Goal: Answer question/provide support: Share knowledge or assist other users

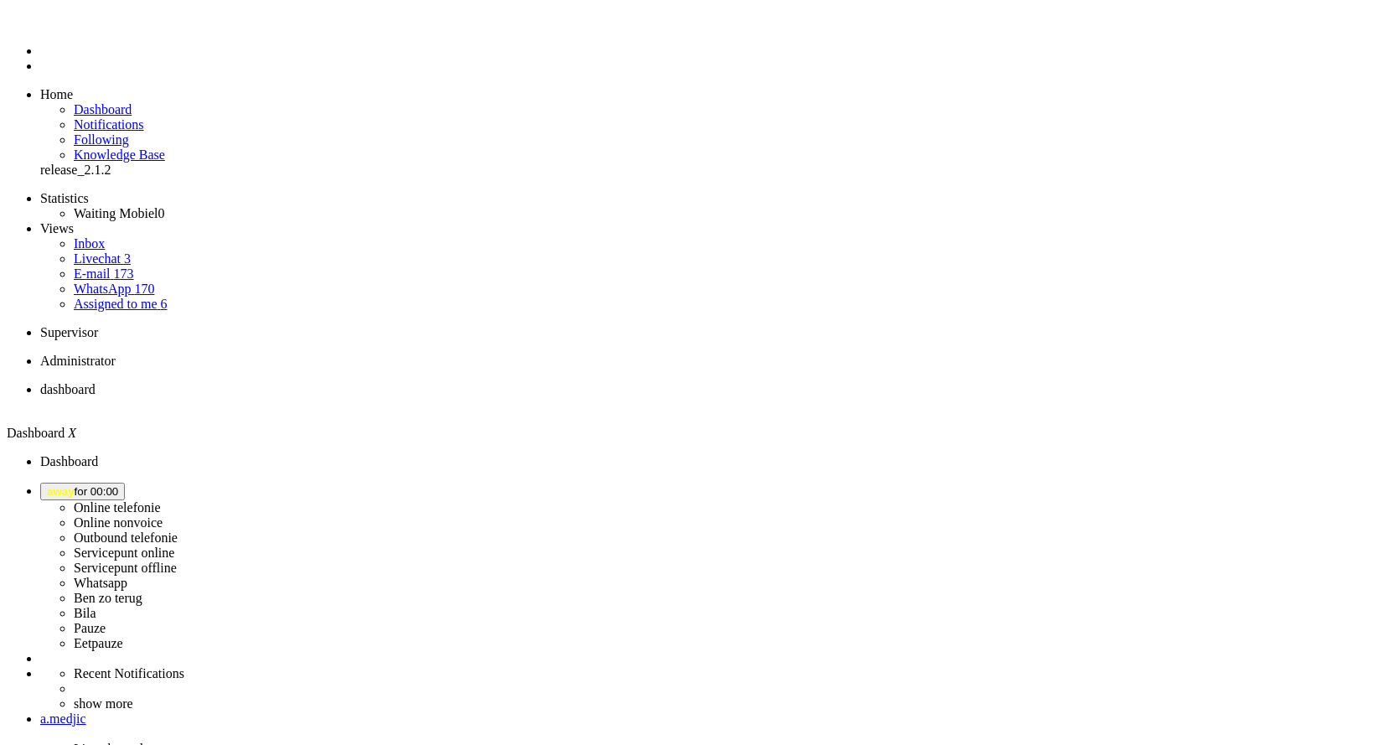
click at [0, 0] on div "Browserphone error No (valid) audio output device found No (valid) audio input …" at bounding box center [0, 0] width 0 height 0
click at [0, 0] on icon at bounding box center [0, 0] width 0 height 0
click at [118, 485] on span "away for 00:00" at bounding box center [82, 491] width 71 height 13
click at [123, 636] on label "Eetpauze" at bounding box center [98, 643] width 49 height 14
click at [1206, 482] on li "Online telefonie Online nonvoice Outbound telefonie Servicepunt online Servicep…" at bounding box center [714, 566] width 1348 height 168
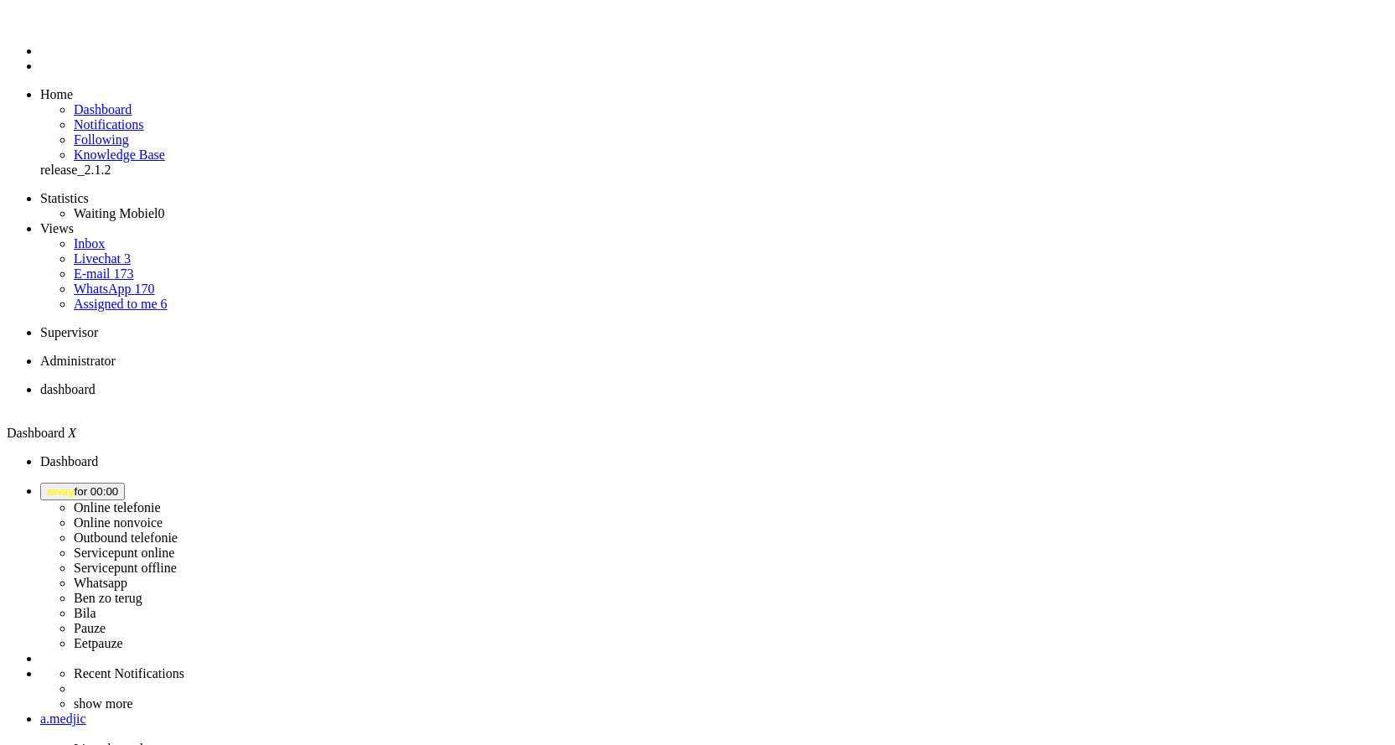
click at [125, 482] on button "away for 00:00" at bounding box center [82, 491] width 85 height 18
click at [123, 636] on label "Eetpauze" at bounding box center [98, 643] width 49 height 14
click at [118, 485] on span "away for 00:00" at bounding box center [82, 491] width 71 height 13
click at [127, 575] on label "Whatsapp" at bounding box center [101, 582] width 54 height 14
click at [111, 485] on span "Select status" at bounding box center [79, 491] width 64 height 13
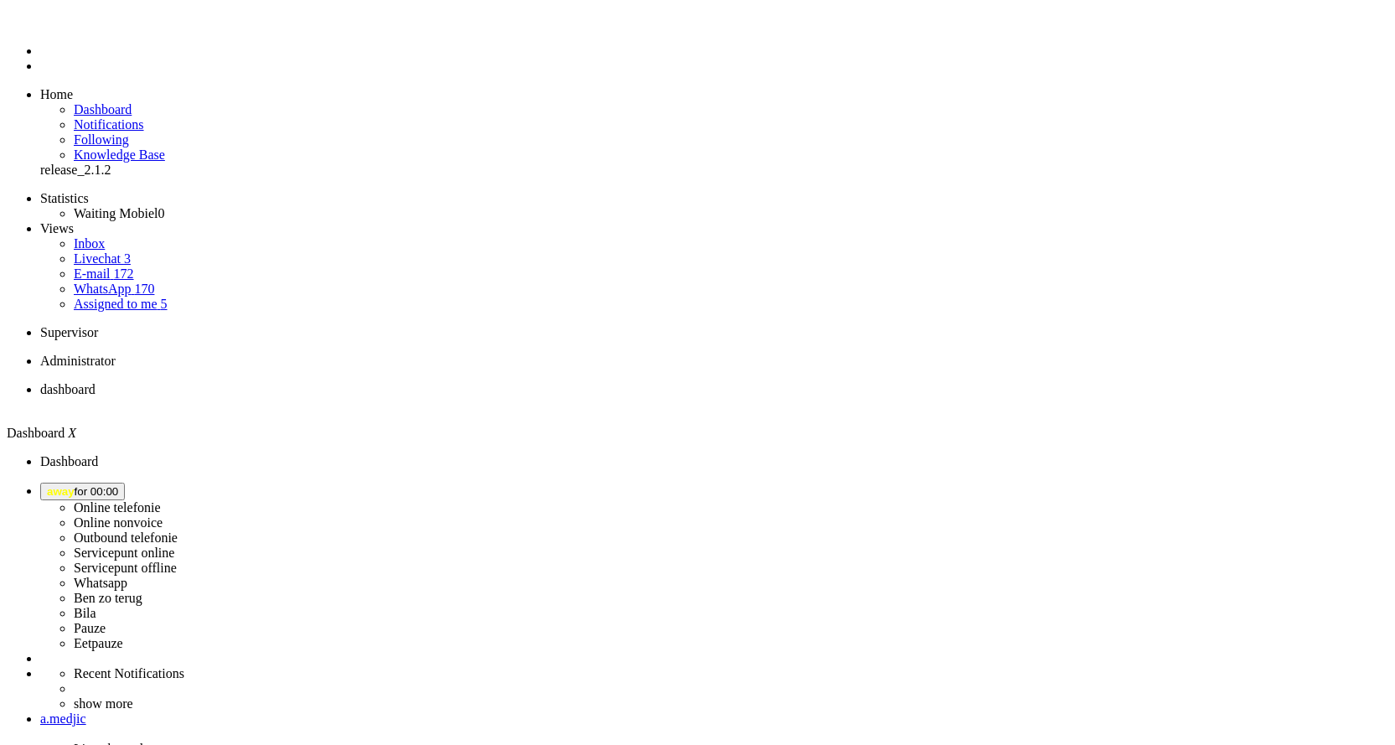
click at [123, 636] on label "Eetpauze" at bounding box center [98, 643] width 49 height 14
click at [0, 0] on div "Browserphone browserphone_error_default" at bounding box center [0, 0] width 0 height 0
click at [0, 0] on icon at bounding box center [0, 0] width 0 height 0
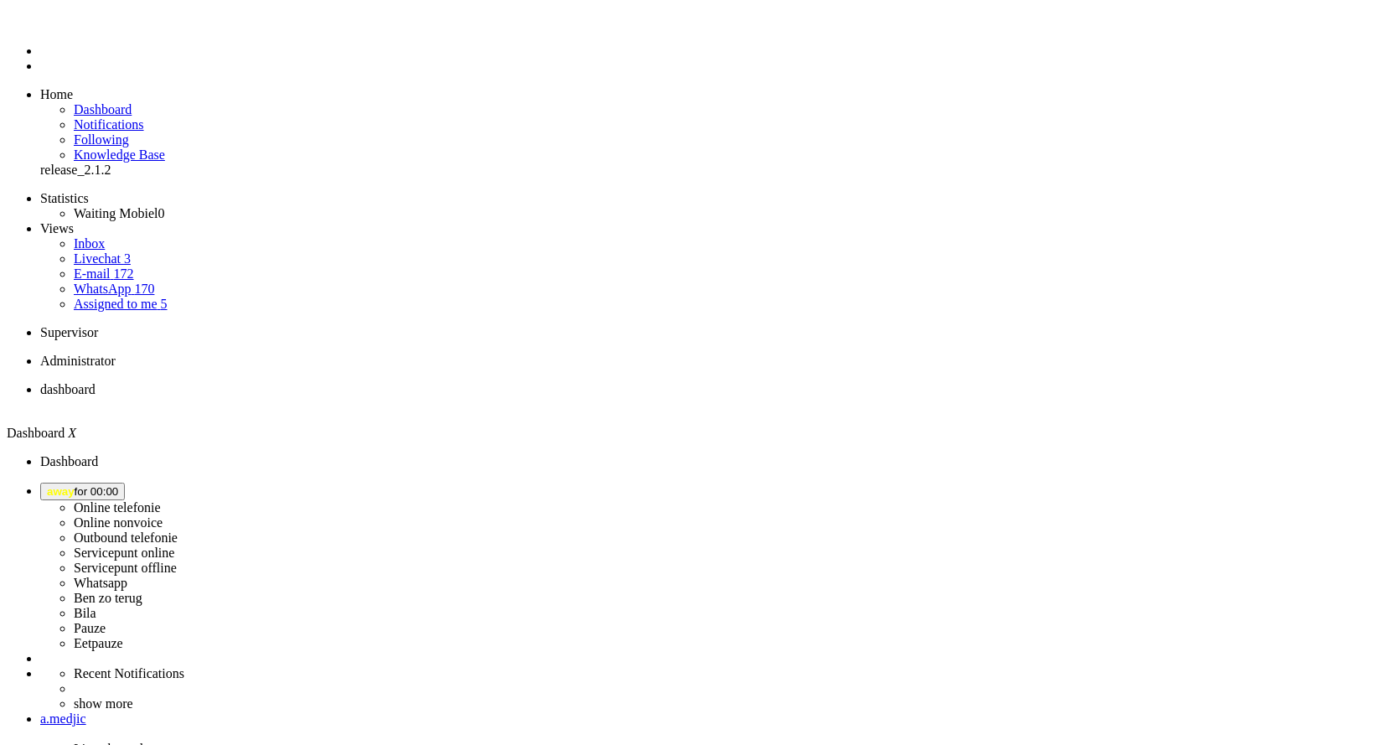
click at [118, 485] on span "away for 00:00" at bounding box center [82, 491] width 71 height 13
click at [123, 636] on label "Eetpauze" at bounding box center [98, 643] width 49 height 14
click at [125, 482] on button "away for 00:01" at bounding box center [82, 491] width 85 height 18
click at [123, 636] on label "Eetpauze" at bounding box center [98, 643] width 49 height 14
click at [111, 485] on span "Select status" at bounding box center [79, 491] width 64 height 13
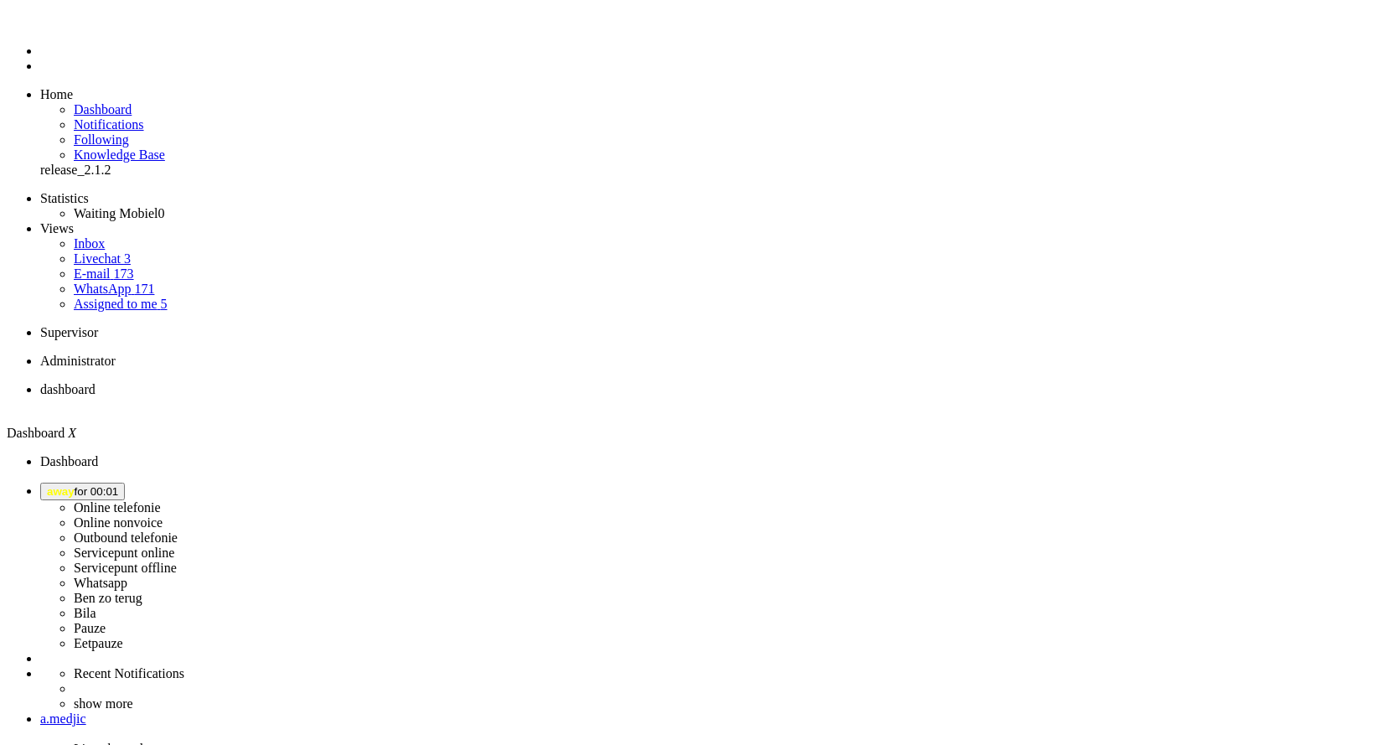
click at [123, 636] on label "Eetpauze" at bounding box center [98, 643] width 49 height 14
click at [1214, 482] on li "Online telefonie Online nonvoice Outbound telefonie Servicepunt online Servicep…" at bounding box center [714, 566] width 1348 height 168
click at [140, 485] on span "Eetpauze for 00:10" at bounding box center [93, 491] width 93 height 13
click at [127, 575] on label "Whatsapp" at bounding box center [101, 582] width 54 height 14
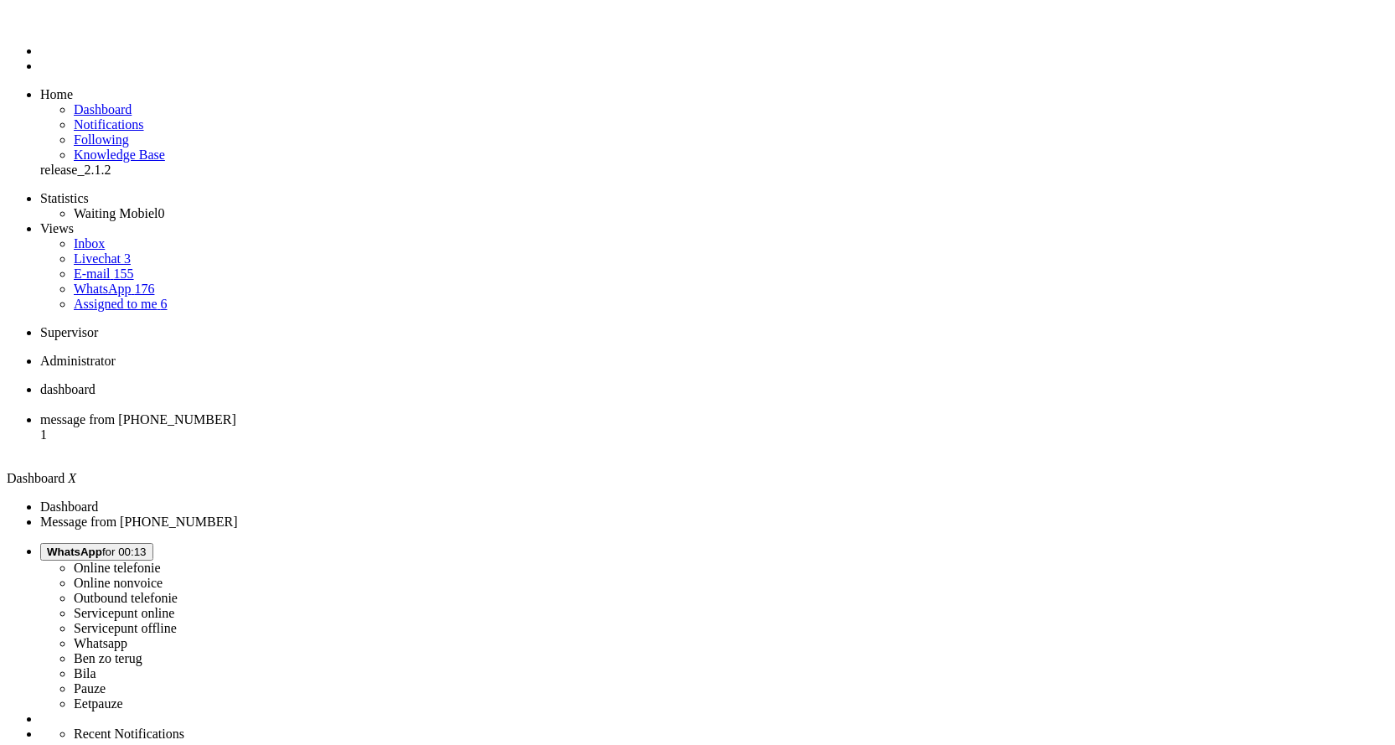
click at [420, 412] on li "message from +31643700290 1" at bounding box center [714, 434] width 1348 height 45
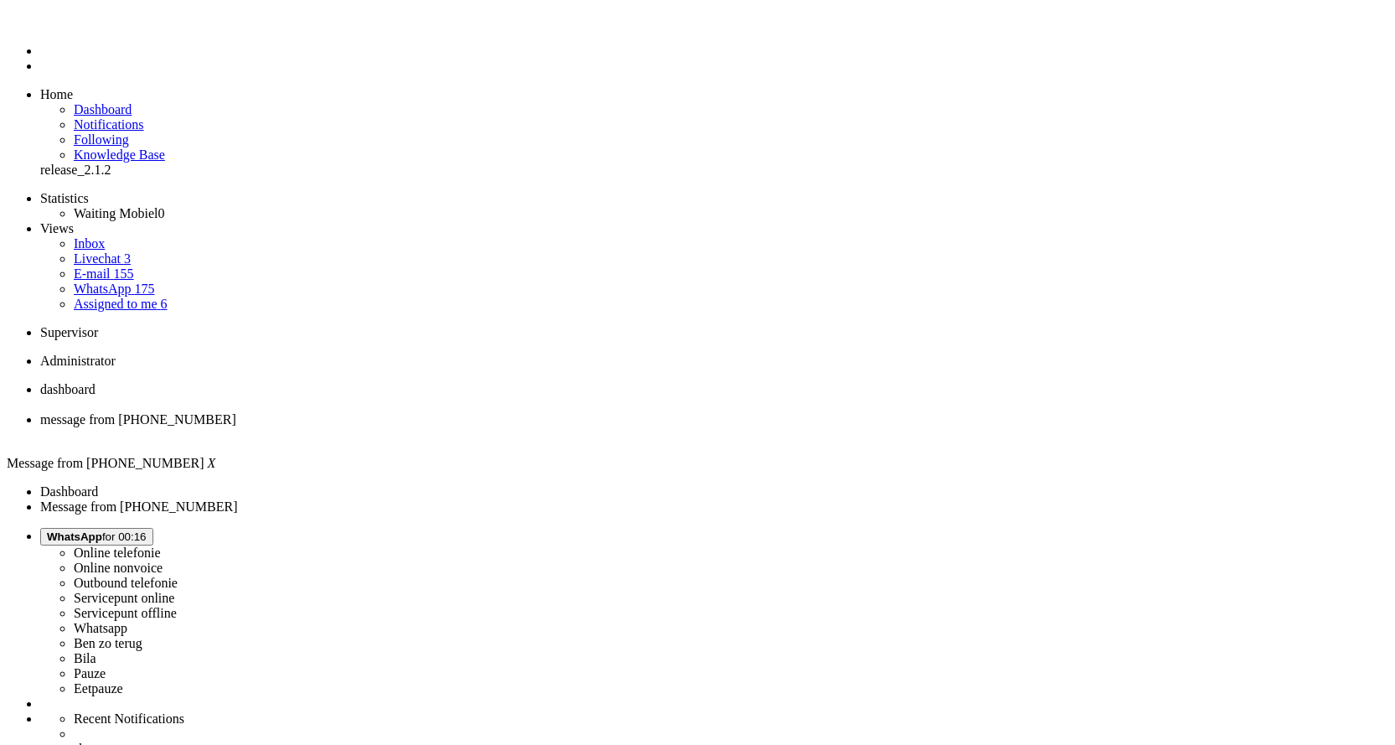
type input "reed"
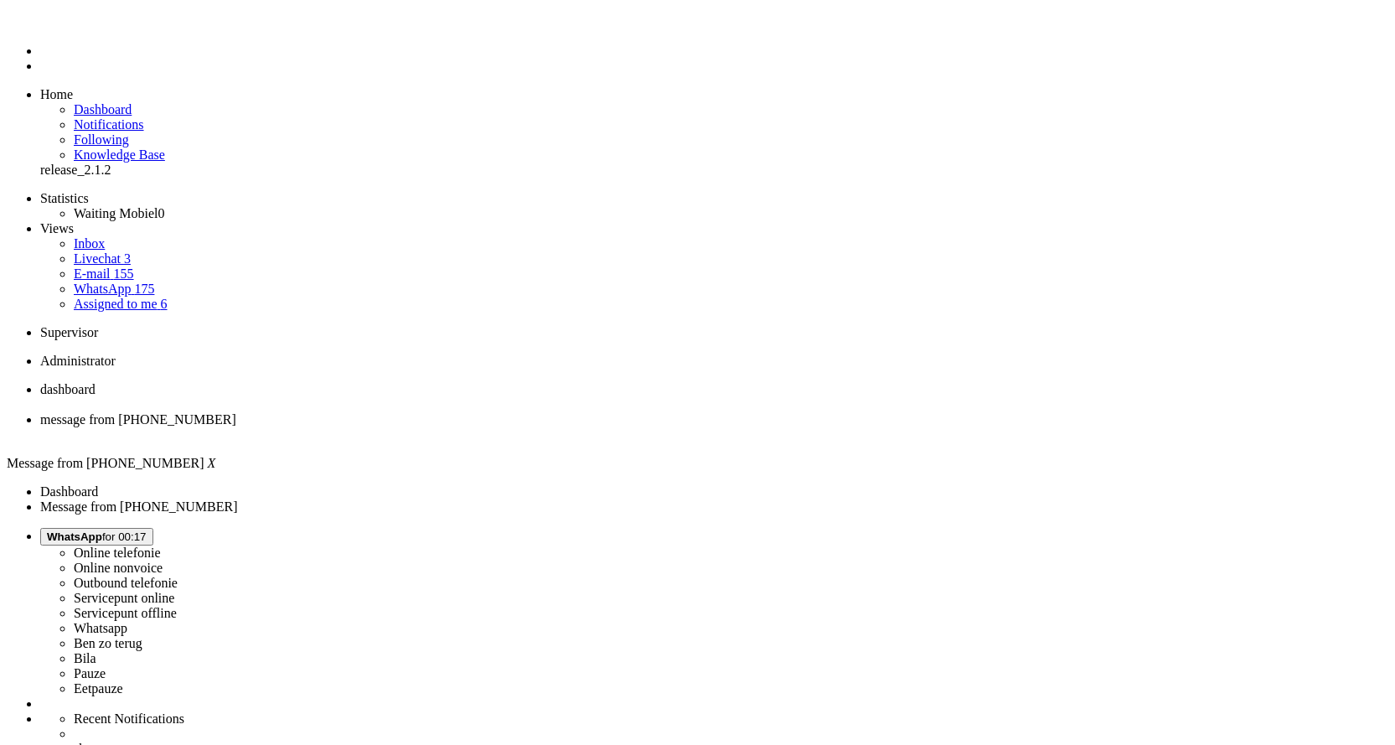
drag, startPoint x: 522, startPoint y: 2911, endPoint x: 228, endPoint y: 2888, distance: 294.9
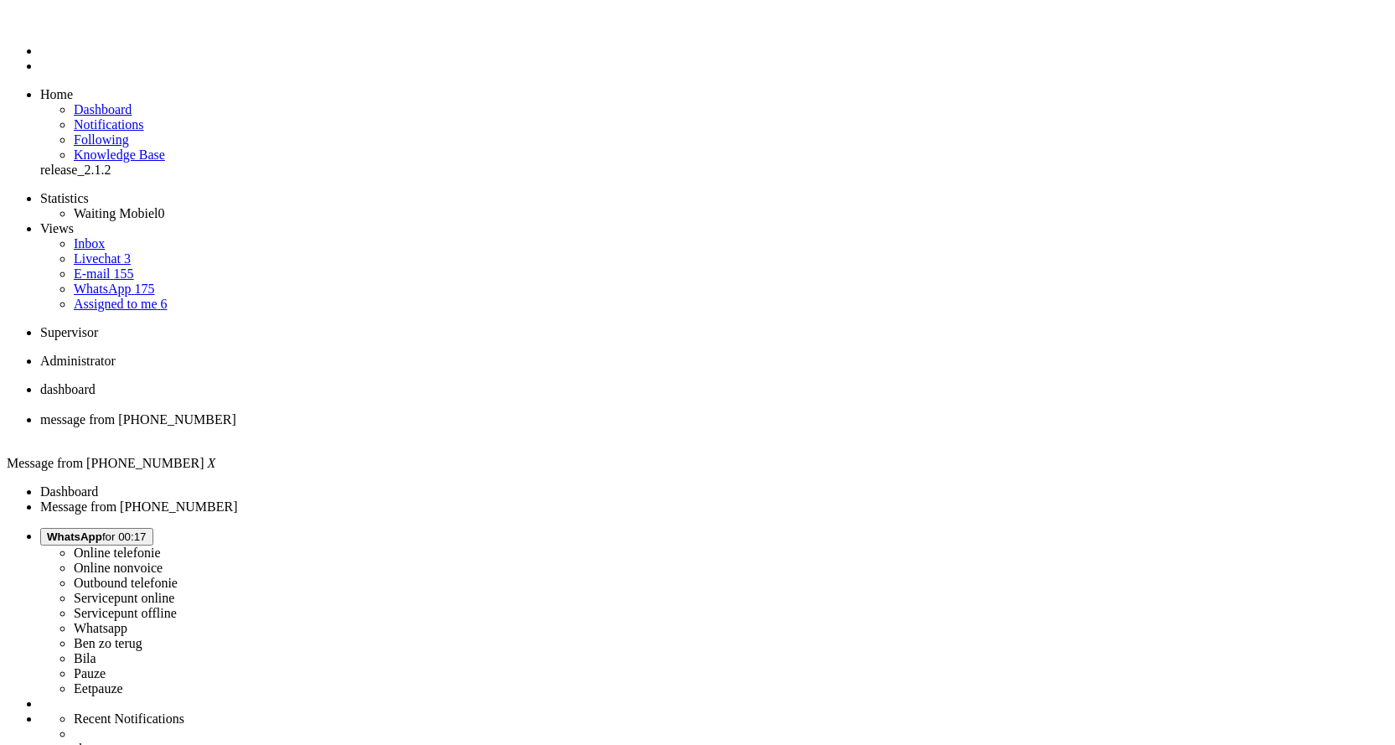
drag, startPoint x: 656, startPoint y: 2898, endPoint x: 638, endPoint y: 2899, distance: 17.6
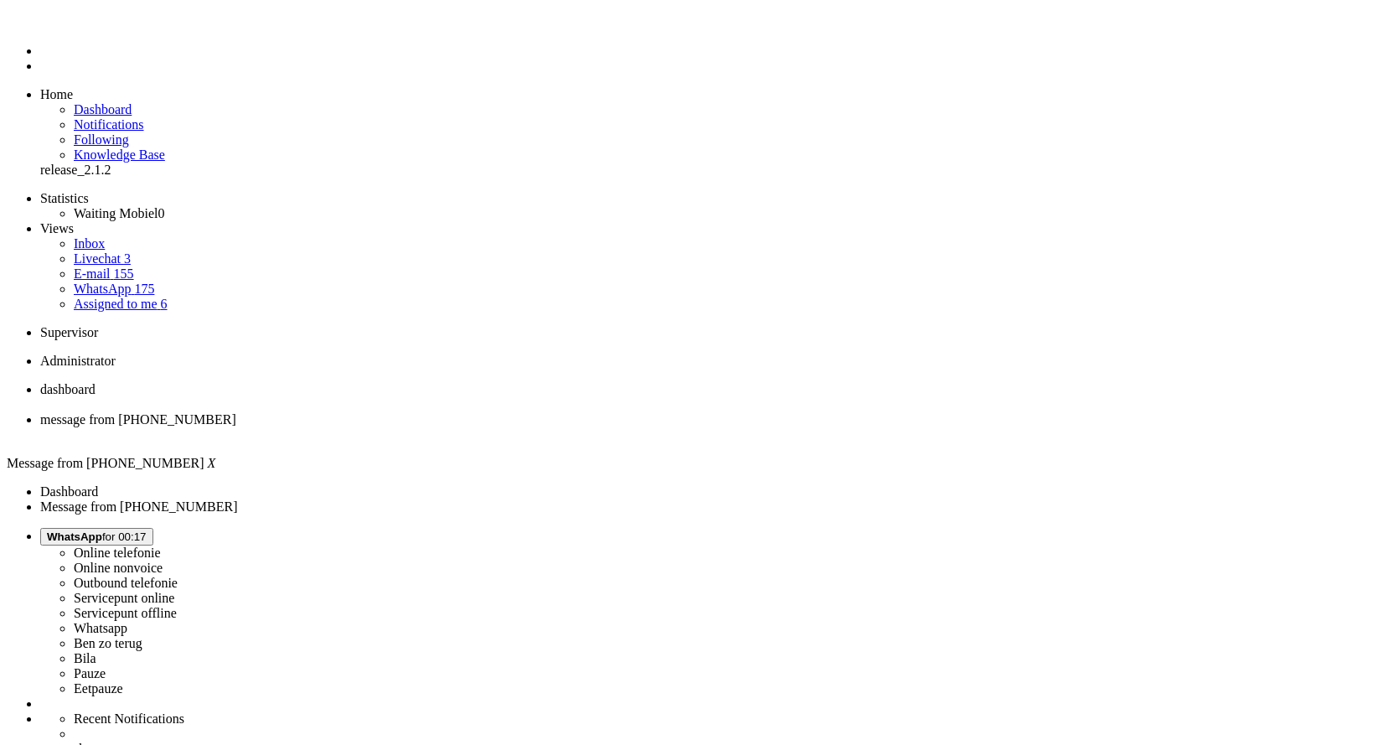
click at [487, 427] on div "Close tab" at bounding box center [714, 434] width 1348 height 15
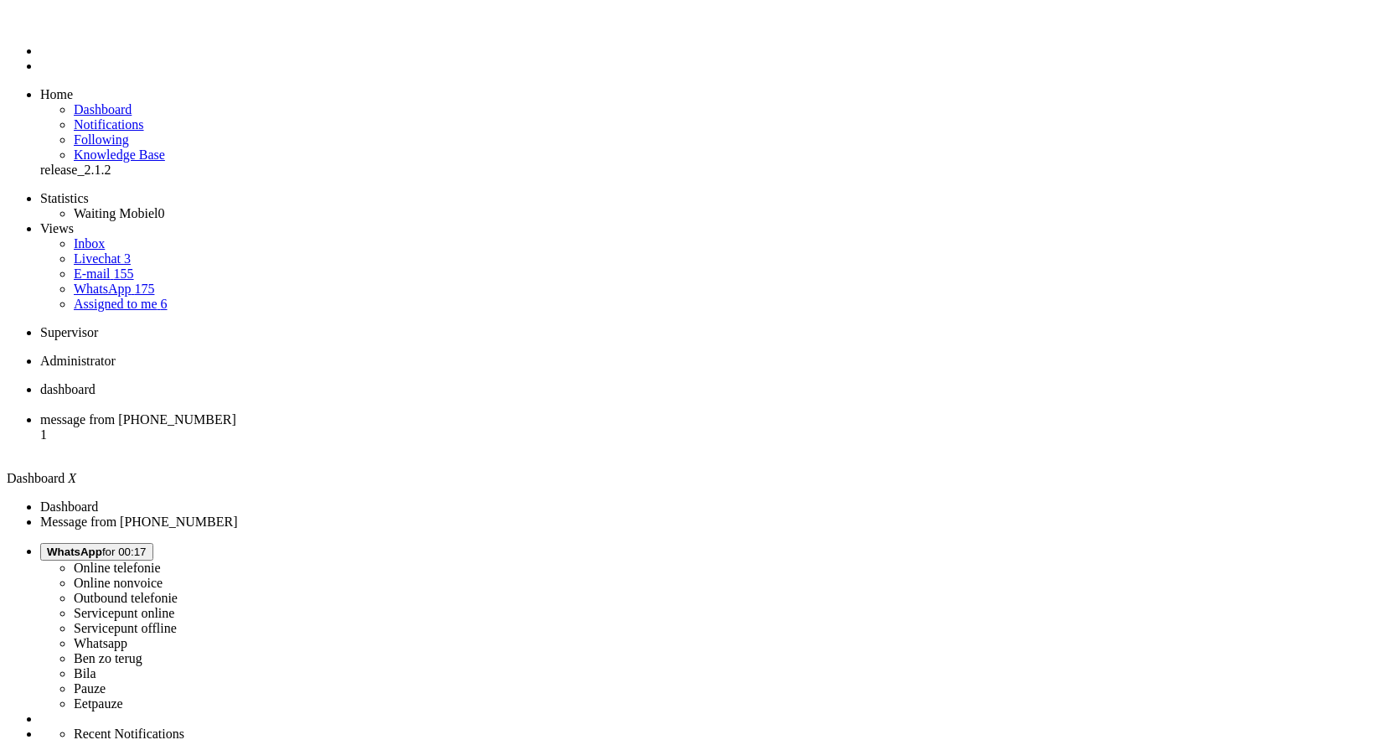
click at [236, 412] on span "message from +31687404341" at bounding box center [138, 419] width 196 height 14
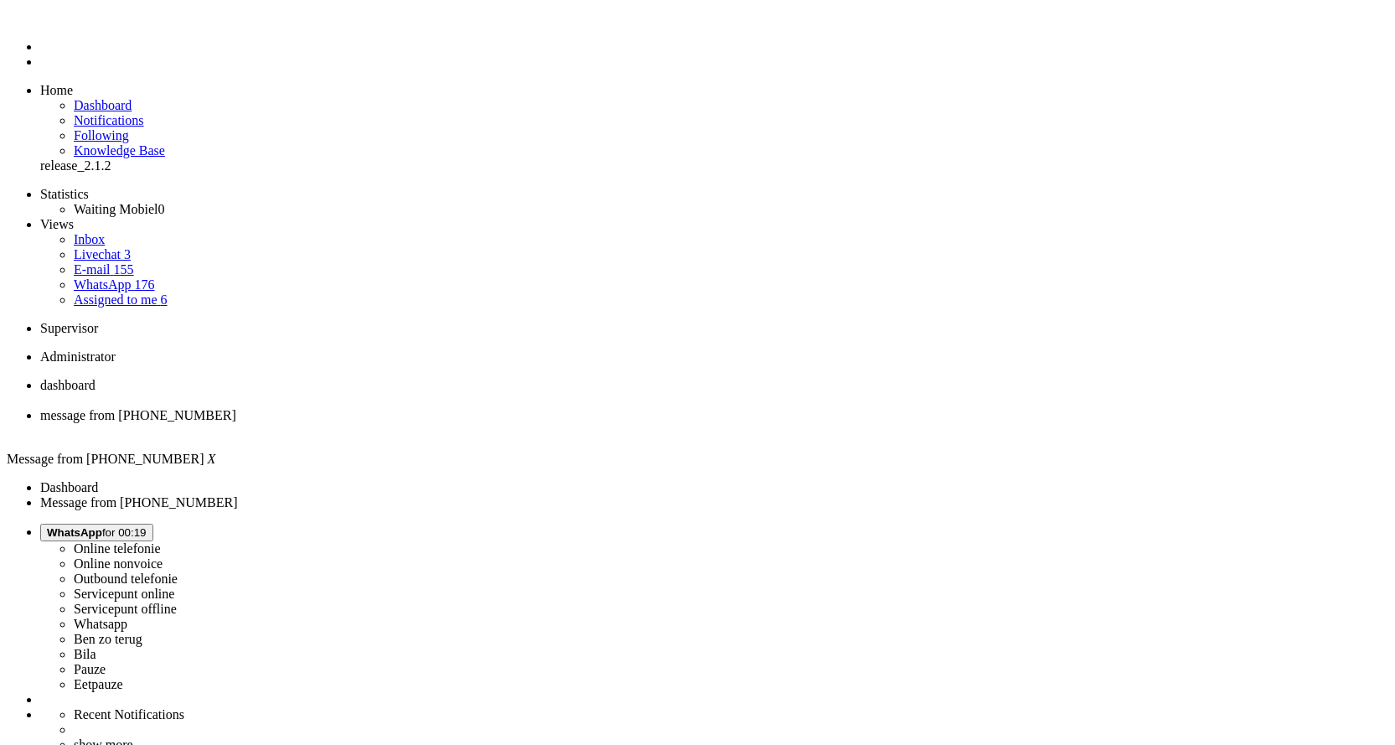
scroll to position [0, 0]
click at [481, 427] on div "Close tab" at bounding box center [714, 434] width 1348 height 15
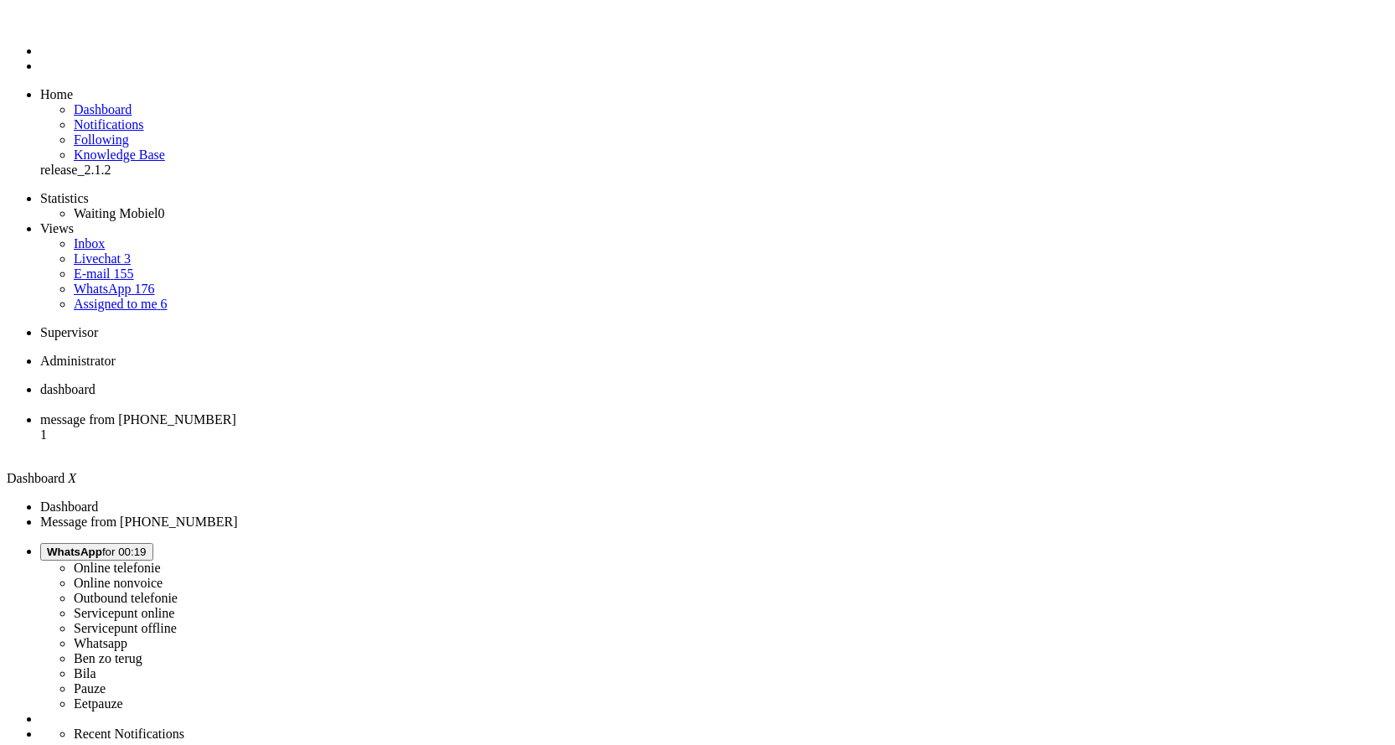
click at [236, 412] on span "message from +31615256696" at bounding box center [138, 419] width 196 height 14
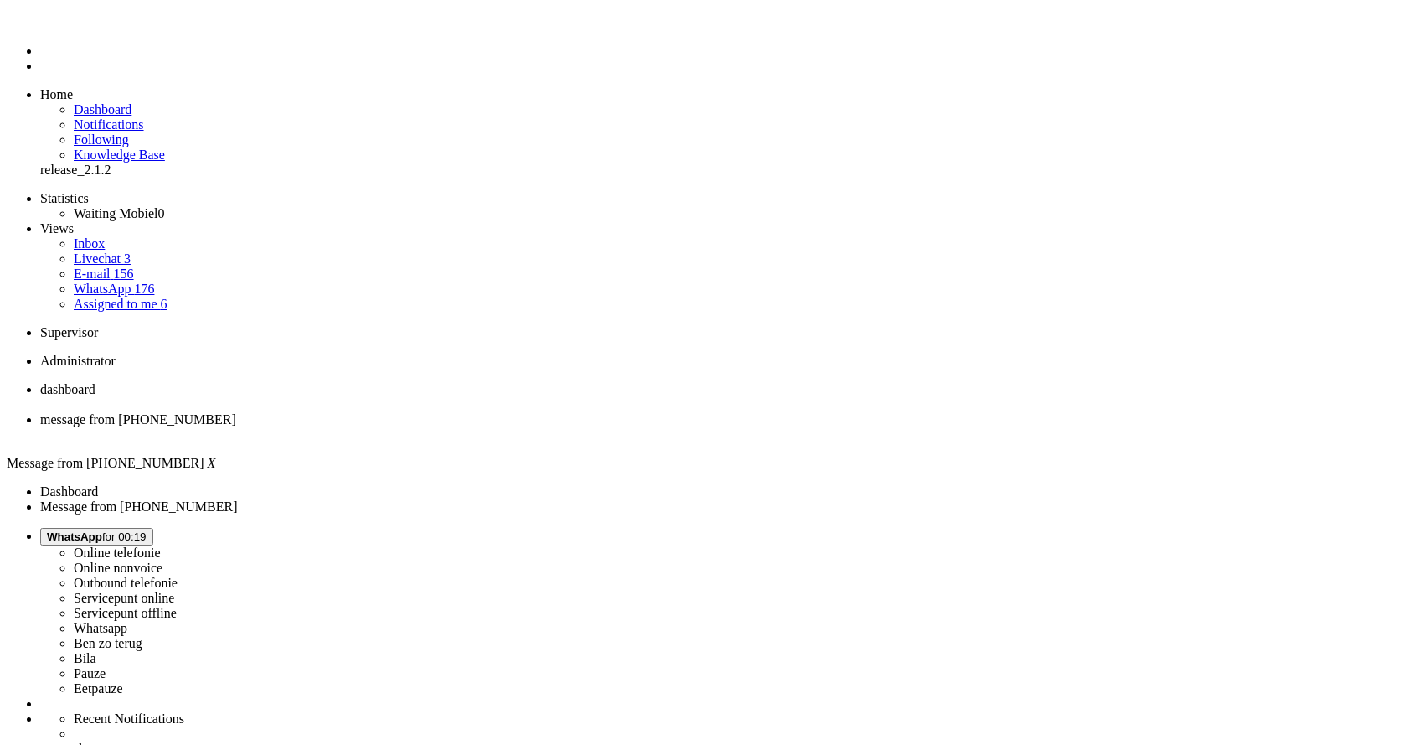
type input "prijs"
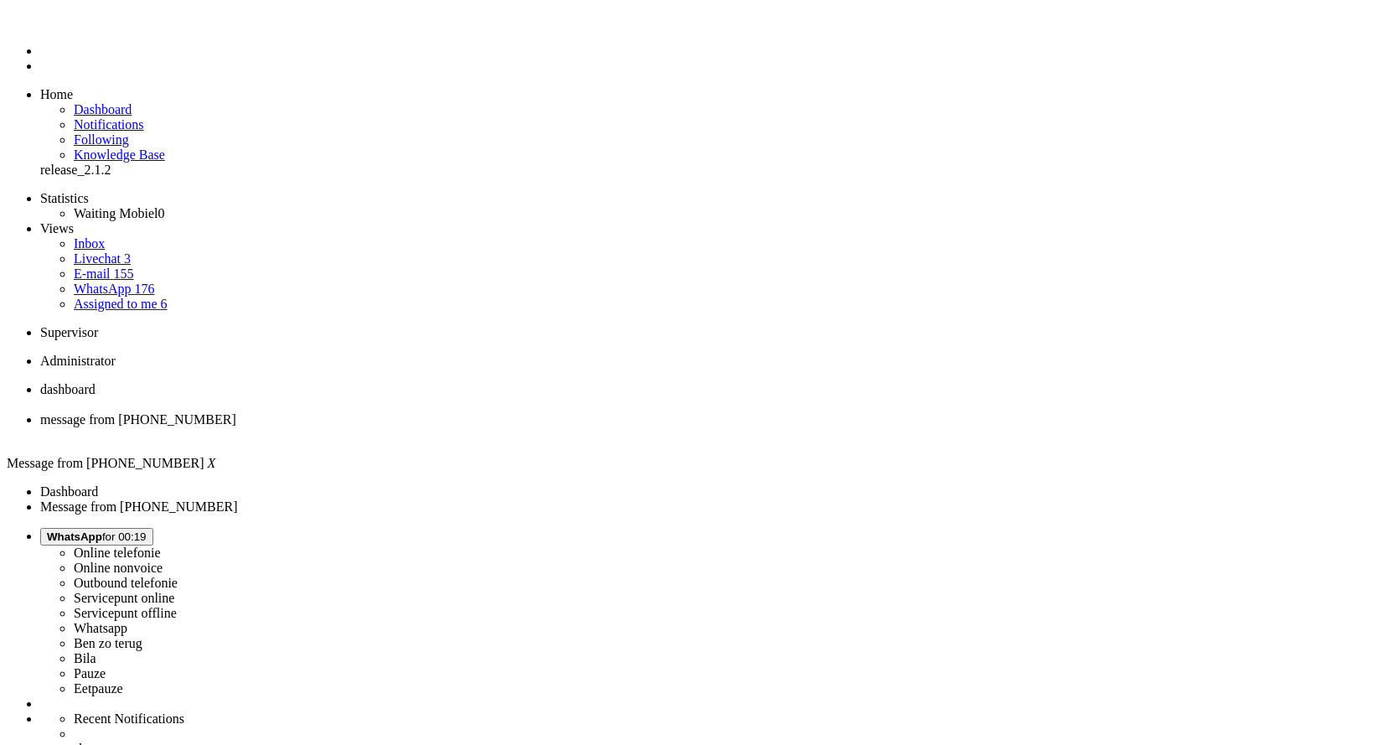
click at [483, 427] on div "Close tab" at bounding box center [714, 434] width 1348 height 15
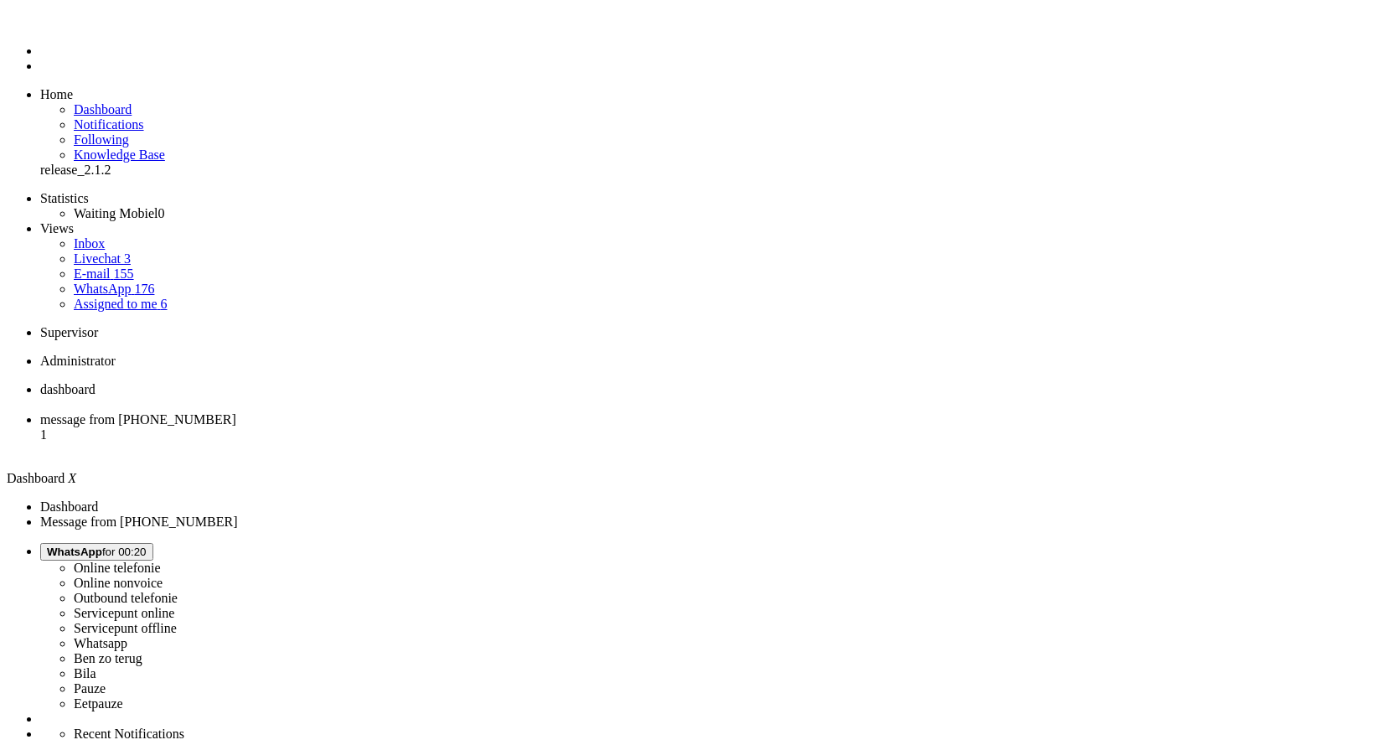
click at [236, 412] on span "message from +31648129809" at bounding box center [138, 419] width 196 height 14
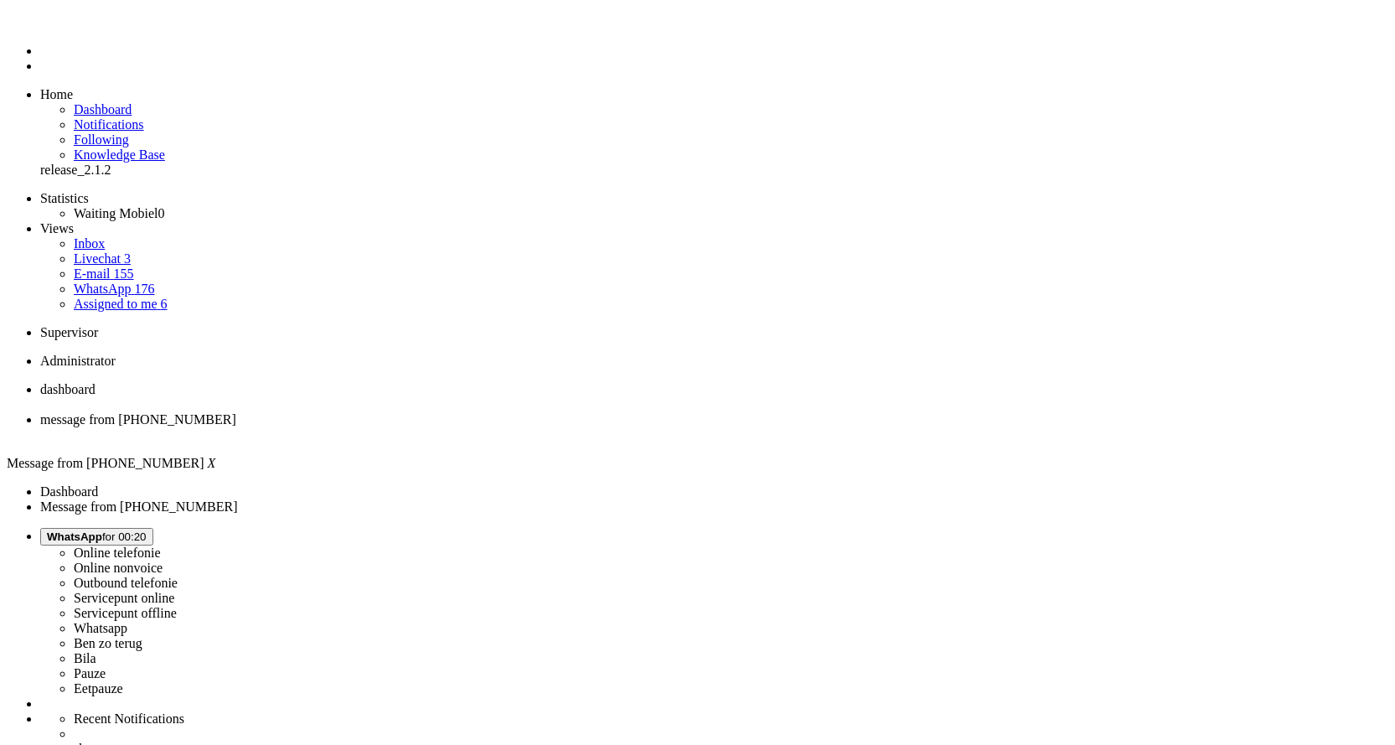
click at [481, 427] on div "Close tab" at bounding box center [714, 434] width 1348 height 15
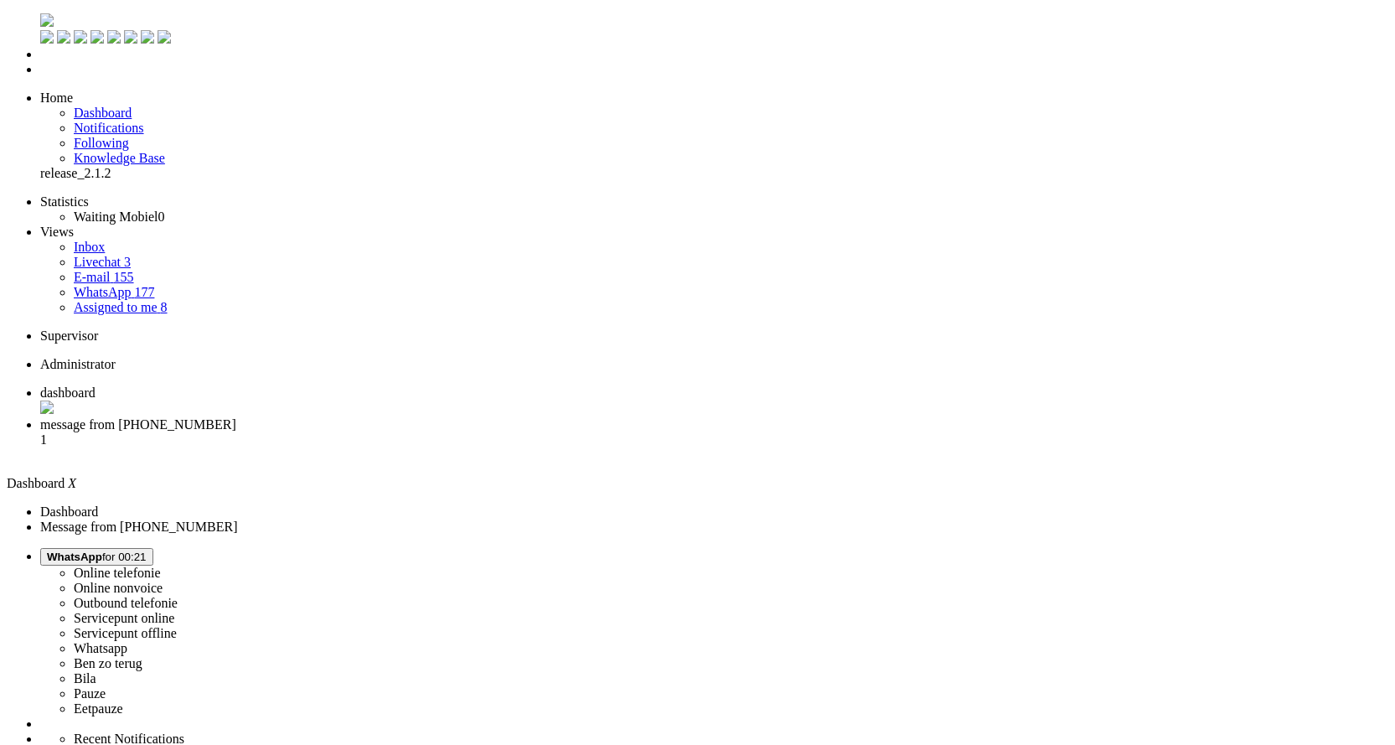
click at [409, 417] on li "message from +31657329395 1" at bounding box center [714, 439] width 1348 height 45
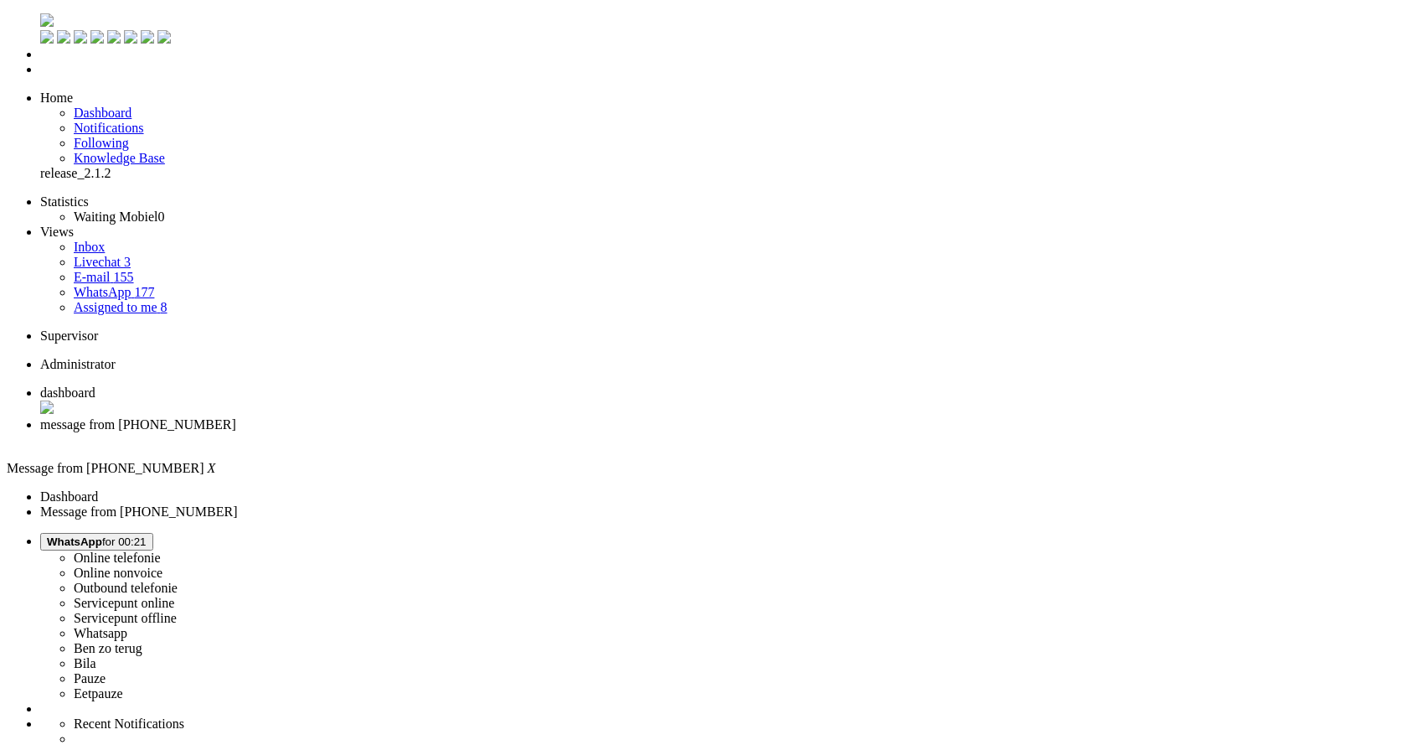
copy div "4654680"
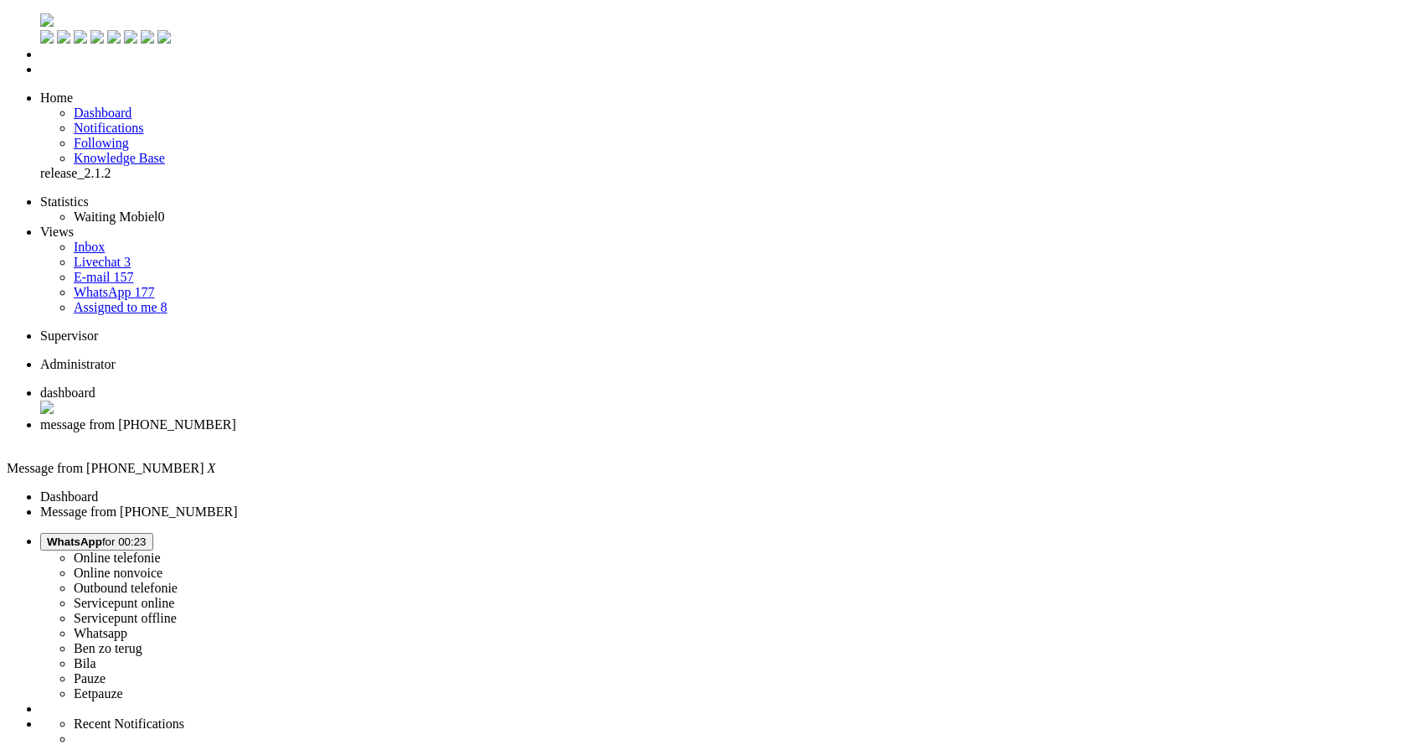
drag, startPoint x: 185, startPoint y: 2907, endPoint x: 107, endPoint y: 2911, distance: 78.0
click at [482, 432] on div "Close tab" at bounding box center [720, 439] width 1360 height 15
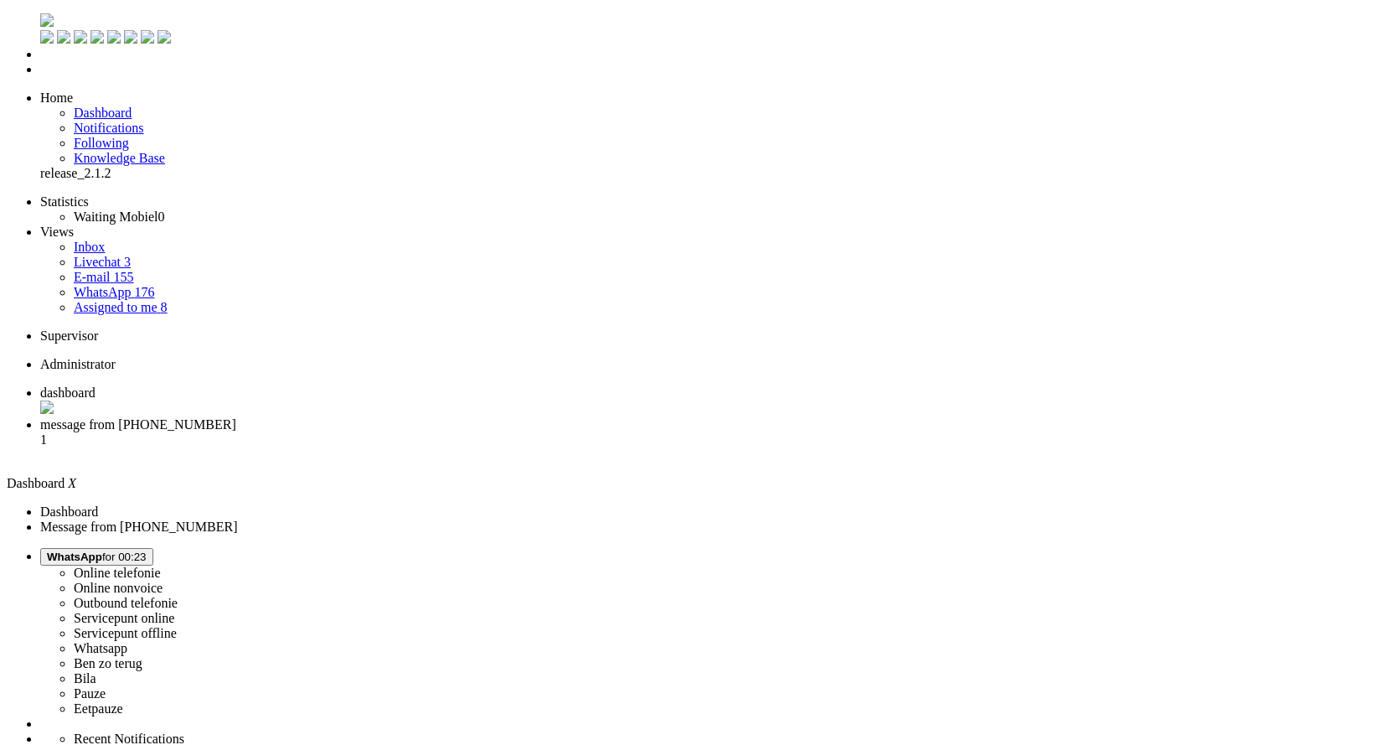
click at [436, 417] on li "message from +31655875292 1" at bounding box center [714, 439] width 1348 height 45
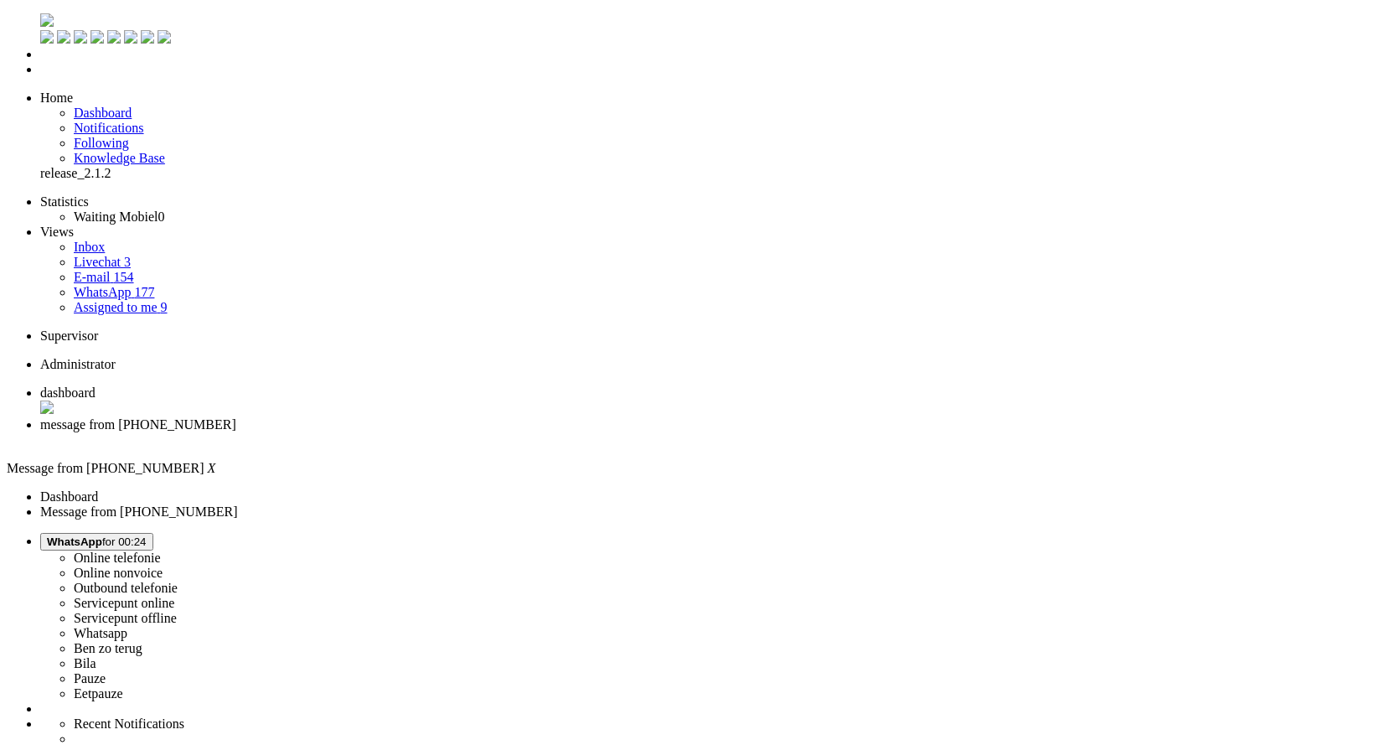
click at [484, 432] on div "Close tab" at bounding box center [714, 439] width 1348 height 15
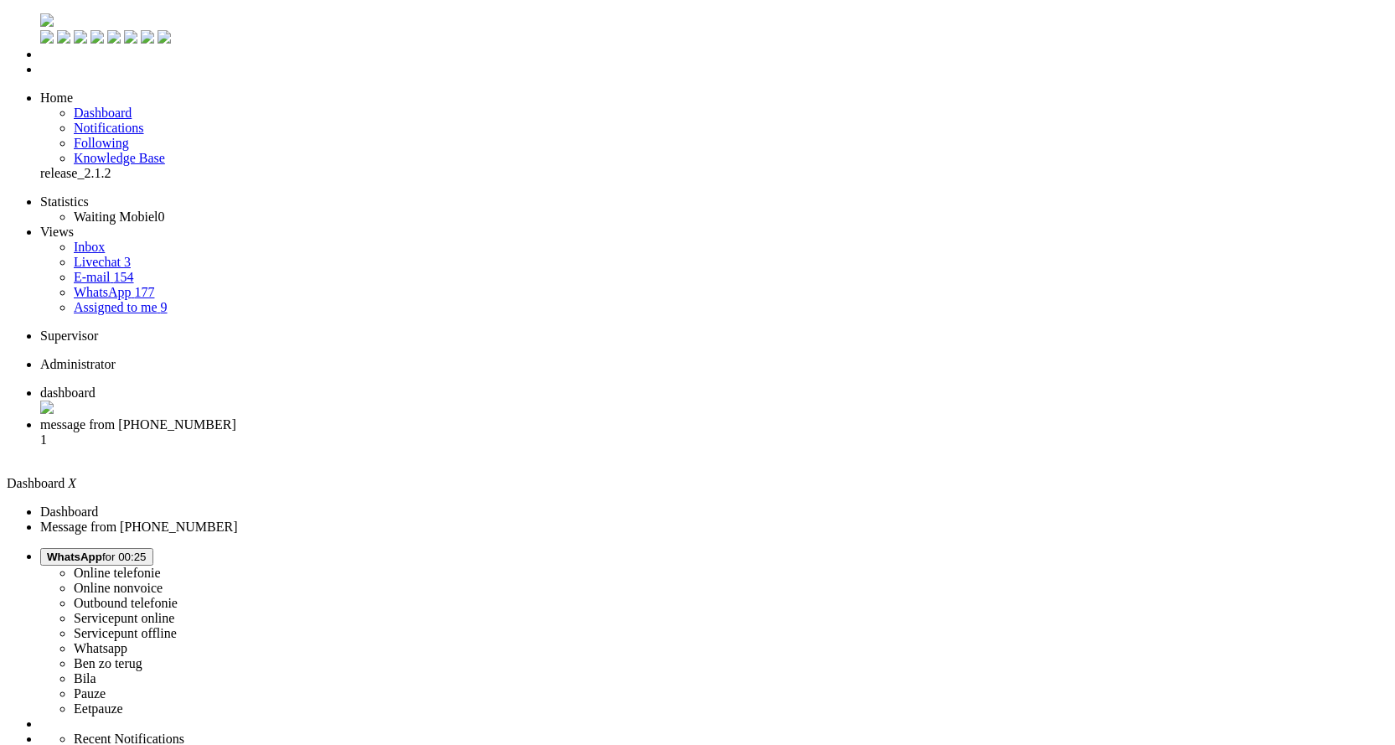
click at [438, 417] on li "message from +31619279553 1" at bounding box center [714, 439] width 1348 height 45
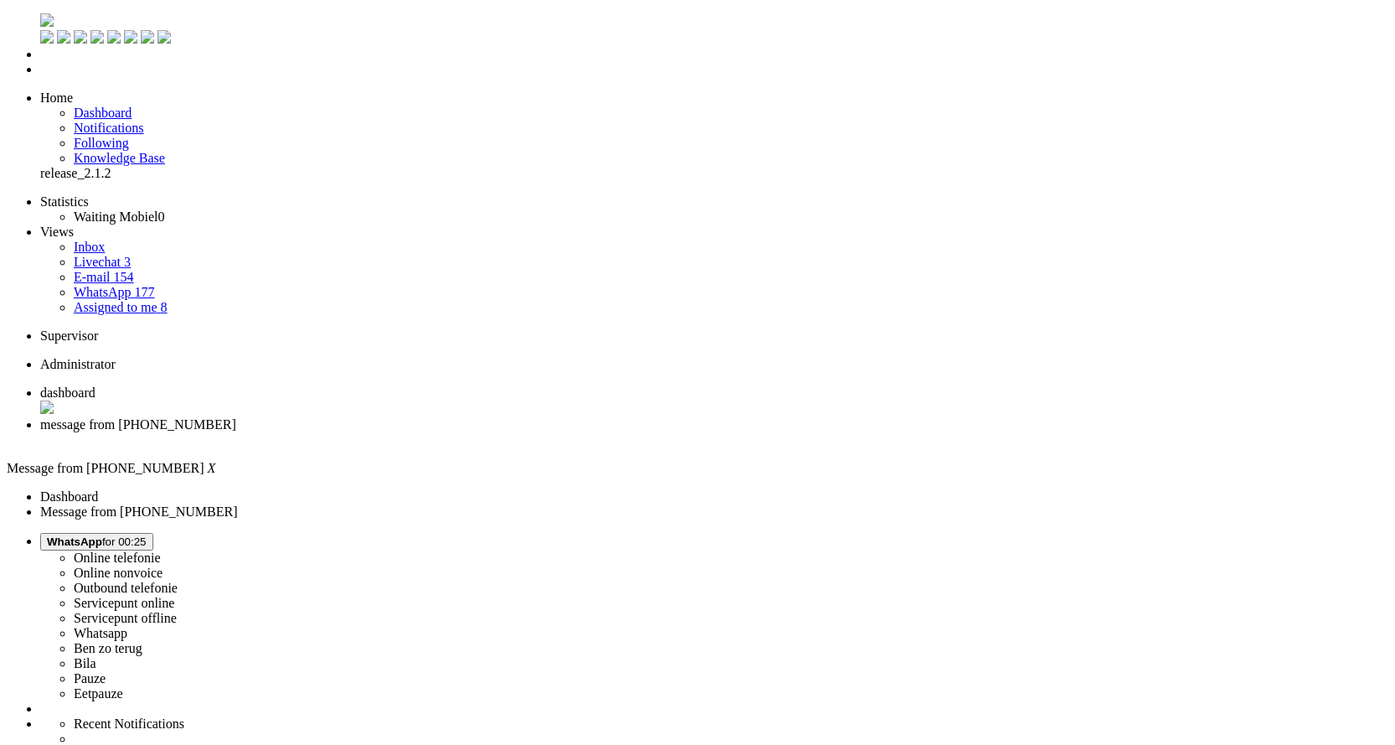
click at [477, 432] on div "Close tab" at bounding box center [714, 439] width 1348 height 15
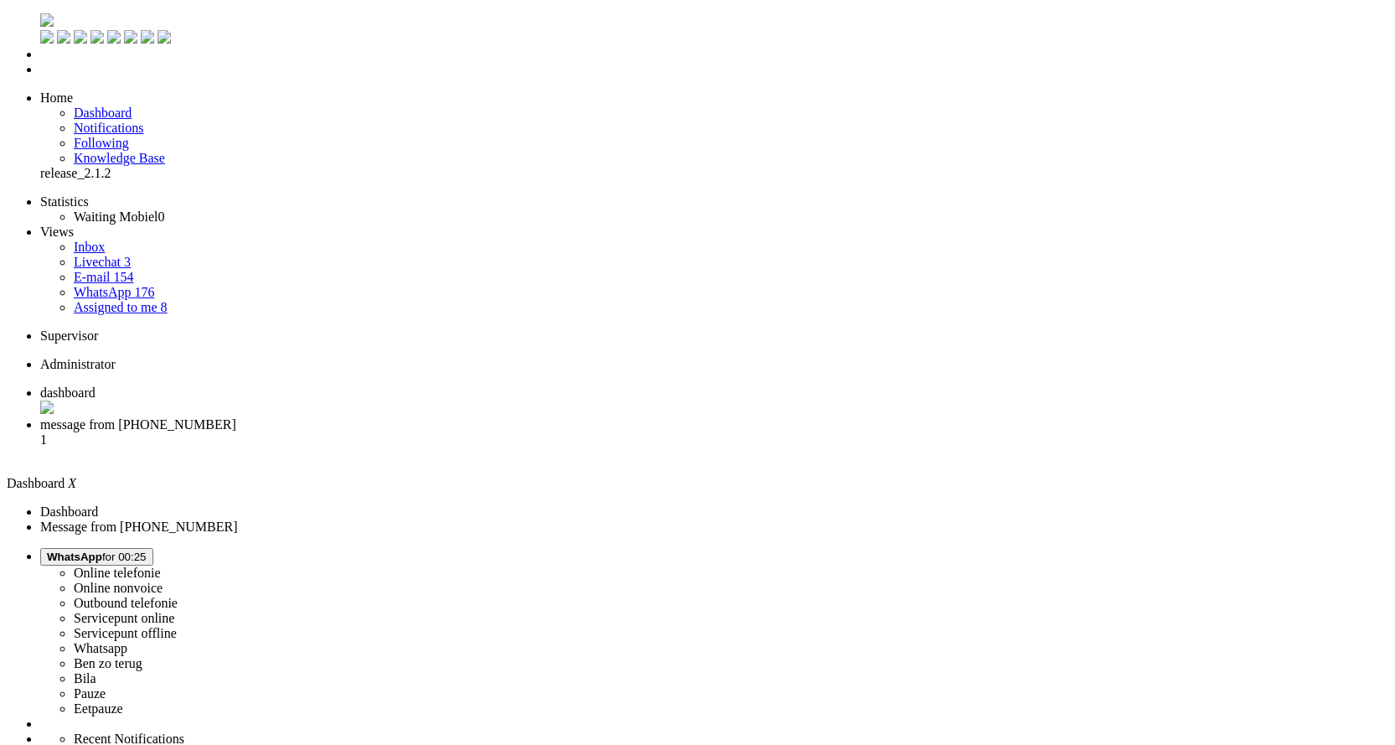
click at [236, 417] on span "message from +31654683168" at bounding box center [138, 424] width 196 height 14
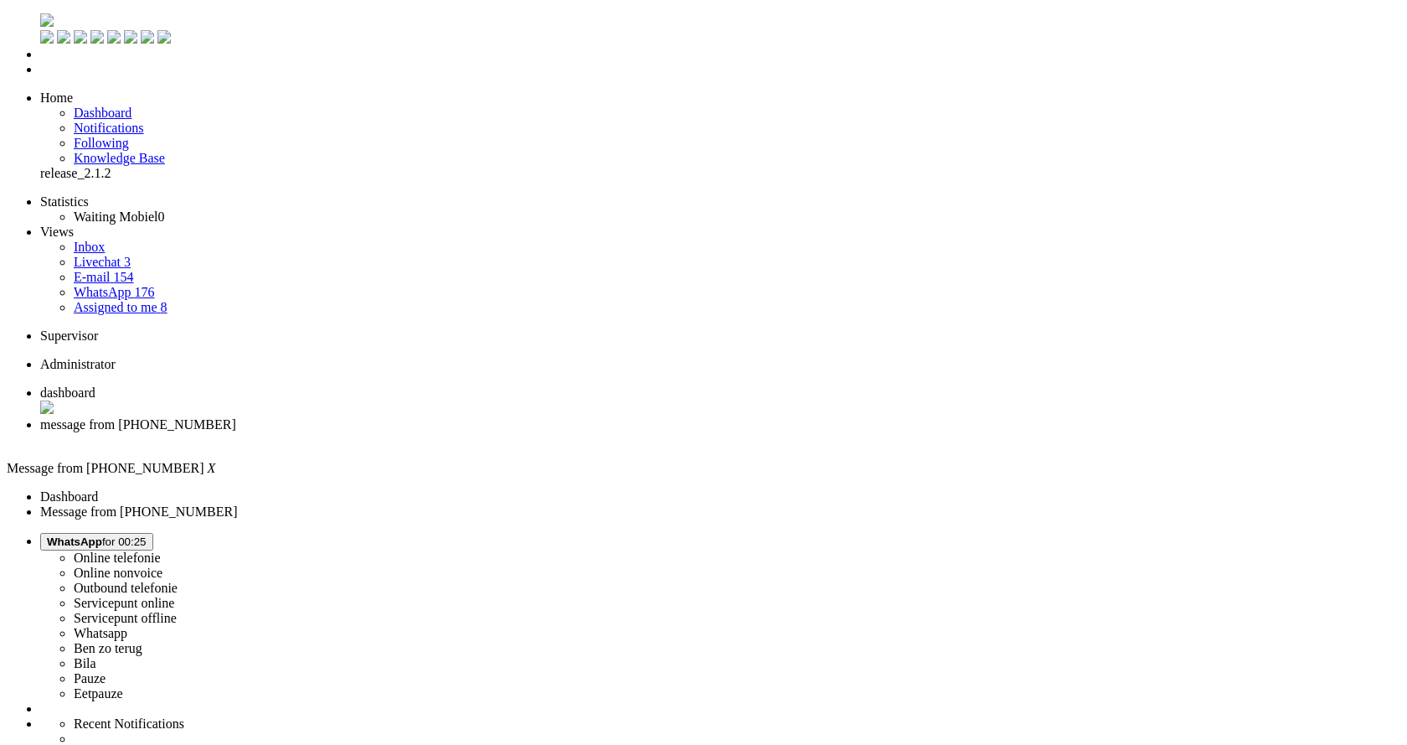
copy div "4657535"
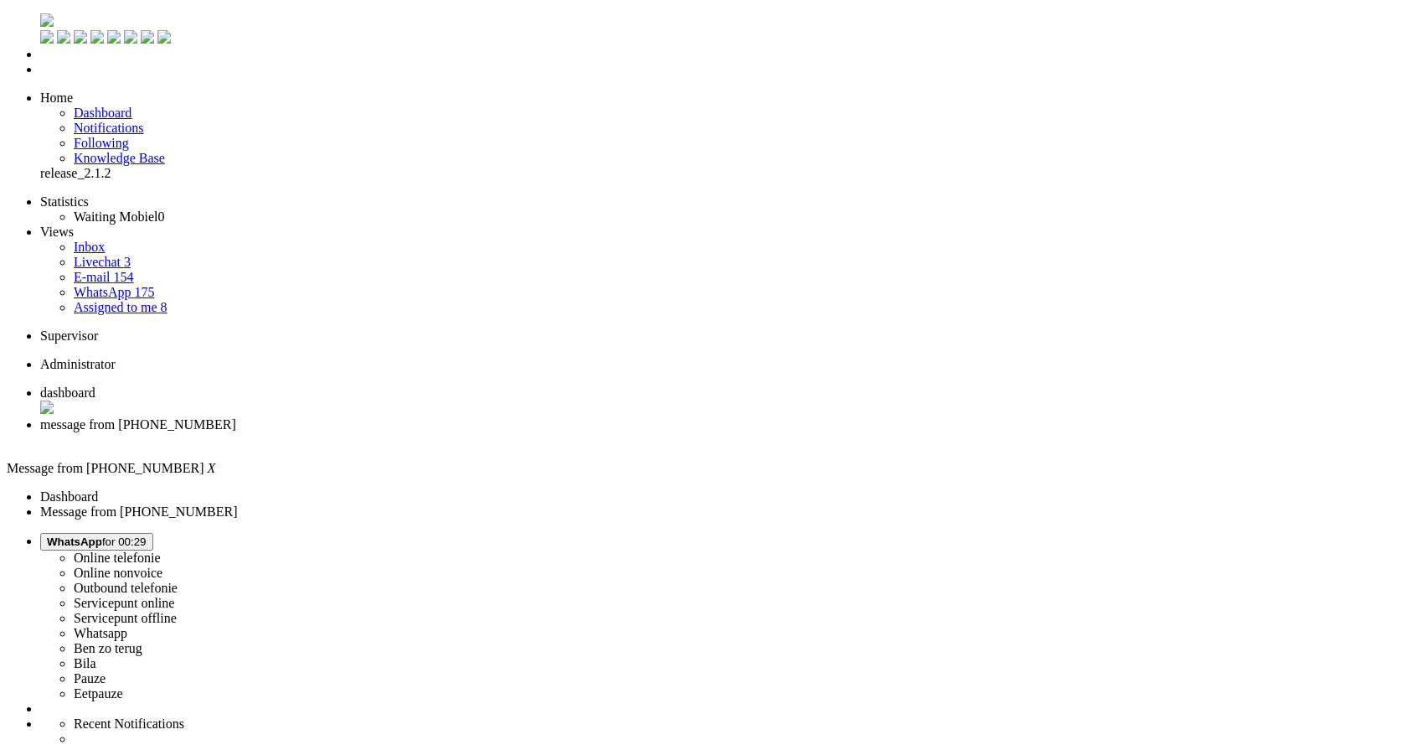
click at [482, 432] on div "Close tab" at bounding box center [720, 439] width 1360 height 15
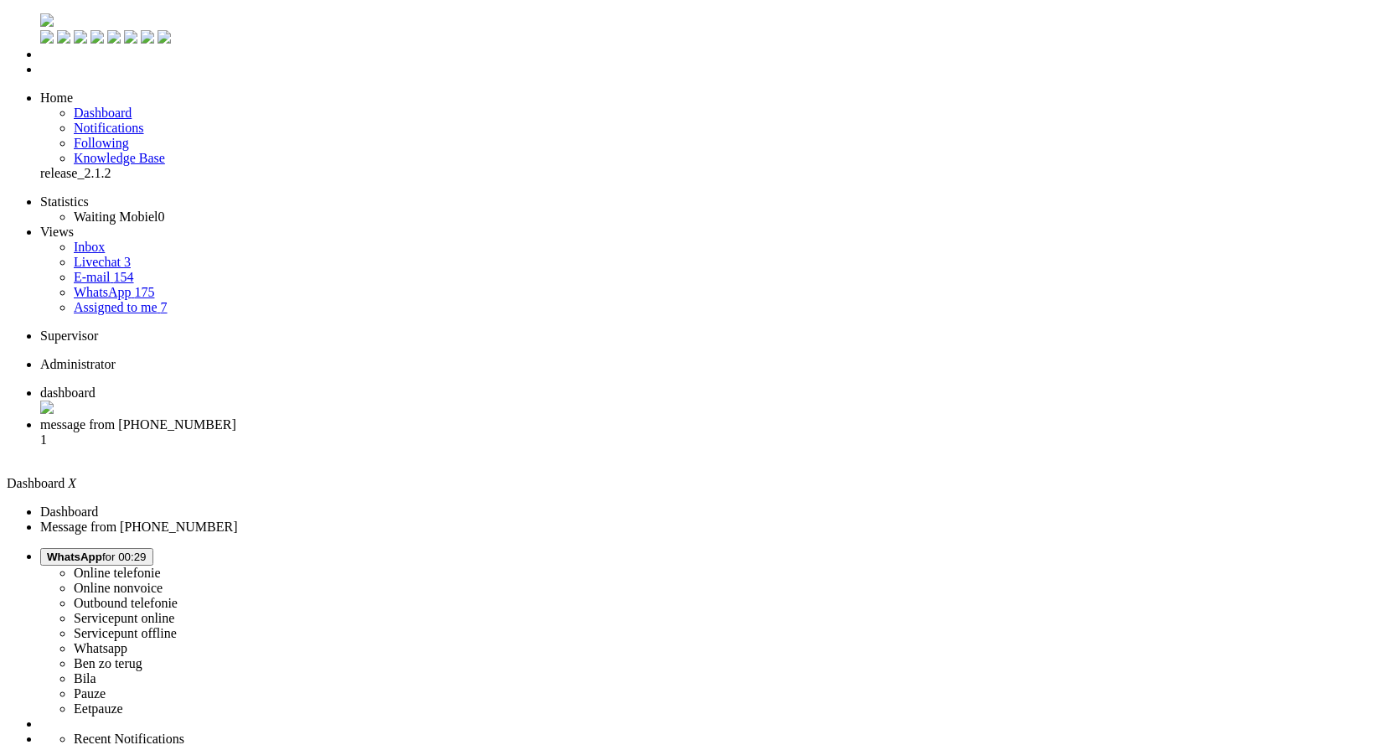
click at [236, 417] on span "message from +31639551338" at bounding box center [138, 424] width 196 height 14
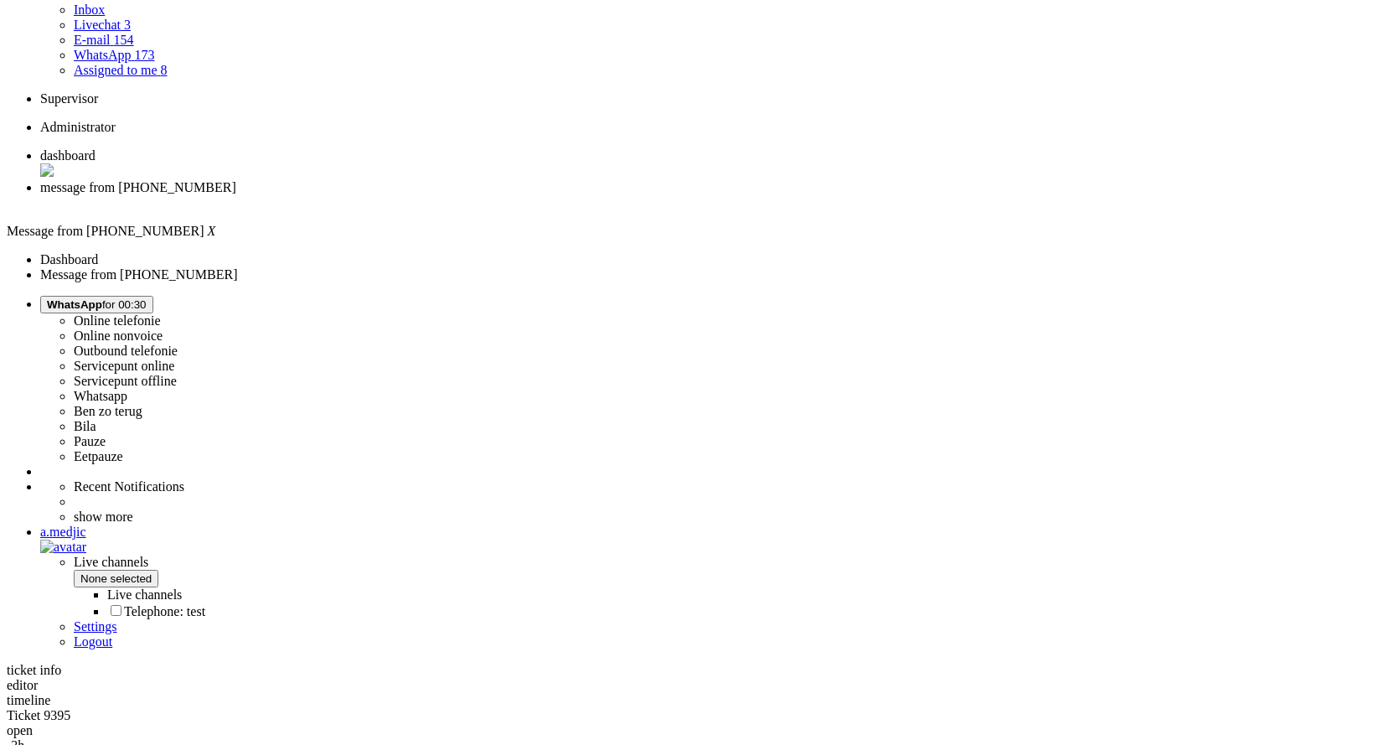
scroll to position [251, 0]
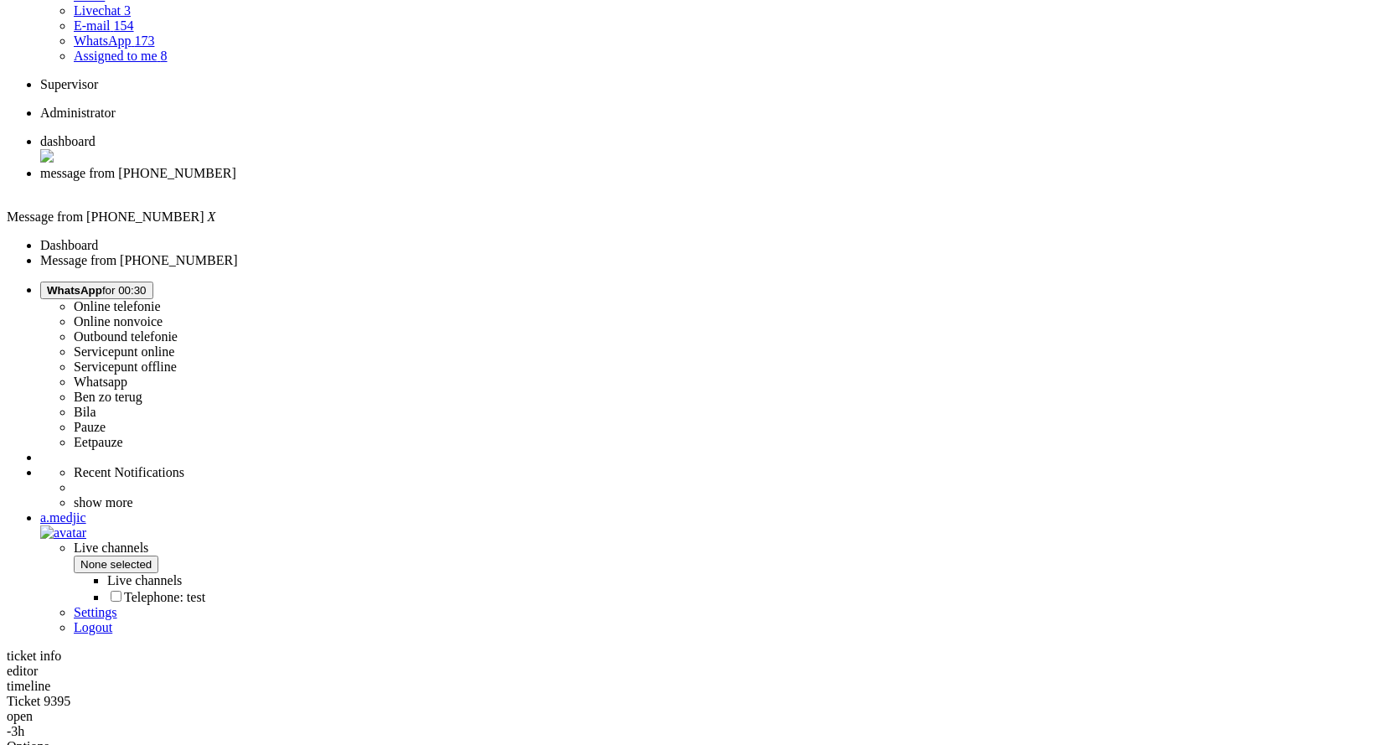
copy div "4657269"
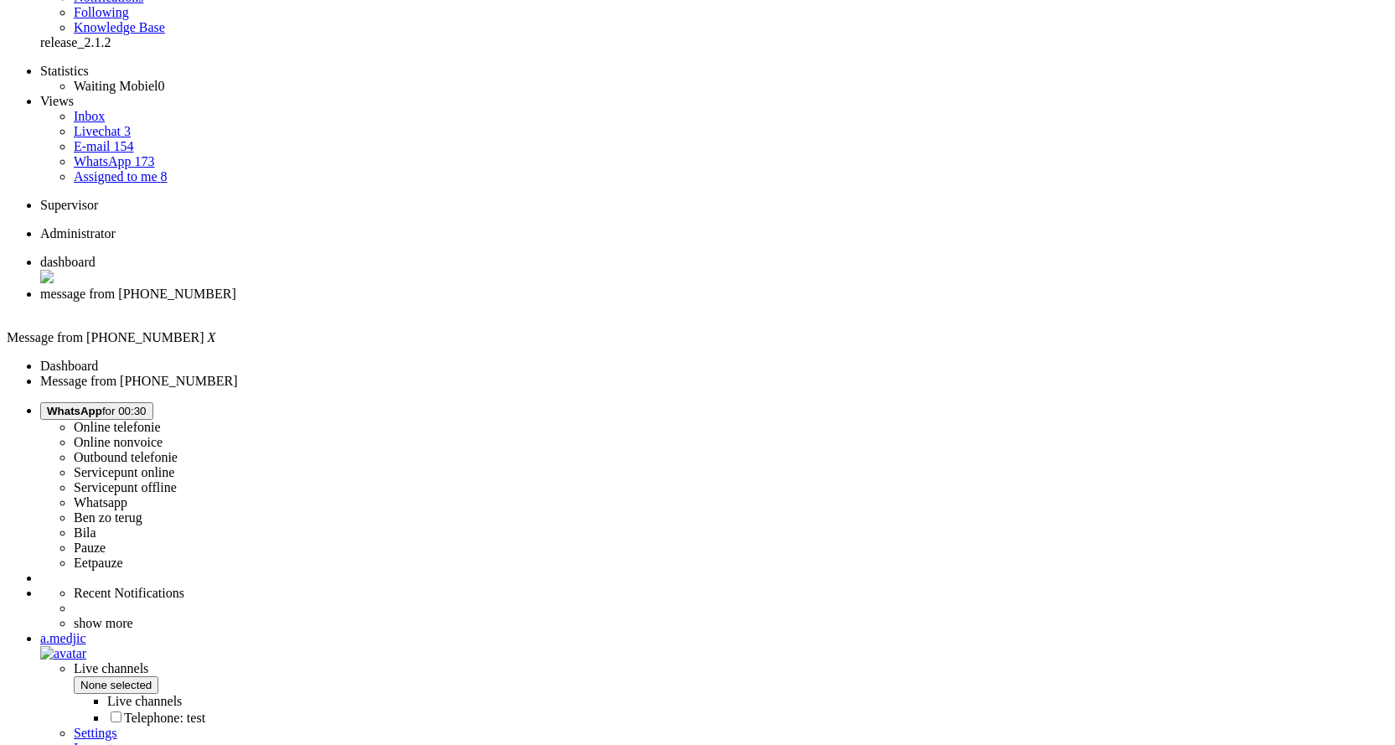
scroll to position [0, 0]
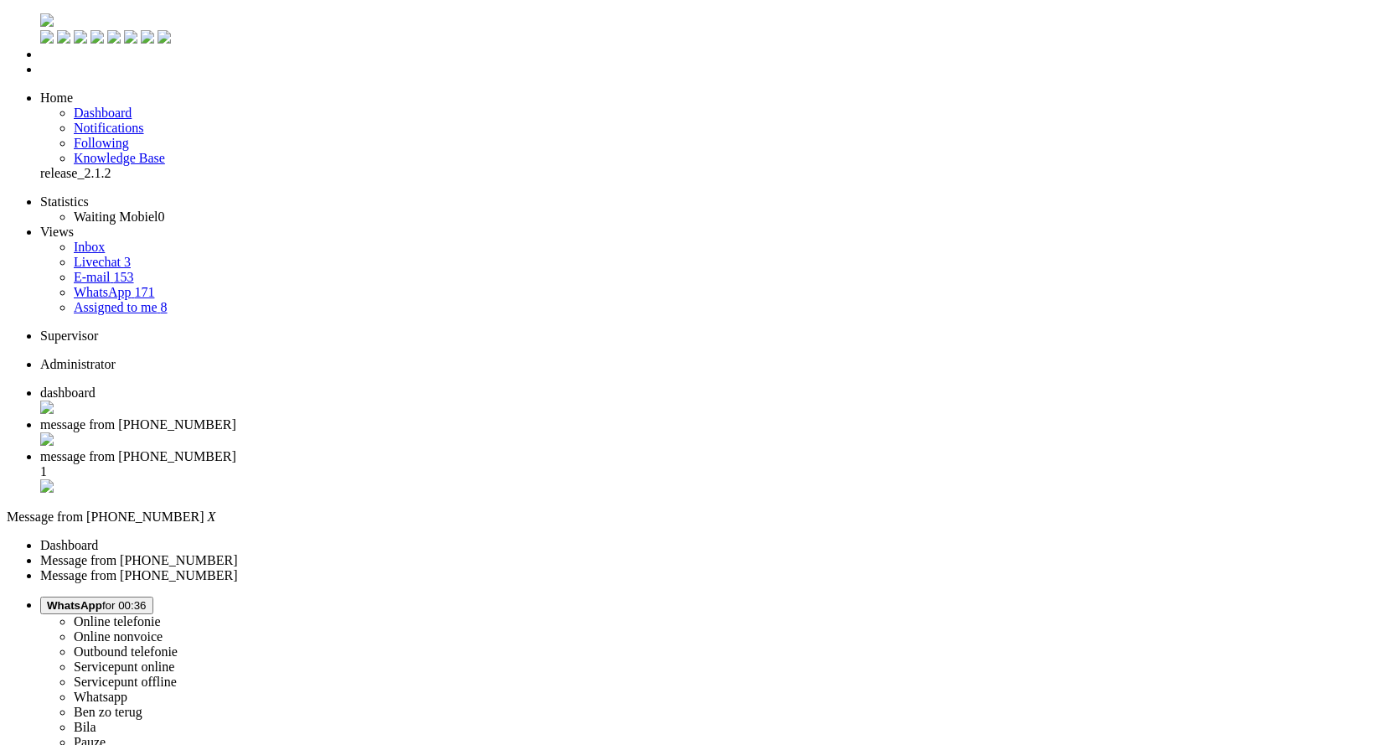
click at [483, 432] on div "Close tab" at bounding box center [714, 440] width 1348 height 17
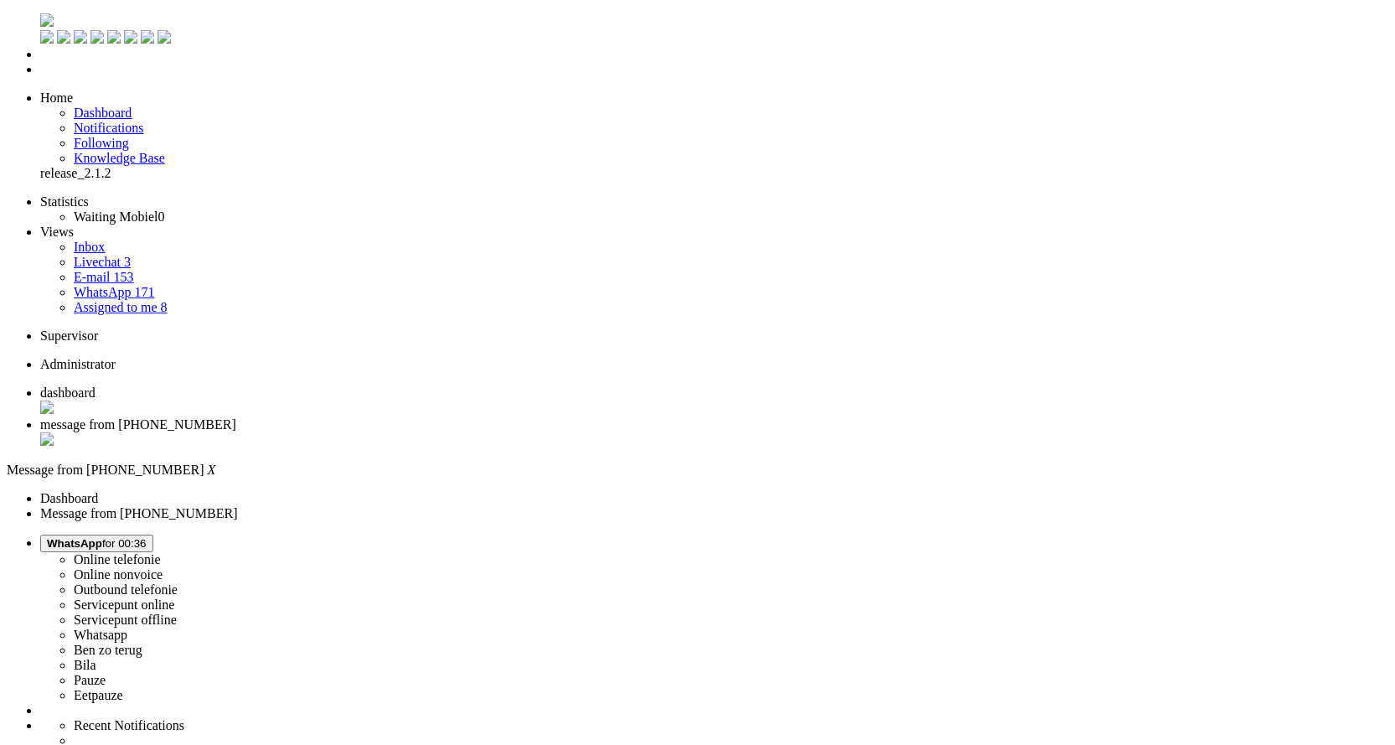
drag, startPoint x: 508, startPoint y: 369, endPoint x: 450, endPoint y: 380, distance: 58.8
copy div "4655923"
drag, startPoint x: 559, startPoint y: 2894, endPoint x: 480, endPoint y: 2896, distance: 78.8
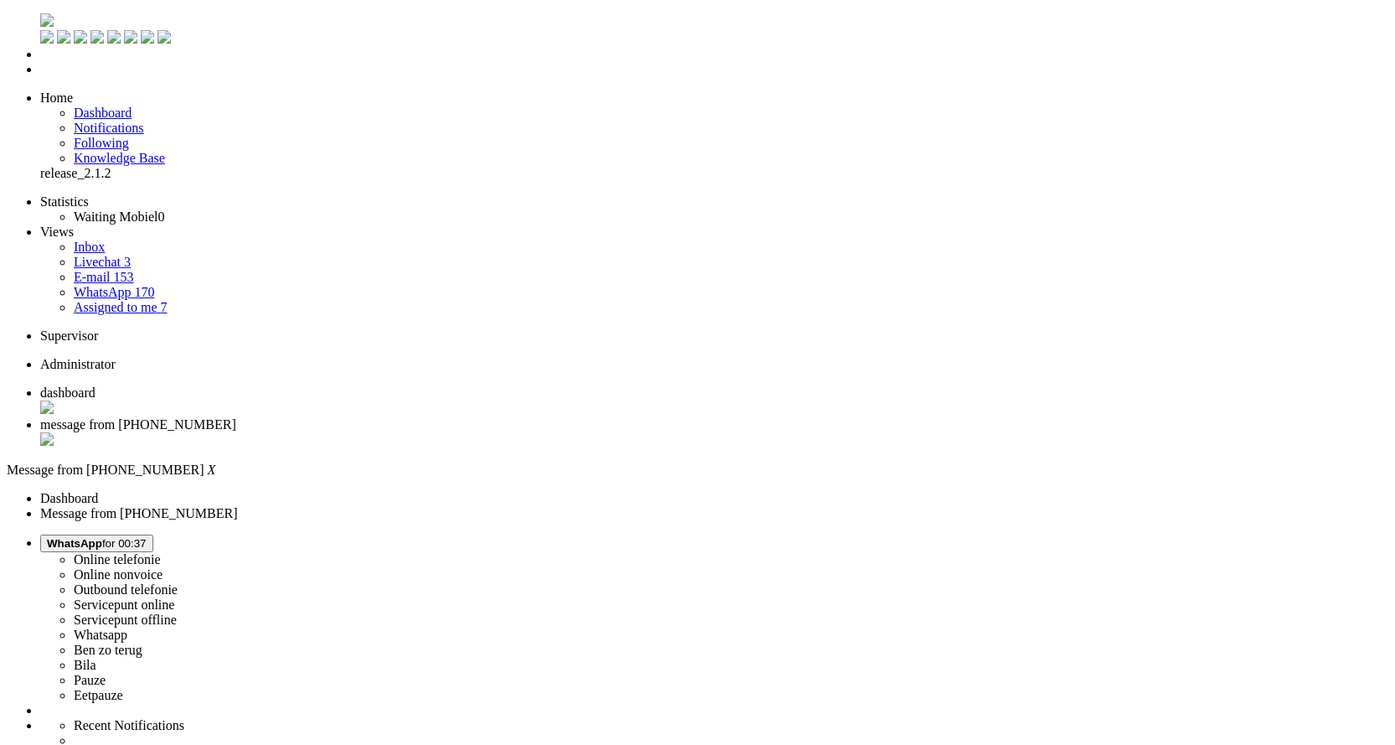
click at [481, 432] on div "Close tab" at bounding box center [714, 440] width 1348 height 17
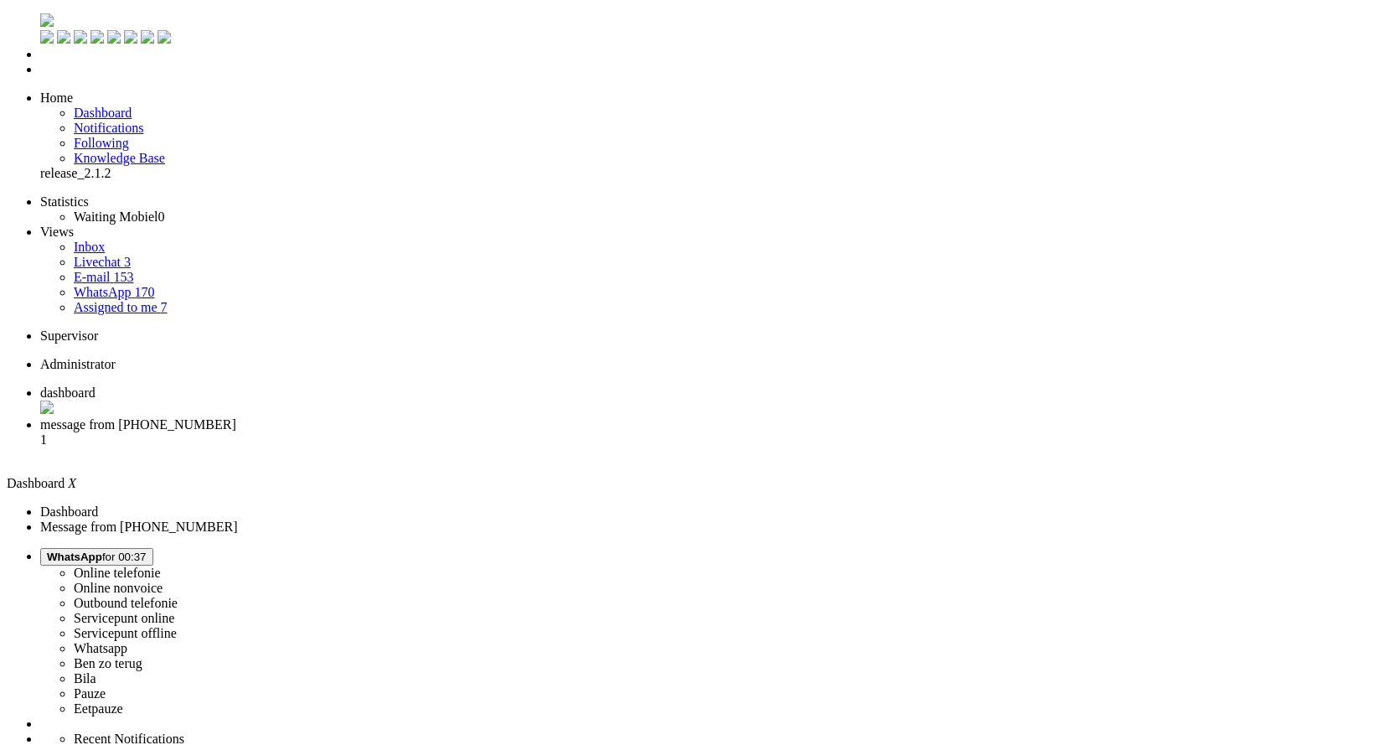
click at [432, 417] on li "message from +31617156968 1" at bounding box center [714, 439] width 1348 height 45
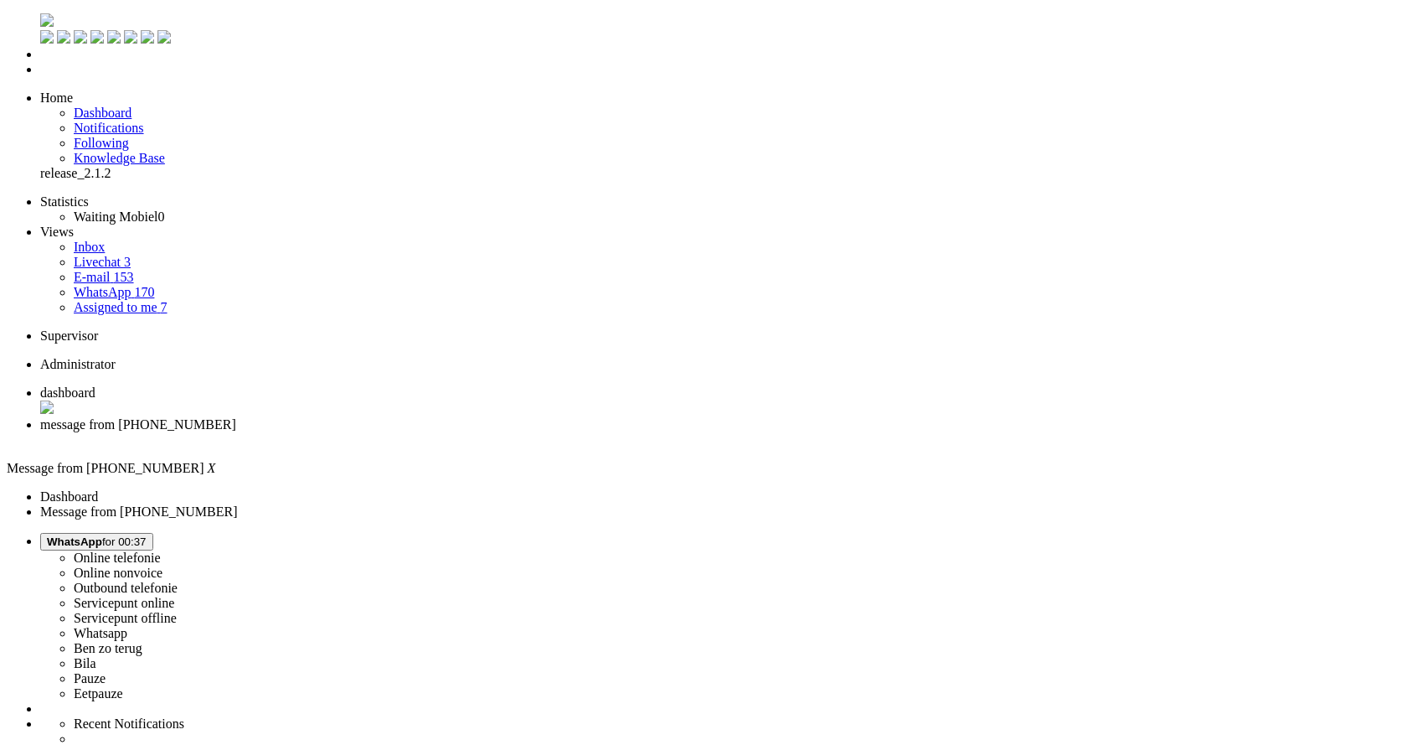
type input "reeds"
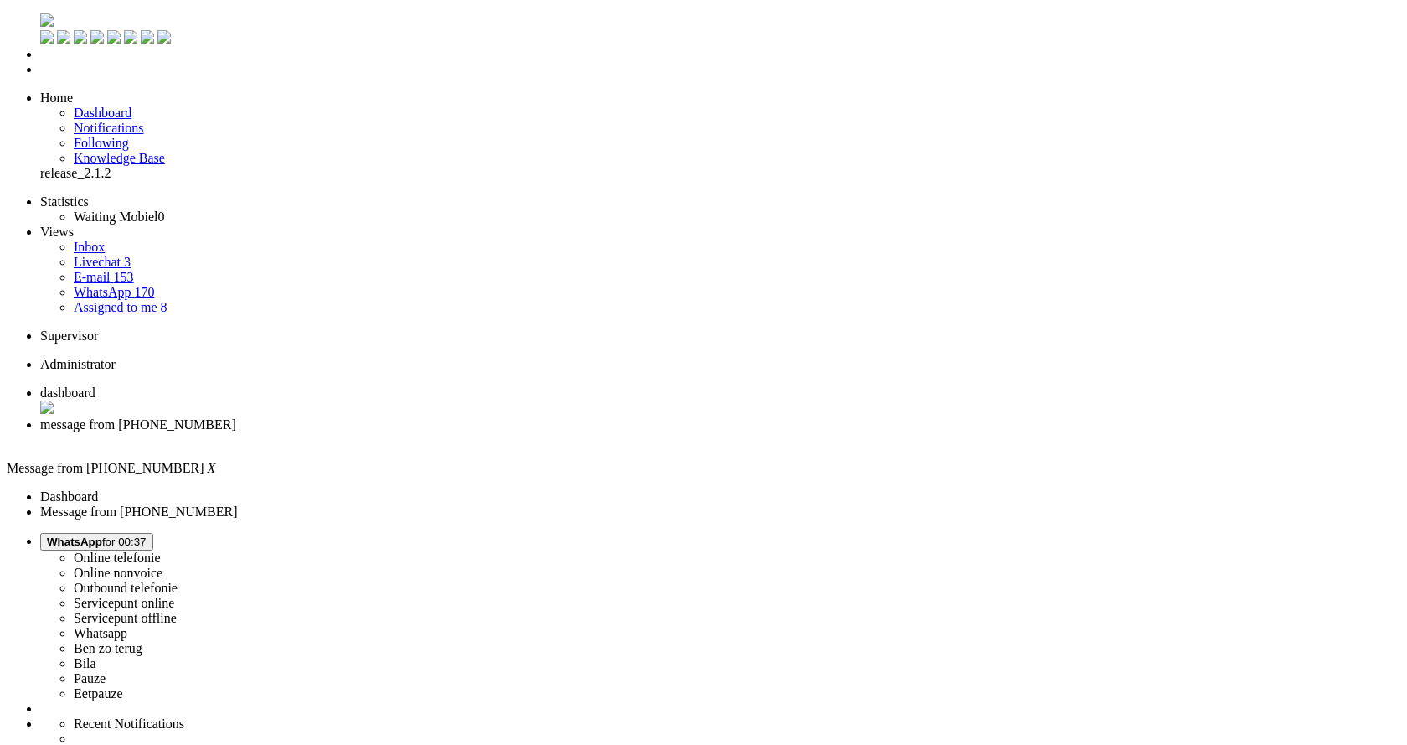
drag, startPoint x: 585, startPoint y: 2909, endPoint x: 568, endPoint y: 2908, distance: 17.6
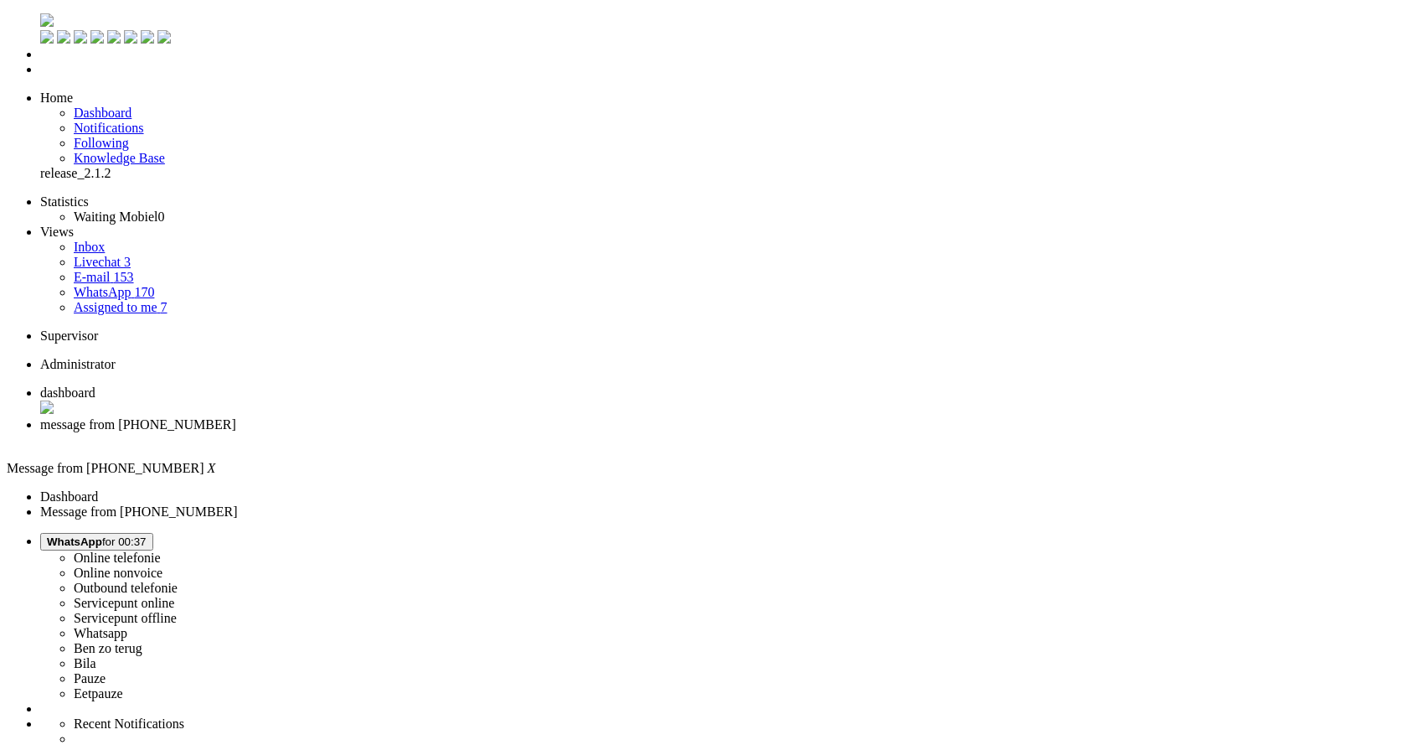
click at [487, 432] on div "Close tab" at bounding box center [720, 439] width 1360 height 15
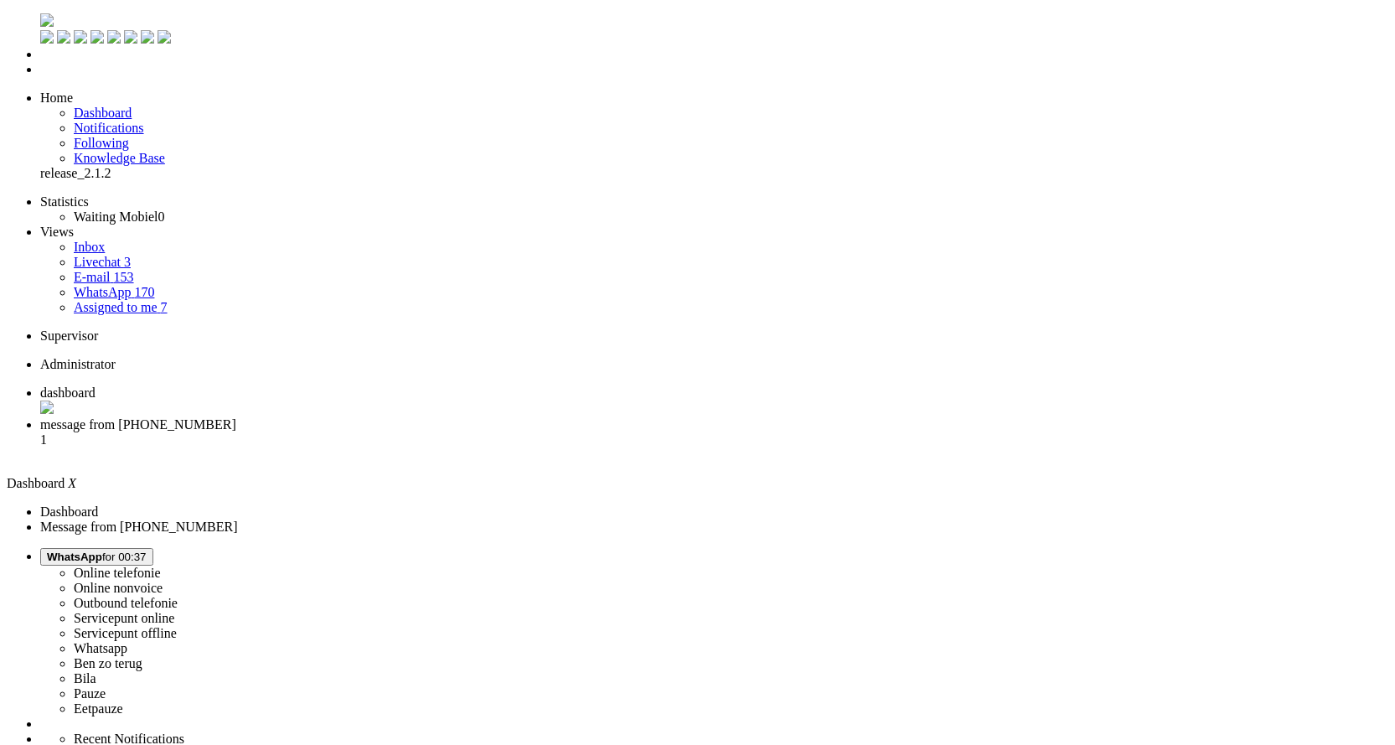
click at [236, 417] on span "message from +31651879057" at bounding box center [138, 424] width 196 height 14
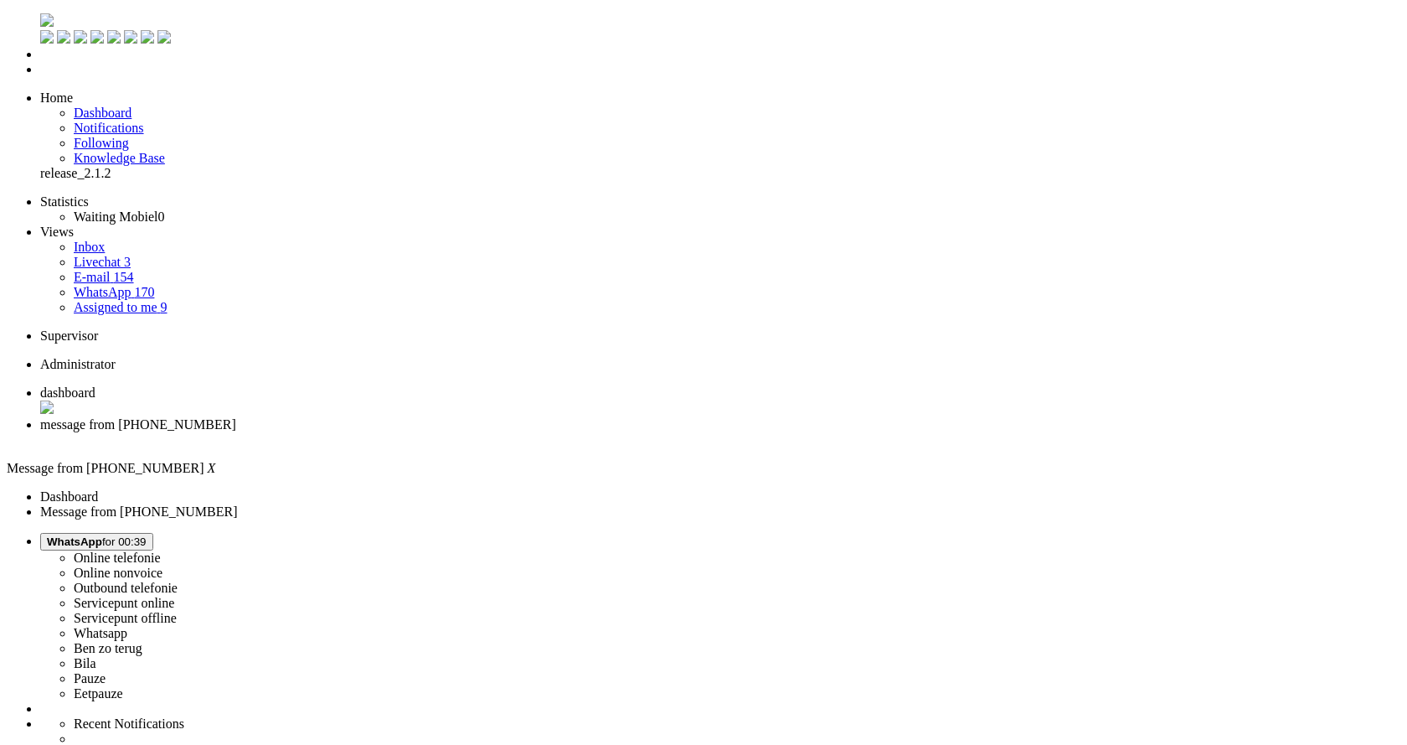
drag, startPoint x: 160, startPoint y: 2912, endPoint x: 8, endPoint y: 2891, distance: 153.0
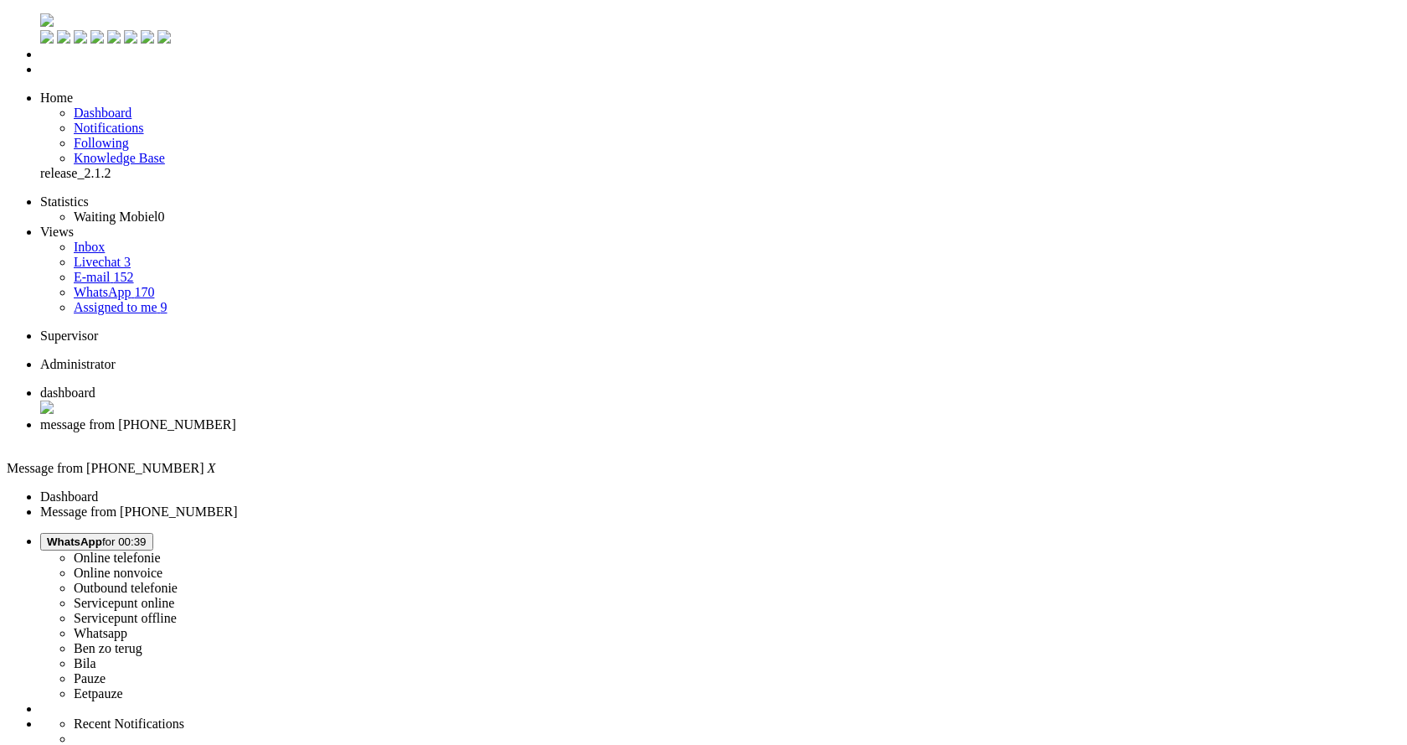
drag, startPoint x: 106, startPoint y: 2912, endPoint x: -68, endPoint y: 2886, distance: 176.3
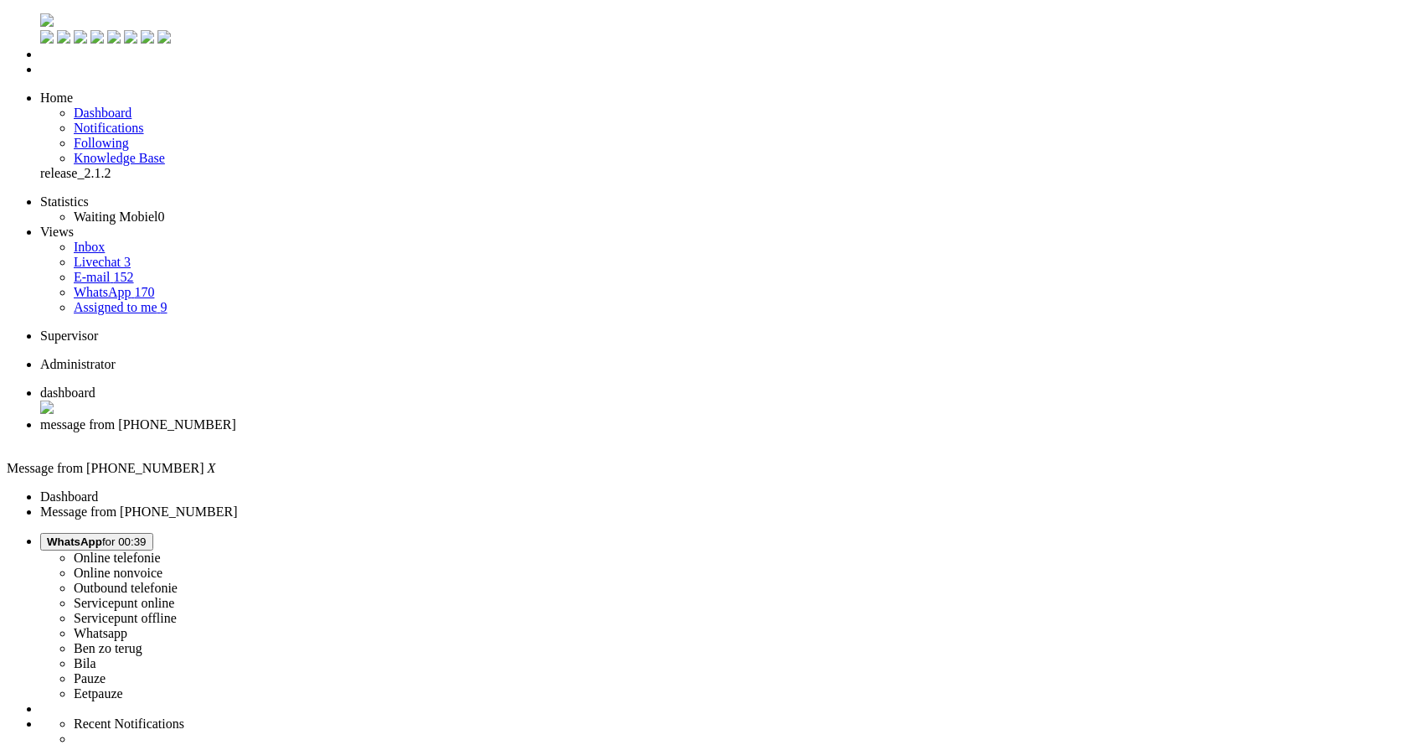
drag, startPoint x: 115, startPoint y: 2911, endPoint x: 340, endPoint y: 2951, distance: 228.9
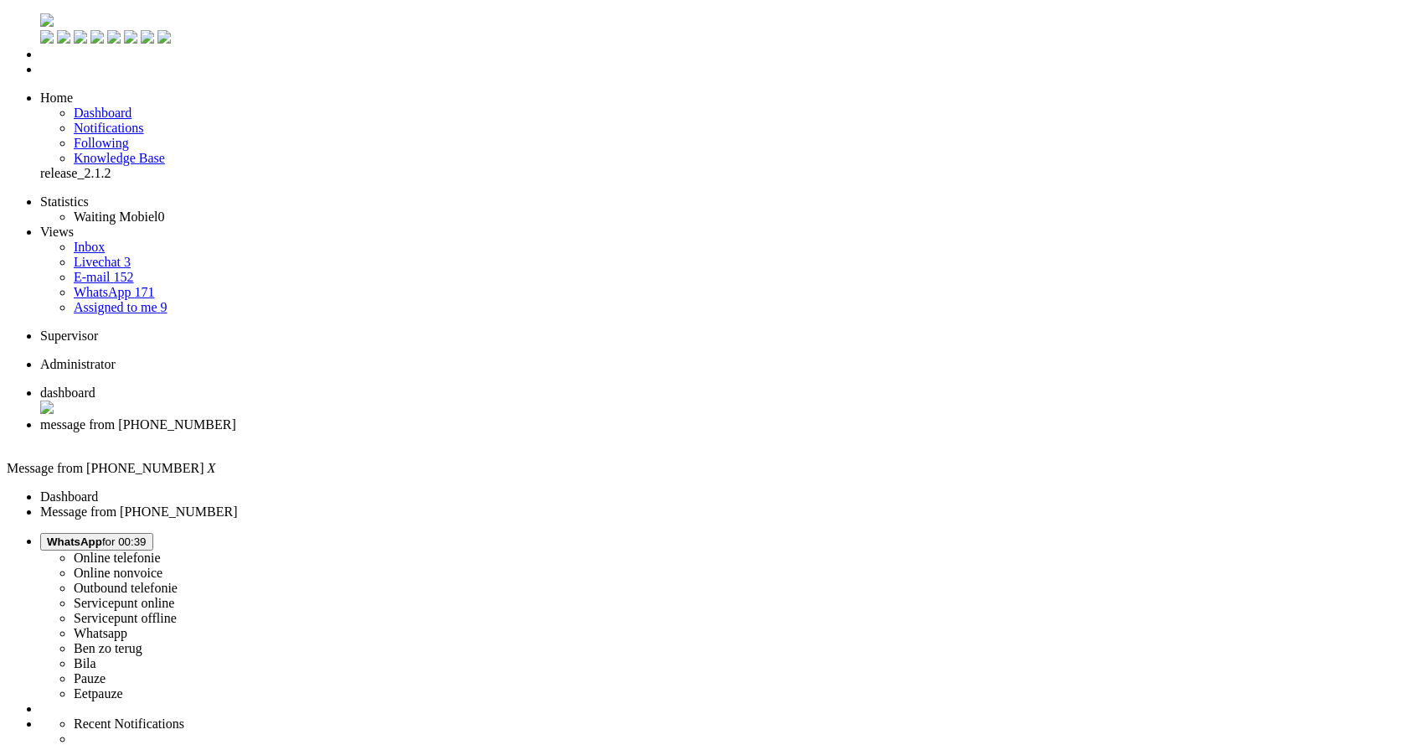
copy body "Goedenavond, bedankt voor je bericht! Dat klopt! Als je ook je gegevens wilt ov…"
drag, startPoint x: 304, startPoint y: 2930, endPoint x: 230, endPoint y: 2927, distance: 74.6
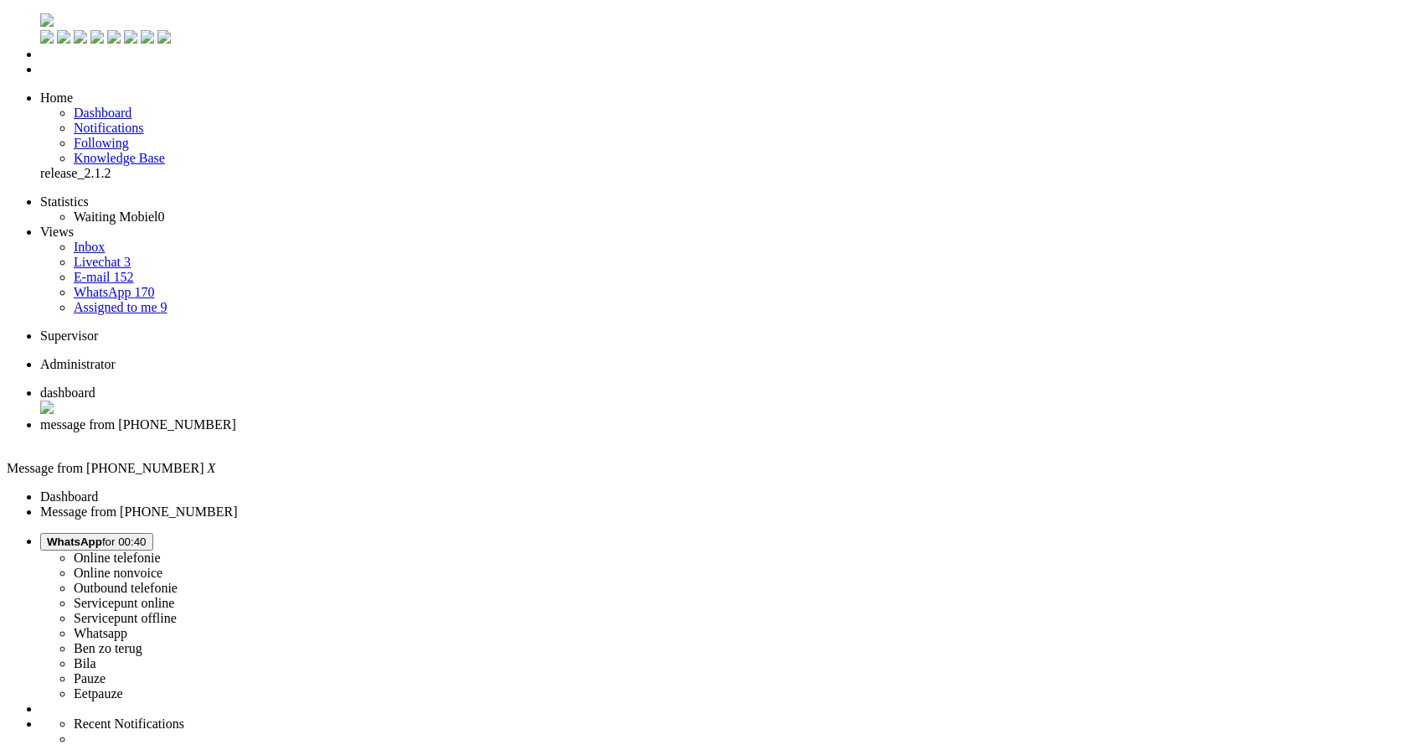
drag, startPoint x: 230, startPoint y: 2927, endPoint x: -8, endPoint y: 2891, distance: 239.9
drag, startPoint x: 776, startPoint y: 2895, endPoint x: 699, endPoint y: 2896, distance: 77.1
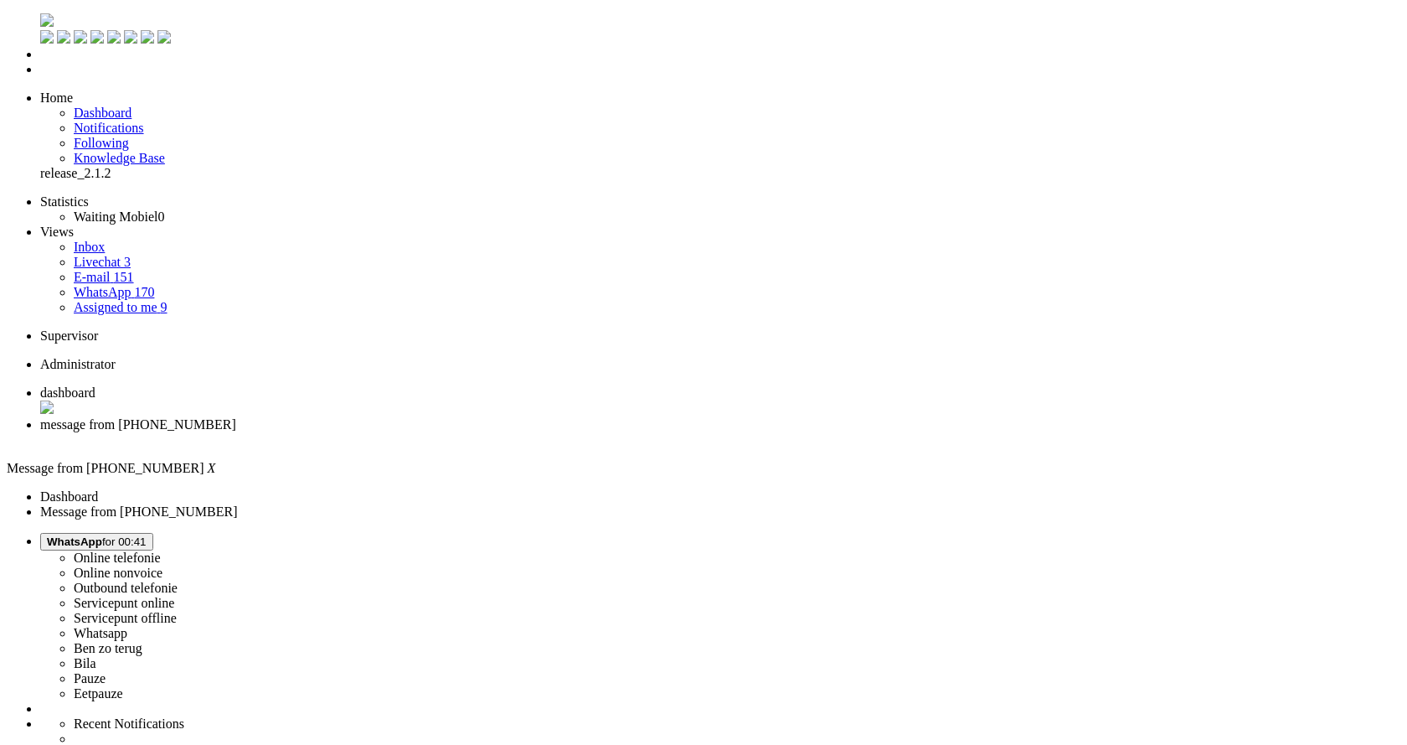
click at [483, 432] on div "Close tab" at bounding box center [720, 439] width 1360 height 15
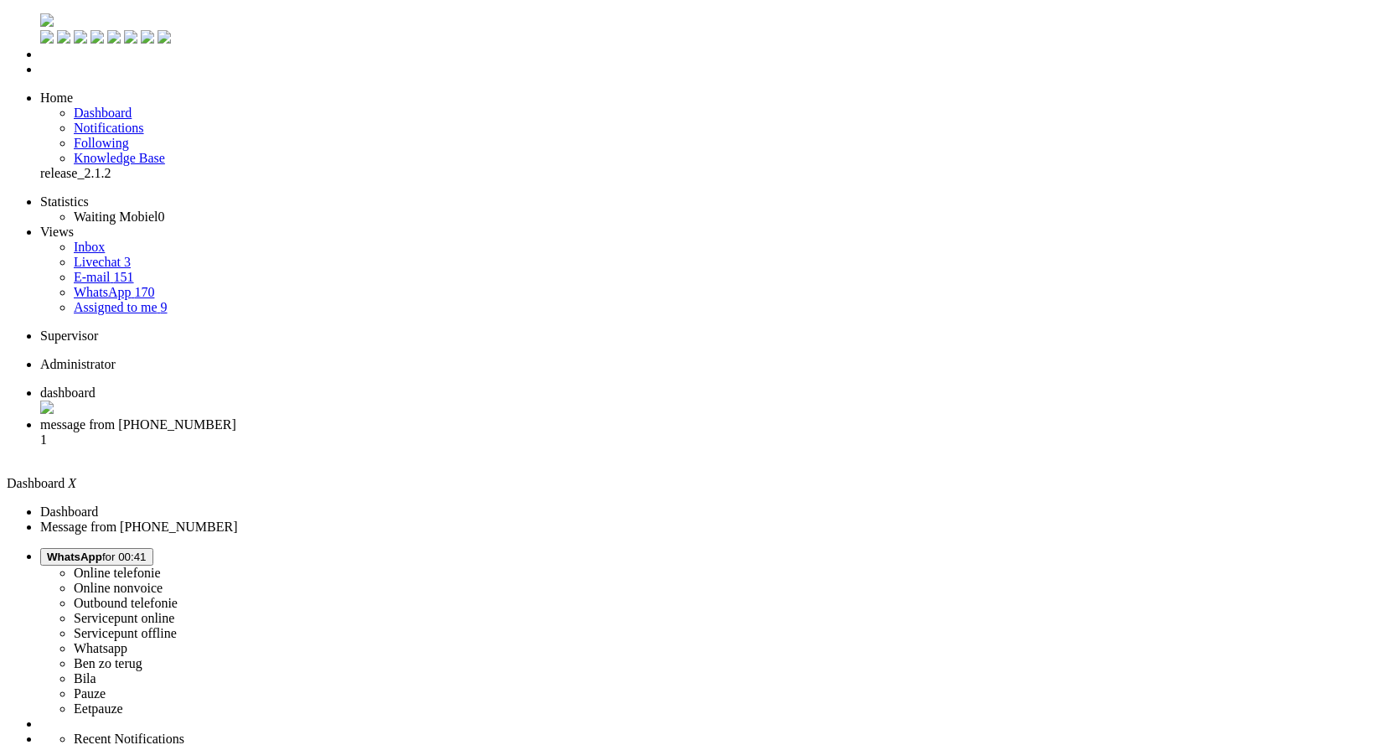
click at [425, 417] on li "message from +31681525806 1" at bounding box center [714, 439] width 1348 height 45
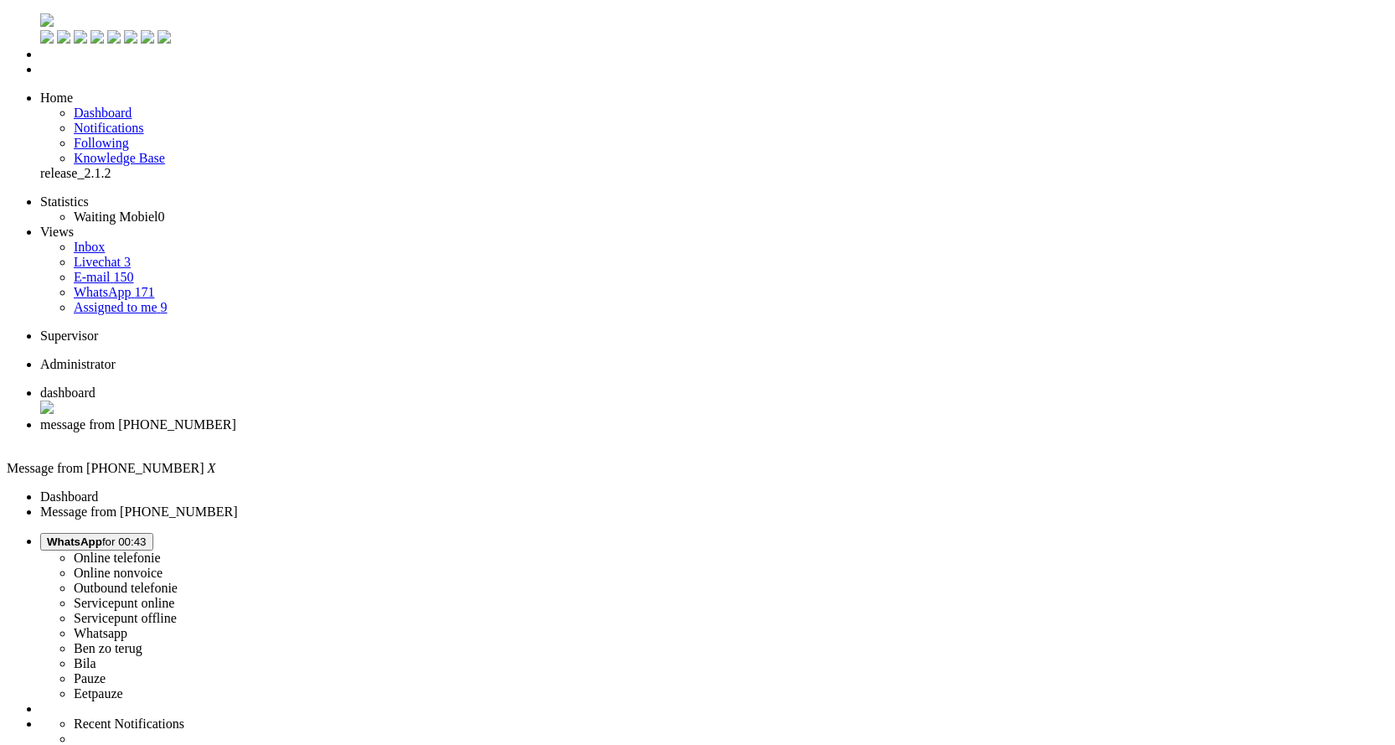
click at [482, 432] on div "Close tab" at bounding box center [714, 439] width 1348 height 15
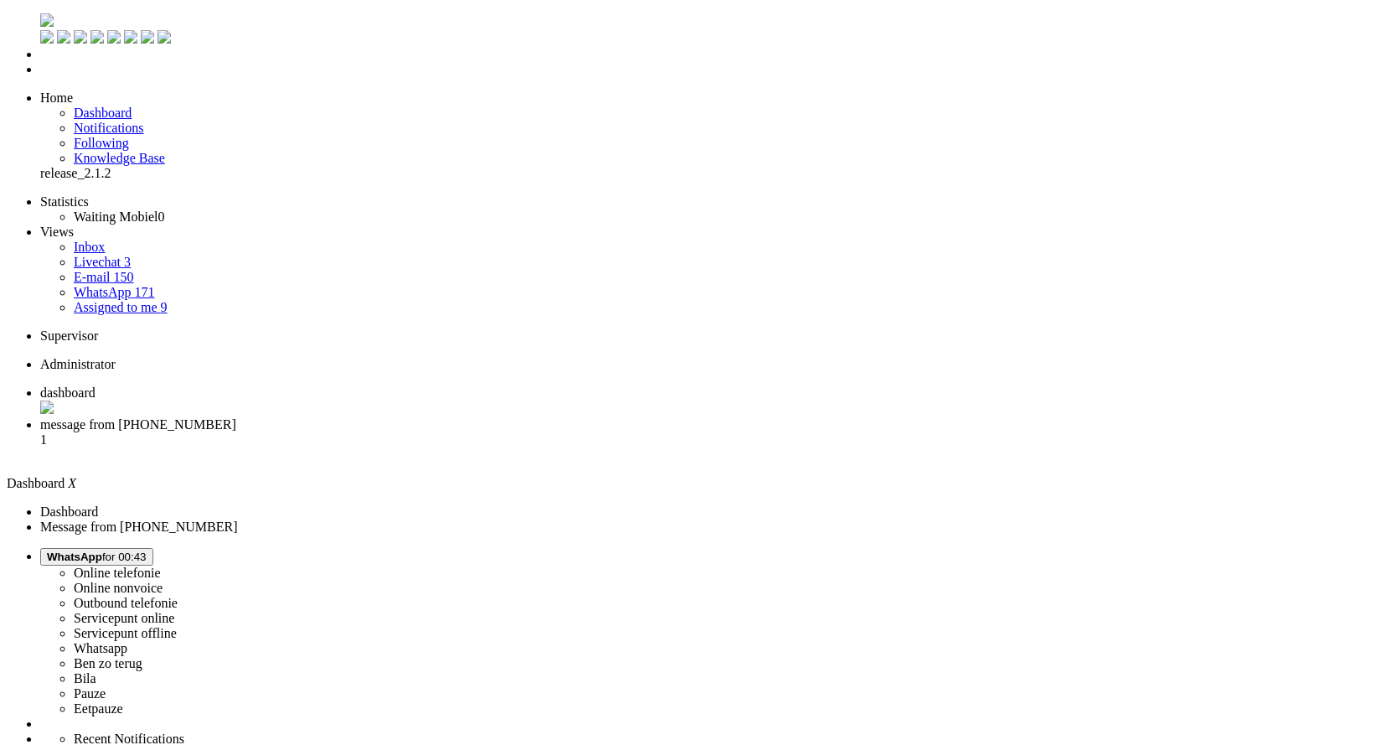
click at [435, 417] on li "message from +31657944021 1" at bounding box center [714, 439] width 1348 height 45
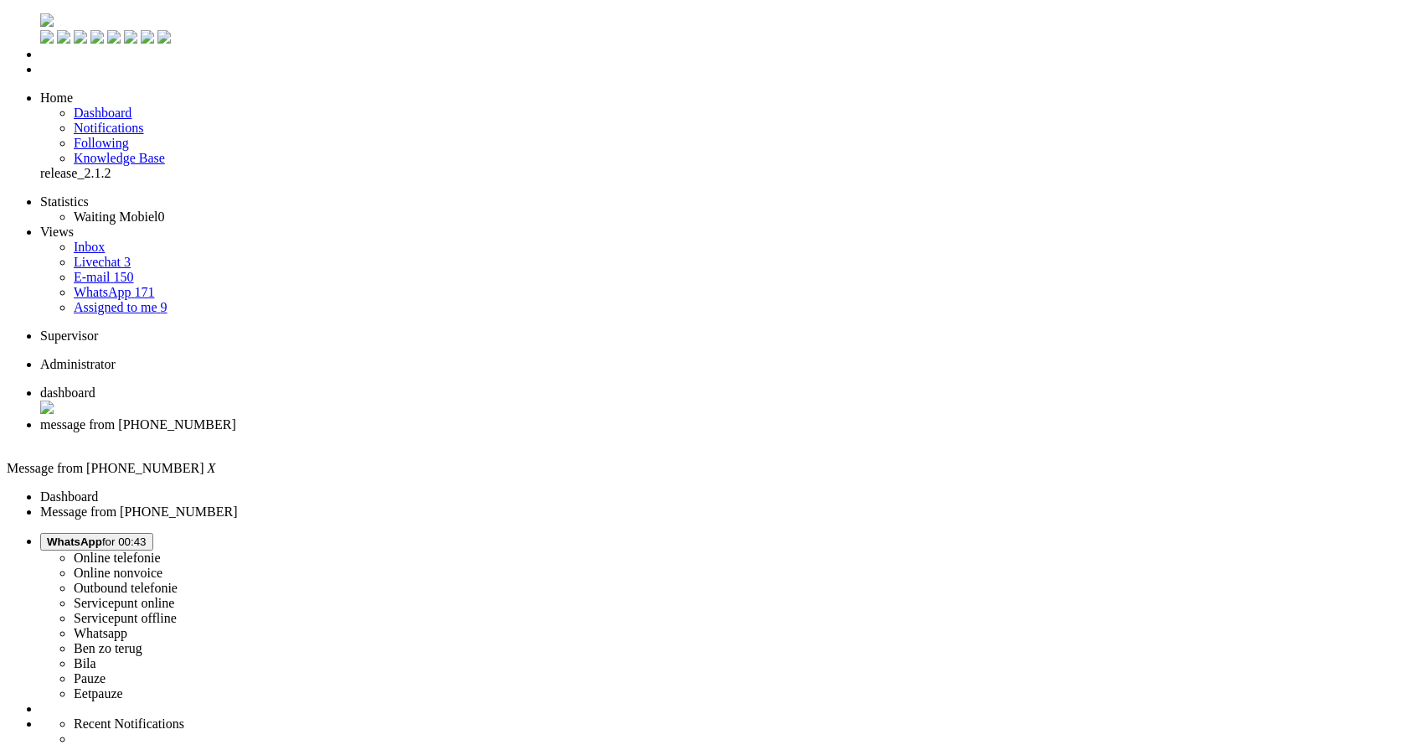
copy div "4546470"
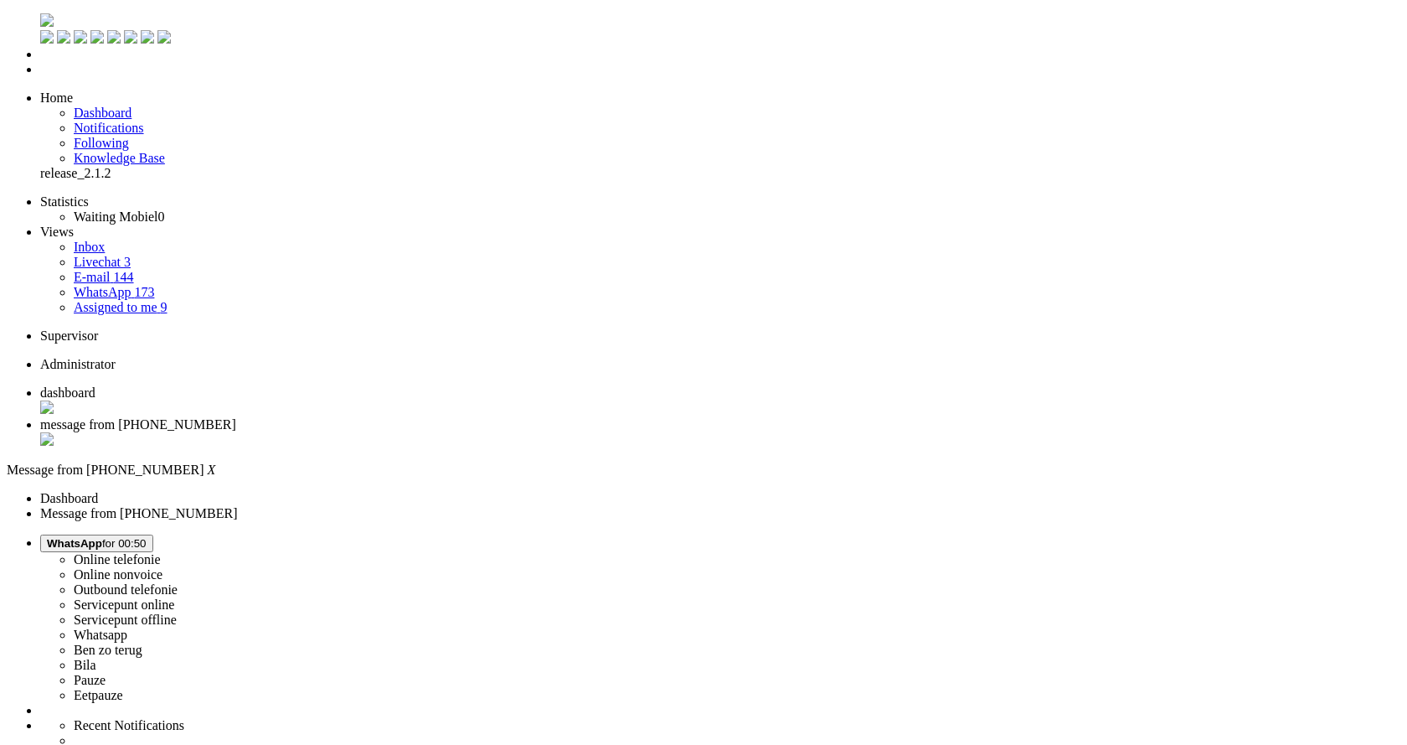
click at [487, 432] on div "Close tab" at bounding box center [720, 440] width 1360 height 17
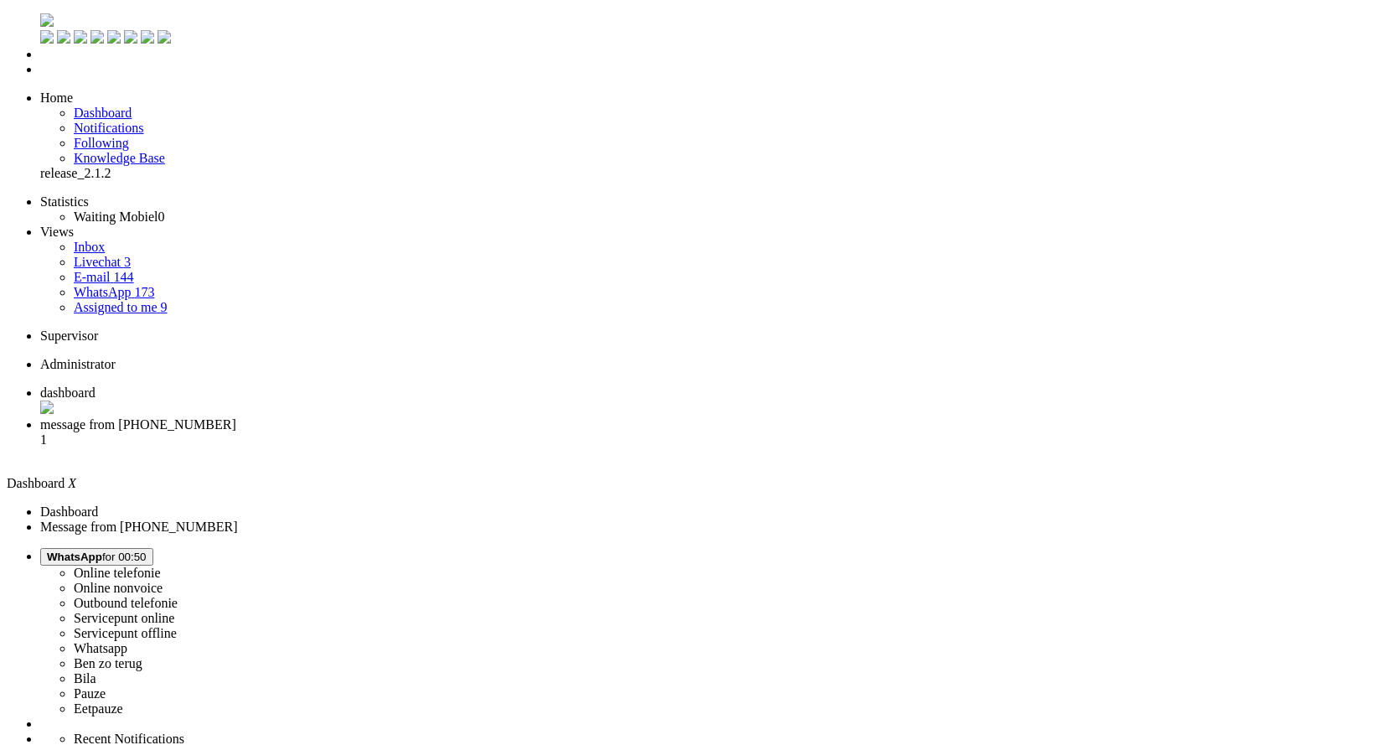
click at [430, 417] on li "message from +31638095318 1" at bounding box center [714, 439] width 1348 height 45
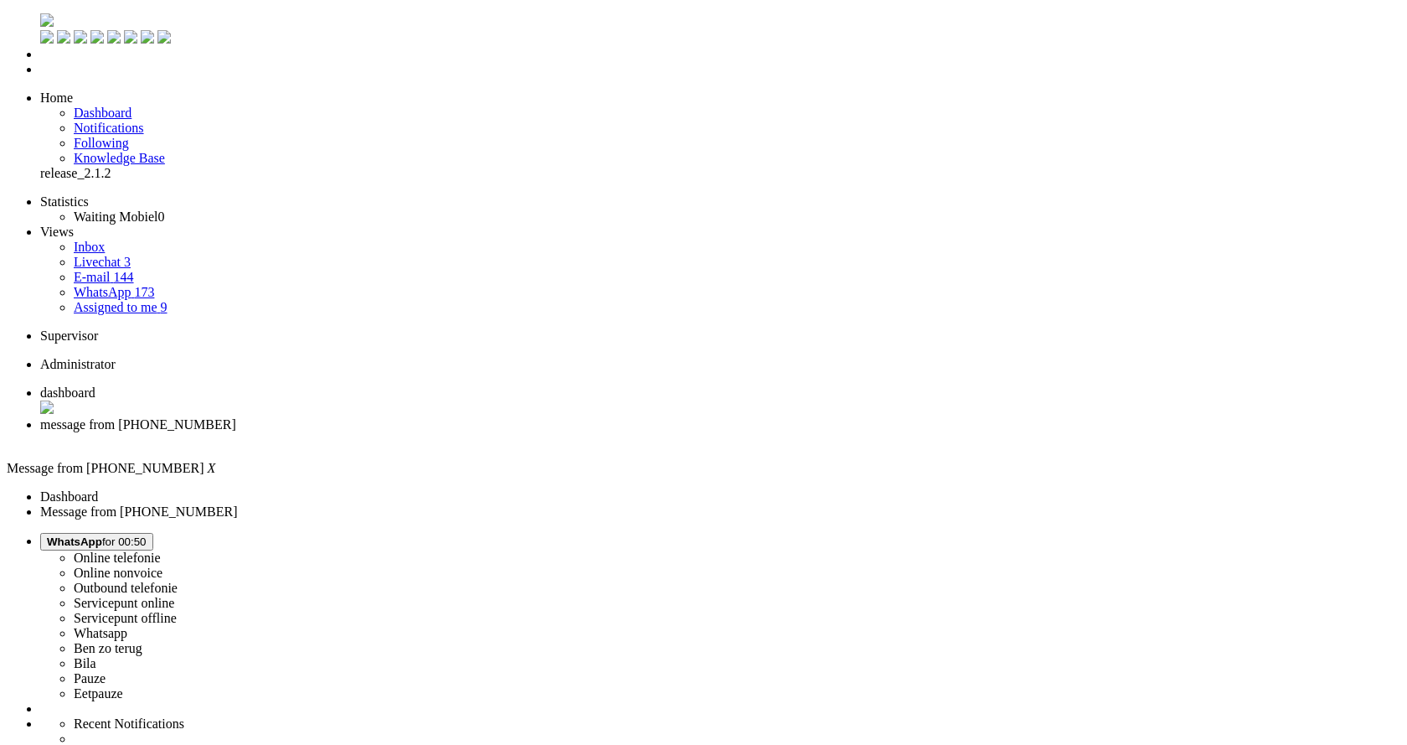
drag, startPoint x: 503, startPoint y: 549, endPoint x: 457, endPoint y: 549, distance: 46.1
copy div "4657550"
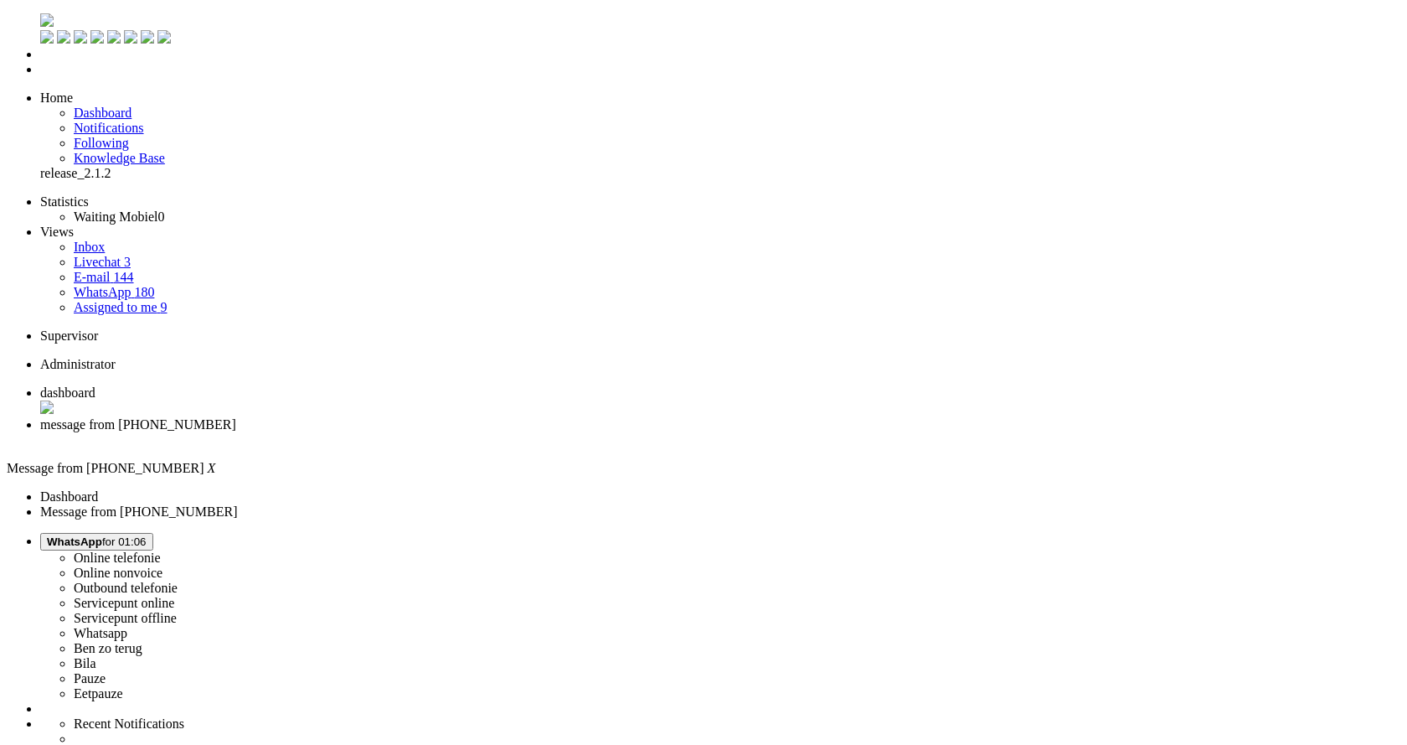
click at [487, 432] on div "Close tab" at bounding box center [720, 439] width 1360 height 15
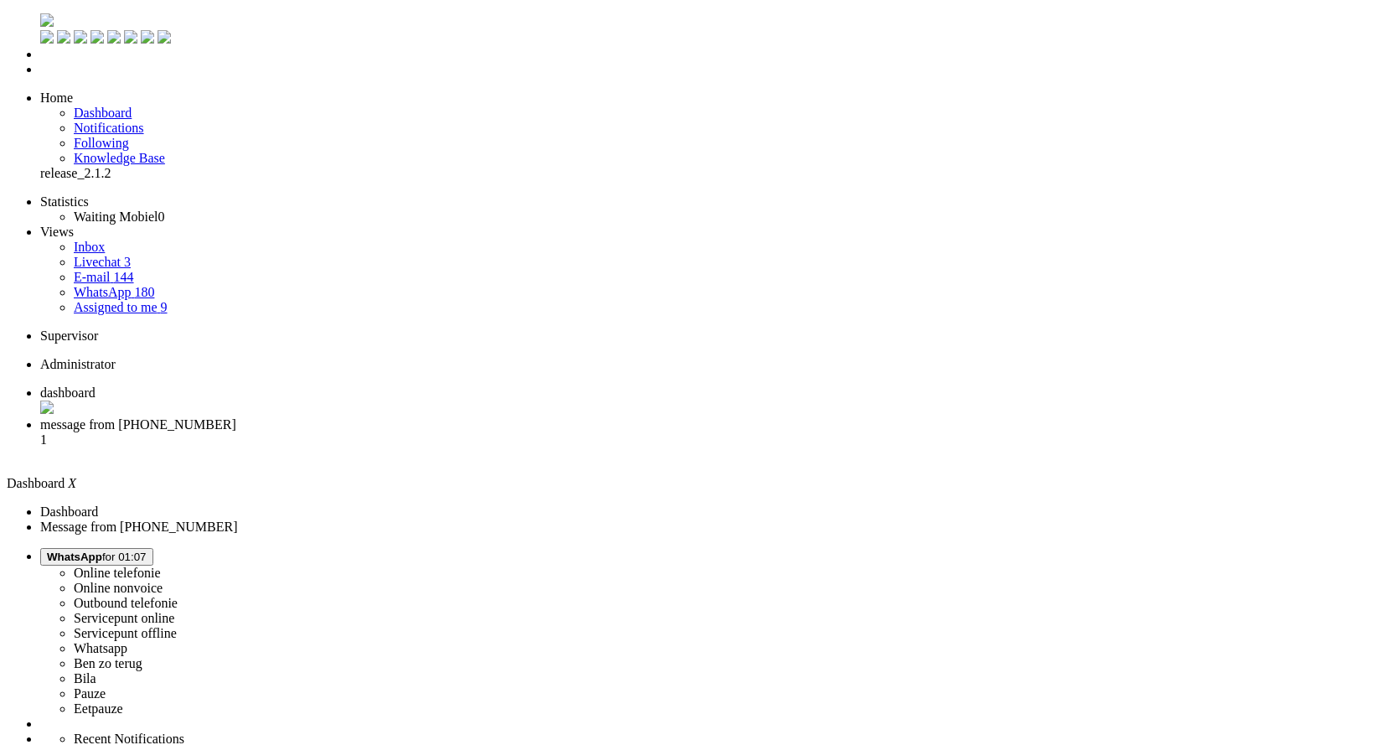
click at [236, 417] on span "message from +31623109418" at bounding box center [138, 424] width 196 height 14
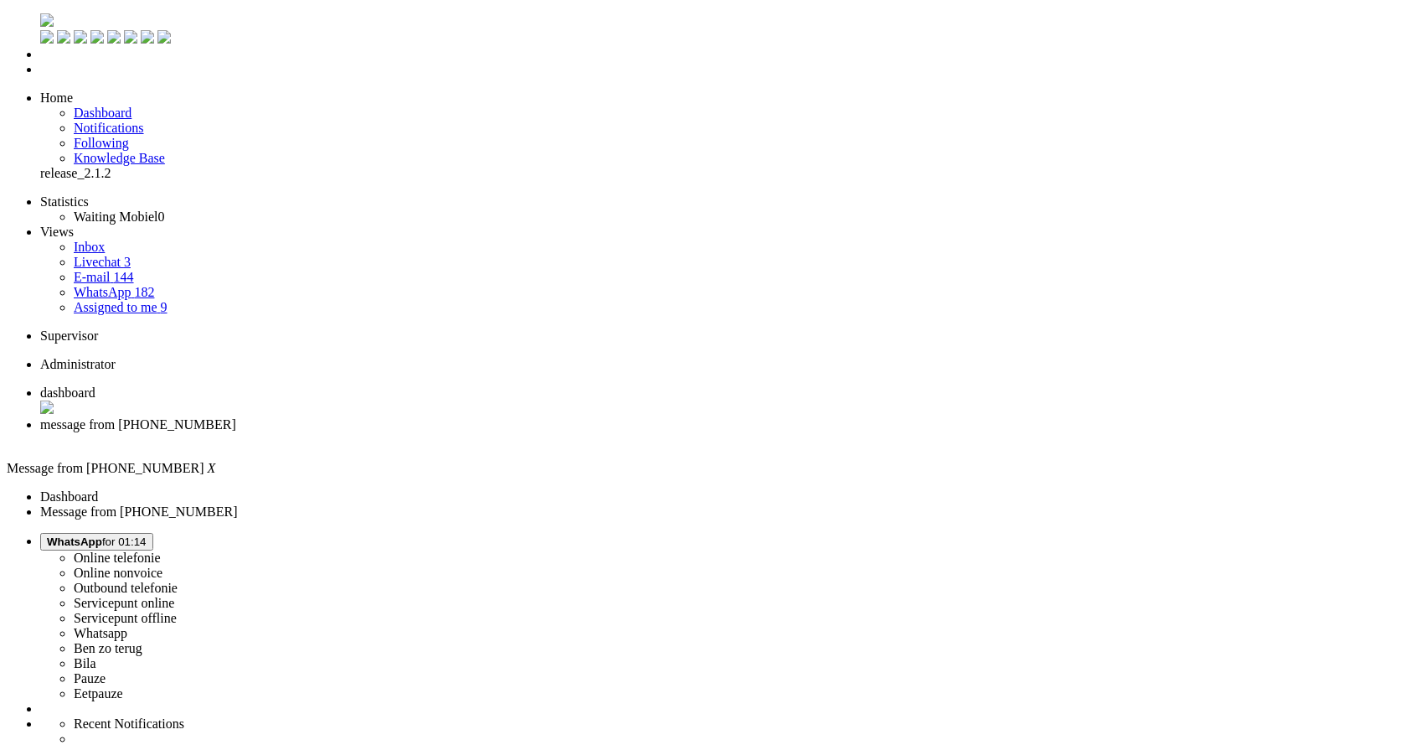
drag, startPoint x: 532, startPoint y: 2892, endPoint x: 453, endPoint y: 2898, distance: 79.0
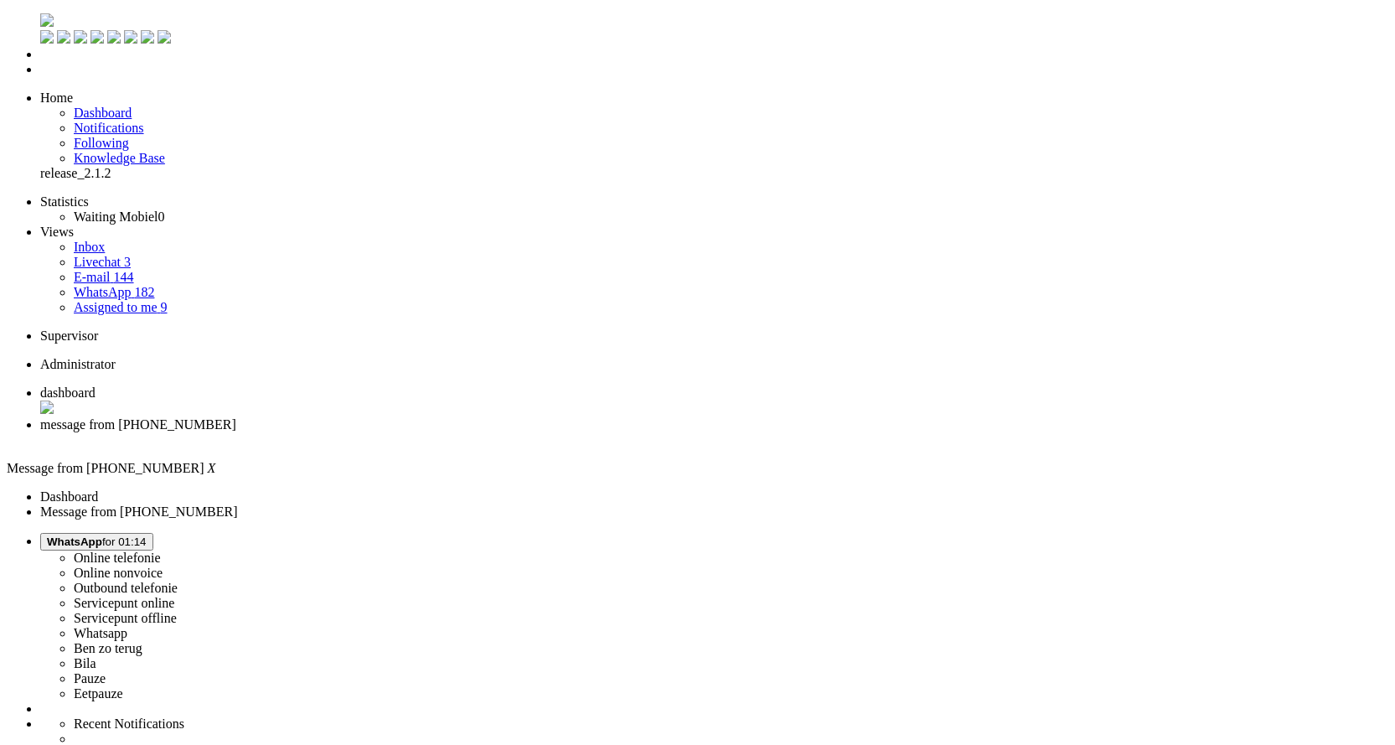
scroll to position [251, 0]
click at [487, 432] on div "Close tab" at bounding box center [720, 439] width 1360 height 15
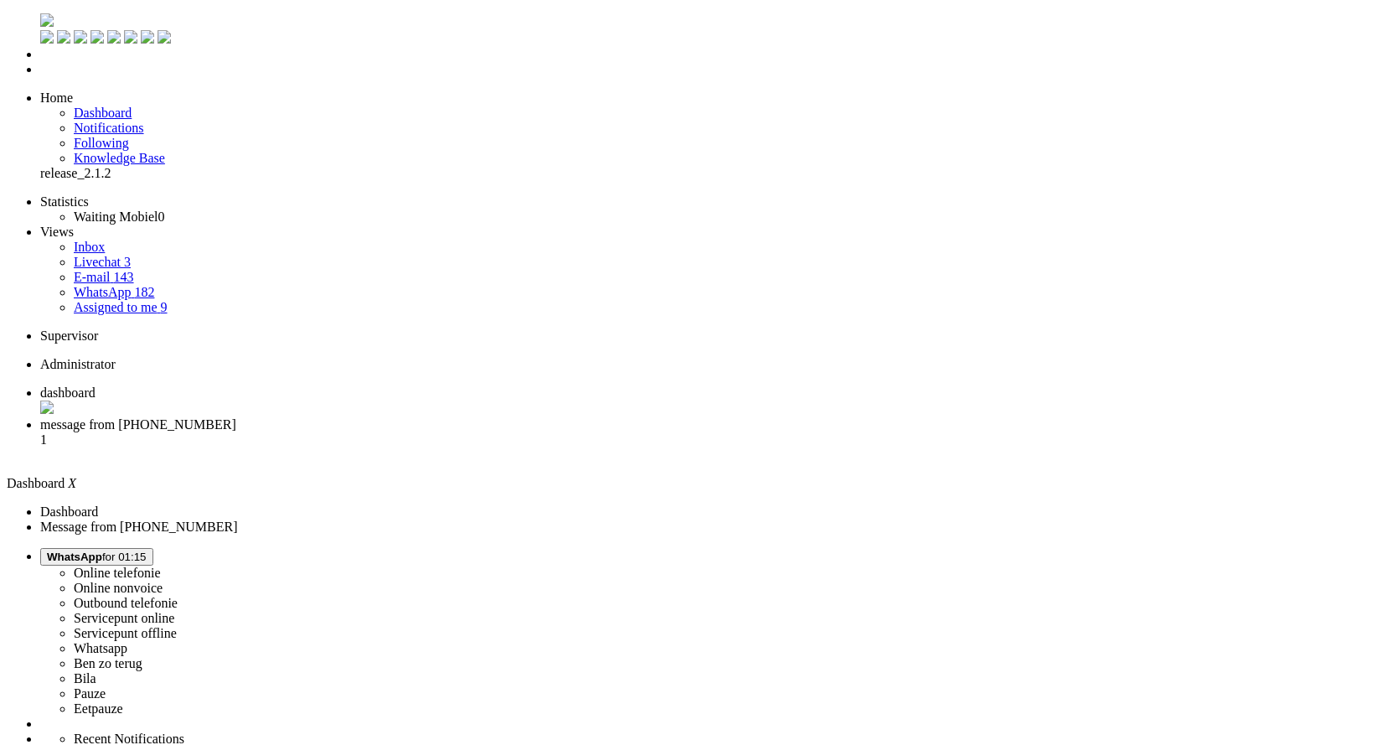
click at [422, 417] on li "message from +31610525785 1" at bounding box center [714, 439] width 1348 height 45
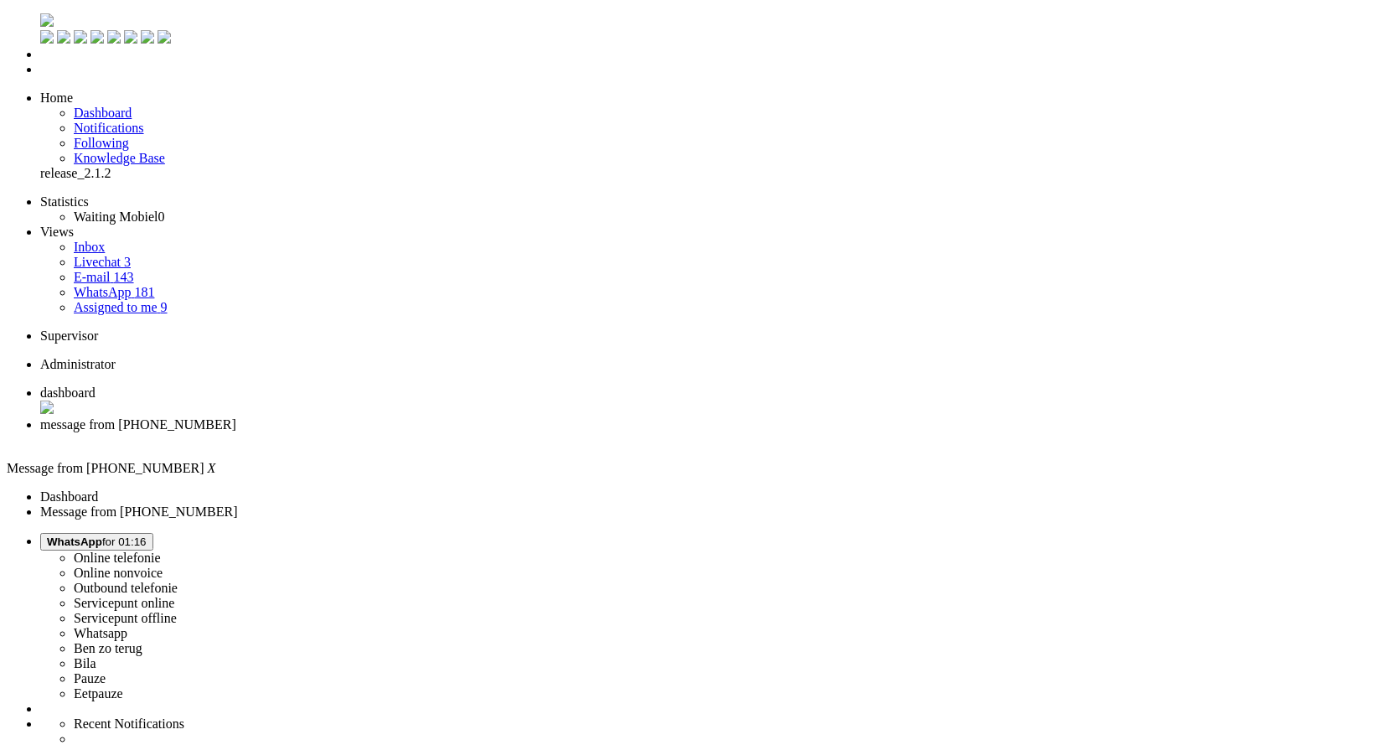
drag, startPoint x: 579, startPoint y: 2908, endPoint x: 410, endPoint y: 2911, distance: 169.2
drag, startPoint x: 449, startPoint y: 2908, endPoint x: 222, endPoint y: 2908, distance: 227.0
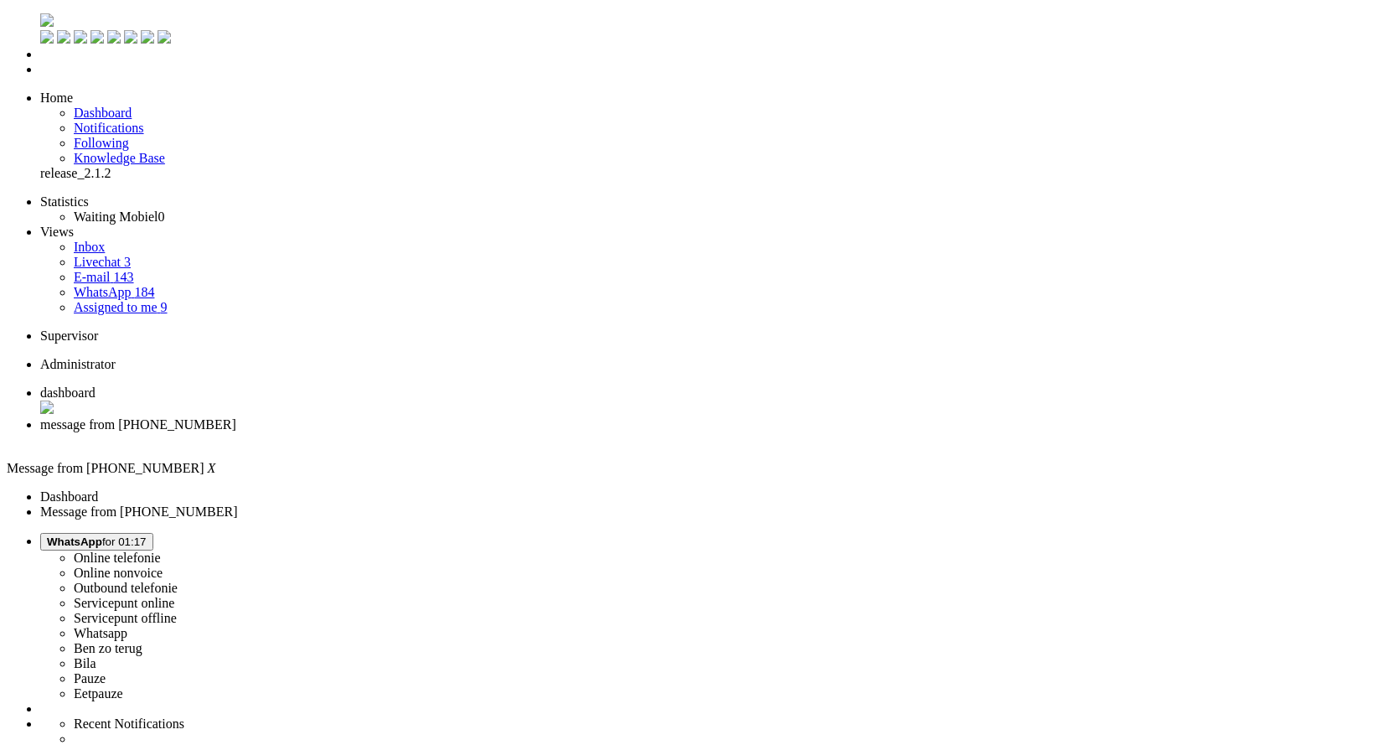
click at [485, 432] on div "Close tab" at bounding box center [714, 439] width 1348 height 15
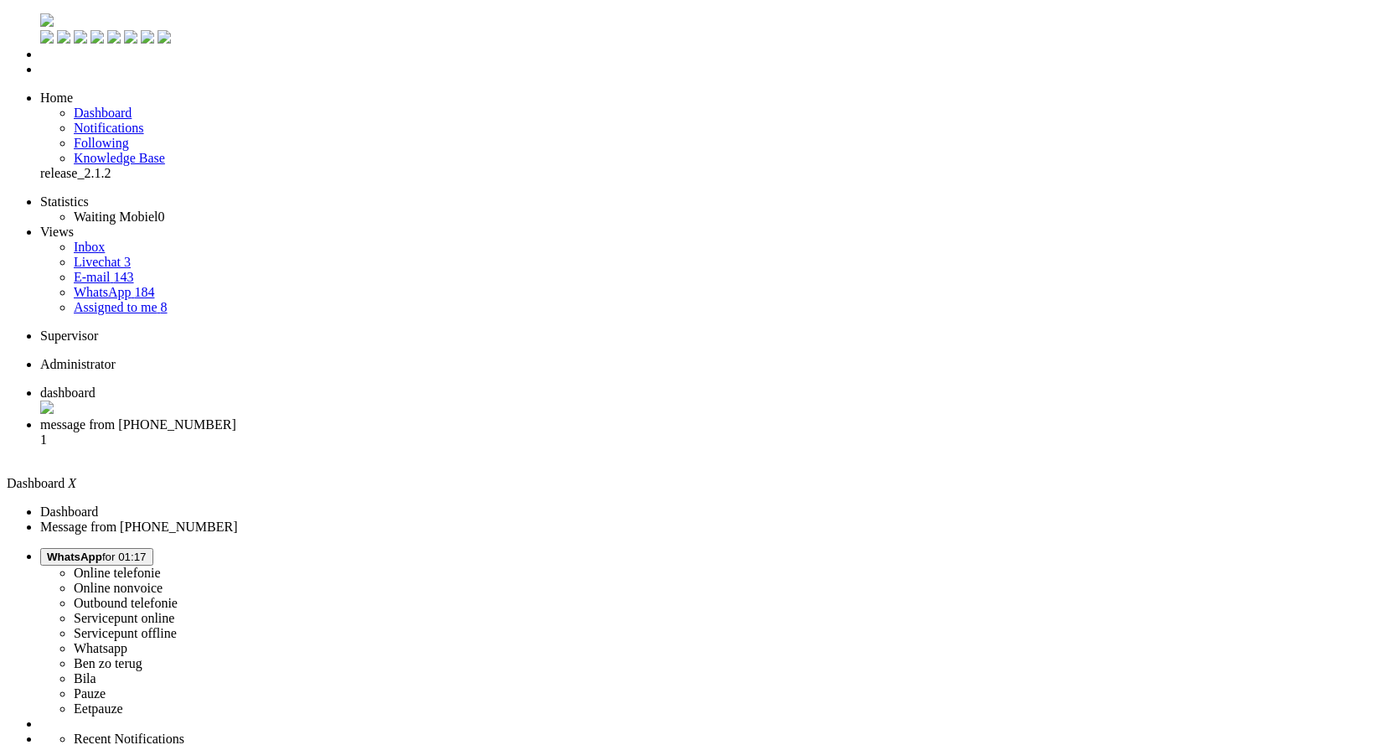
click at [236, 417] on span "message from +31633862932" at bounding box center [138, 424] width 196 height 14
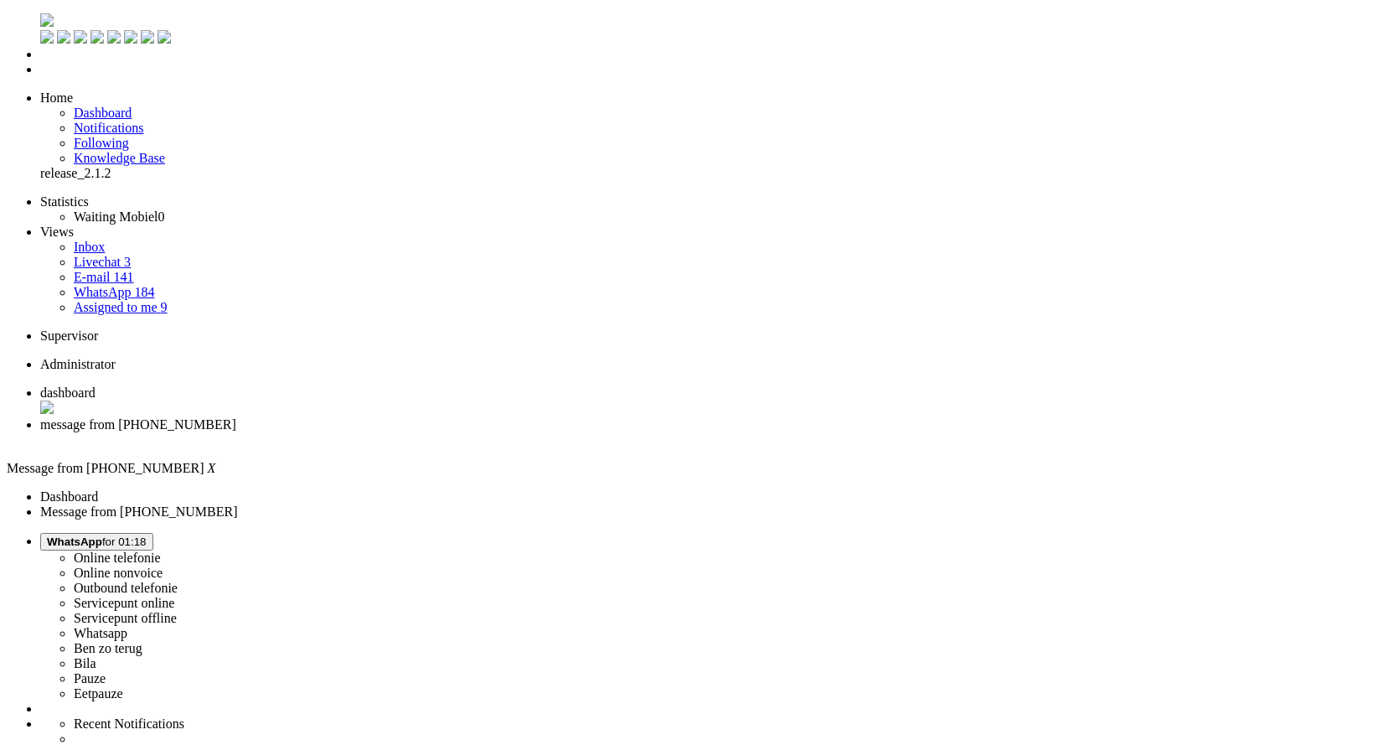
drag, startPoint x: 1214, startPoint y: 22, endPoint x: 1219, endPoint y: 29, distance: 9.1
click at [153, 533] on button "WhatsApp for 01:19" at bounding box center [96, 542] width 113 height 18
click at [106, 671] on label "Pauze" at bounding box center [90, 678] width 32 height 14
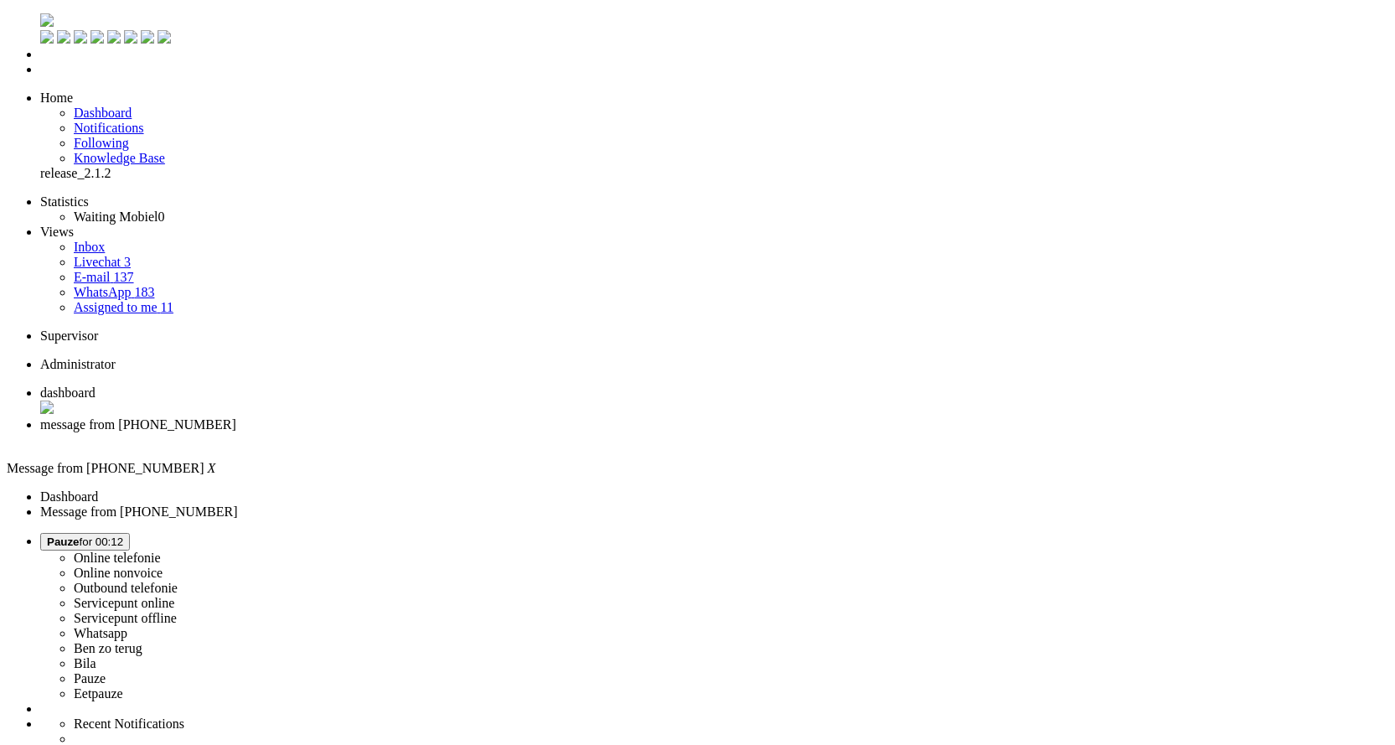
click at [123, 255] on li "Livechat 3" at bounding box center [731, 262] width 1314 height 15
click at [122, 255] on link "Livechat 3" at bounding box center [102, 262] width 57 height 14
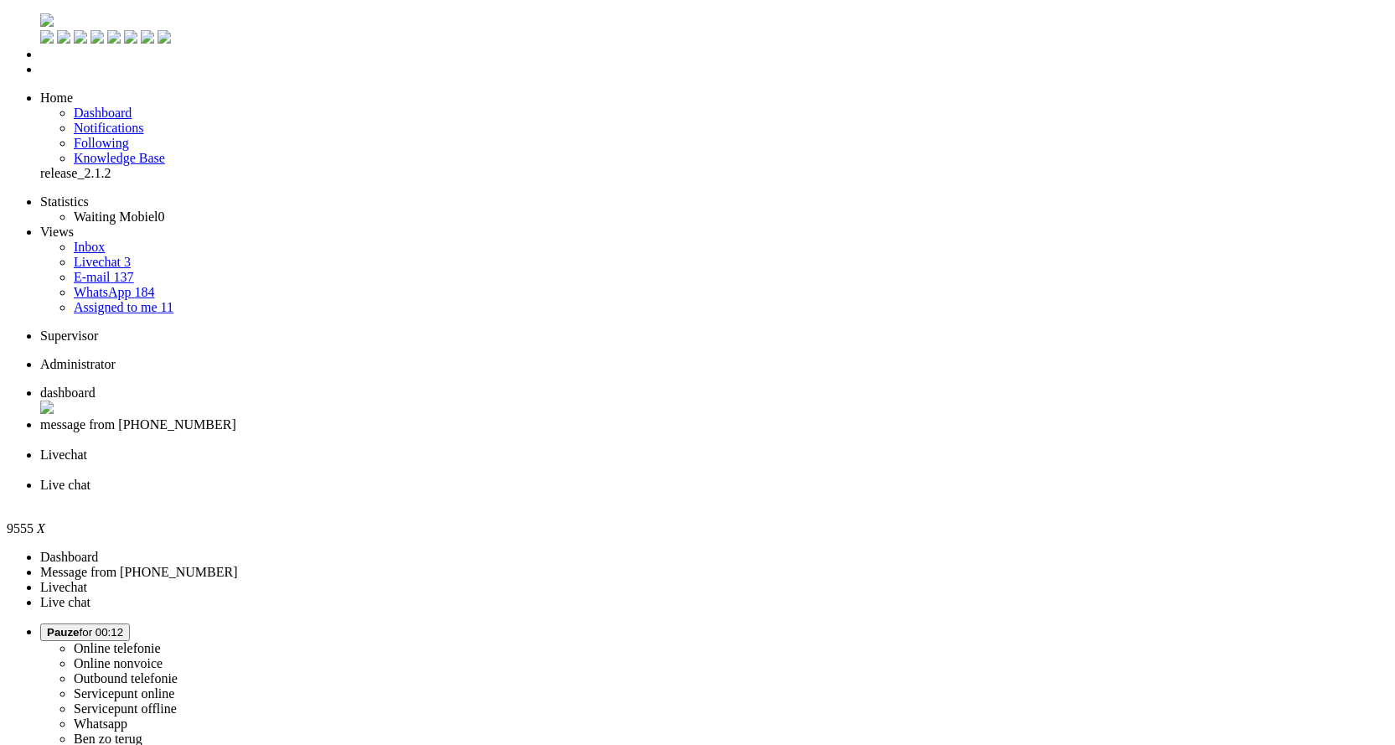
click at [768, 477] on li "Live chat" at bounding box center [714, 492] width 1348 height 30
click at [771, 496] on div "Close tab" at bounding box center [714, 504] width 1348 height 17
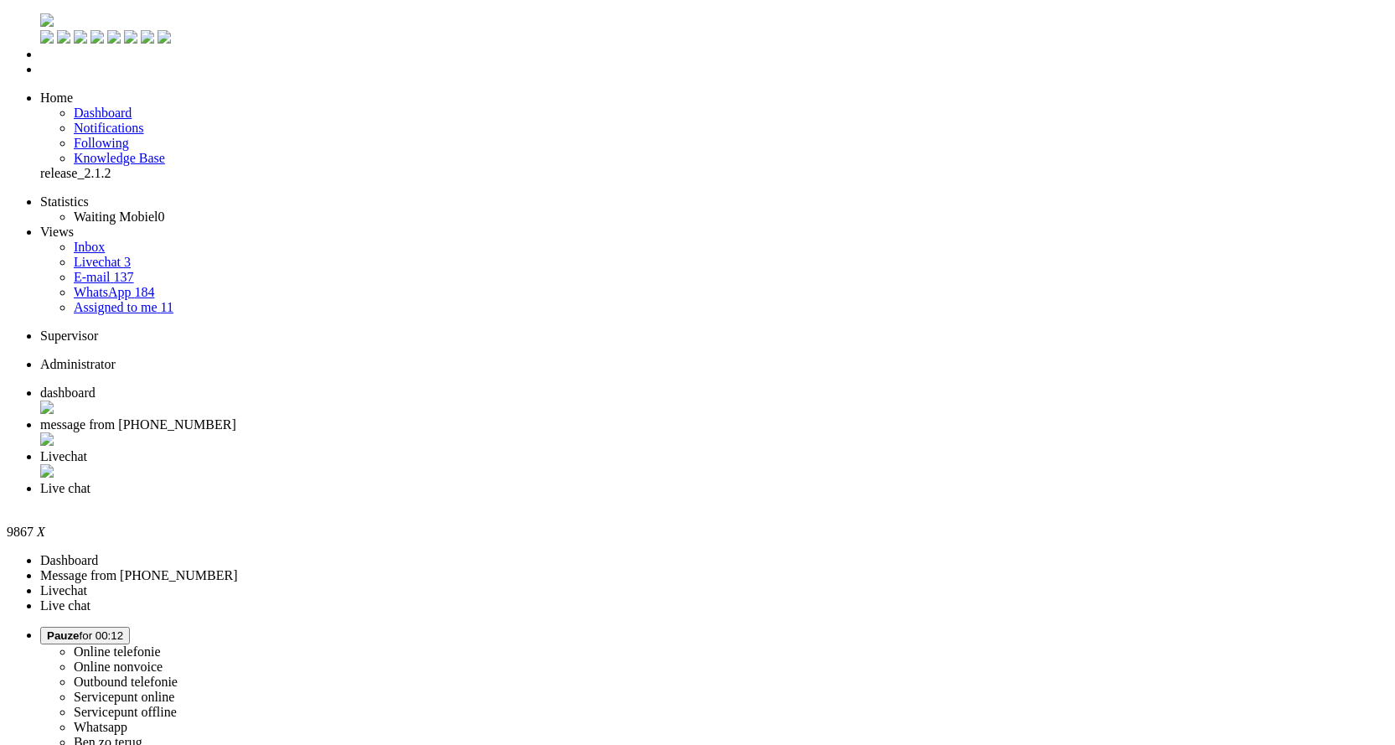
click at [776, 481] on li "Live chat" at bounding box center [714, 496] width 1348 height 30
click at [774, 496] on div "Close tab" at bounding box center [714, 503] width 1348 height 15
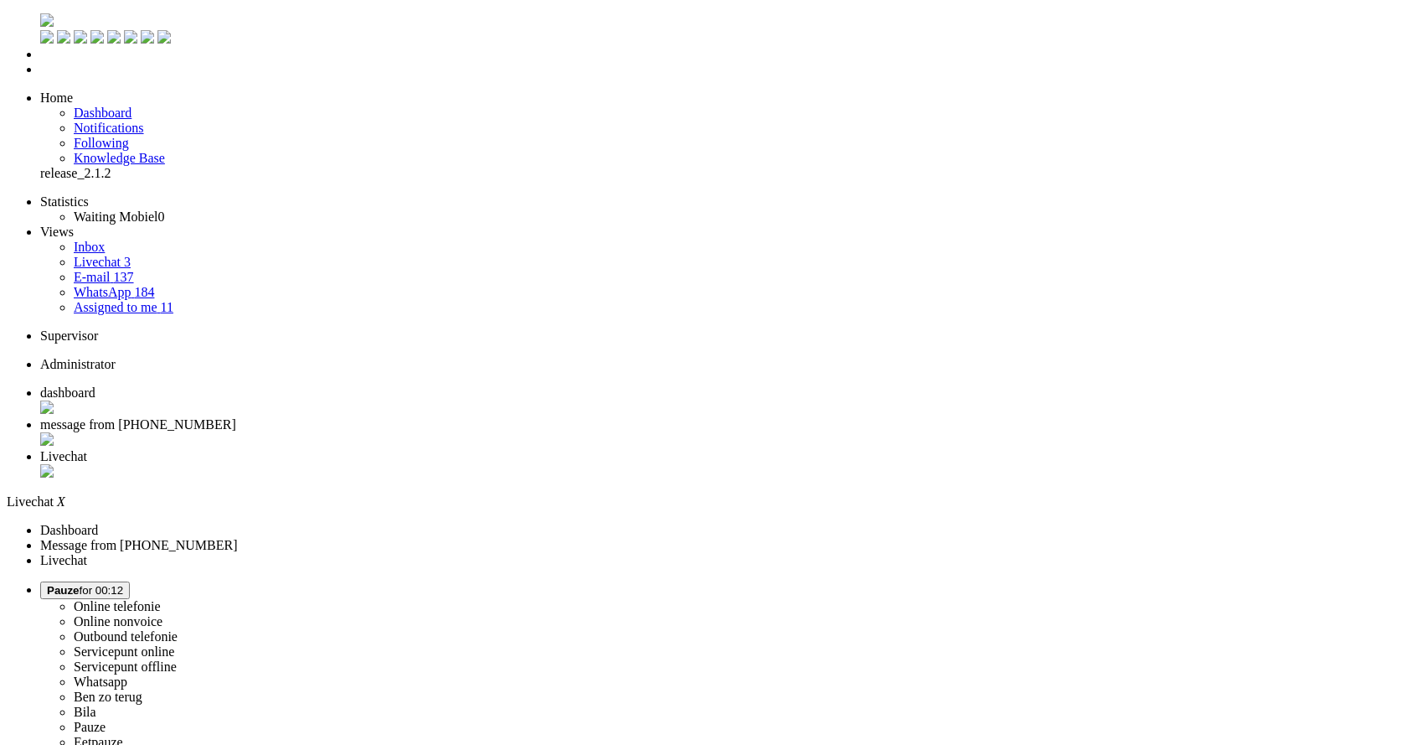
click at [621, 464] on div "Close tab" at bounding box center [720, 472] width 1360 height 17
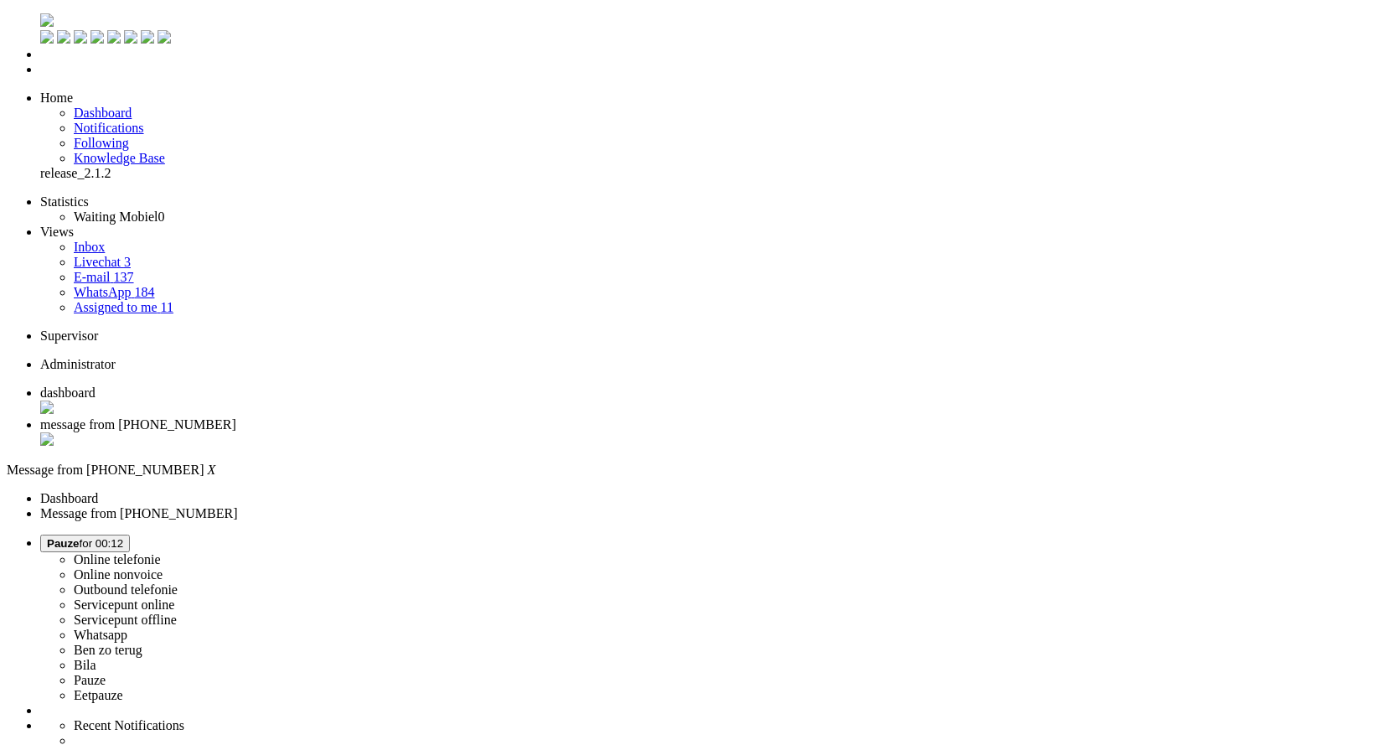
click at [131, 255] on link "Livechat 3" at bounding box center [102, 262] width 57 height 14
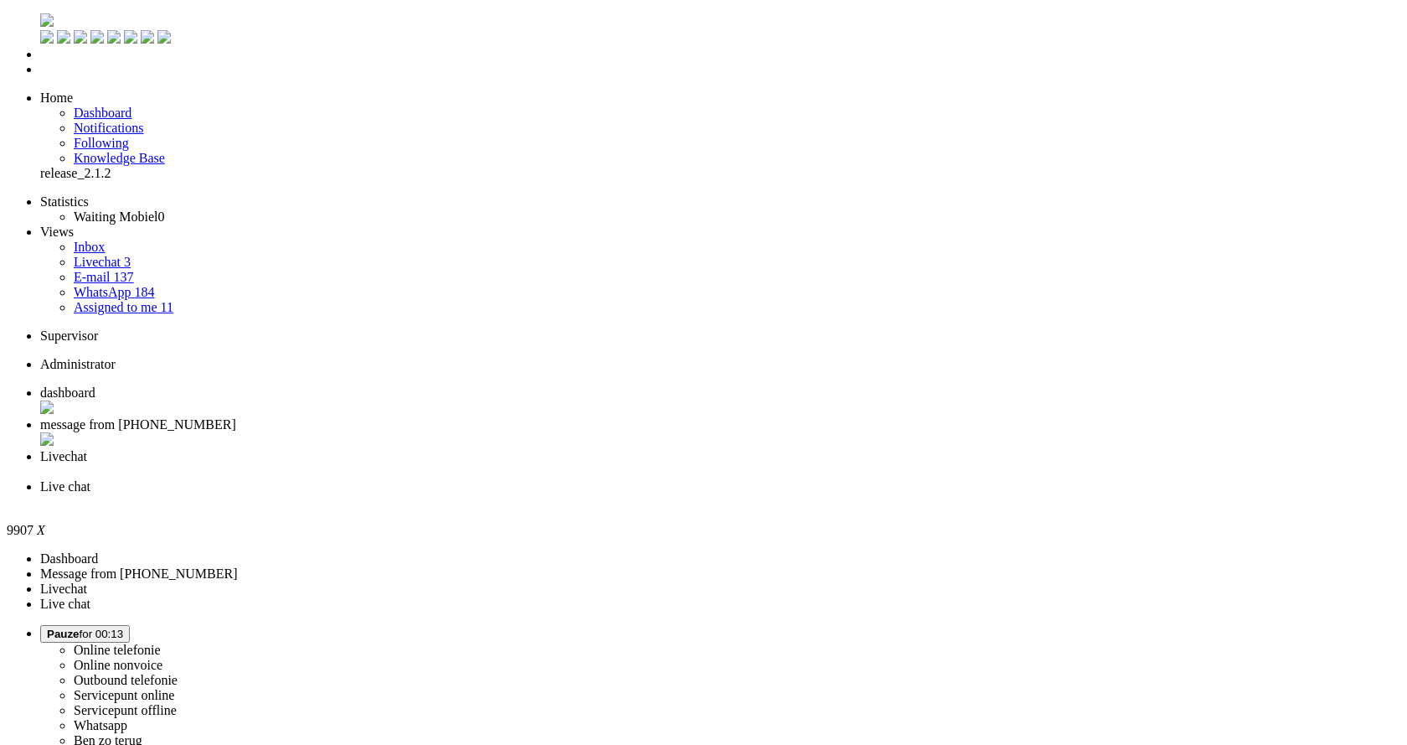
click at [766, 494] on div "Close tab" at bounding box center [720, 501] width 1360 height 15
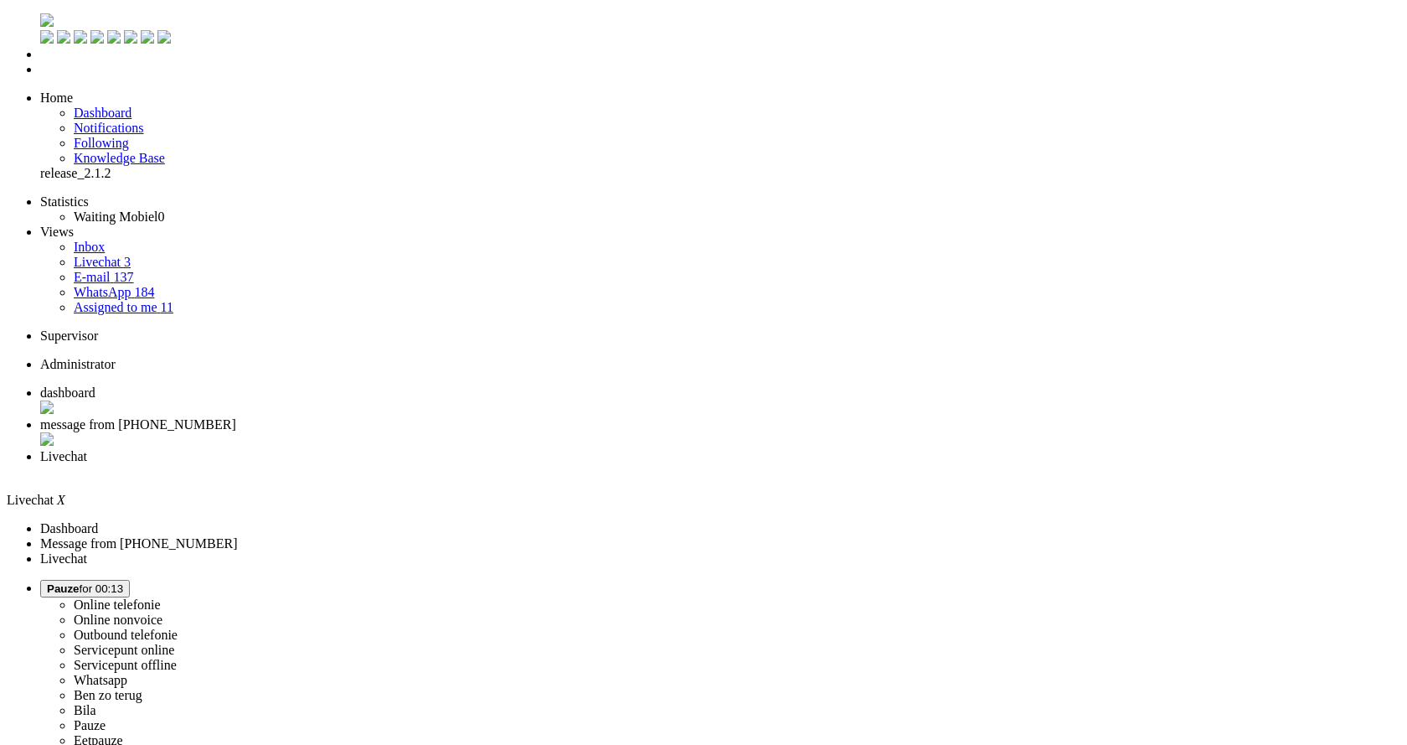
click at [627, 464] on div "Close tab" at bounding box center [720, 471] width 1360 height 15
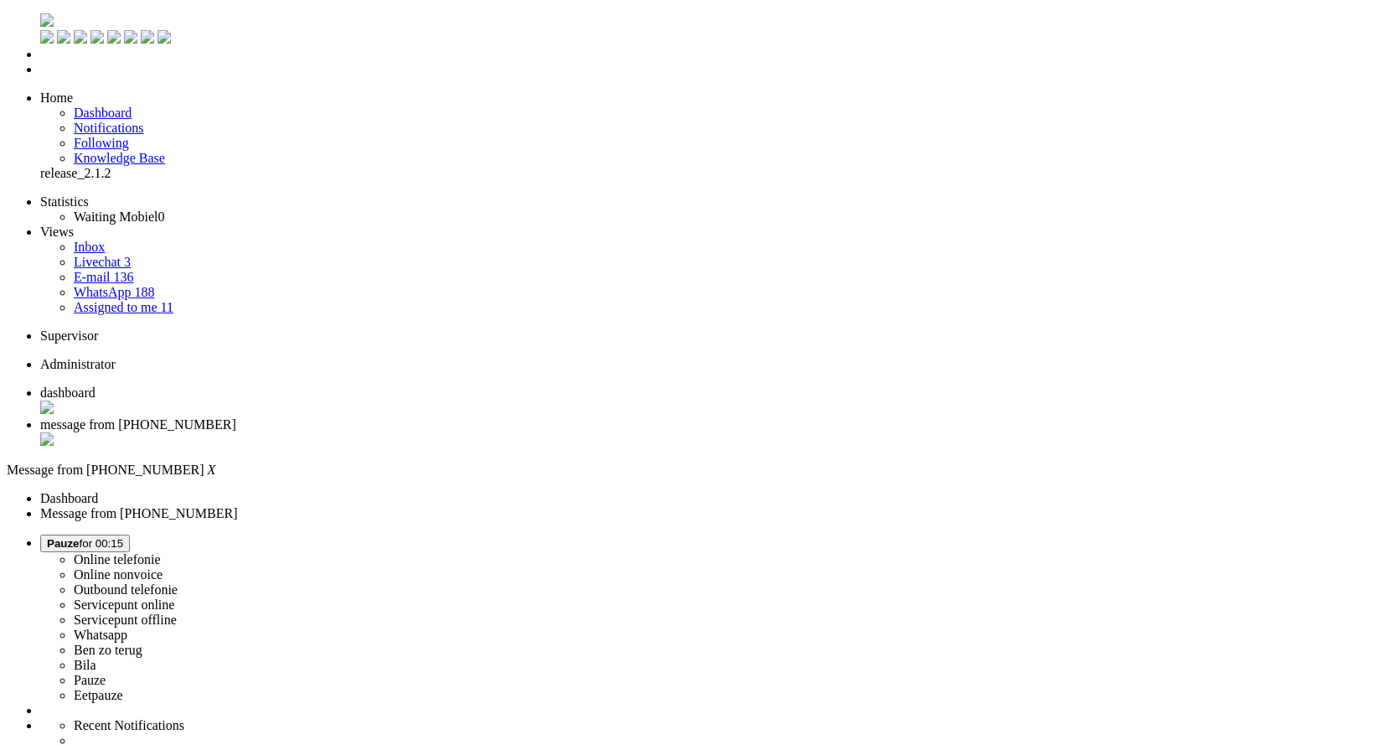
click at [123, 537] on span "Pauze for 00:15" at bounding box center [85, 543] width 76 height 13
click at [127, 627] on label "Whatsapp" at bounding box center [101, 634] width 54 height 14
click at [95, 385] on span "dashboard" at bounding box center [67, 392] width 55 height 14
click at [437, 417] on li "message from +31633862932" at bounding box center [714, 433] width 1348 height 32
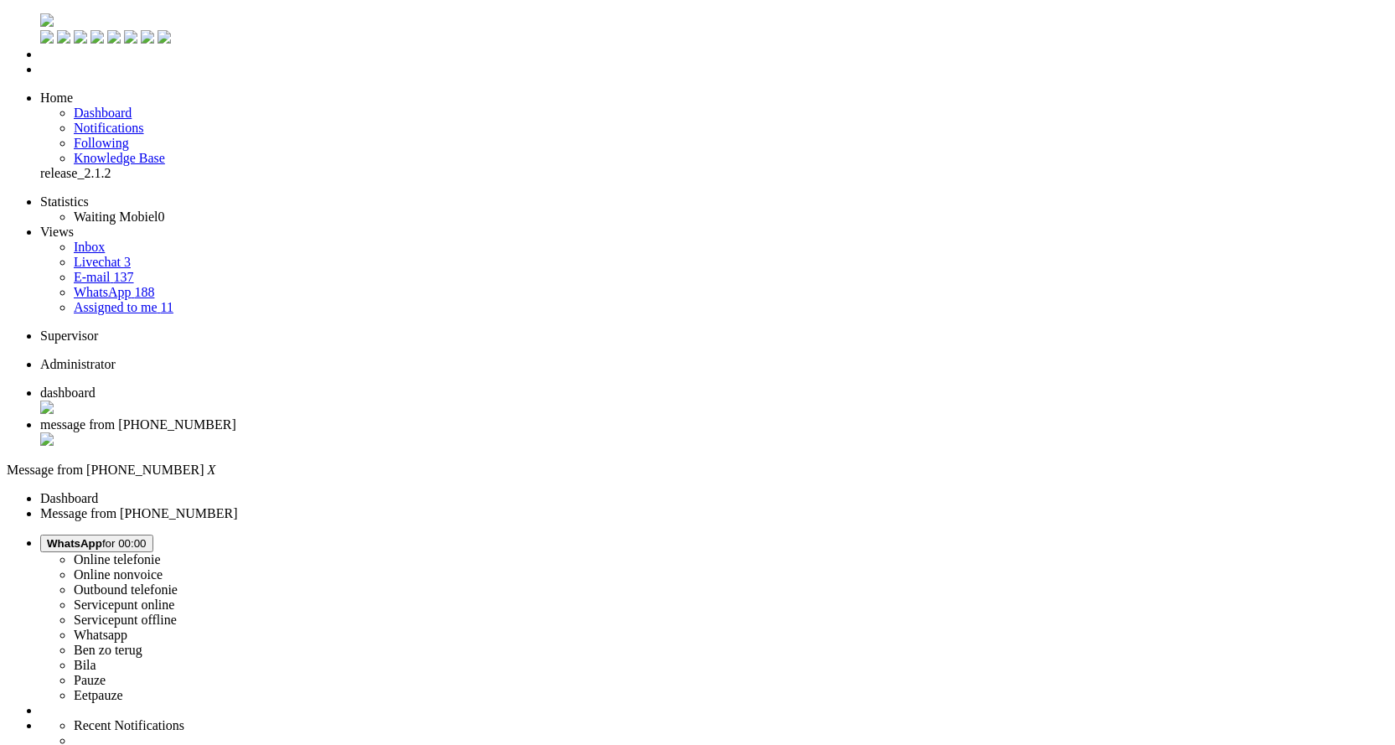
drag, startPoint x: 578, startPoint y: 426, endPoint x: 529, endPoint y: 426, distance: 49.4
copy div "4658061"
drag, startPoint x: 26, startPoint y: 2886, endPoint x: -28, endPoint y: 2876, distance: 54.5
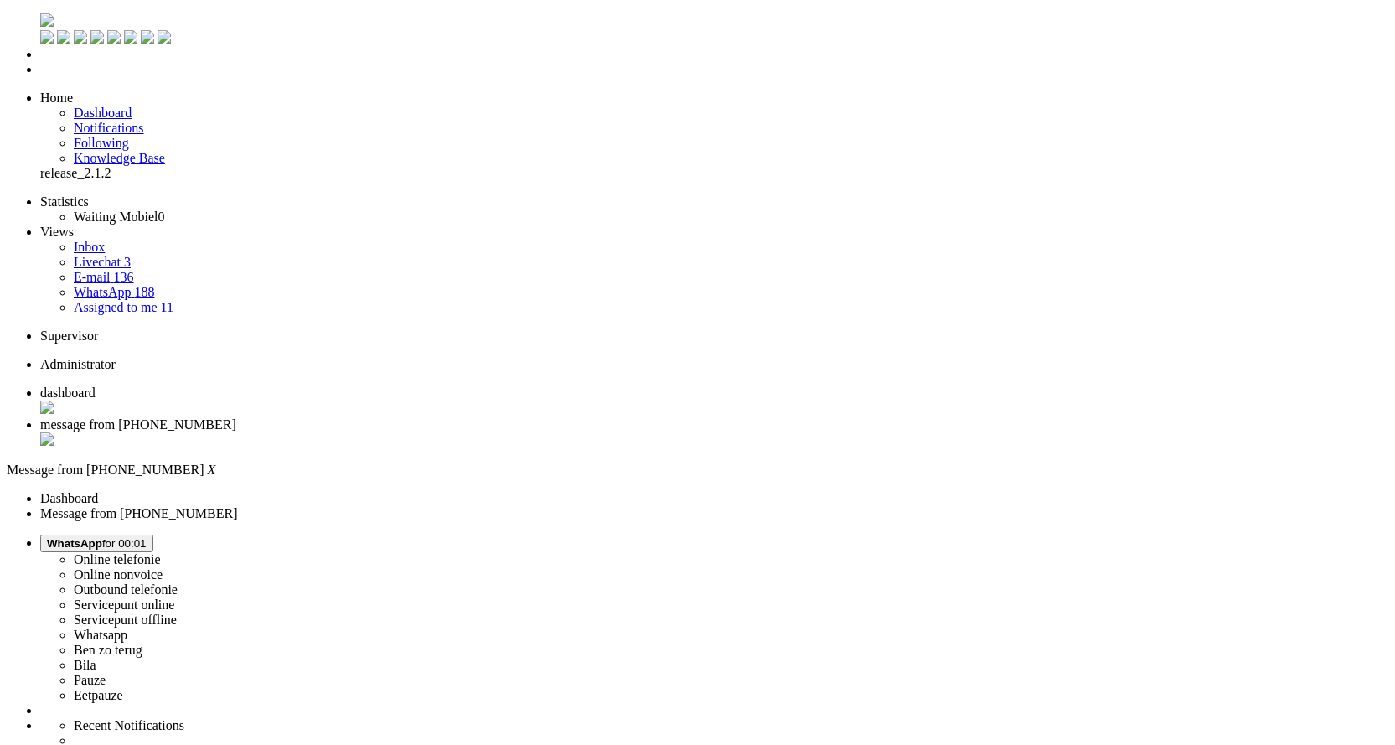
drag, startPoint x: 782, startPoint y: 2986, endPoint x: 1190, endPoint y: 3079, distance: 418.4
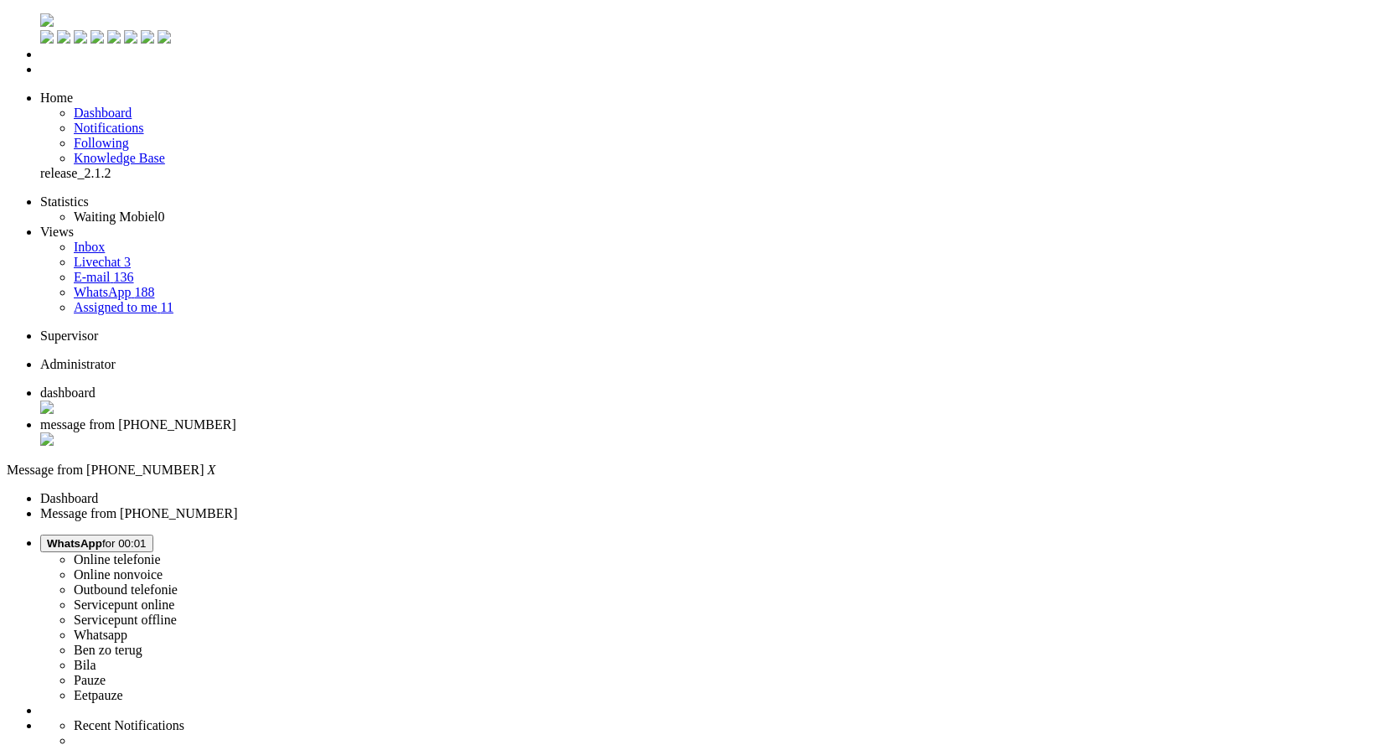
drag, startPoint x: 624, startPoint y: 2932, endPoint x: -144, endPoint y: 2842, distance: 773.4
copy p "Goedenavond, bedankt voor je bericht! Helaas is je aanvraag afgewezen door Odid…"
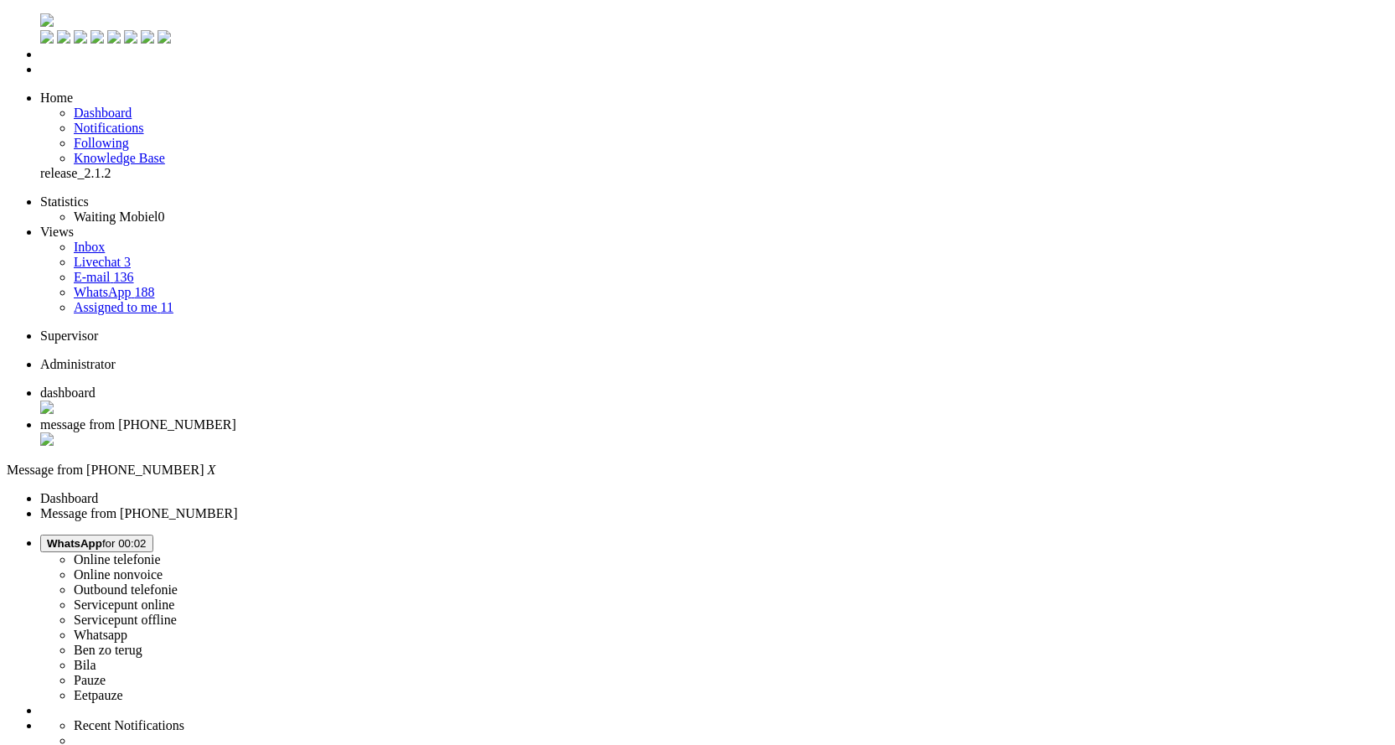
click at [485, 432] on div "Close tab" at bounding box center [714, 440] width 1348 height 17
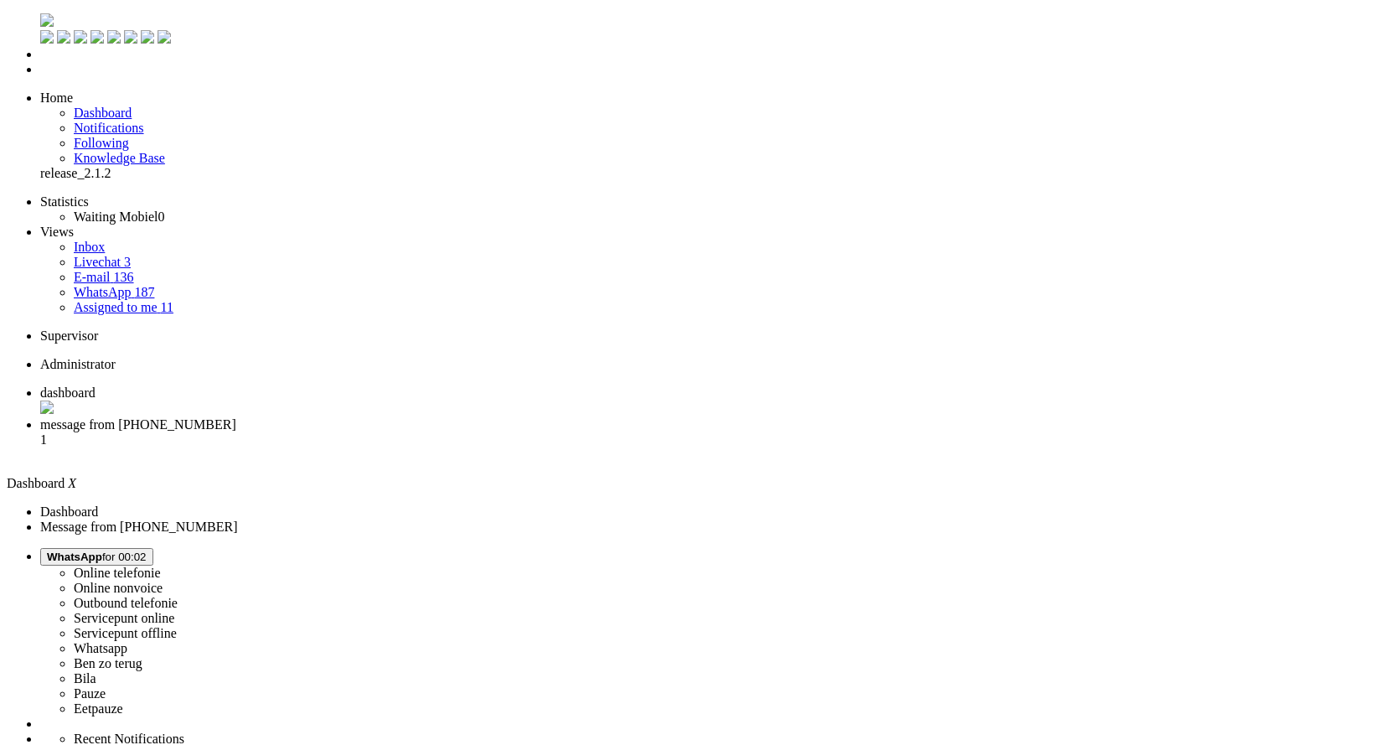
click at [410, 417] on li "message from +31636171602 1" at bounding box center [714, 439] width 1348 height 45
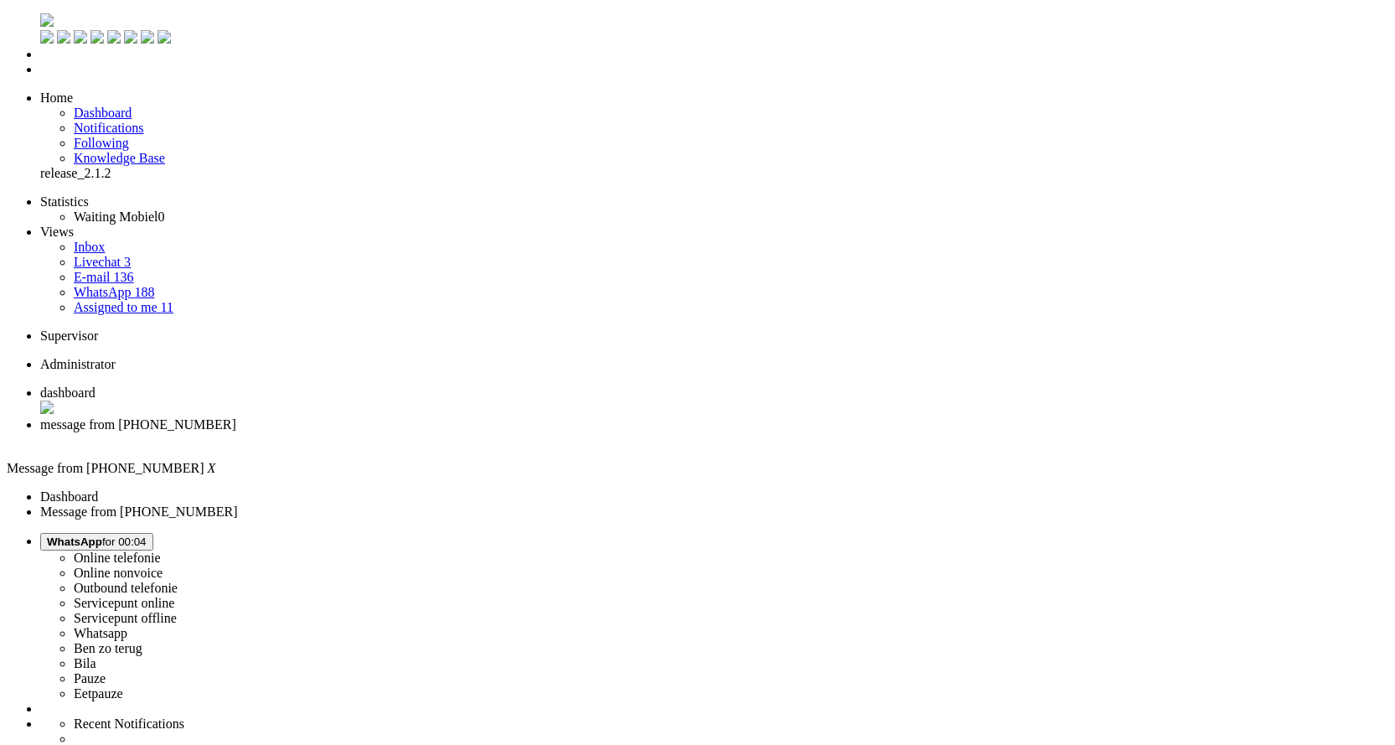
drag, startPoint x: 520, startPoint y: 360, endPoint x: 466, endPoint y: 358, distance: 54.5
copy div "4658197"
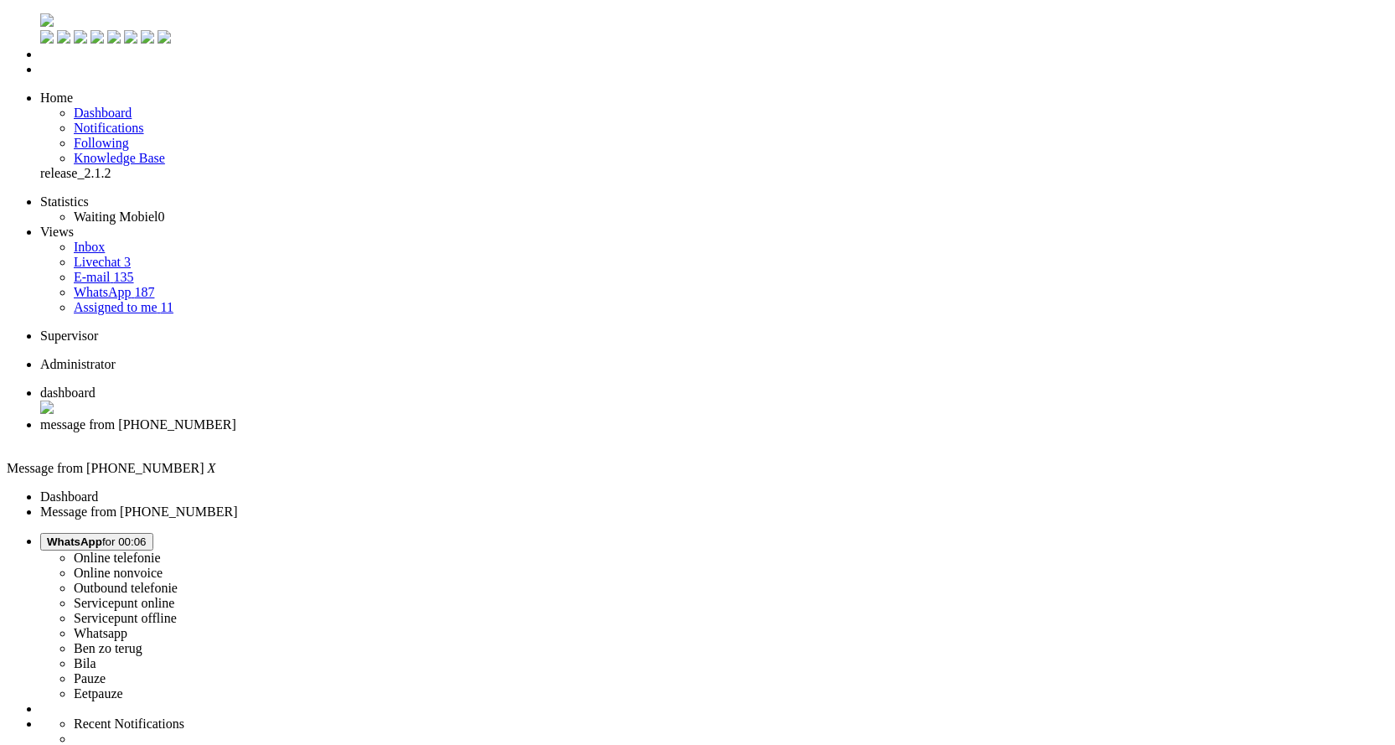
type input "annul"
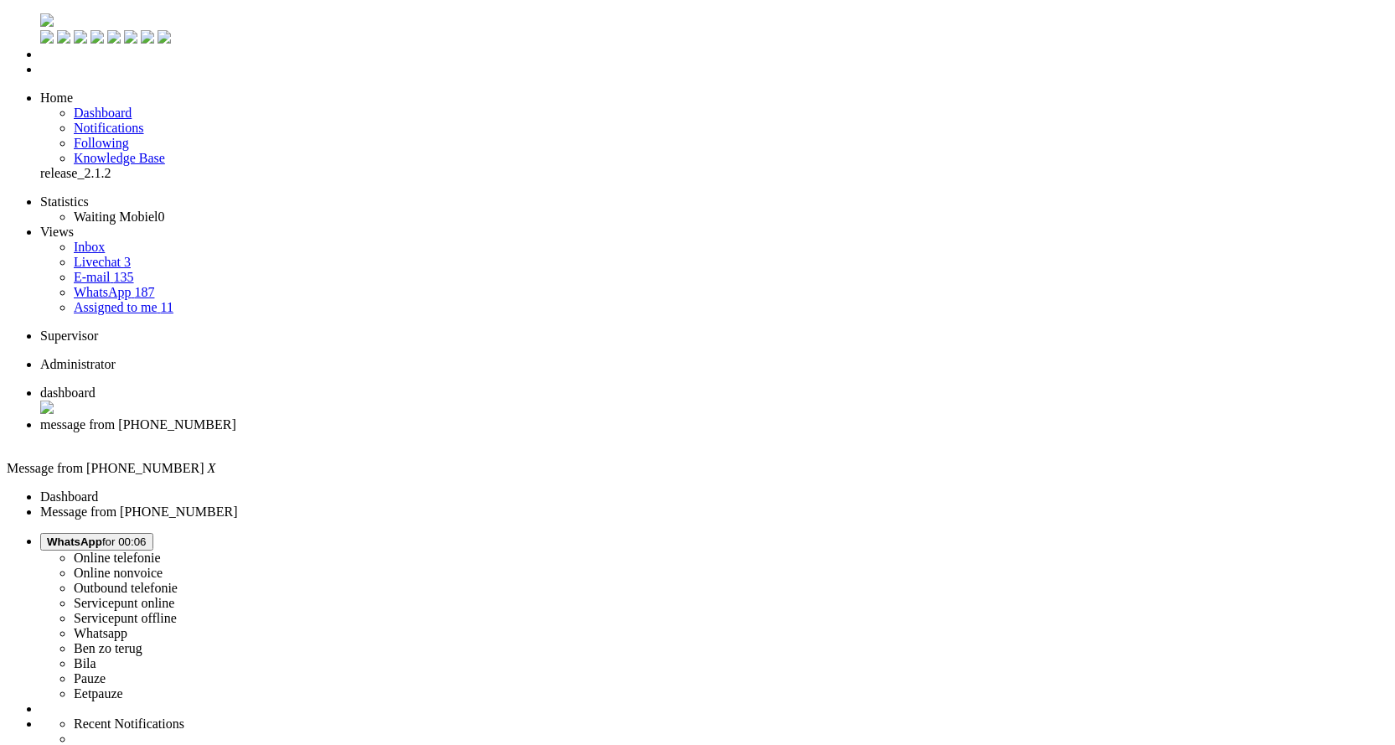
click at [483, 432] on div "Close tab" at bounding box center [714, 439] width 1348 height 15
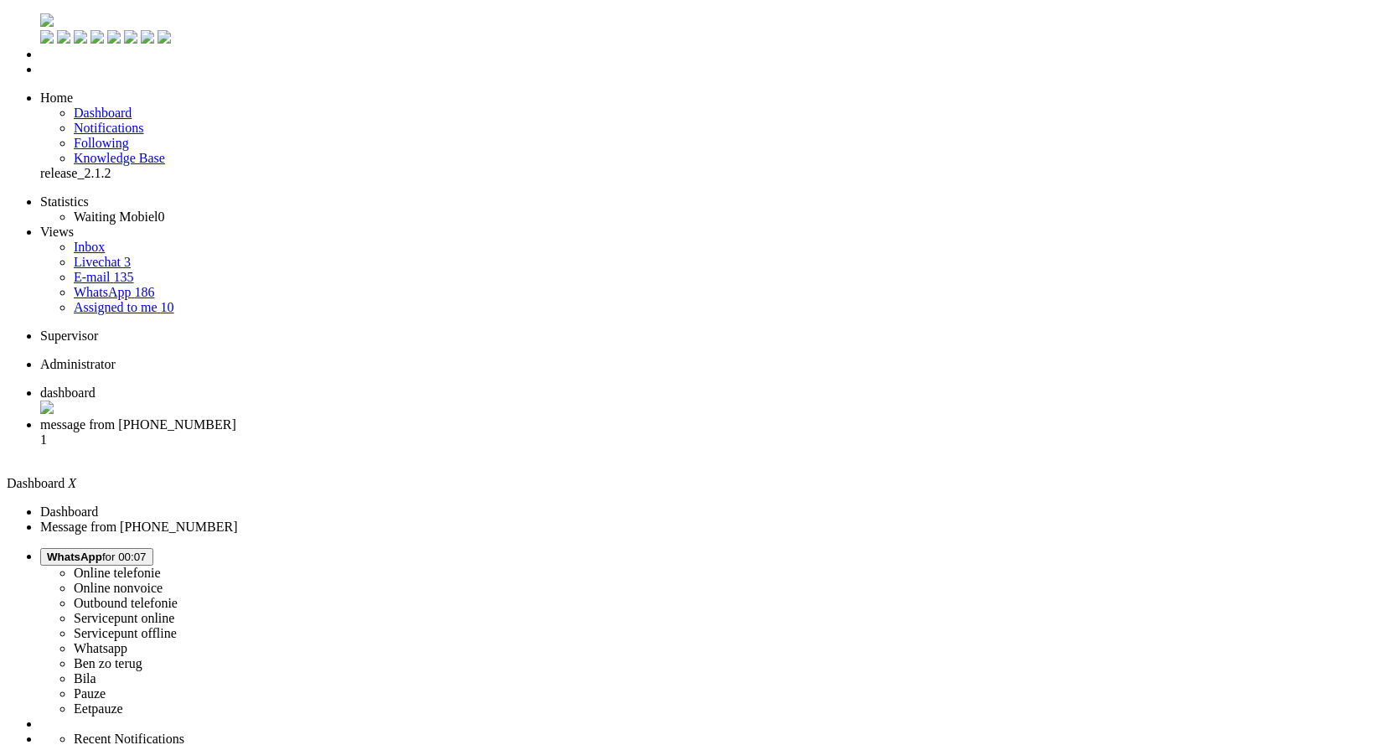
click at [236, 417] on span "message from +31684225070" at bounding box center [138, 424] width 196 height 14
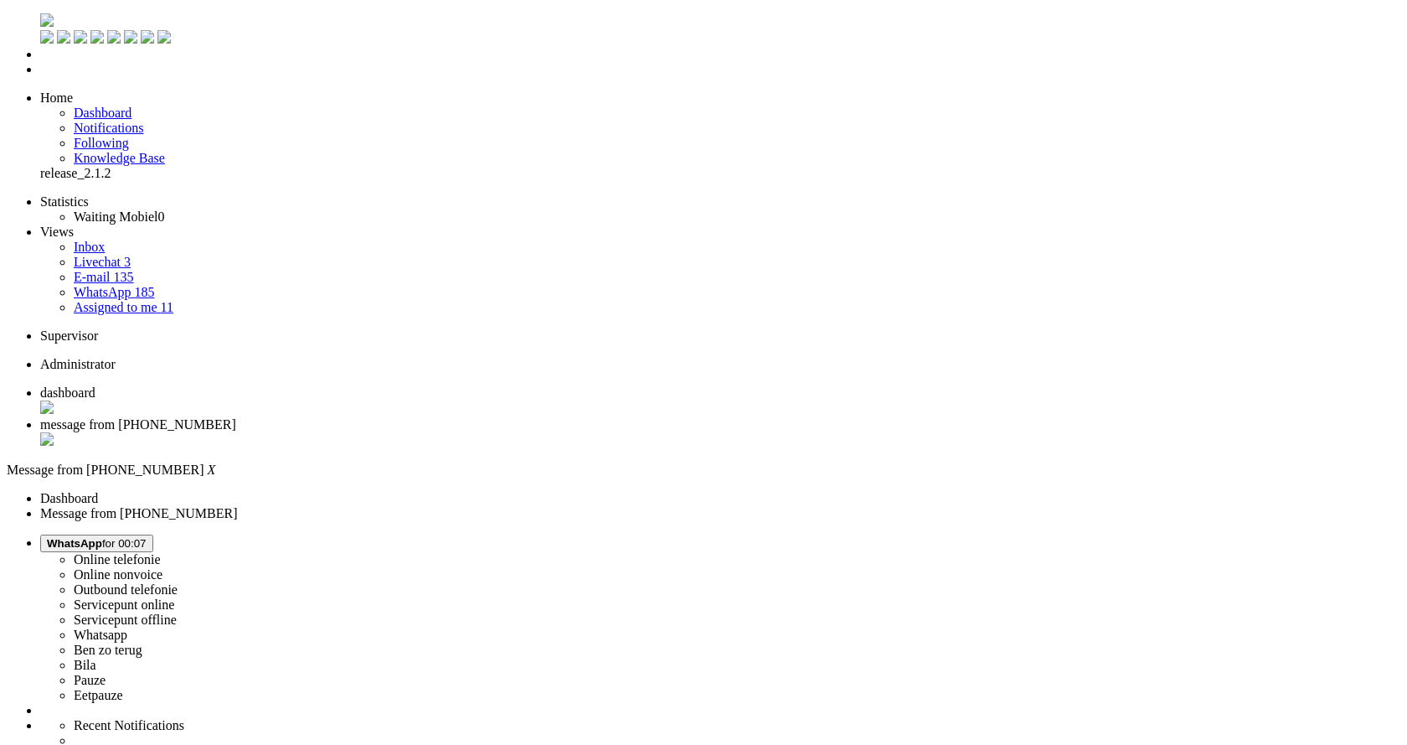
drag, startPoint x: 549, startPoint y: 419, endPoint x: 509, endPoint y: 423, distance: 40.4
drag, startPoint x: 295, startPoint y: 2916, endPoint x: 283, endPoint y: 2906, distance: 14.9
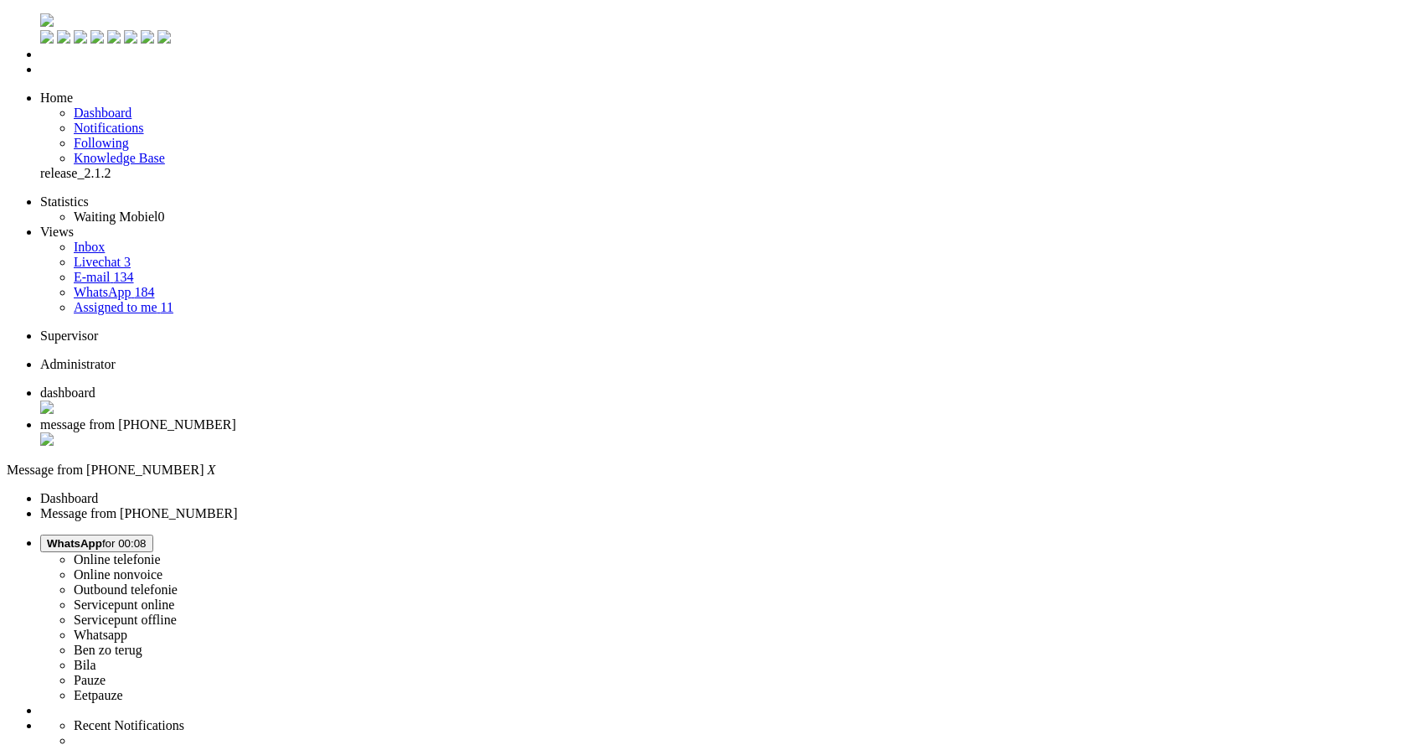
drag, startPoint x: 302, startPoint y: 2911, endPoint x: 268, endPoint y: 2911, distance: 33.5
drag, startPoint x: 446, startPoint y: 2908, endPoint x: 395, endPoint y: 2963, distance: 75.8
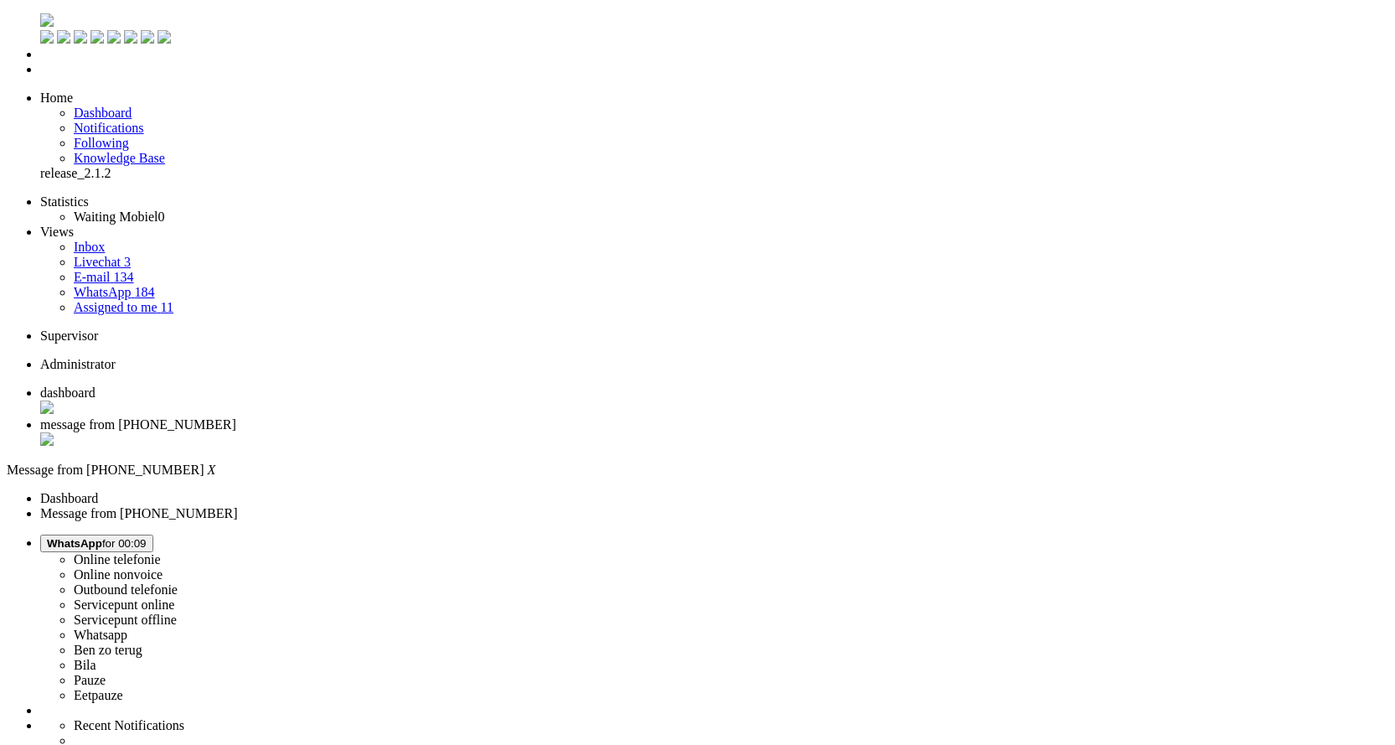
scroll to position [251, 0]
click at [481, 432] on div "Close tab" at bounding box center [720, 440] width 1360 height 17
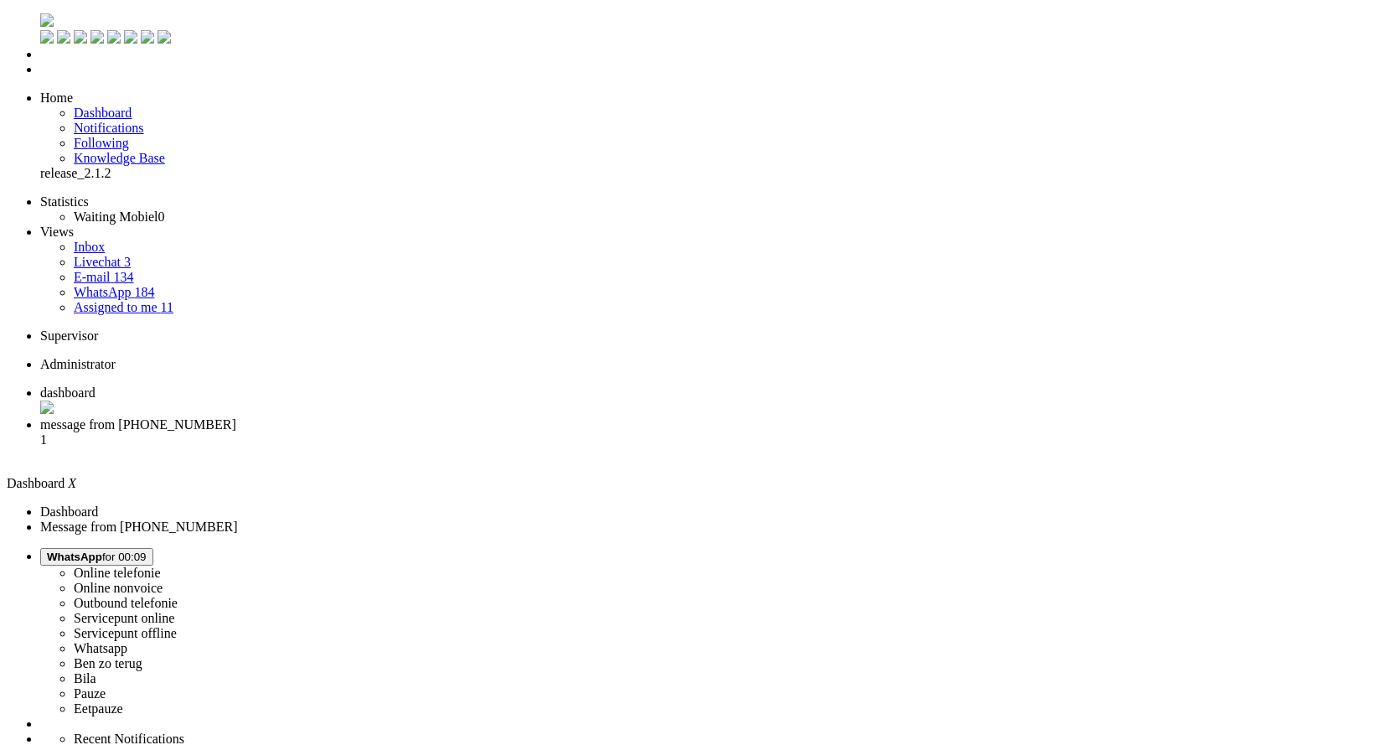
click at [448, 417] on li "message from +31628685602 1" at bounding box center [714, 439] width 1348 height 45
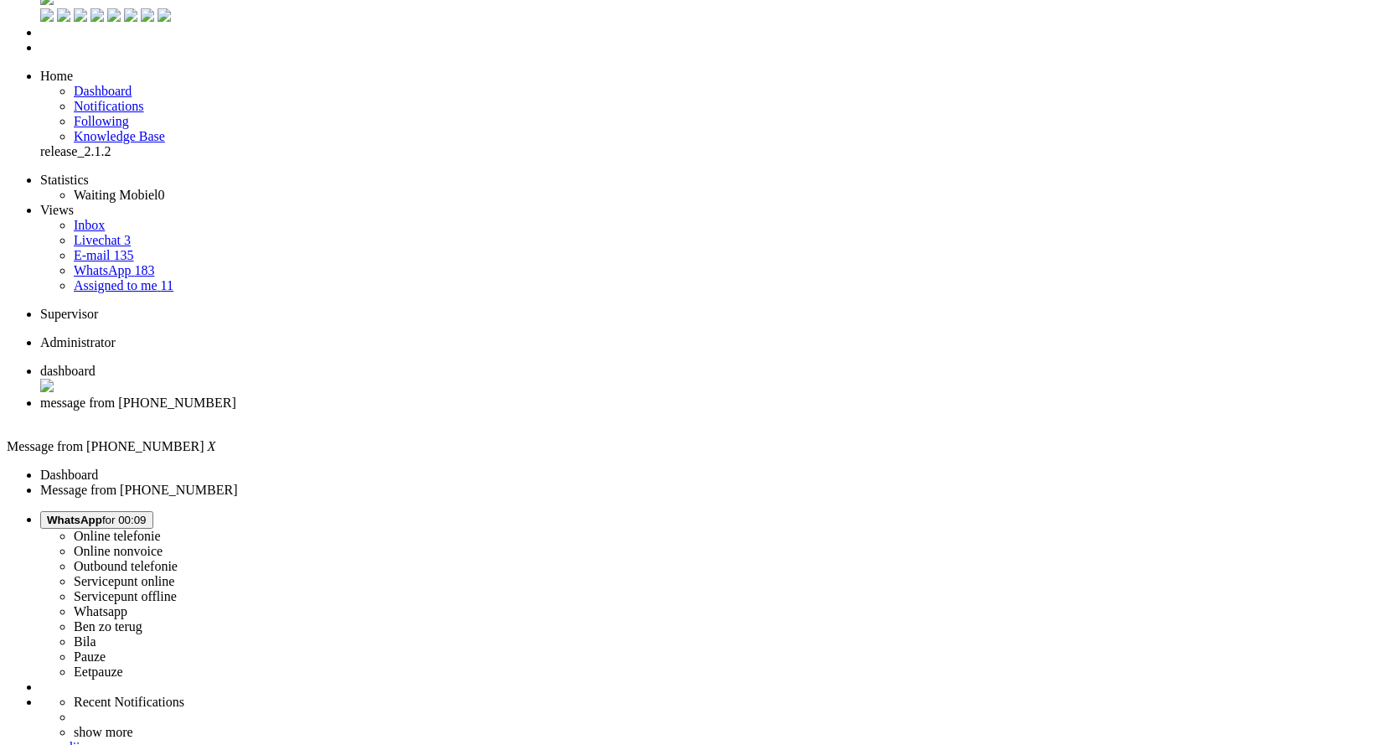
scroll to position [43, 0]
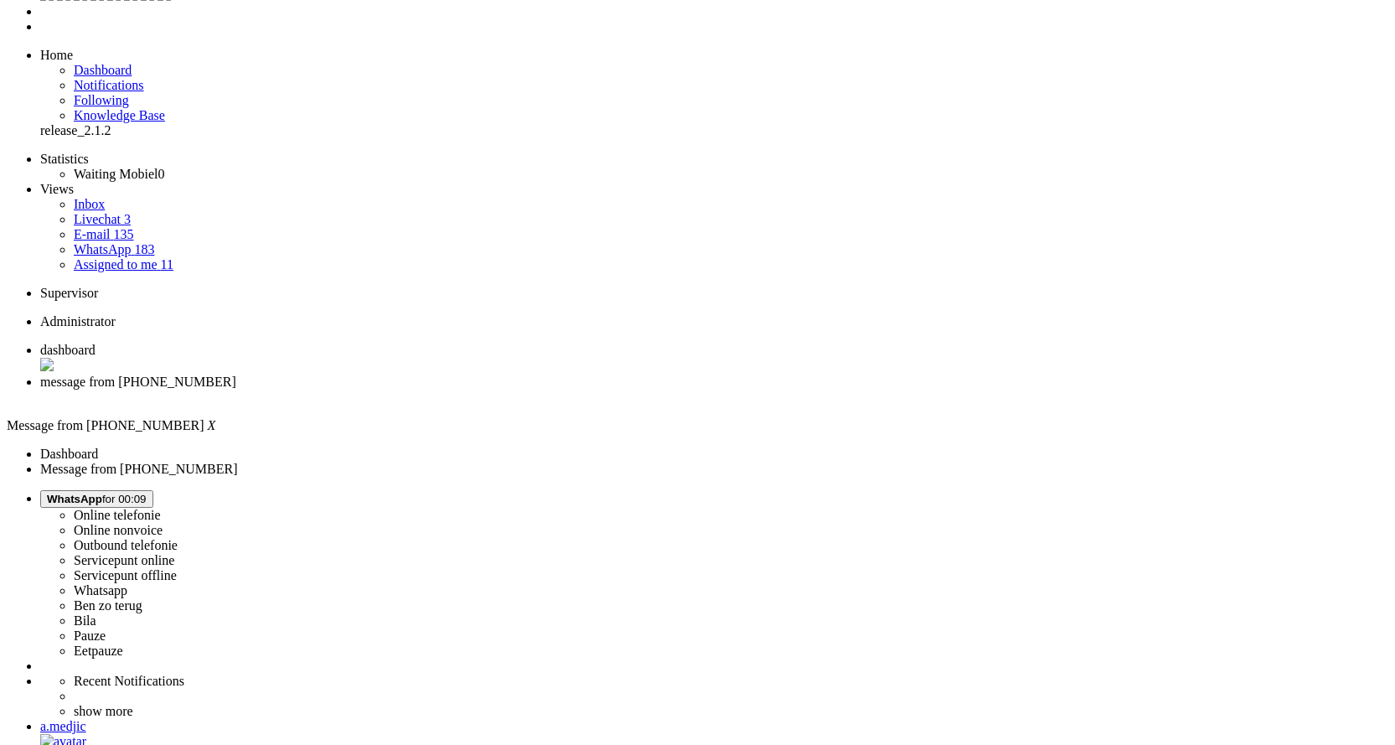
drag, startPoint x: 665, startPoint y: 557, endPoint x: 701, endPoint y: 555, distance: 36.1
drag, startPoint x: 756, startPoint y: 560, endPoint x: 706, endPoint y: 560, distance: 50.3
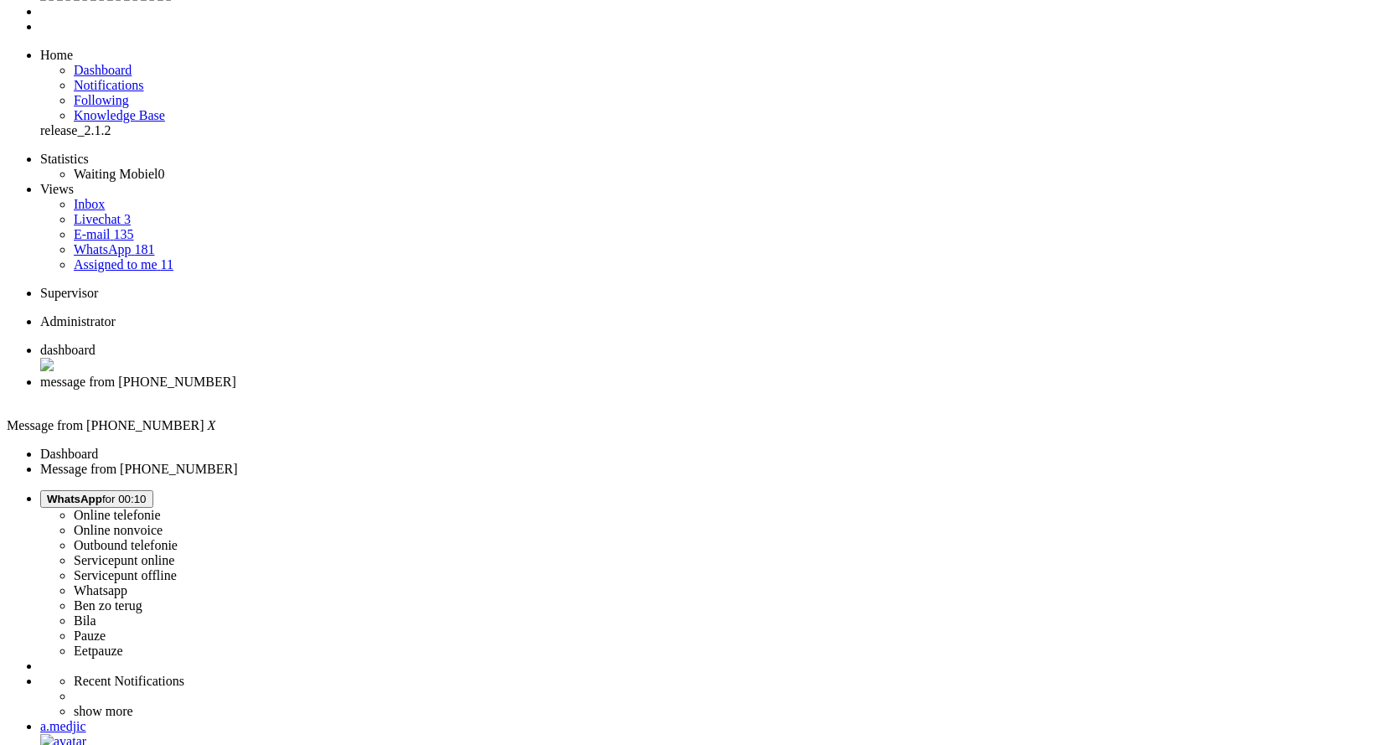
drag, startPoint x: 706, startPoint y: 556, endPoint x: 771, endPoint y: 552, distance: 64.6
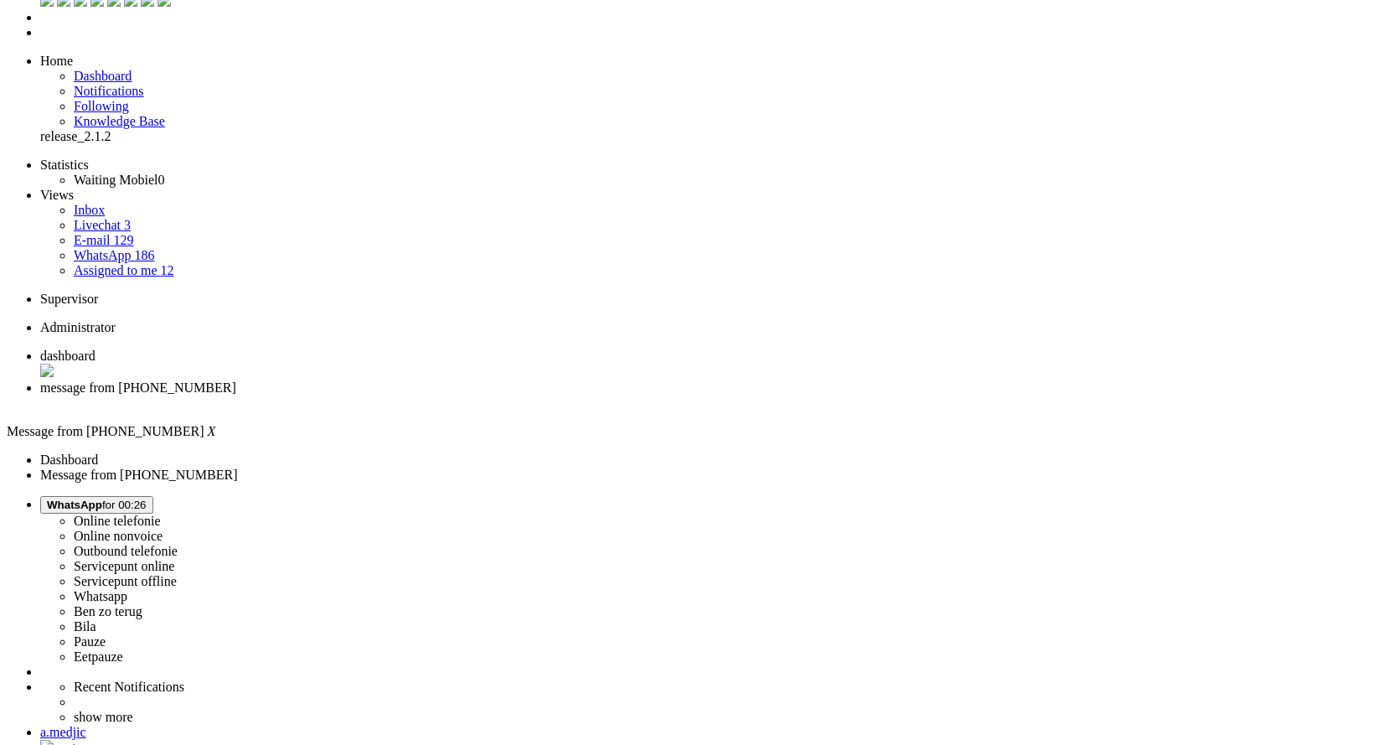
scroll to position [0, 0]
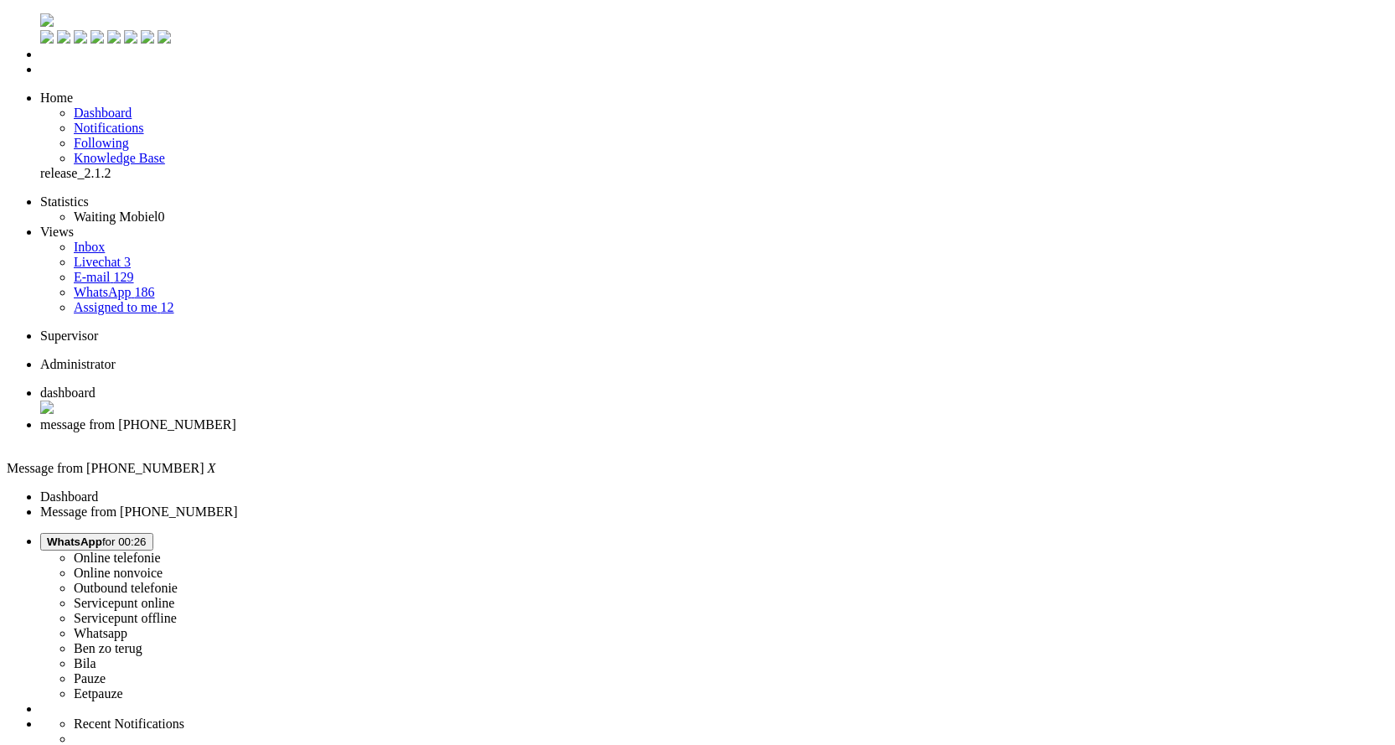
click at [489, 417] on li "message from +31628685602" at bounding box center [714, 432] width 1348 height 30
click at [486, 432] on div "Close tab" at bounding box center [714, 439] width 1348 height 15
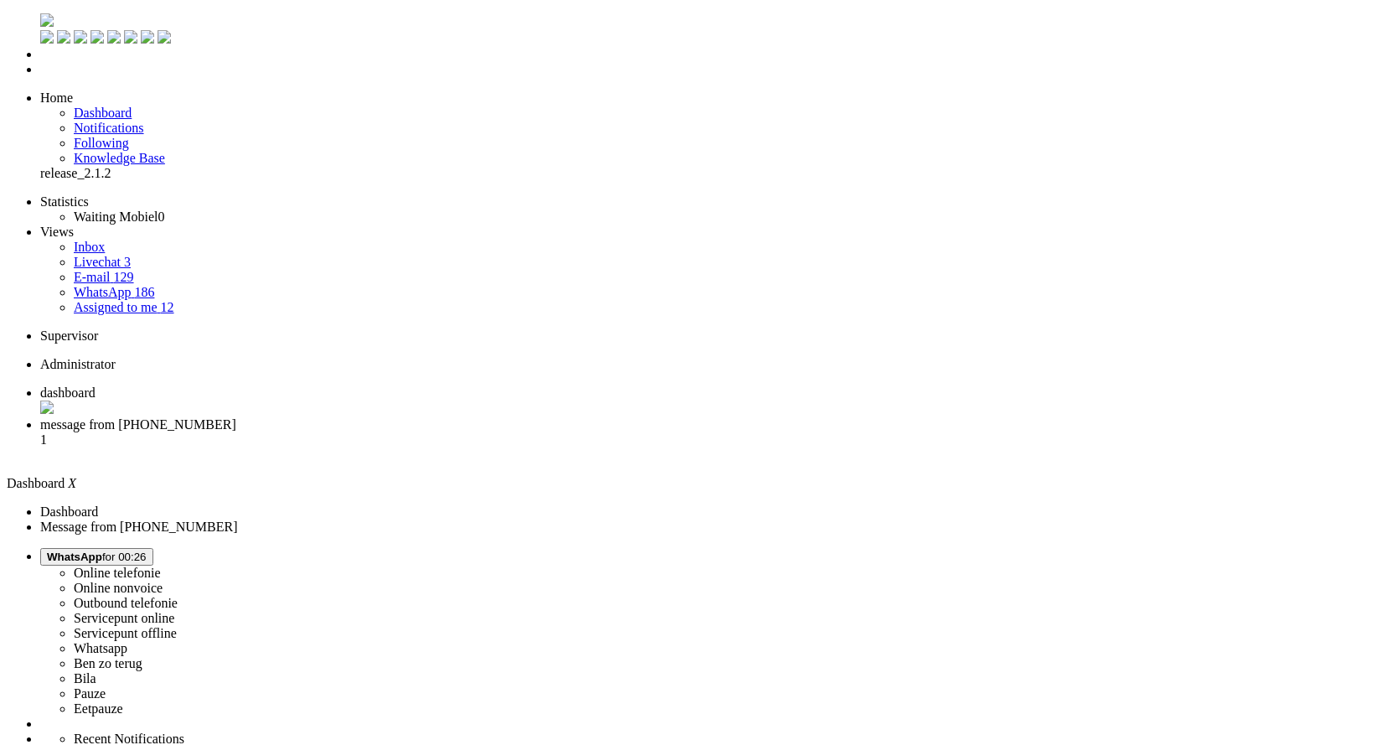
click at [236, 417] on span "message from +31615668822" at bounding box center [138, 424] width 196 height 14
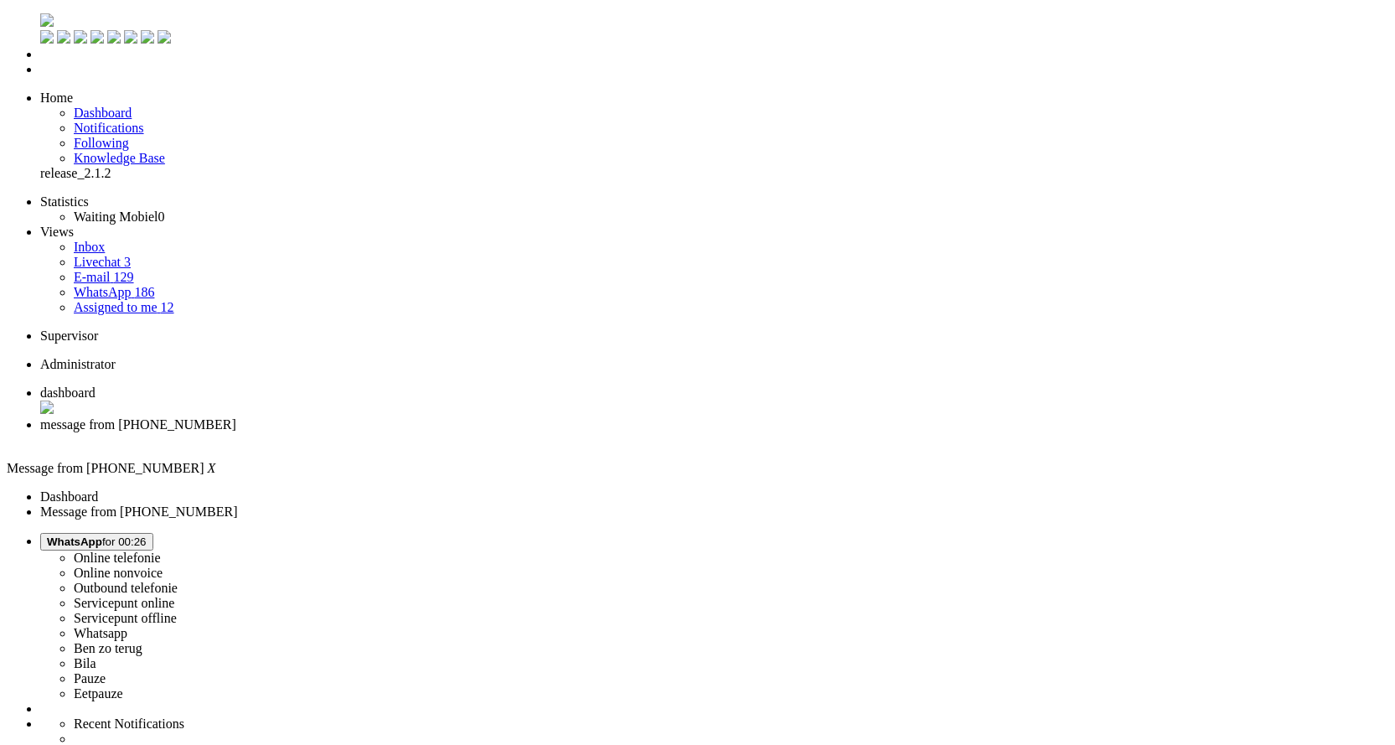
click at [479, 432] on div "Close tab" at bounding box center [714, 439] width 1348 height 15
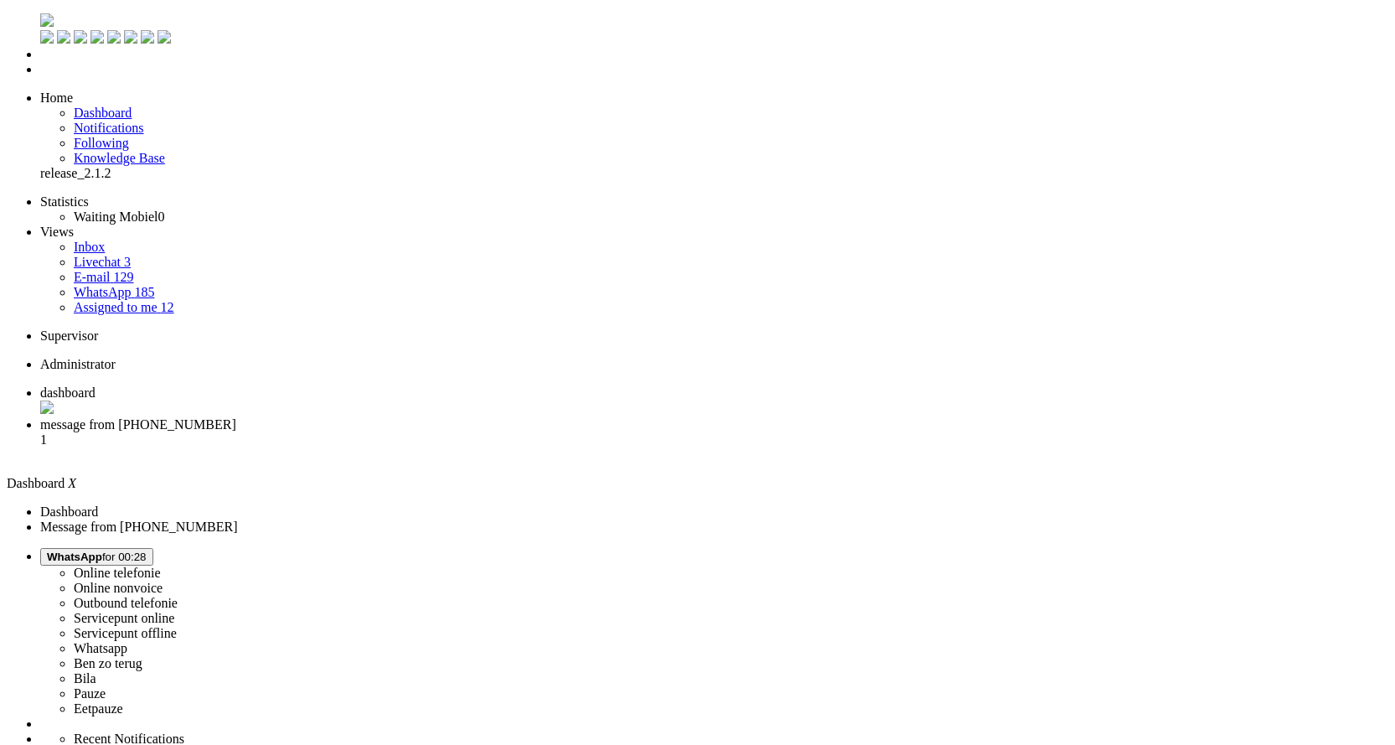
click at [434, 417] on li "message from +31654273163 1" at bounding box center [714, 439] width 1348 height 45
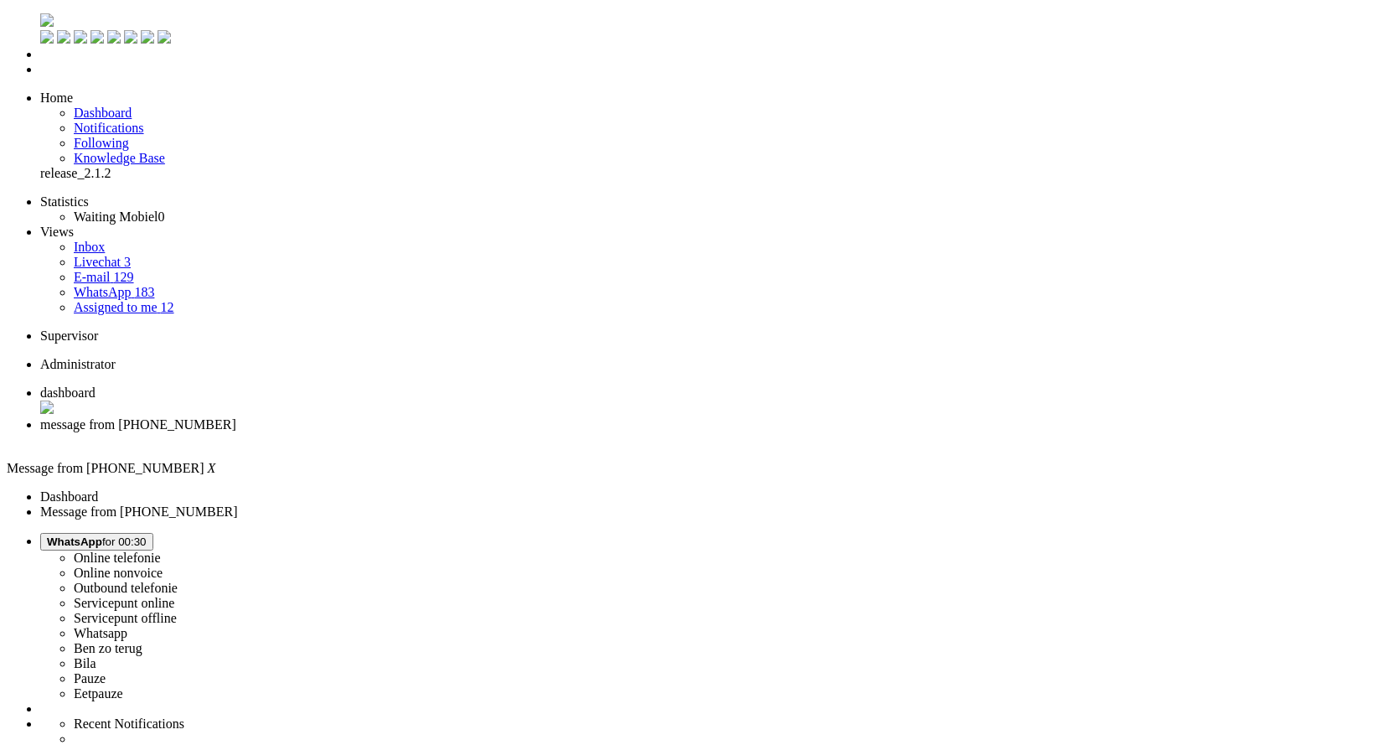
checkbox input "false"
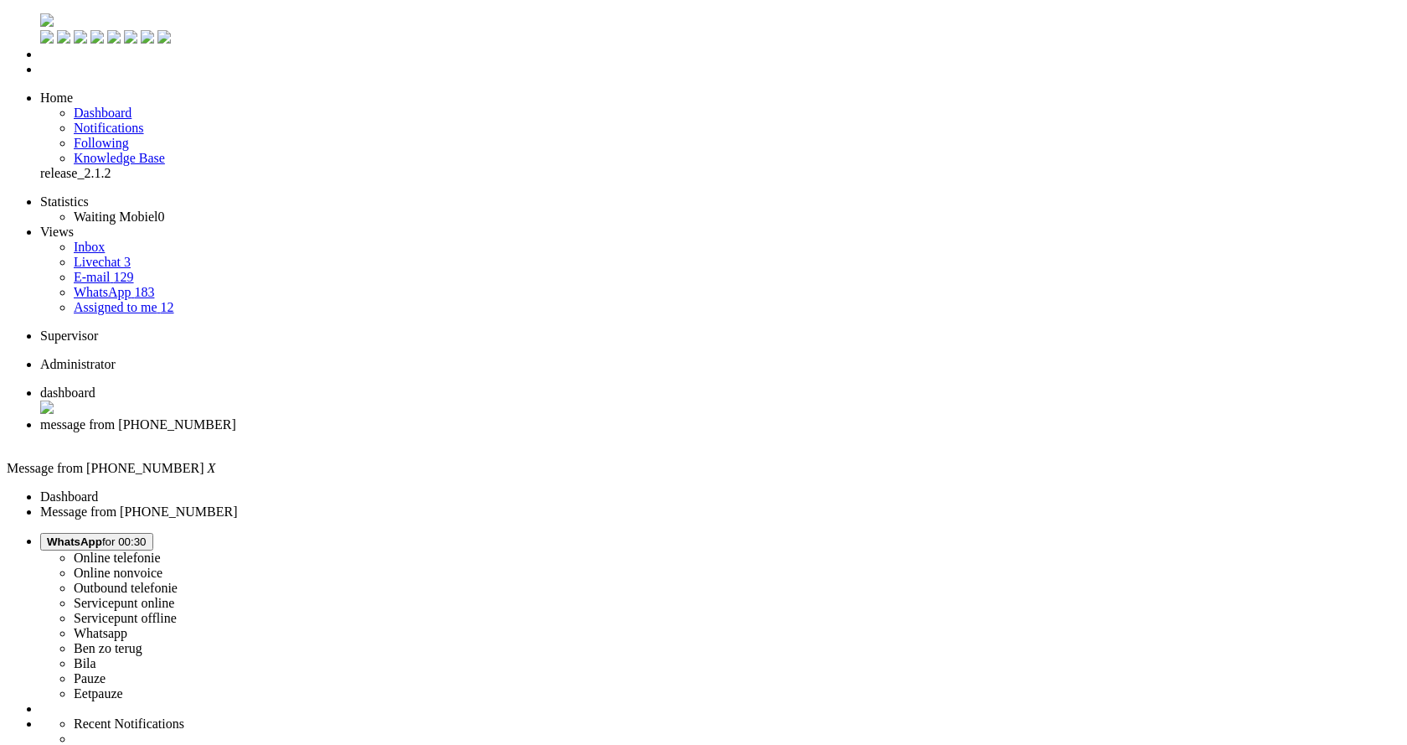
drag, startPoint x: 637, startPoint y: 476, endPoint x: 582, endPoint y: 474, distance: 54.5
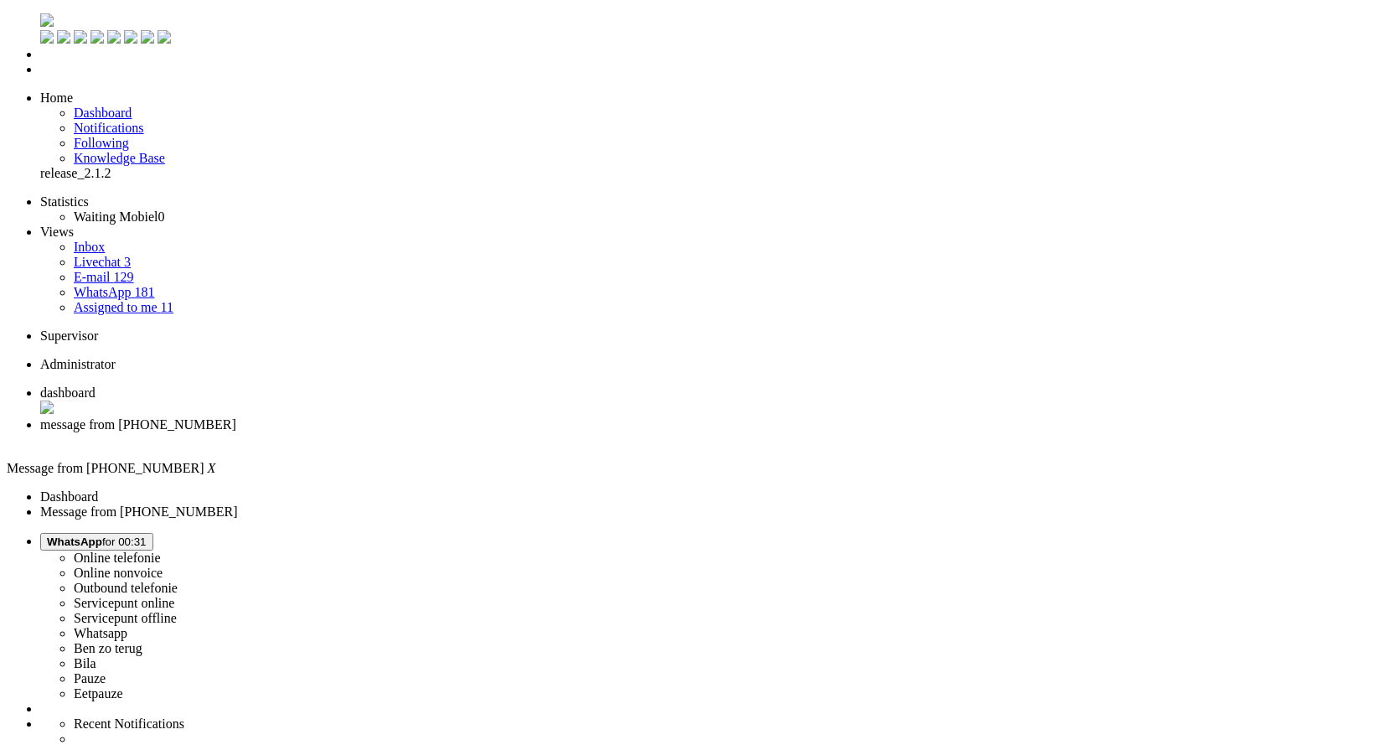
click at [480, 432] on div "Close tab" at bounding box center [714, 439] width 1348 height 15
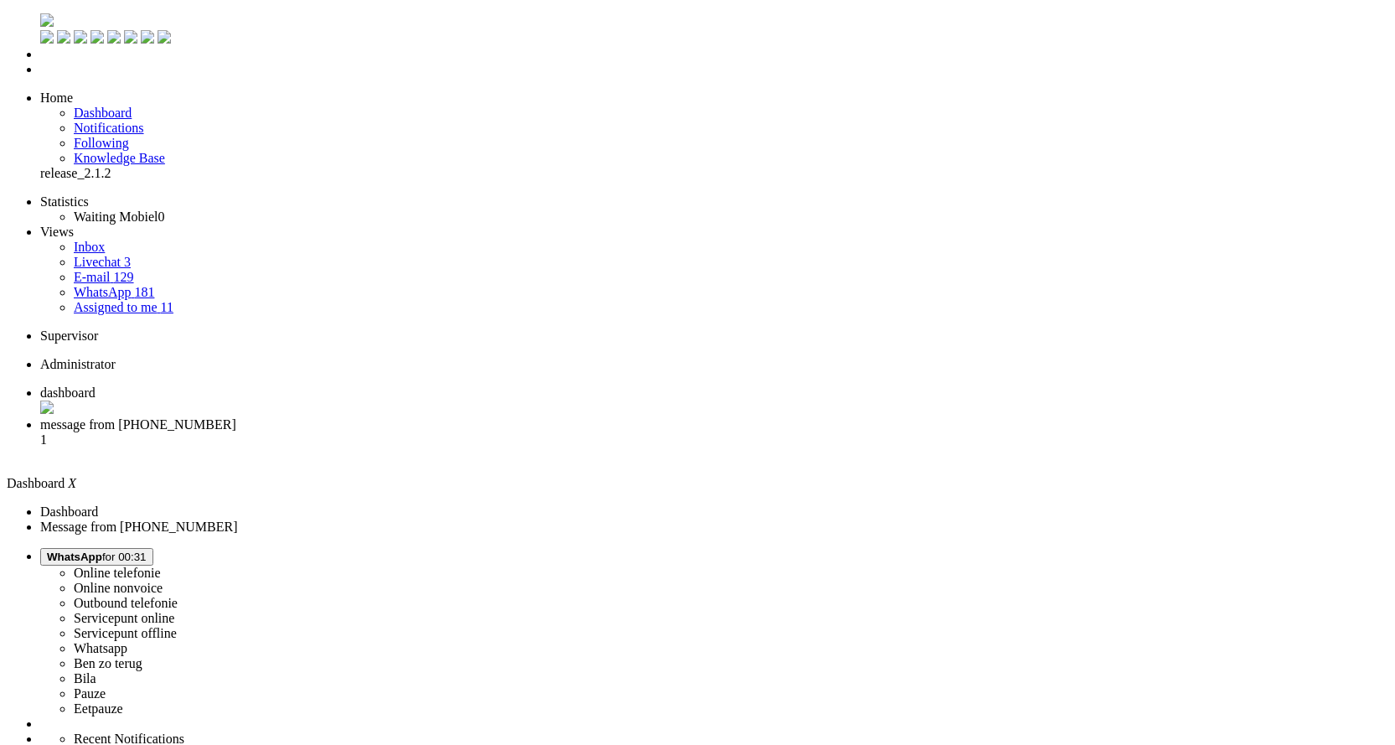
click at [236, 417] on span "message from +31643935912" at bounding box center [138, 424] width 196 height 14
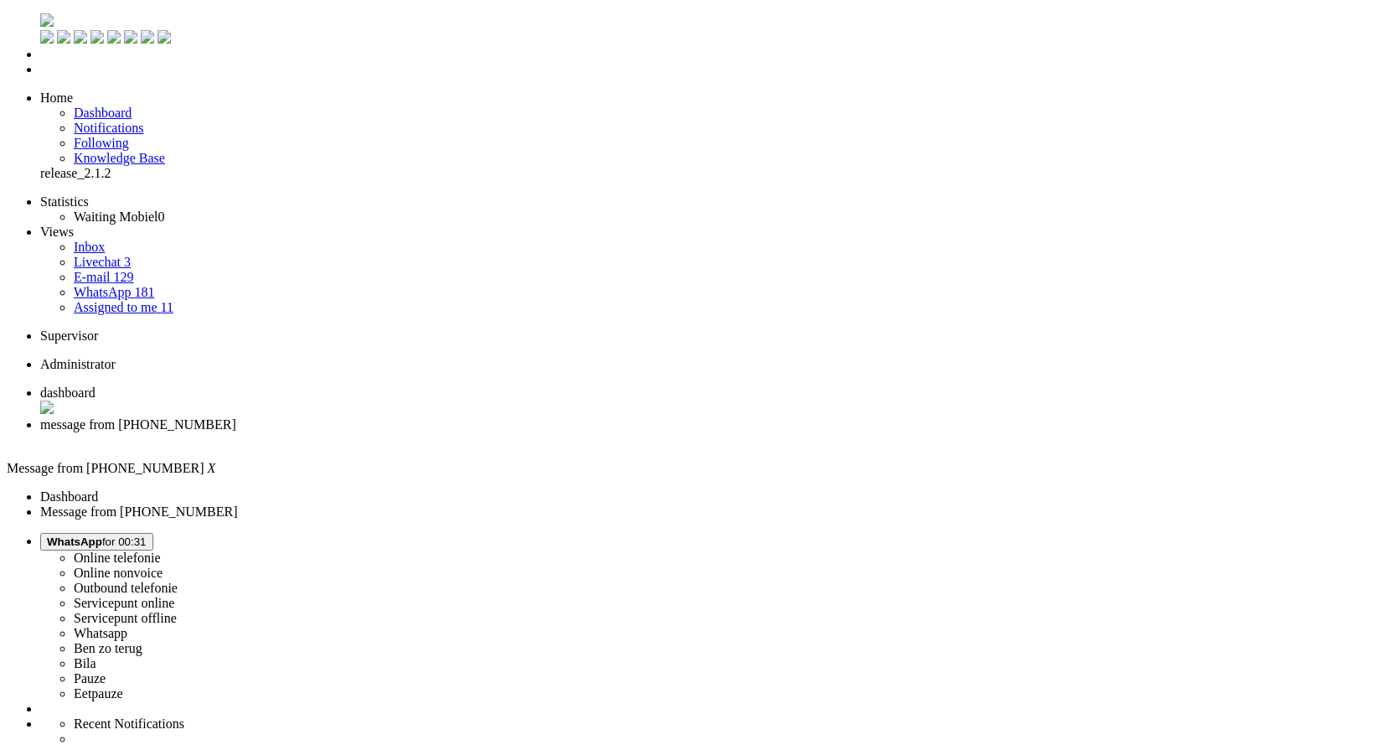
click at [483, 432] on div "Close tab" at bounding box center [714, 439] width 1348 height 15
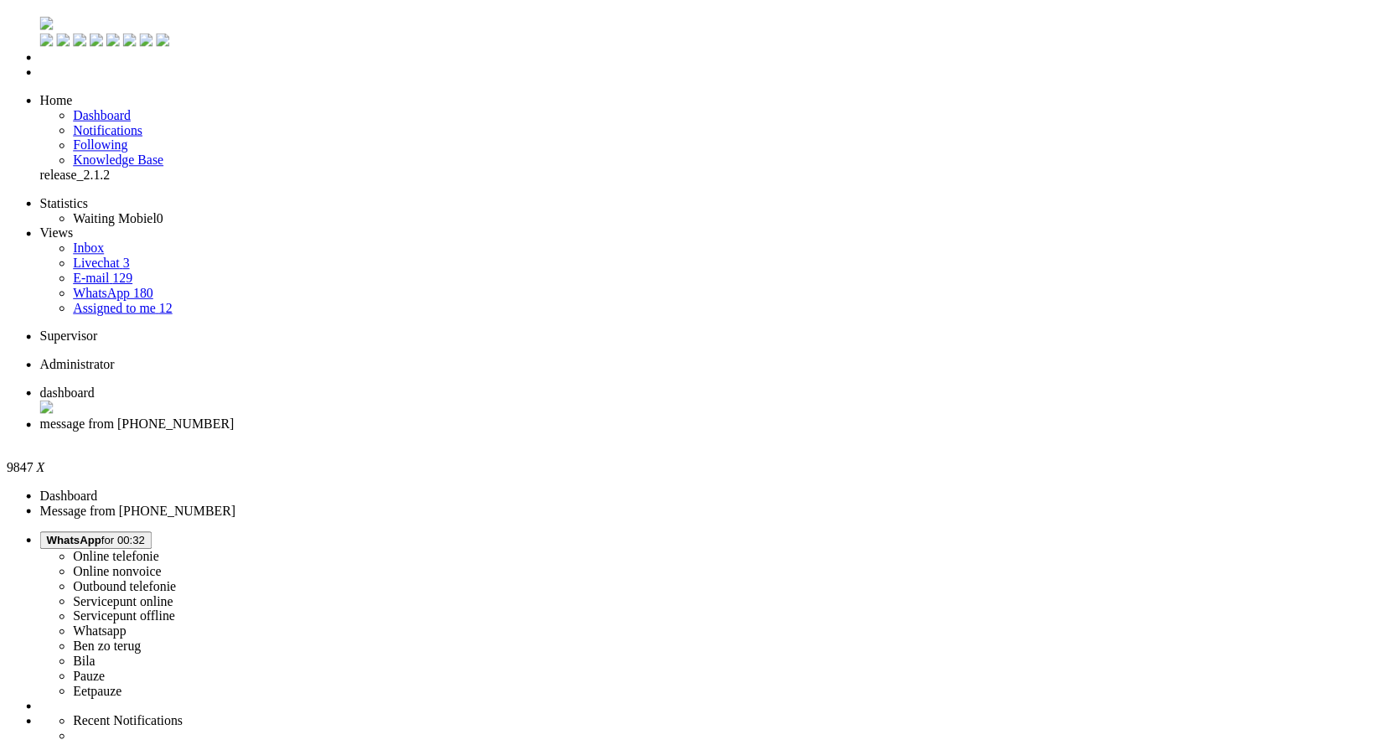
scroll to position [419, 0]
drag, startPoint x: 429, startPoint y: 2891, endPoint x: 223, endPoint y: 2891, distance: 206.0
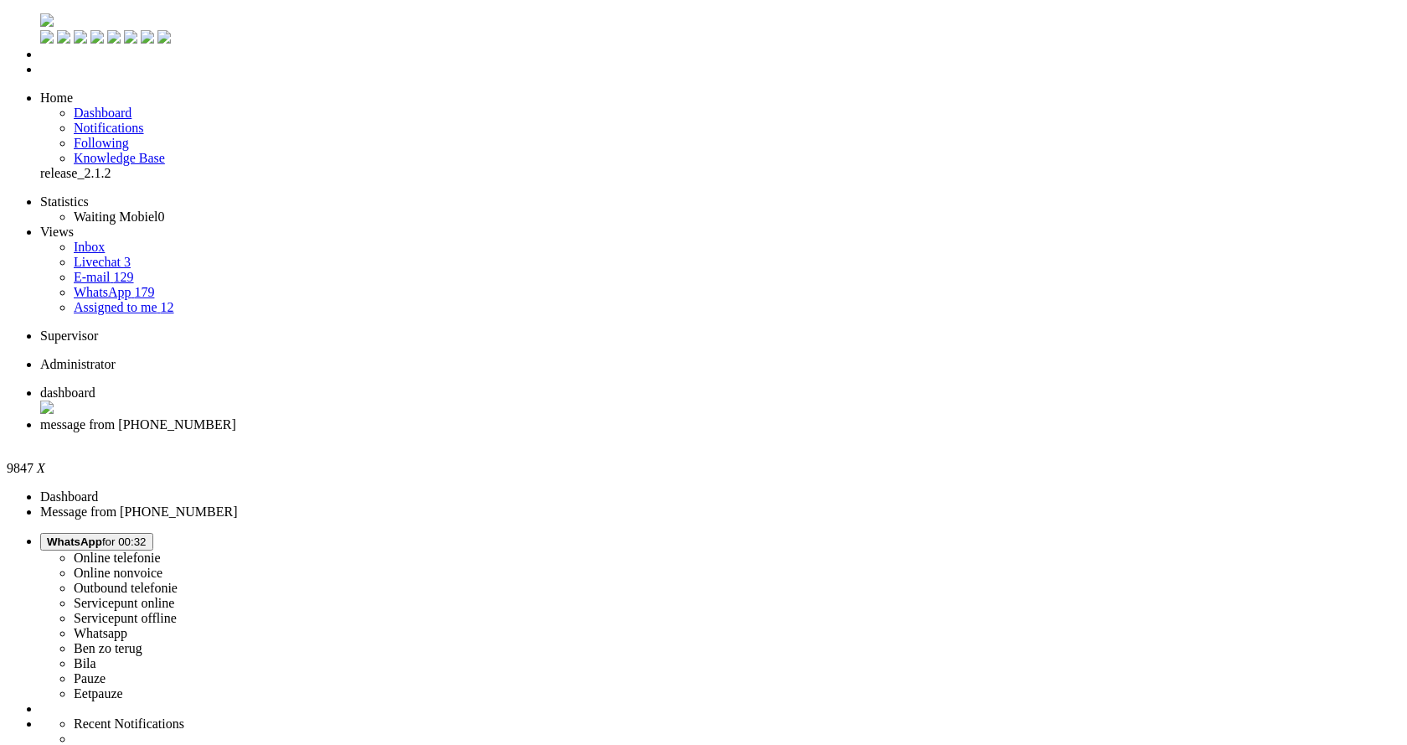
click at [482, 432] on div "Close tab" at bounding box center [720, 439] width 1360 height 15
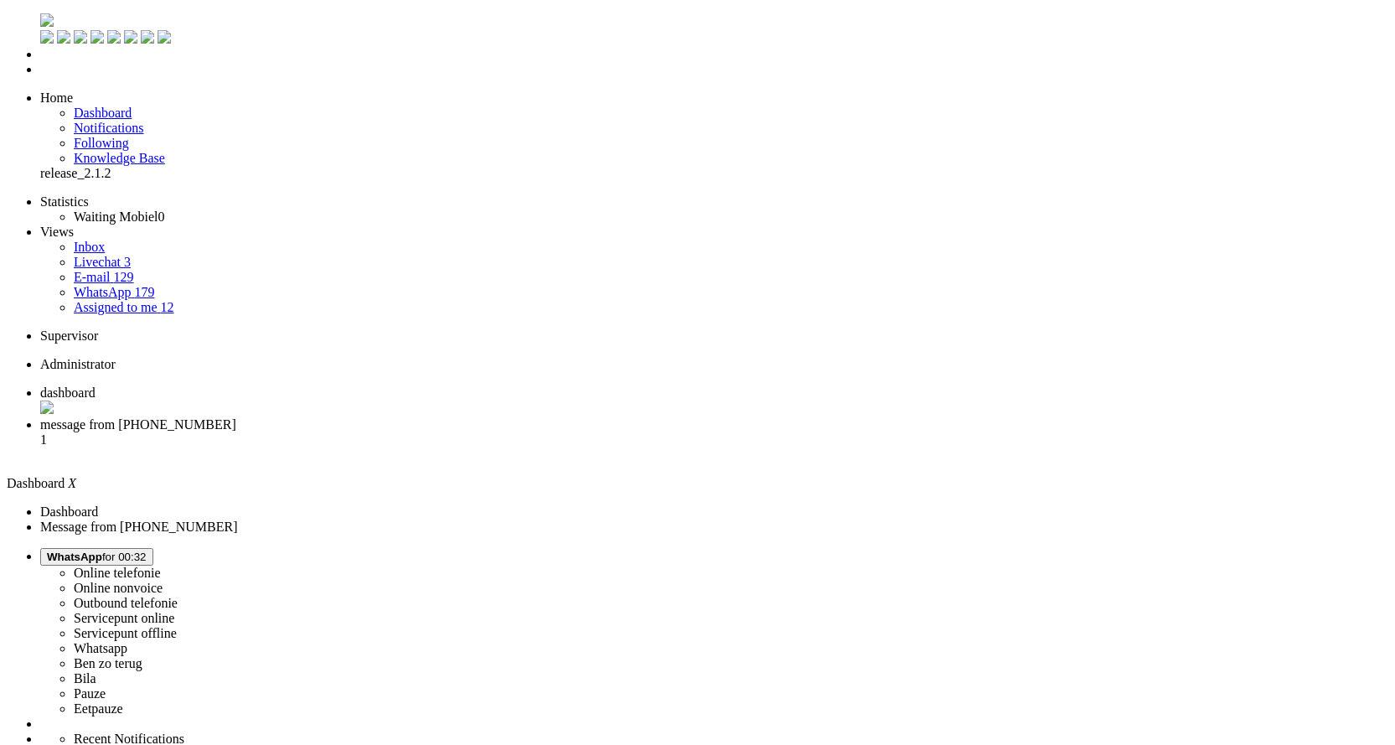
click at [422, 417] on li "message from +31623753091 1" at bounding box center [714, 439] width 1348 height 45
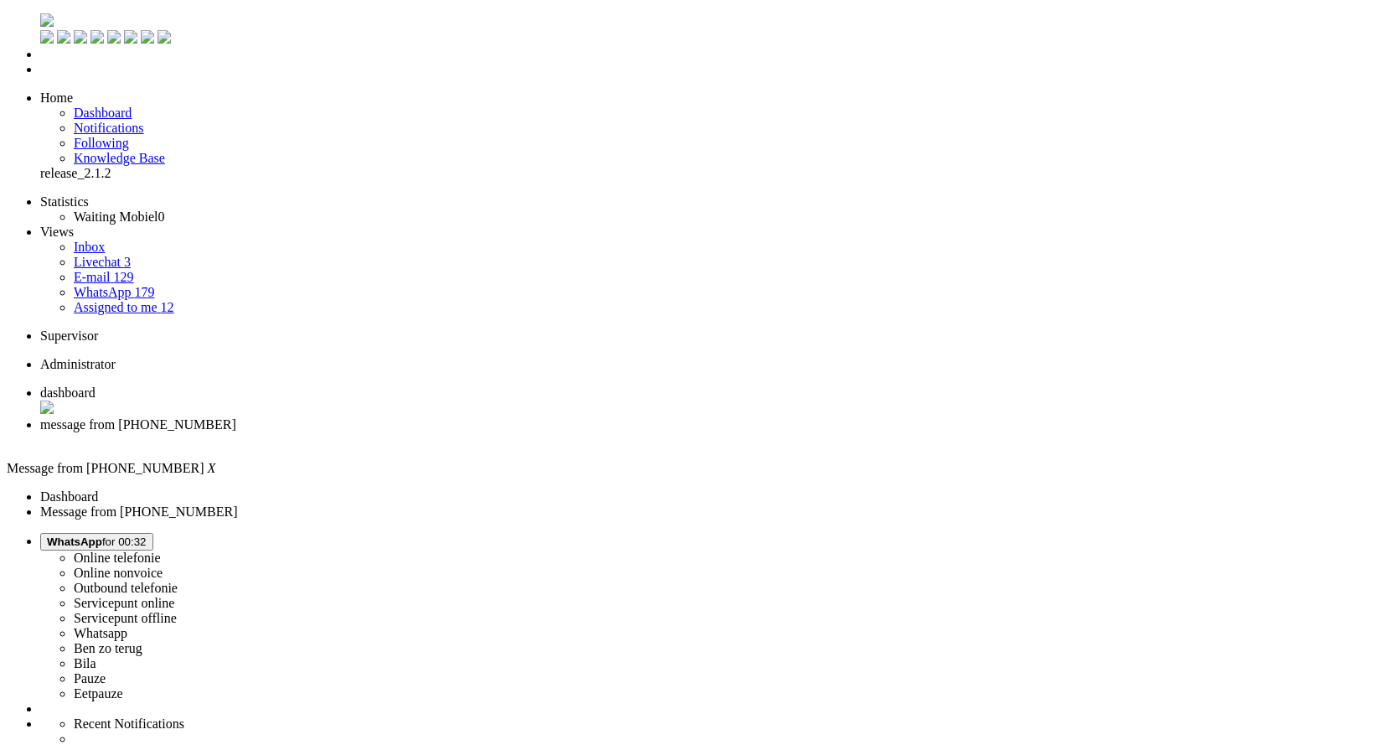
drag, startPoint x: 841, startPoint y: 395, endPoint x: 787, endPoint y: 391, distance: 54.6
drag, startPoint x: 895, startPoint y: 395, endPoint x: 847, endPoint y: 397, distance: 48.6
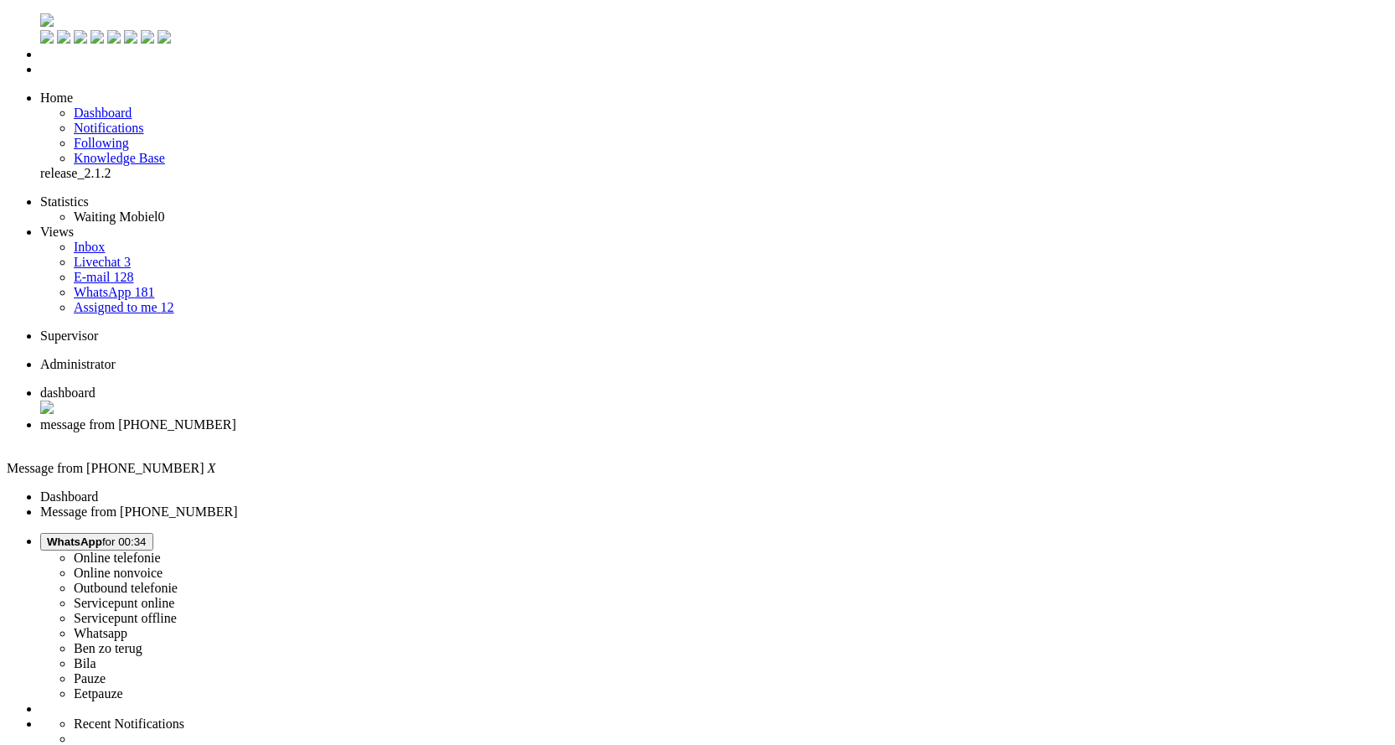
type input "toest"
drag, startPoint x: 384, startPoint y: 2915, endPoint x: 0, endPoint y: 2885, distance: 384.8
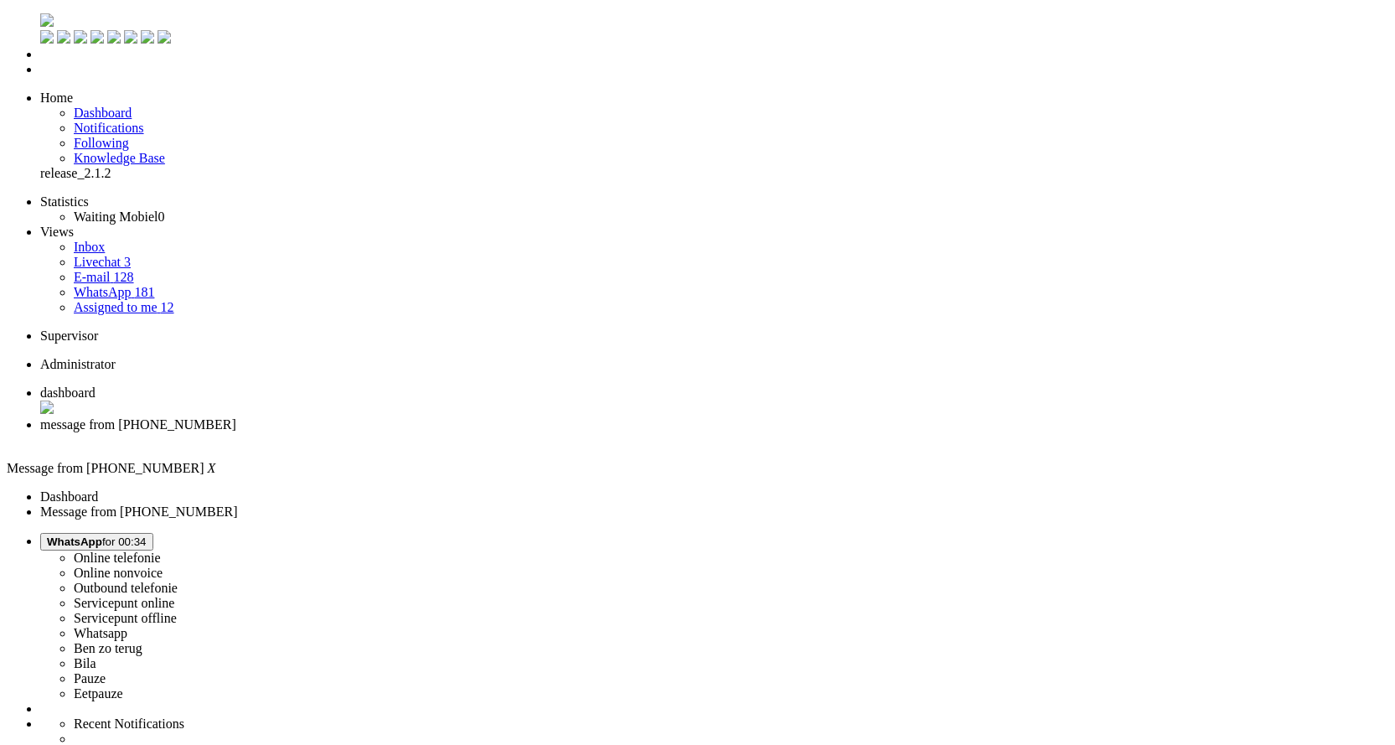
drag, startPoint x: 383, startPoint y: 2917, endPoint x: 18, endPoint y: 2904, distance: 365.4
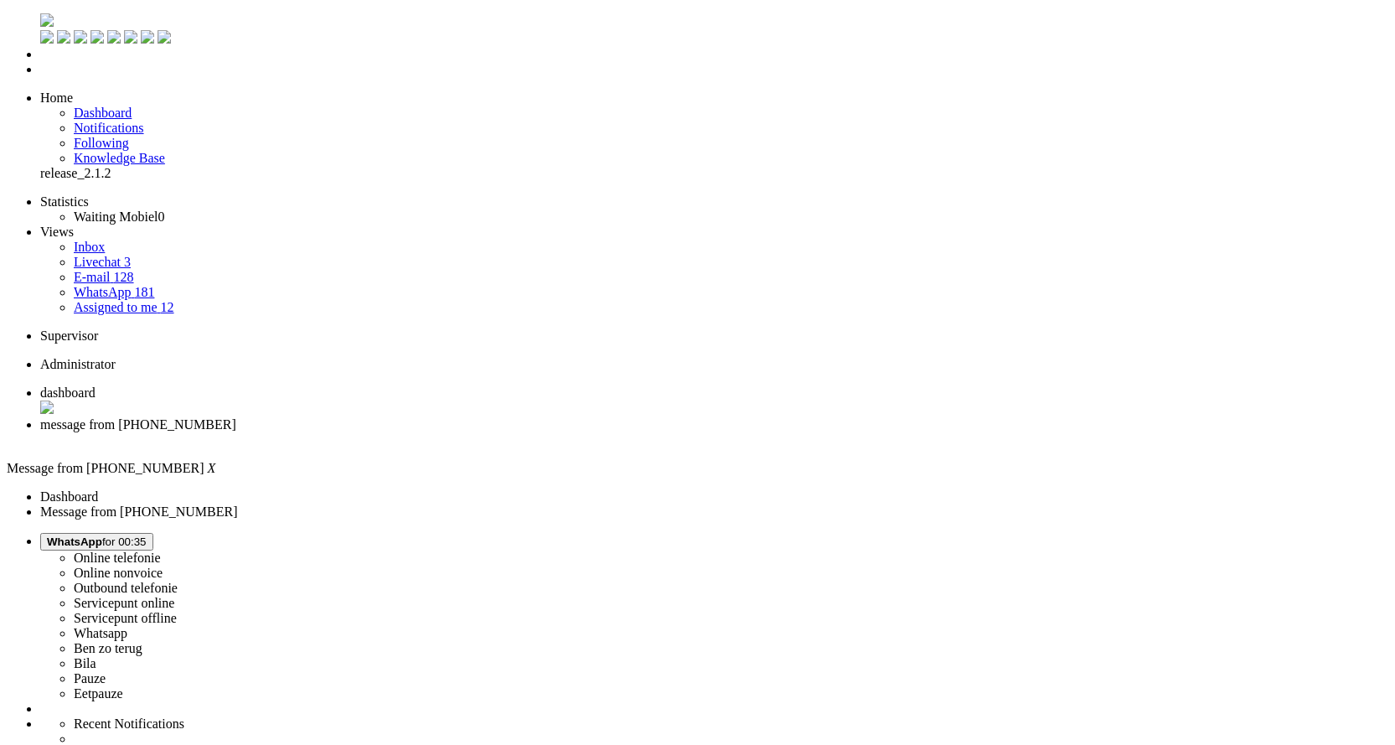
click at [482, 432] on div "Close tab" at bounding box center [714, 439] width 1348 height 15
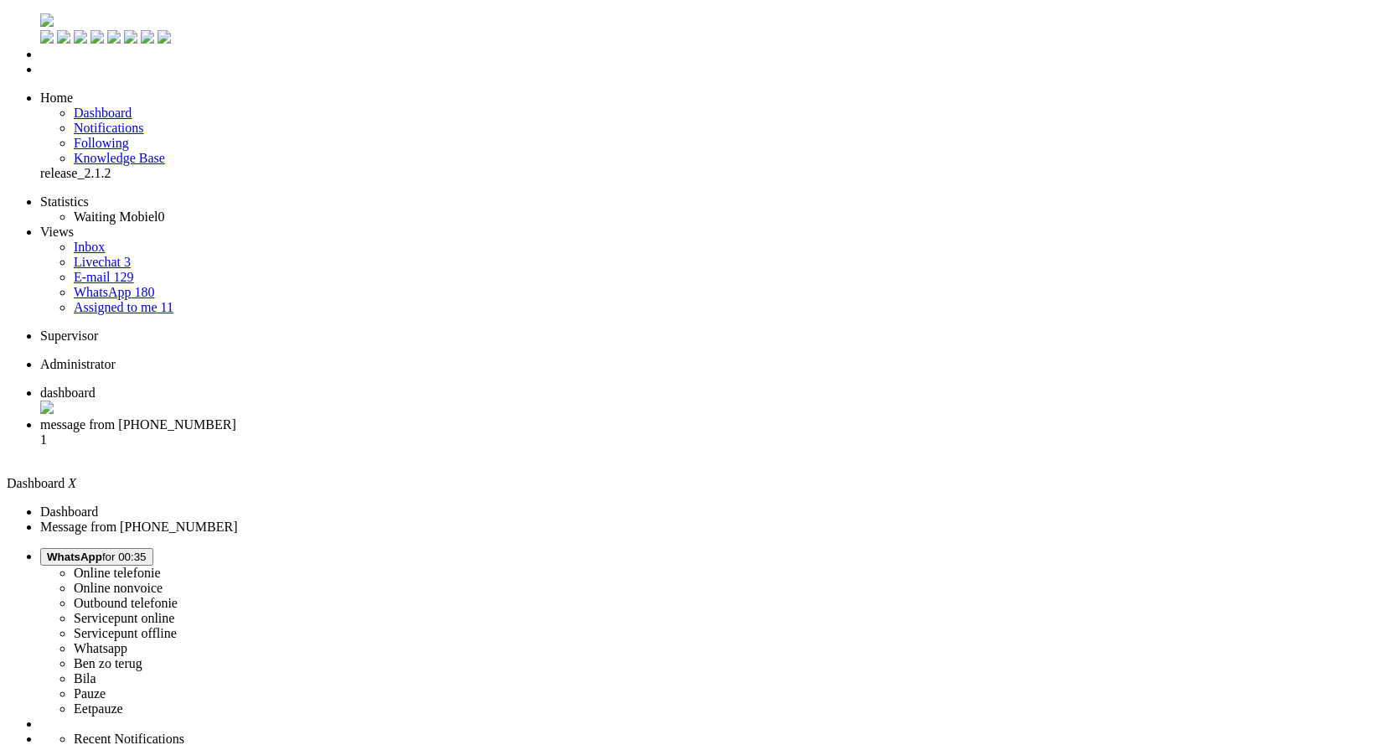
click at [236, 417] on span "message from +31639723311" at bounding box center [138, 424] width 196 height 14
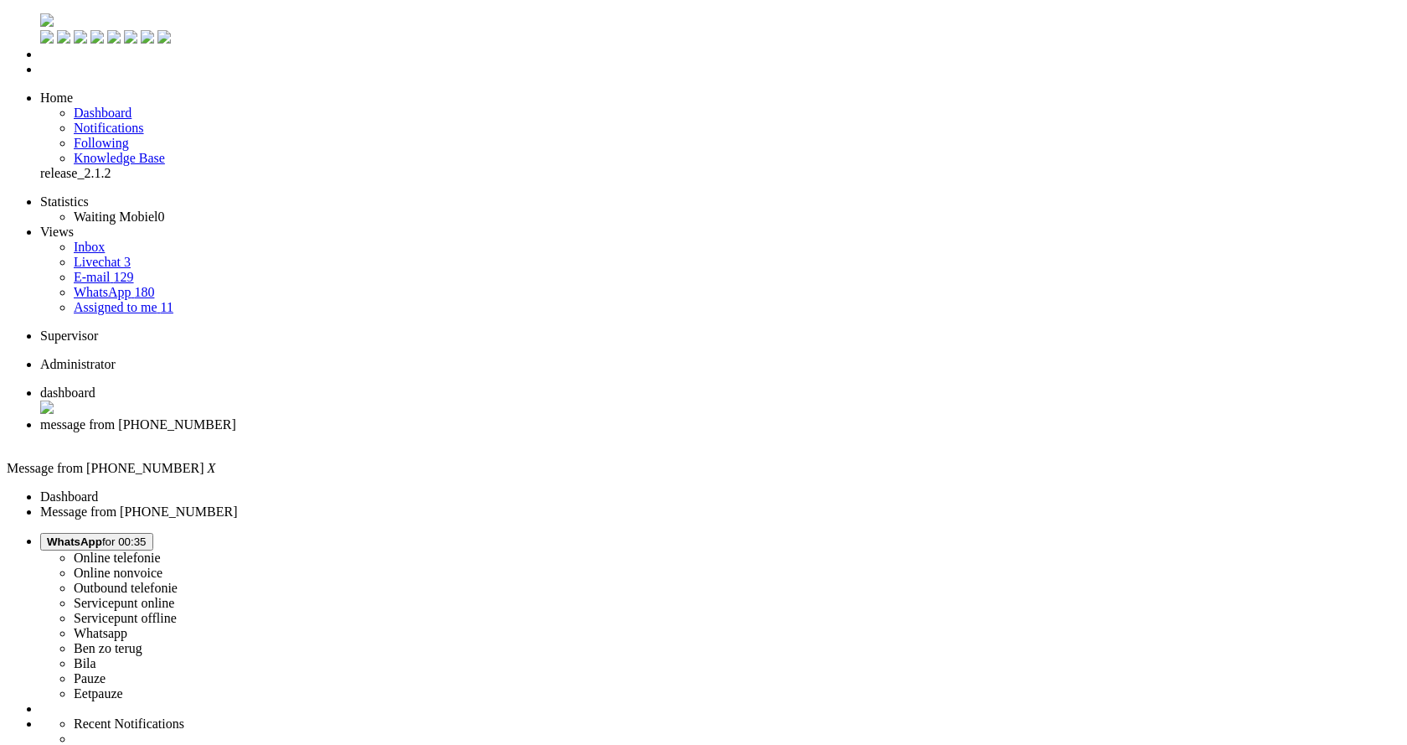
drag, startPoint x: 575, startPoint y: 347, endPoint x: 530, endPoint y: 344, distance: 44.5
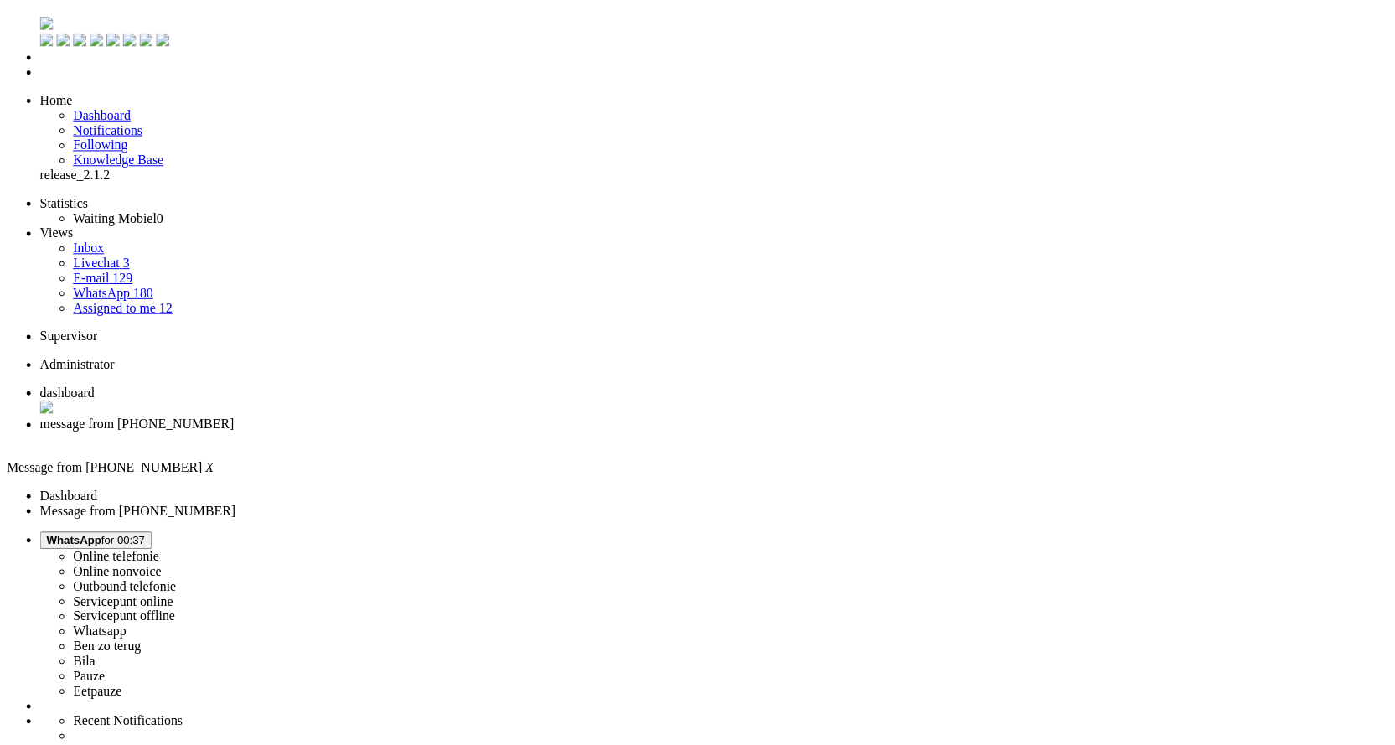
scroll to position [251, 0]
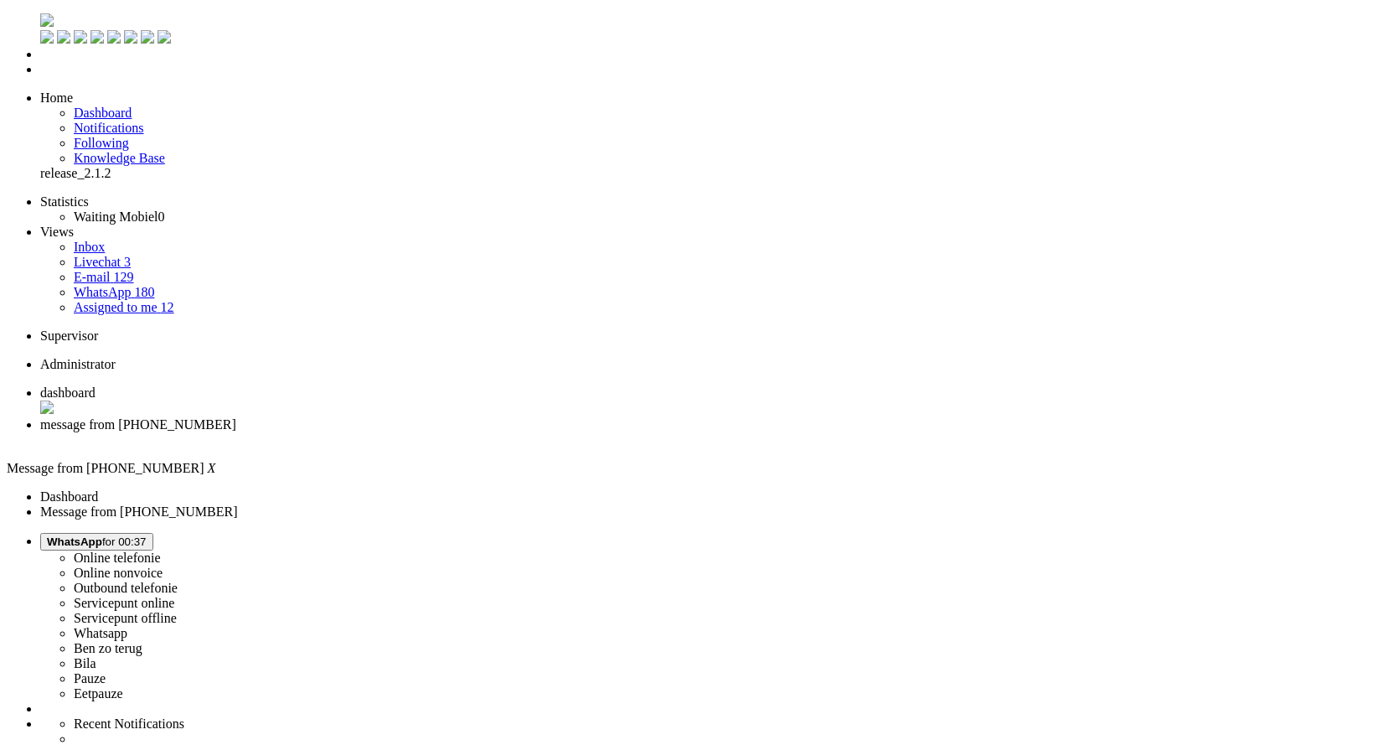
click at [479, 432] on div "Close tab" at bounding box center [720, 439] width 1360 height 15
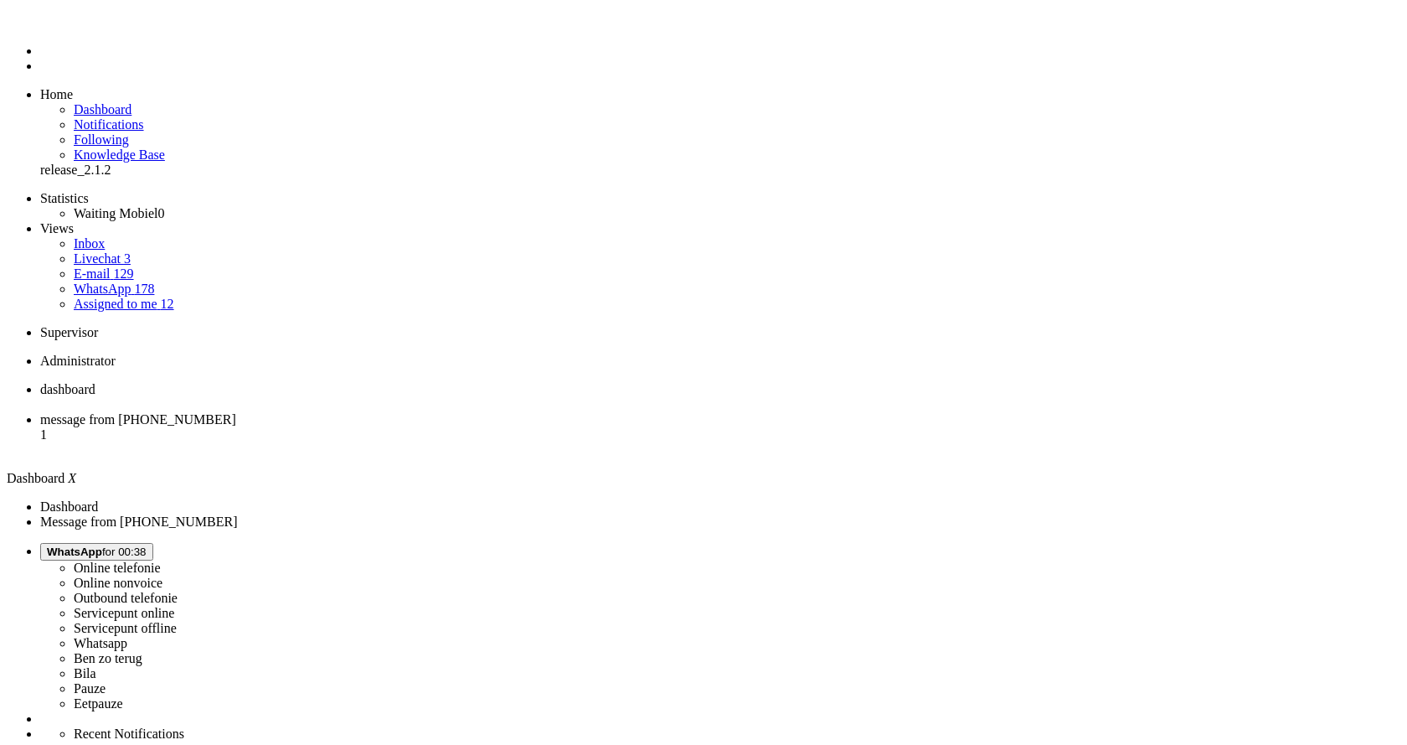
click at [236, 412] on span "message from +31657529665" at bounding box center [138, 419] width 196 height 14
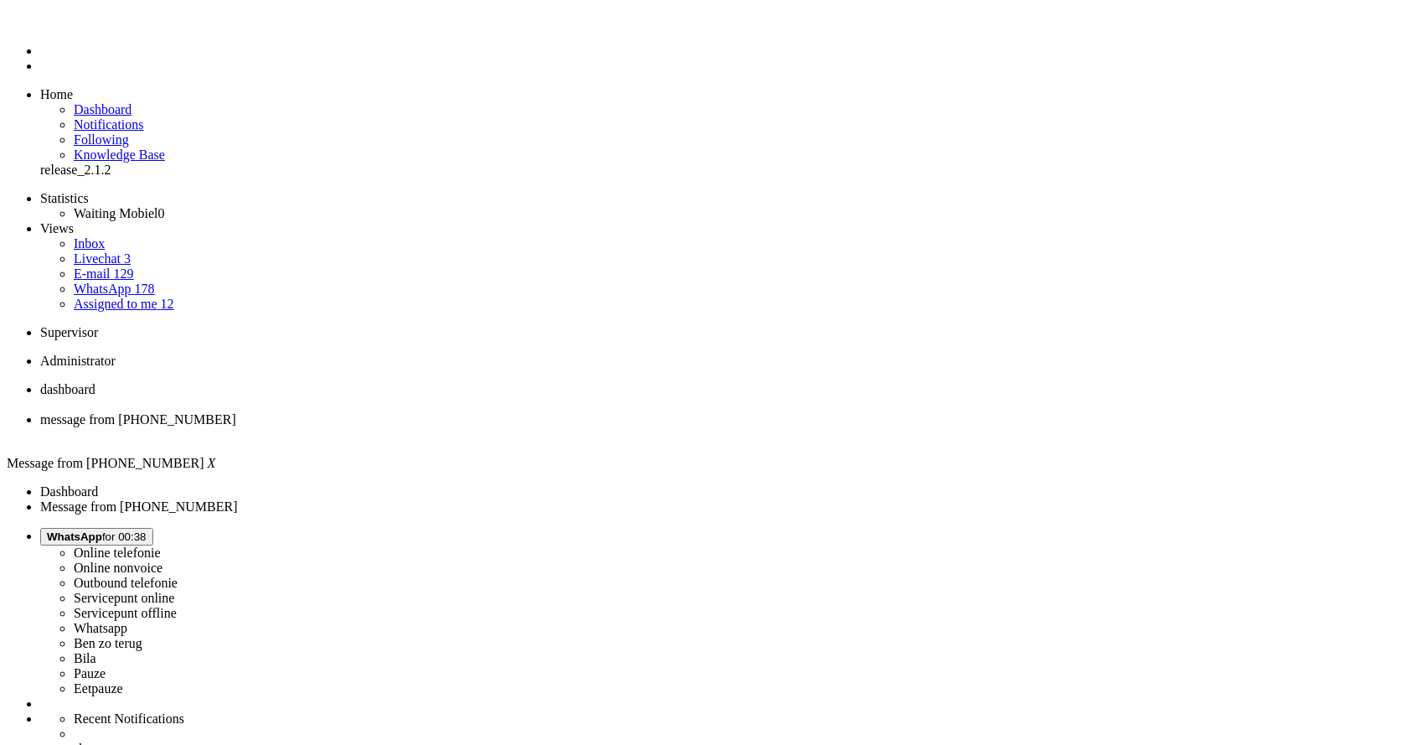
drag, startPoint x: 346, startPoint y: 582, endPoint x: 345, endPoint y: 596, distance: 13.4
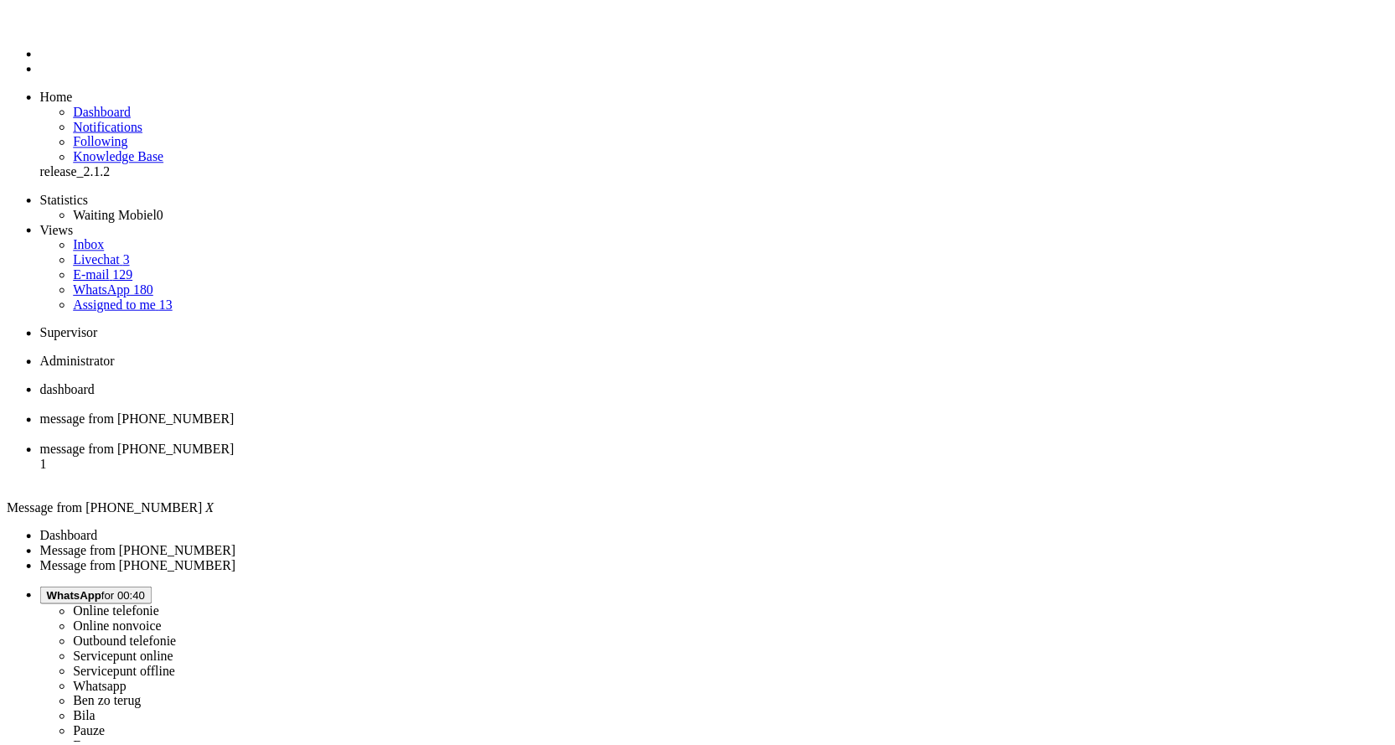
scroll to position [0, 0]
click at [482, 427] on div "Close tab" at bounding box center [720, 434] width 1360 height 15
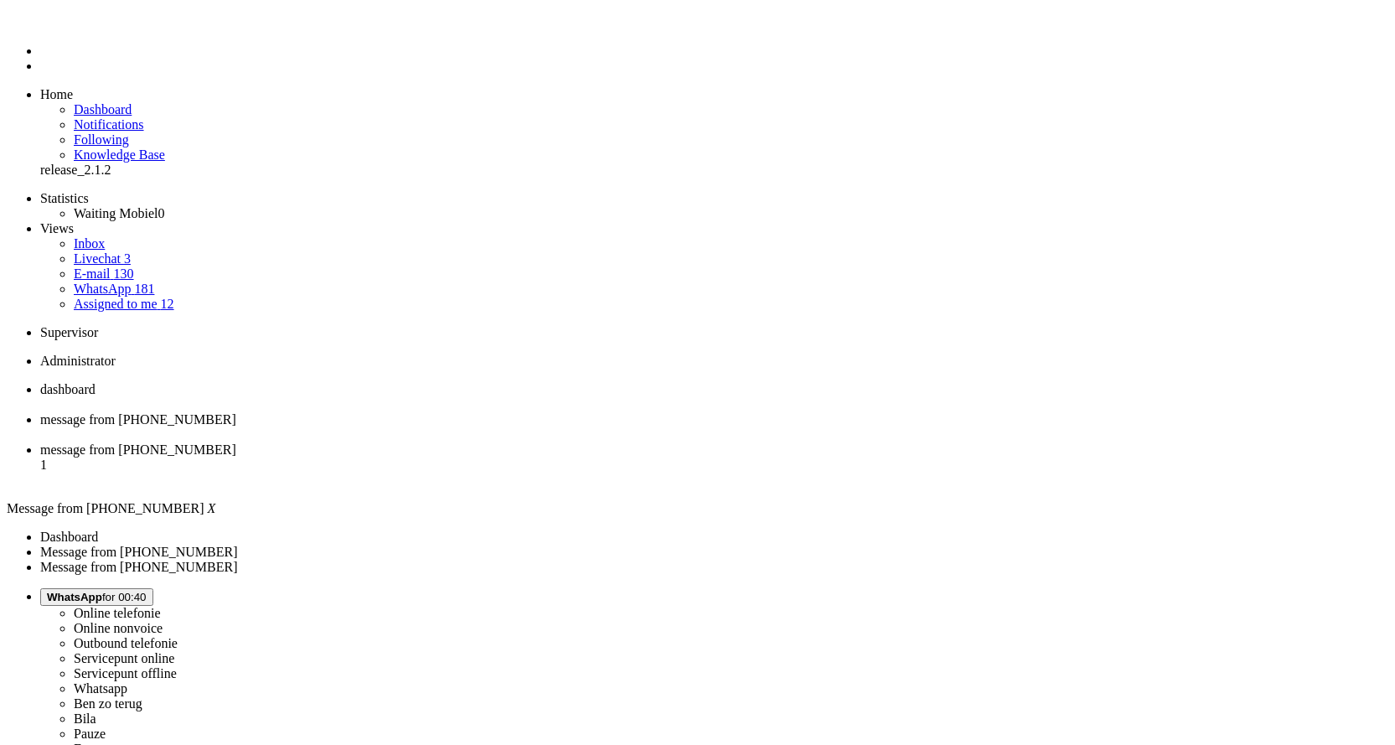
click at [489, 427] on div "Close tab" at bounding box center [714, 434] width 1348 height 15
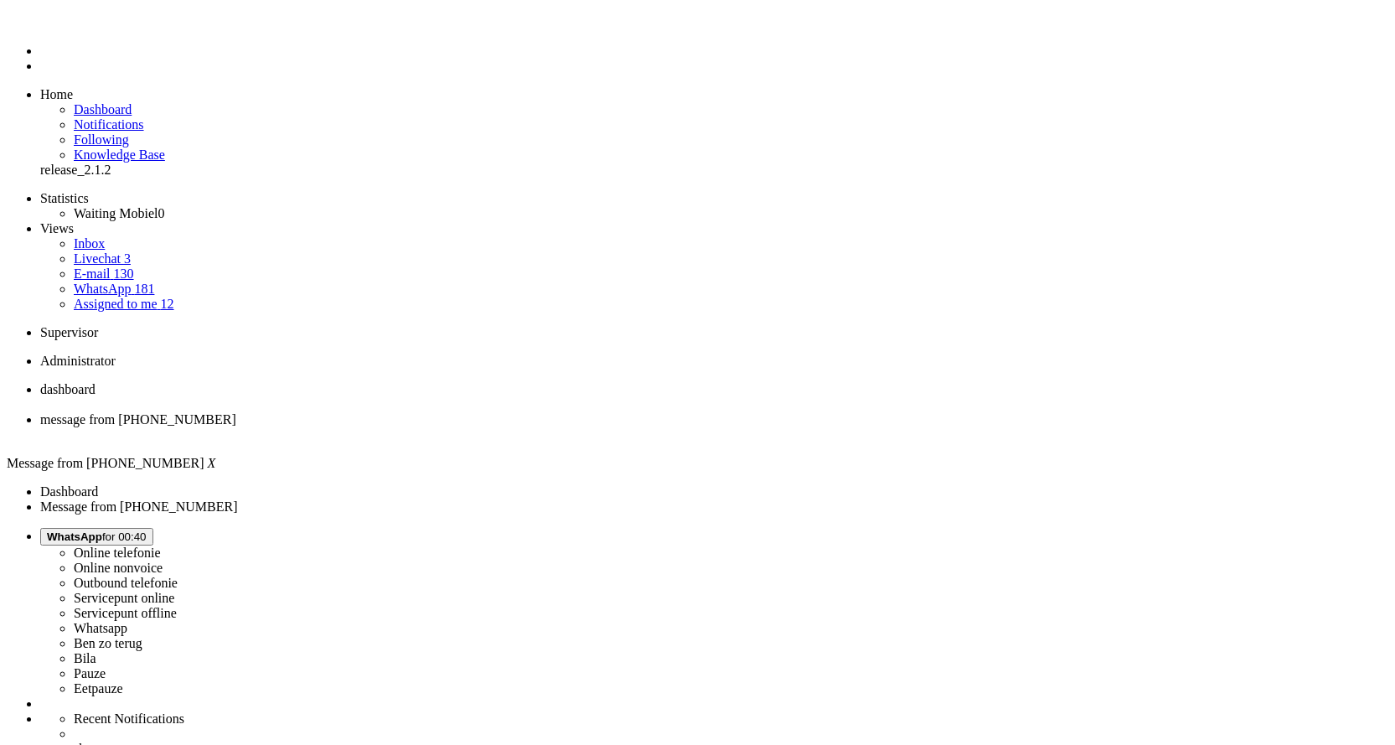
copy div "4639500"
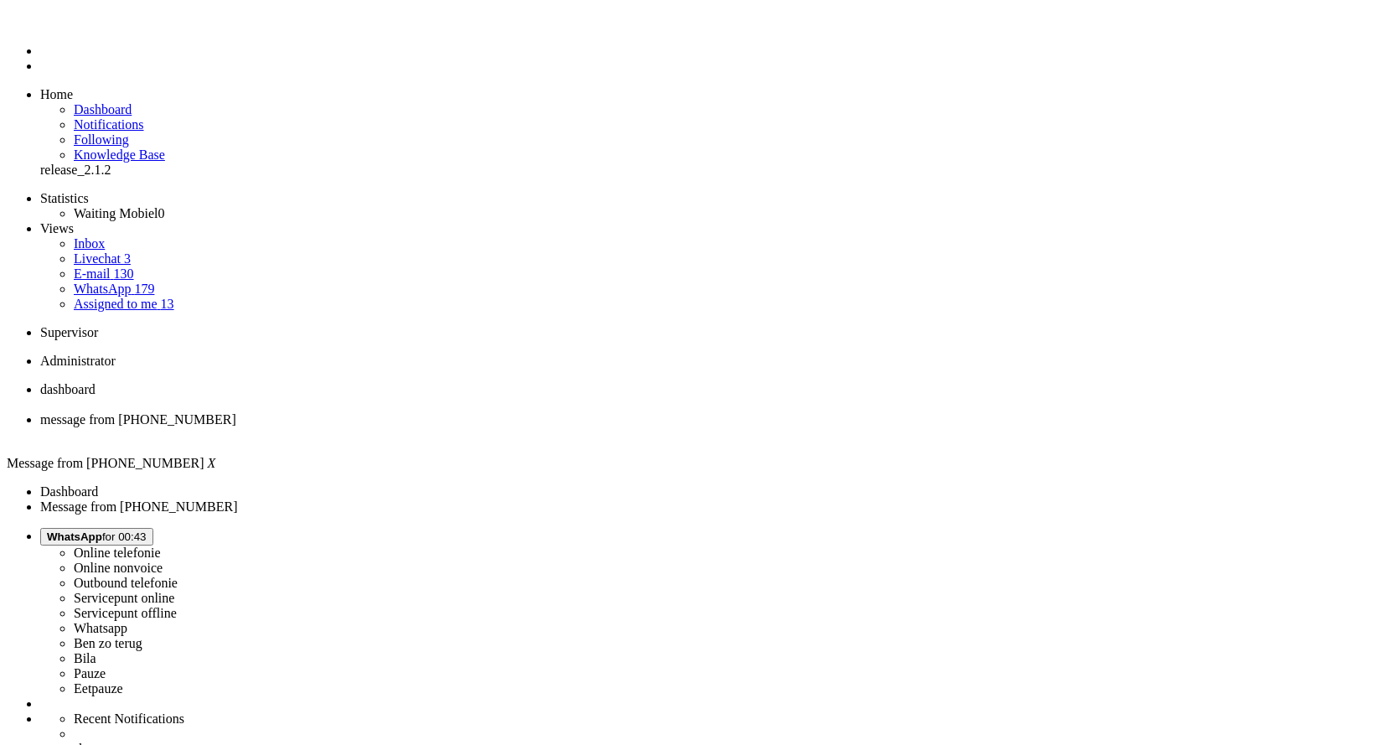
click at [484, 427] on div "Close tab" at bounding box center [714, 434] width 1348 height 15
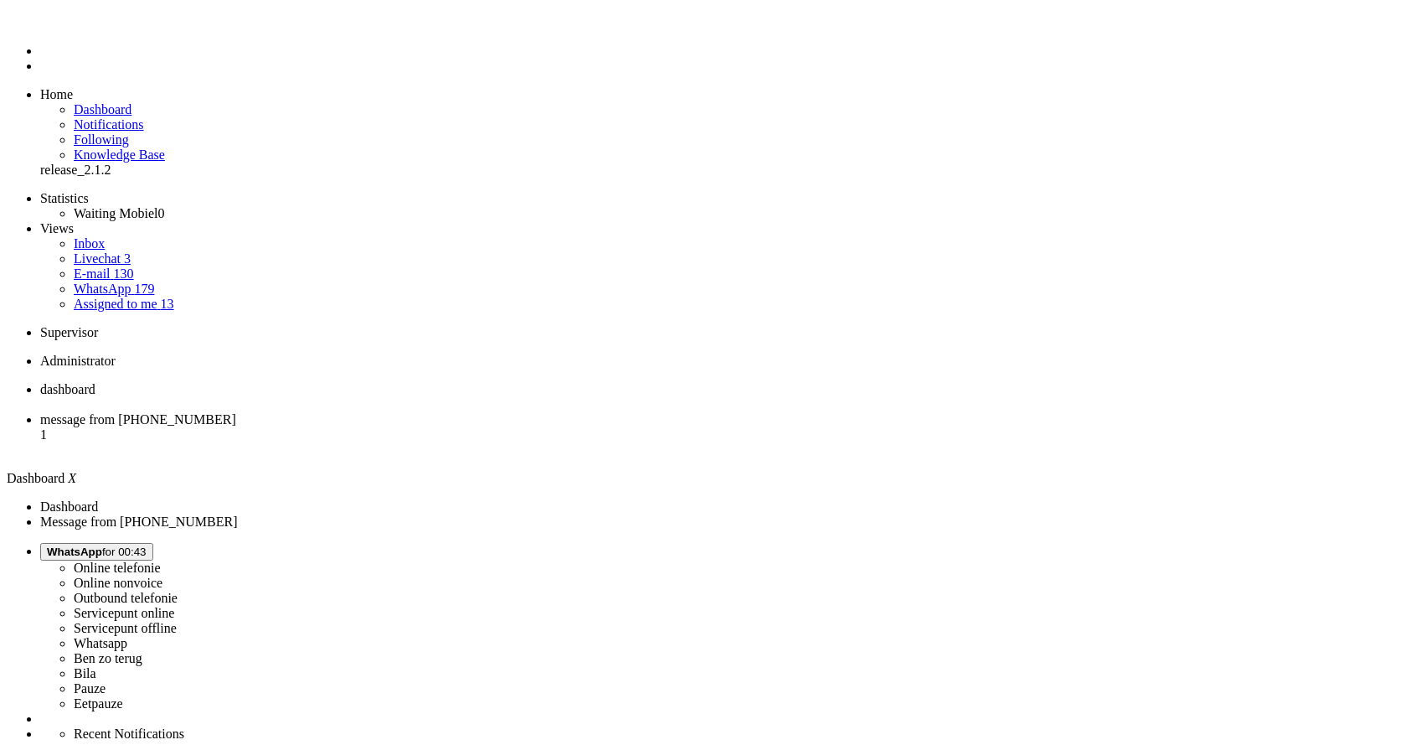
click at [236, 412] on span "message from +31681717227" at bounding box center [138, 419] width 196 height 14
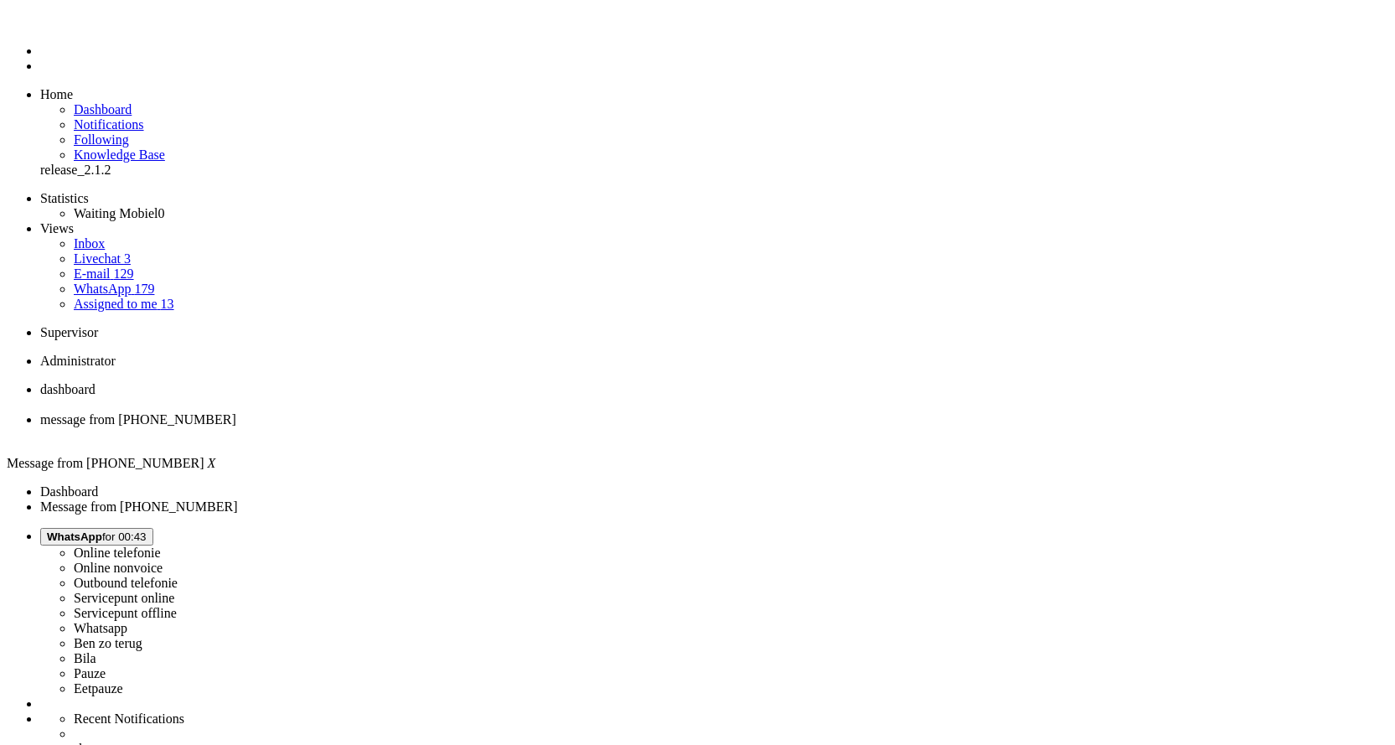
type input "annu"
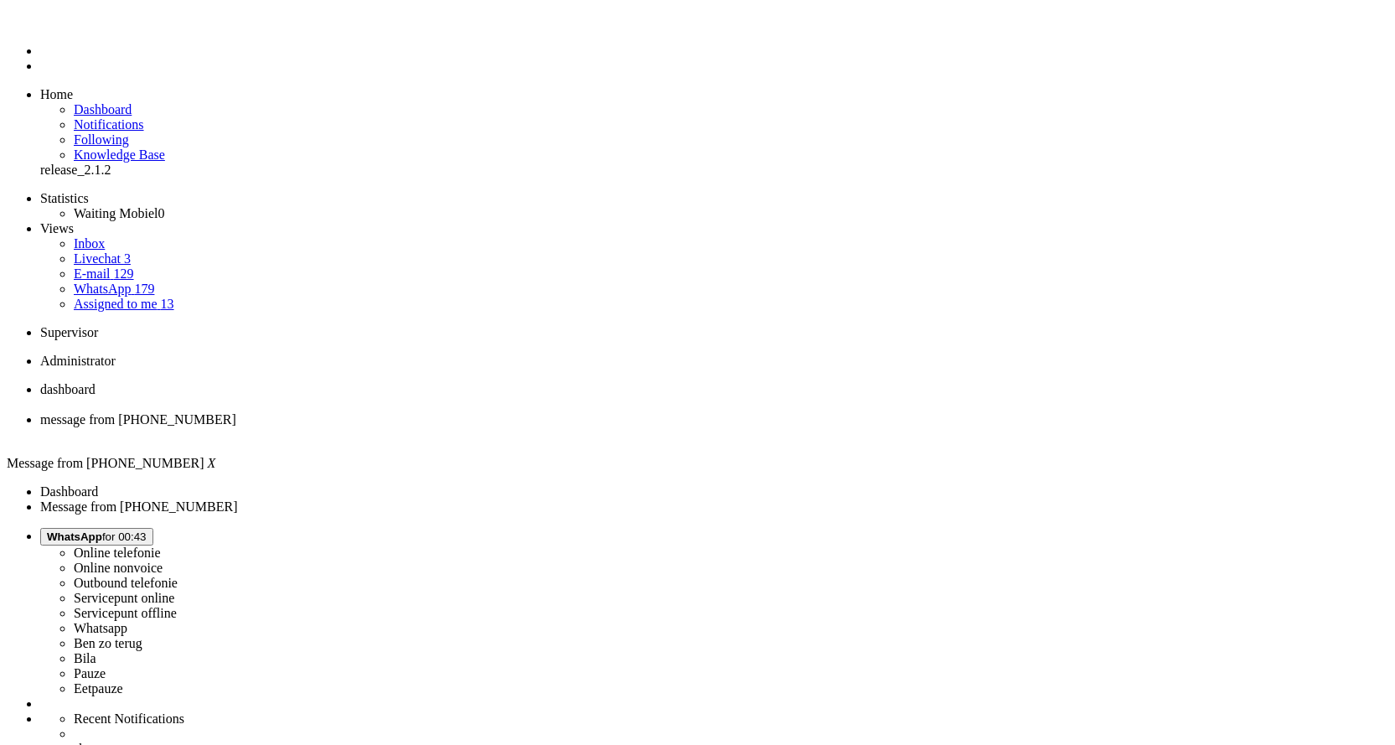
click at [485, 427] on div "Close tab" at bounding box center [714, 434] width 1348 height 15
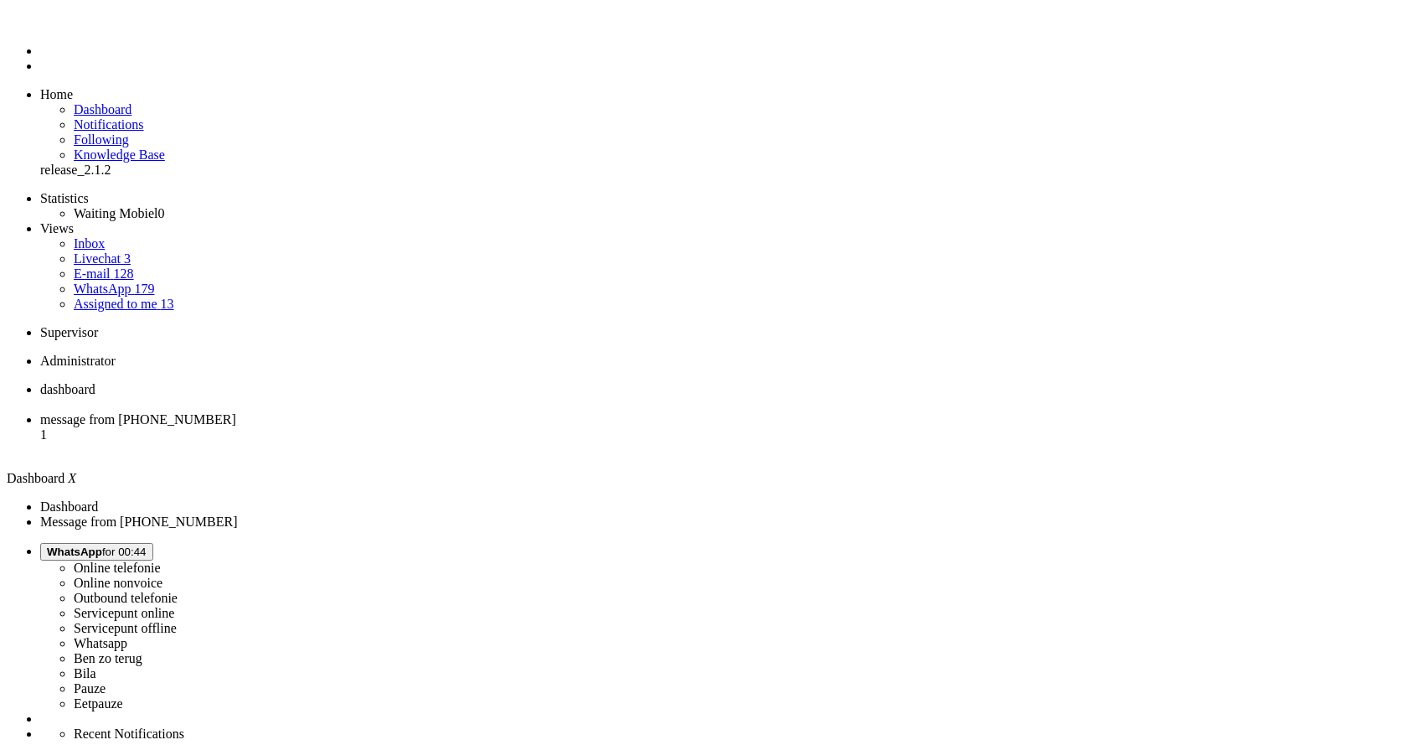
click at [236, 412] on span "message from [PHONE_NUMBER]" at bounding box center [138, 419] width 196 height 14
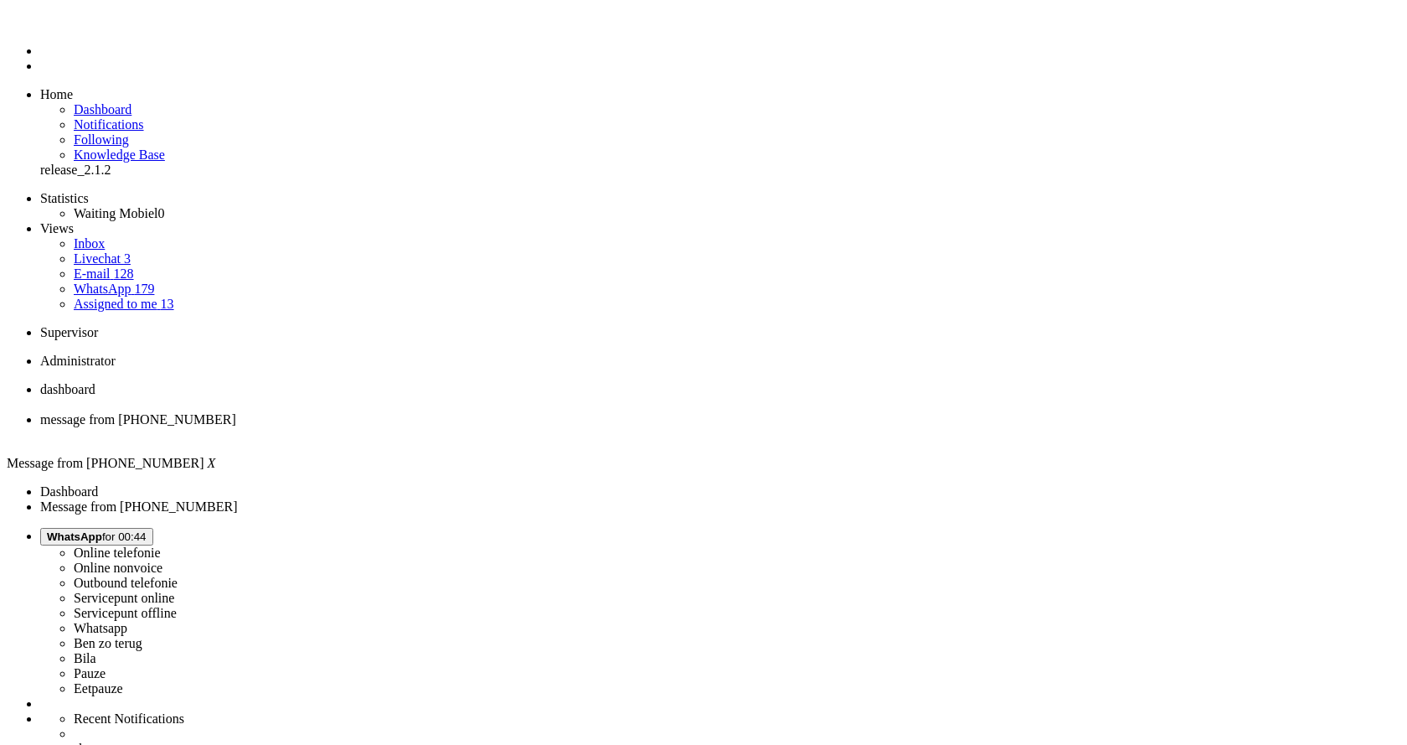
copy div "4658261"
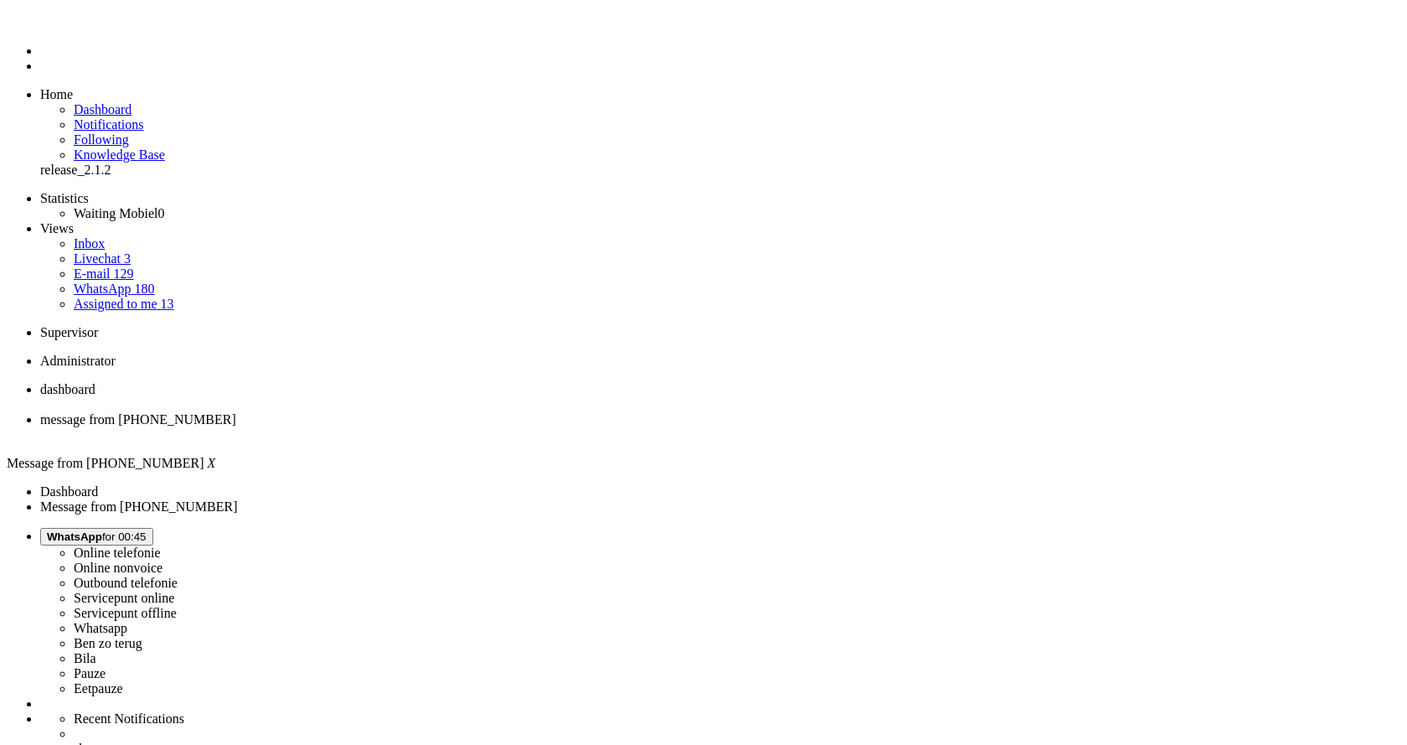
click at [481, 427] on div "Close tab" at bounding box center [720, 434] width 1360 height 15
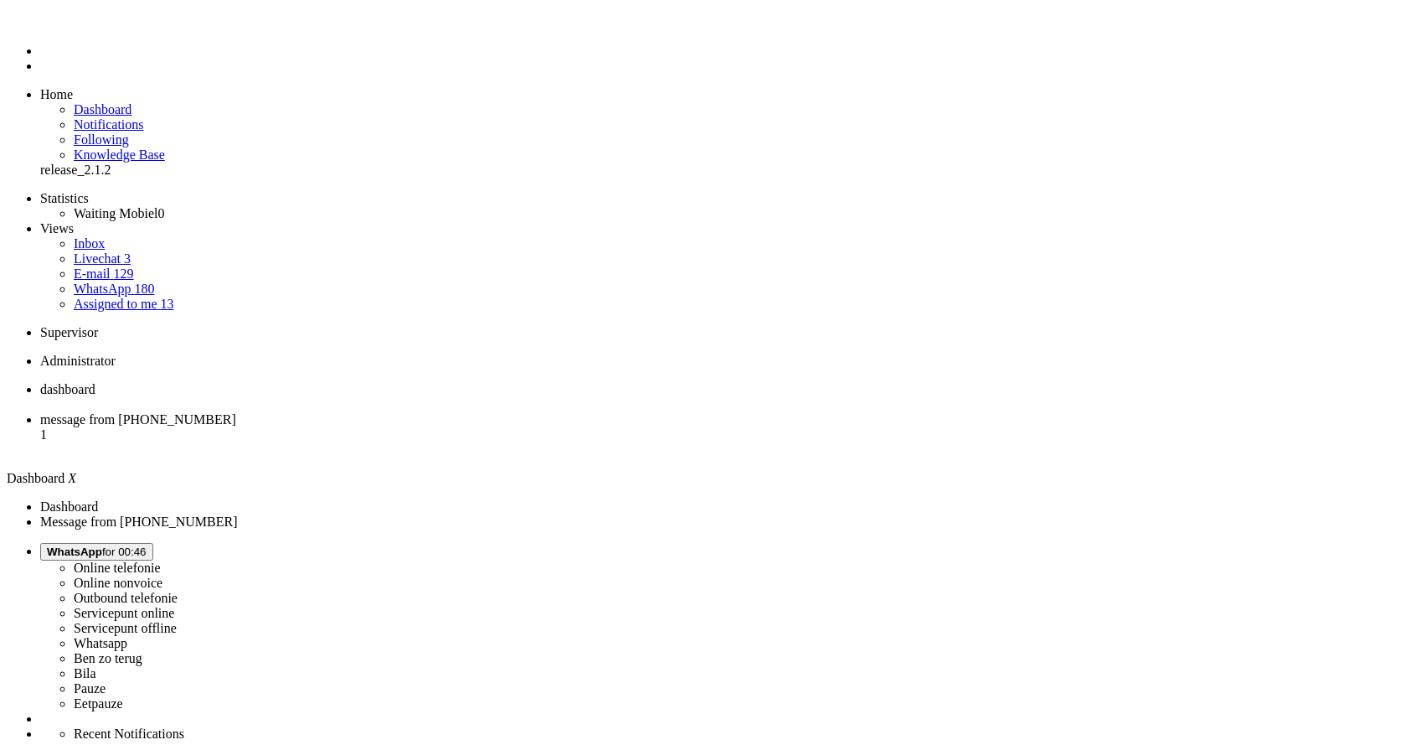
click at [236, 412] on span "message from +31631501837" at bounding box center [138, 419] width 196 height 14
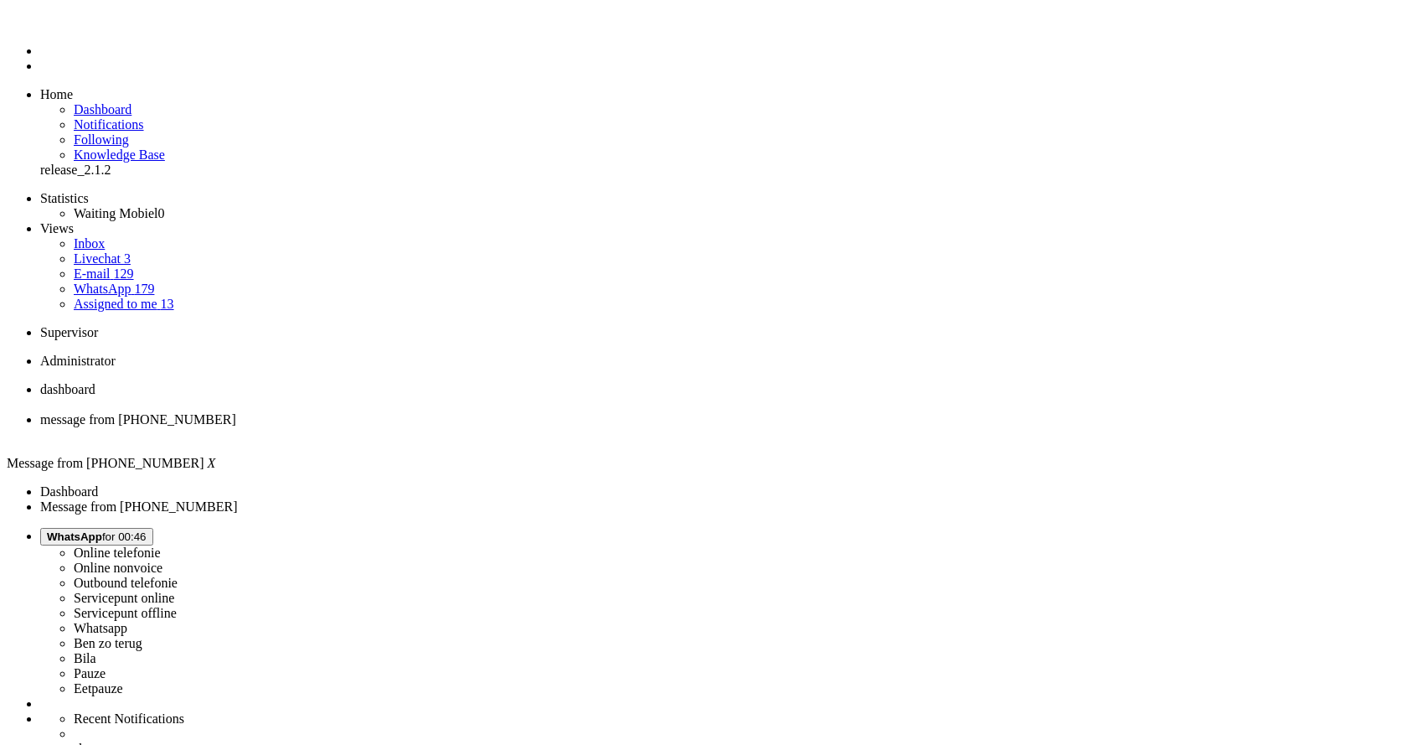
checkbox input "true"
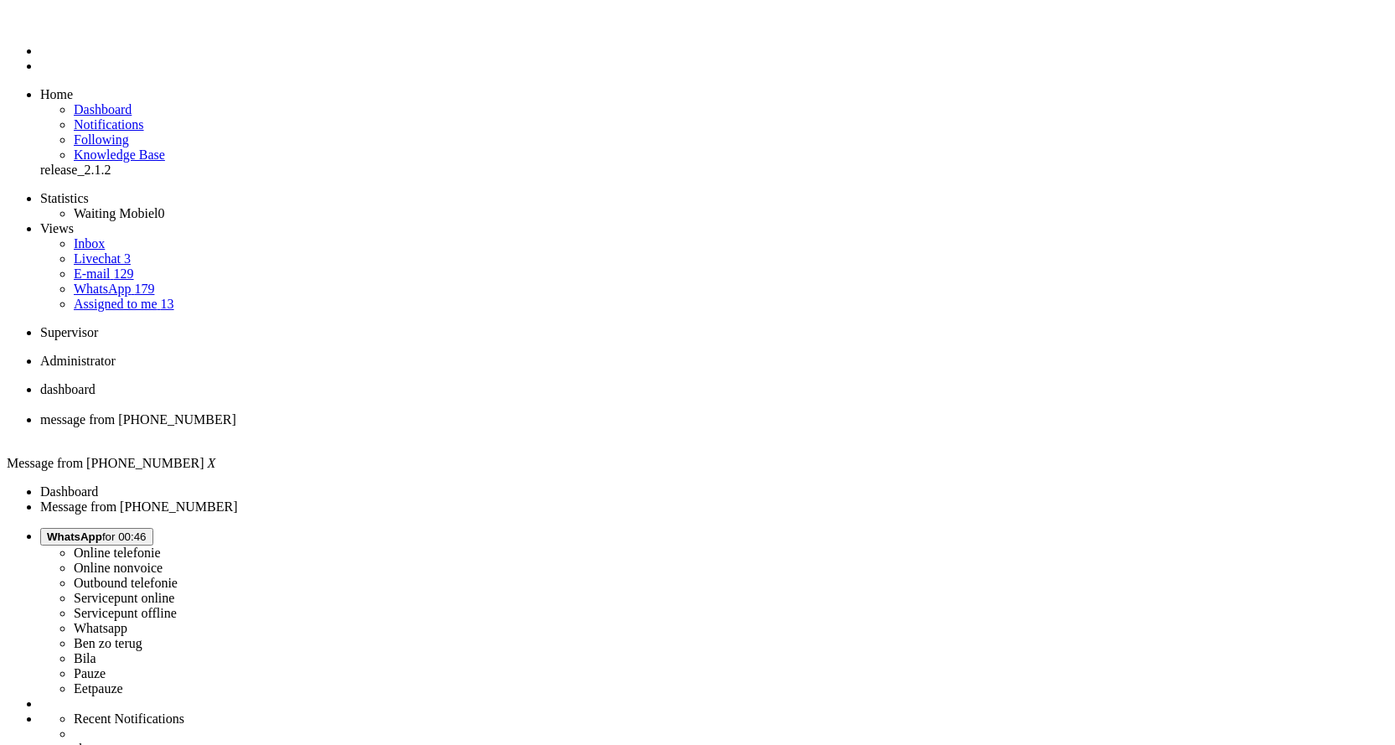
checkbox input "false"
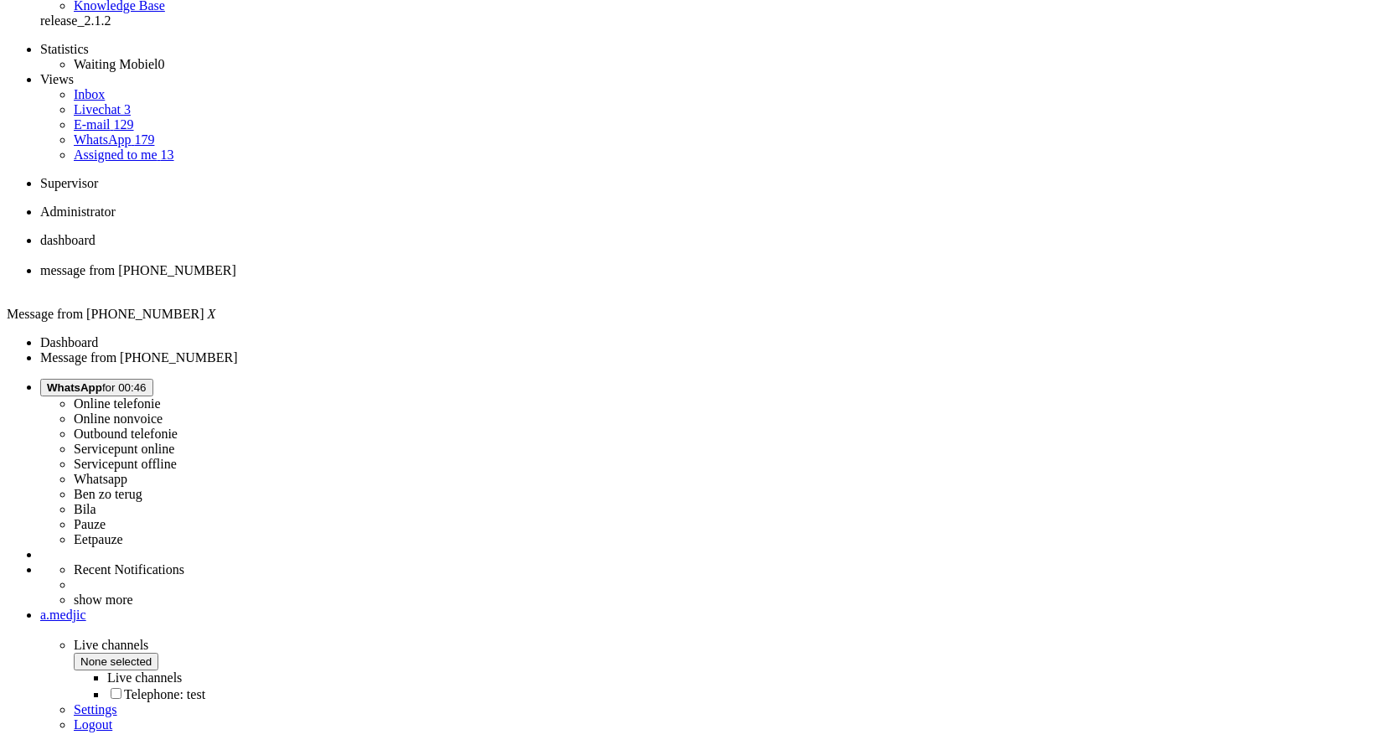
scroll to position [116, 0]
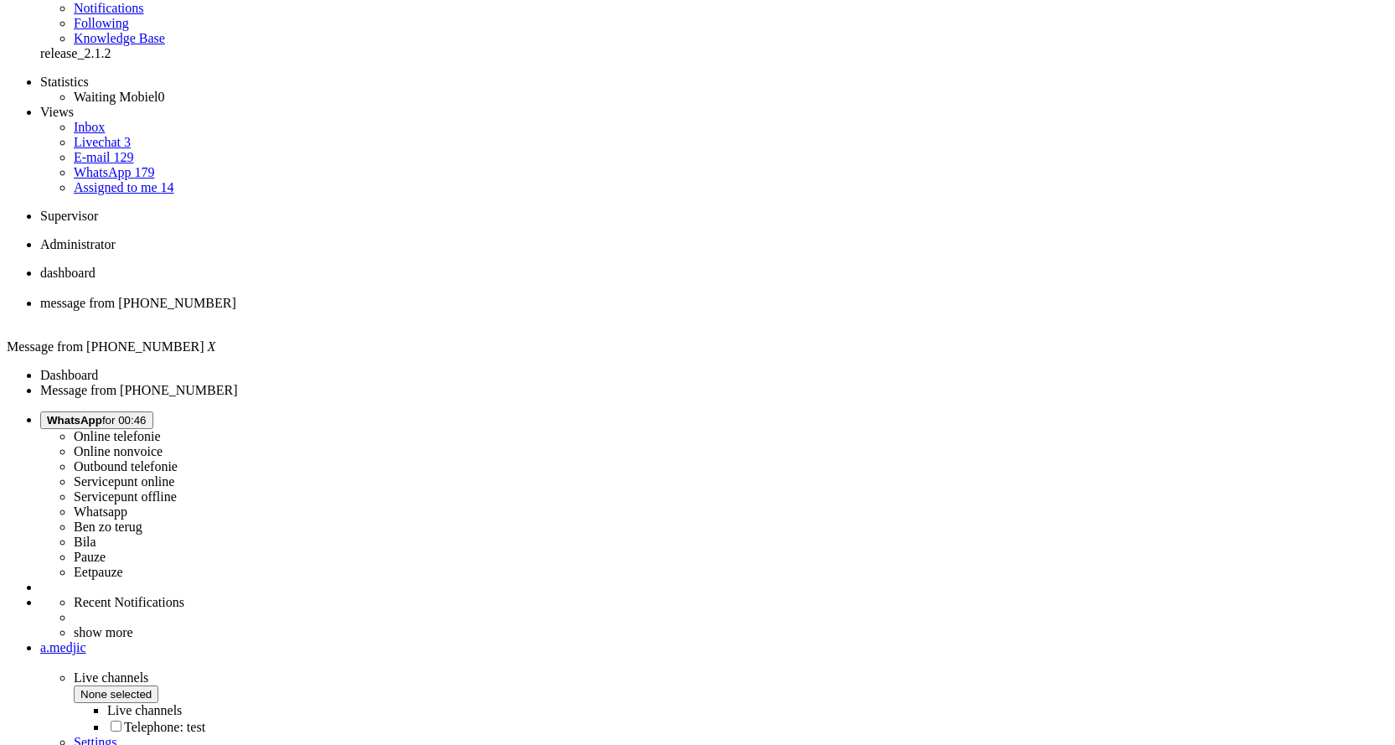
checkbox input "false"
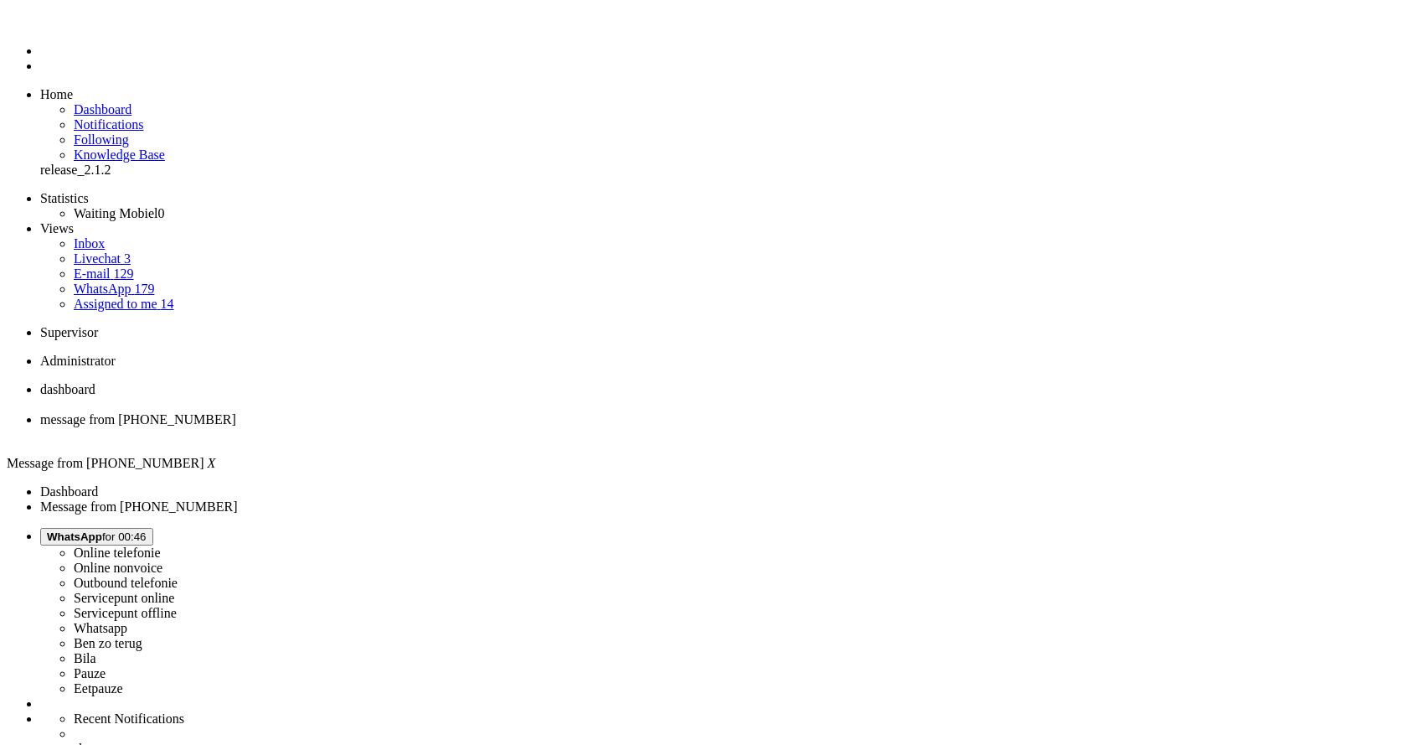
drag, startPoint x: 185, startPoint y: 2897, endPoint x: 111, endPoint y: 2906, distance: 75.0
drag, startPoint x: 672, startPoint y: 2904, endPoint x: 411, endPoint y: 2923, distance: 261.2
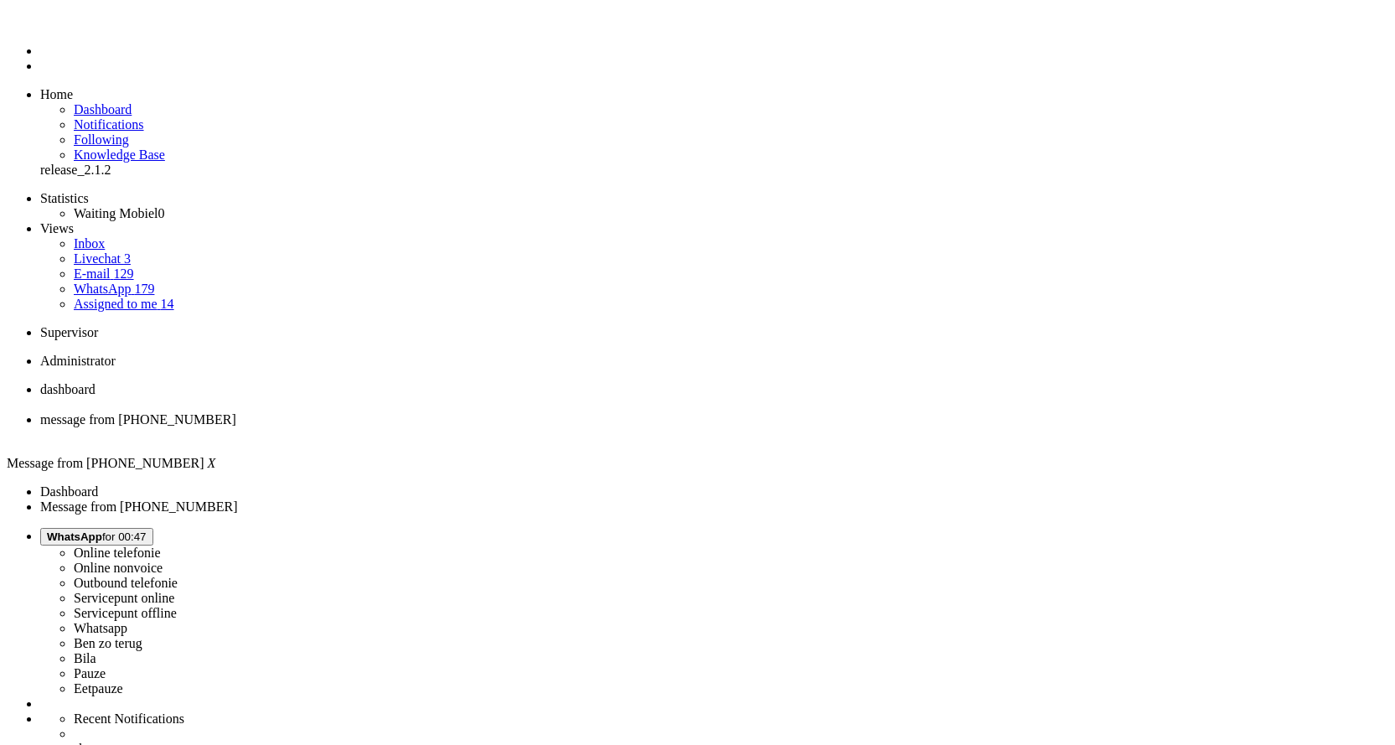
click at [485, 427] on div "Close tab" at bounding box center [714, 434] width 1348 height 15
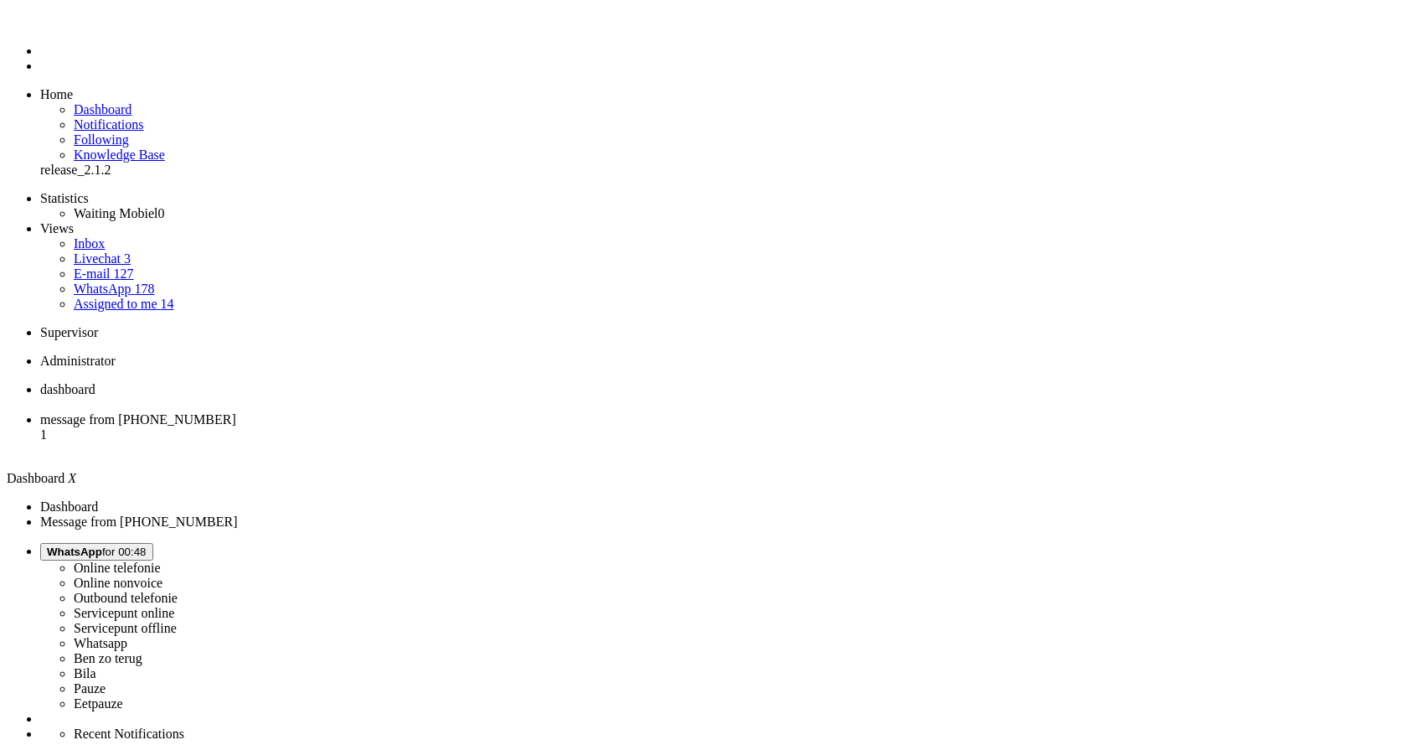
click at [236, 412] on span "message from [PHONE_NUMBER]" at bounding box center [138, 419] width 196 height 14
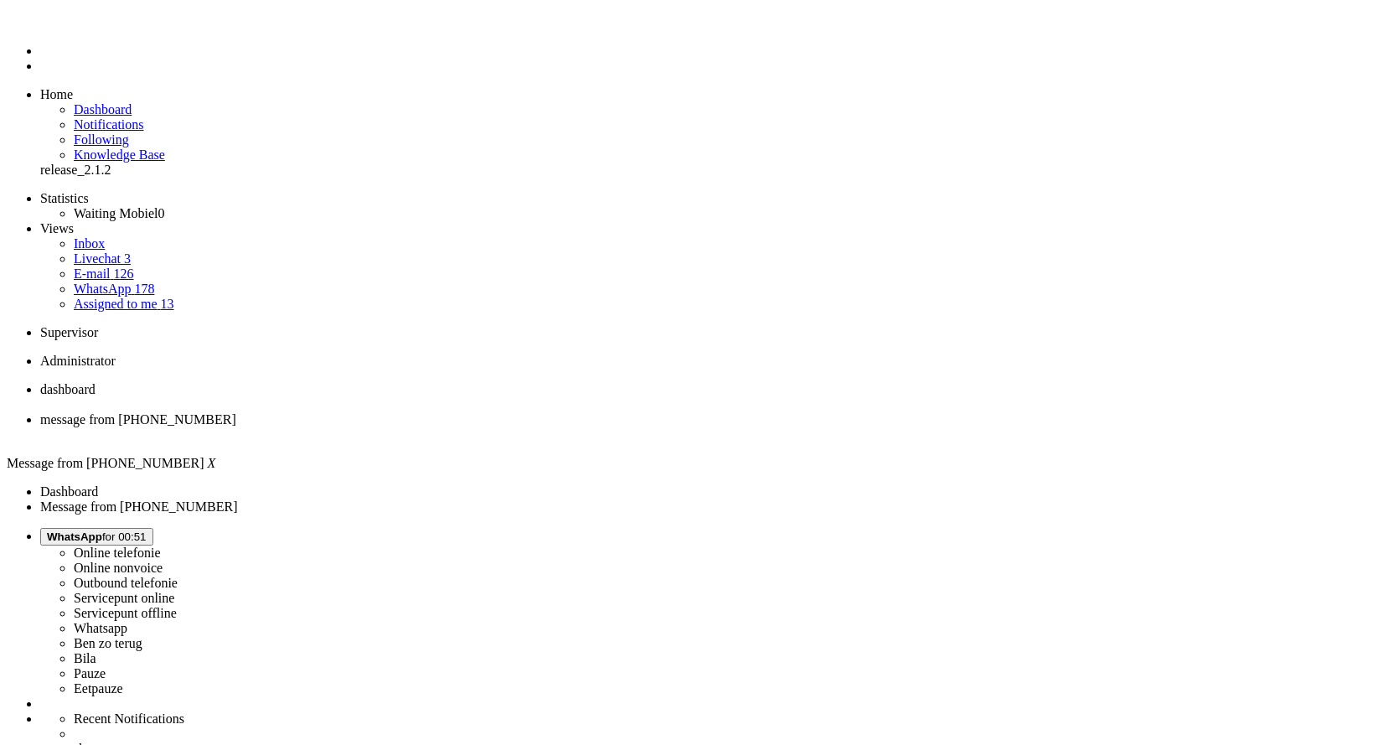
click at [491, 412] on li "message from [PHONE_NUMBER]" at bounding box center [714, 427] width 1348 height 30
click at [485, 427] on div "Close tab" at bounding box center [714, 434] width 1348 height 15
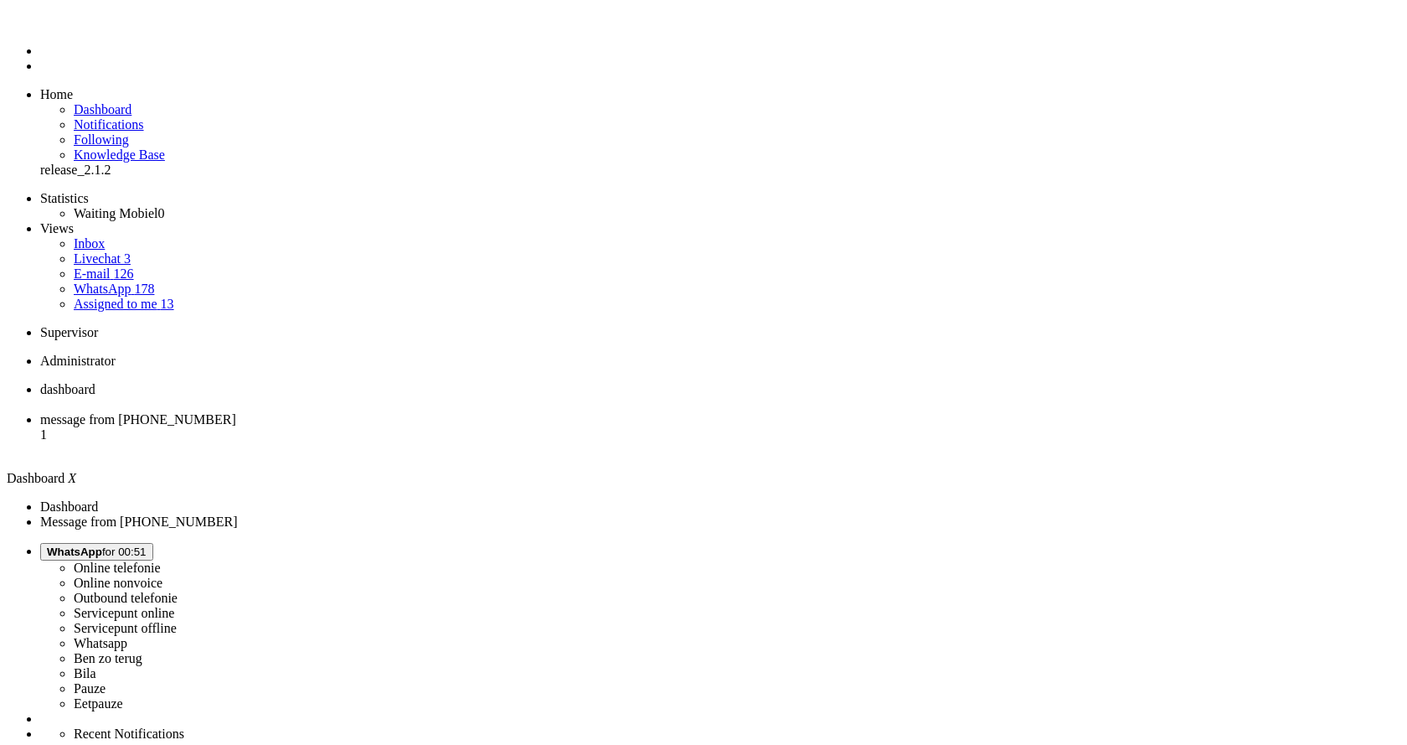
click at [236, 412] on span "message from +31681733656" at bounding box center [138, 419] width 196 height 14
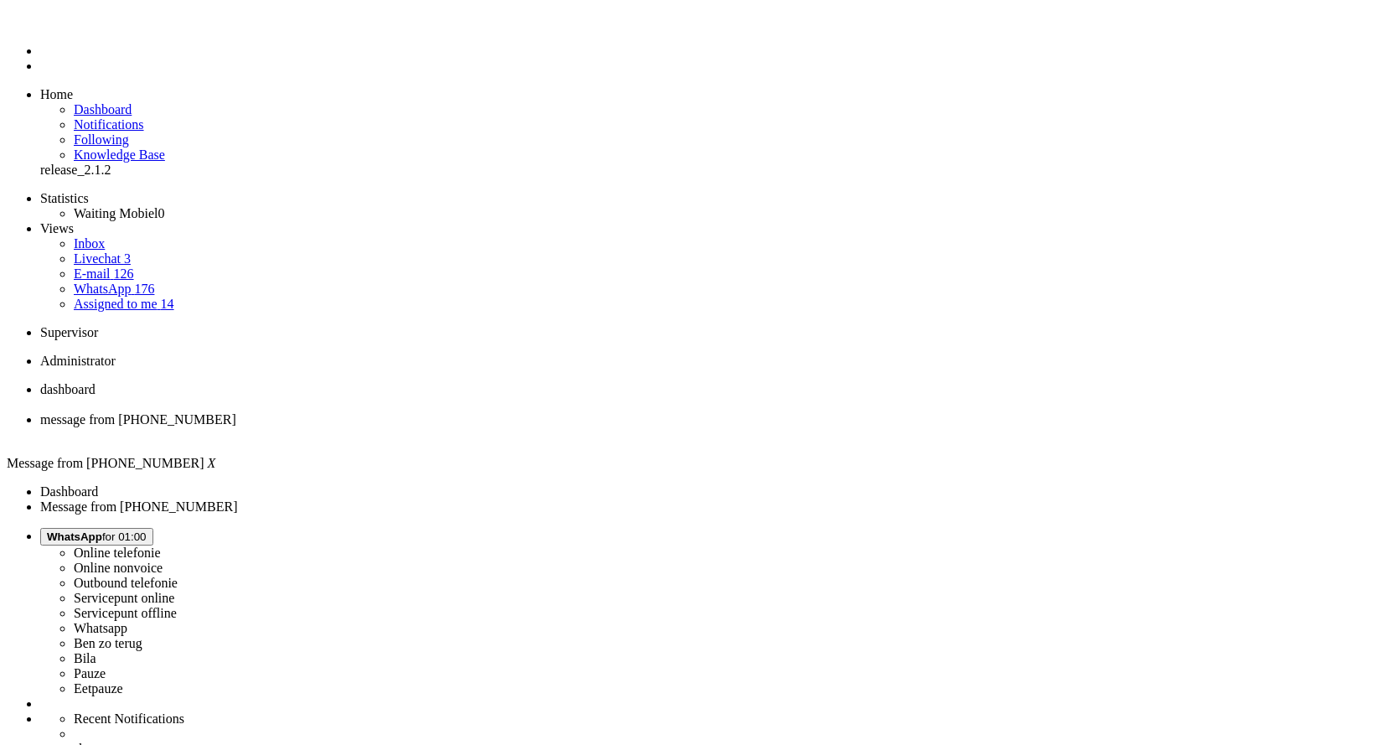
click at [483, 427] on div "Close tab" at bounding box center [714, 434] width 1348 height 15
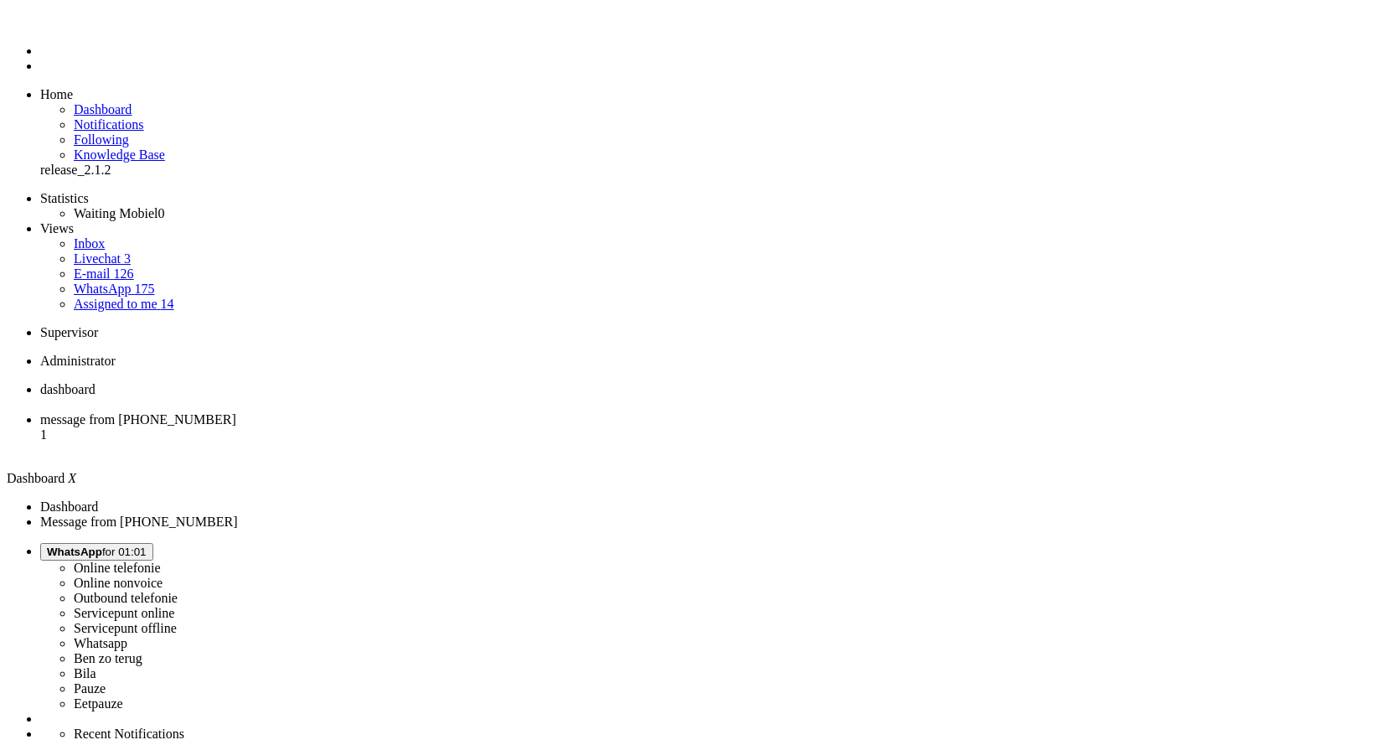
click at [236, 412] on span "message from [PHONE_NUMBER]" at bounding box center [138, 419] width 196 height 14
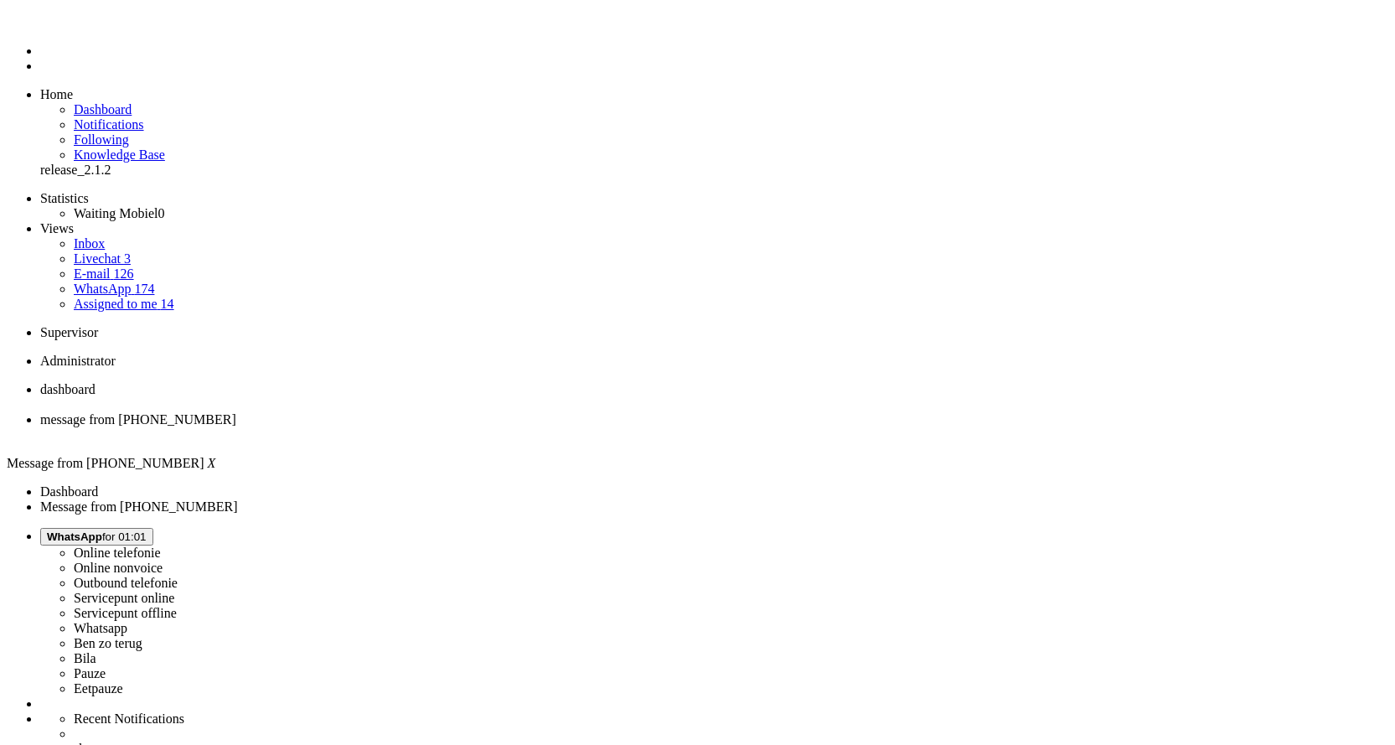
click at [158, 297] on link "Assigned to me 14" at bounding box center [124, 304] width 101 height 14
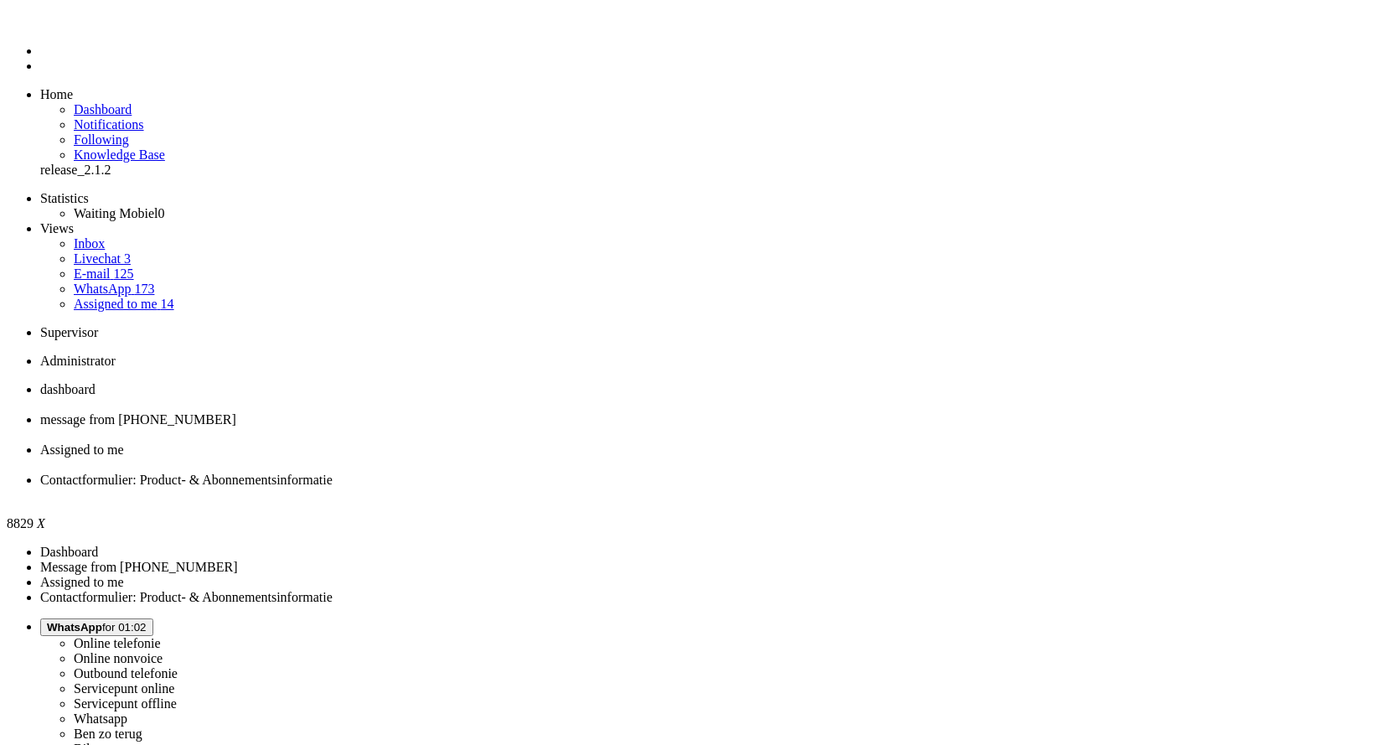
click at [768, 487] on div "Close tab" at bounding box center [714, 494] width 1348 height 15
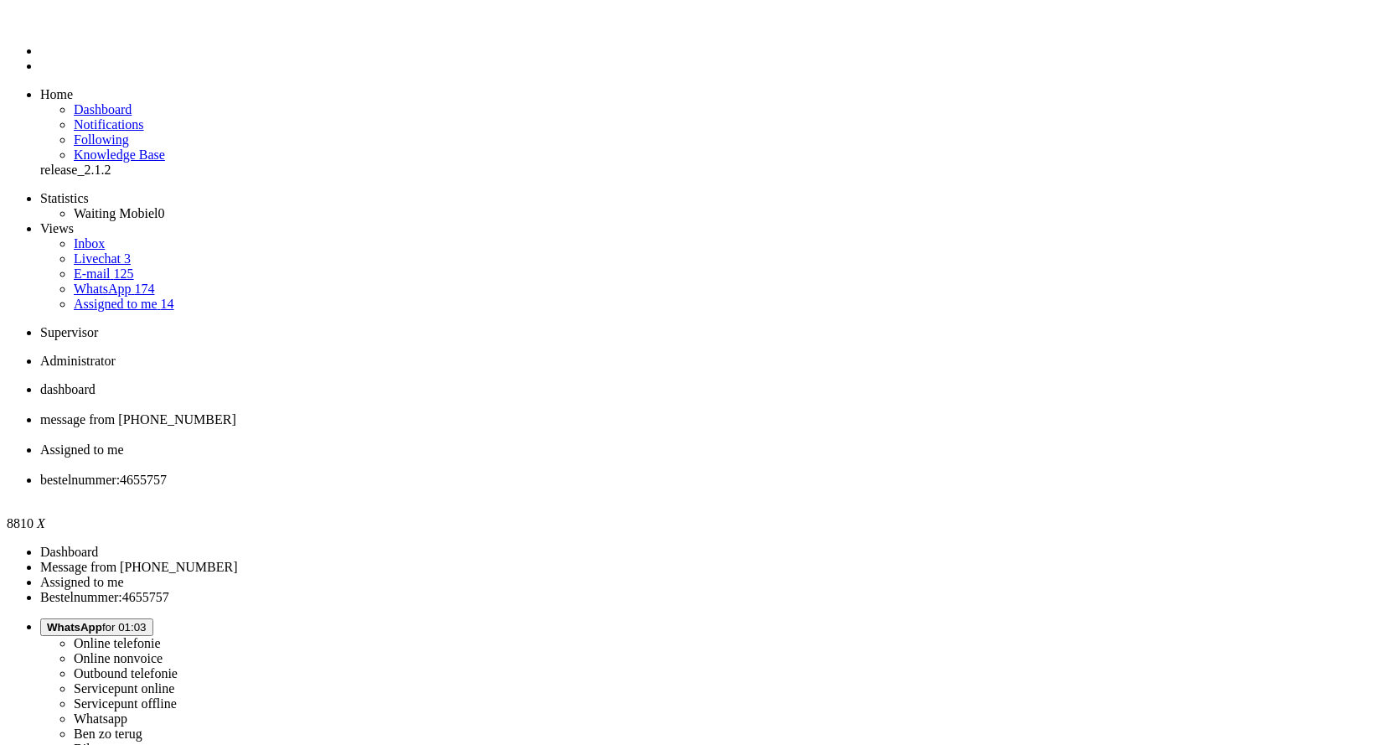
click at [771, 487] on div "Close tab" at bounding box center [714, 494] width 1348 height 15
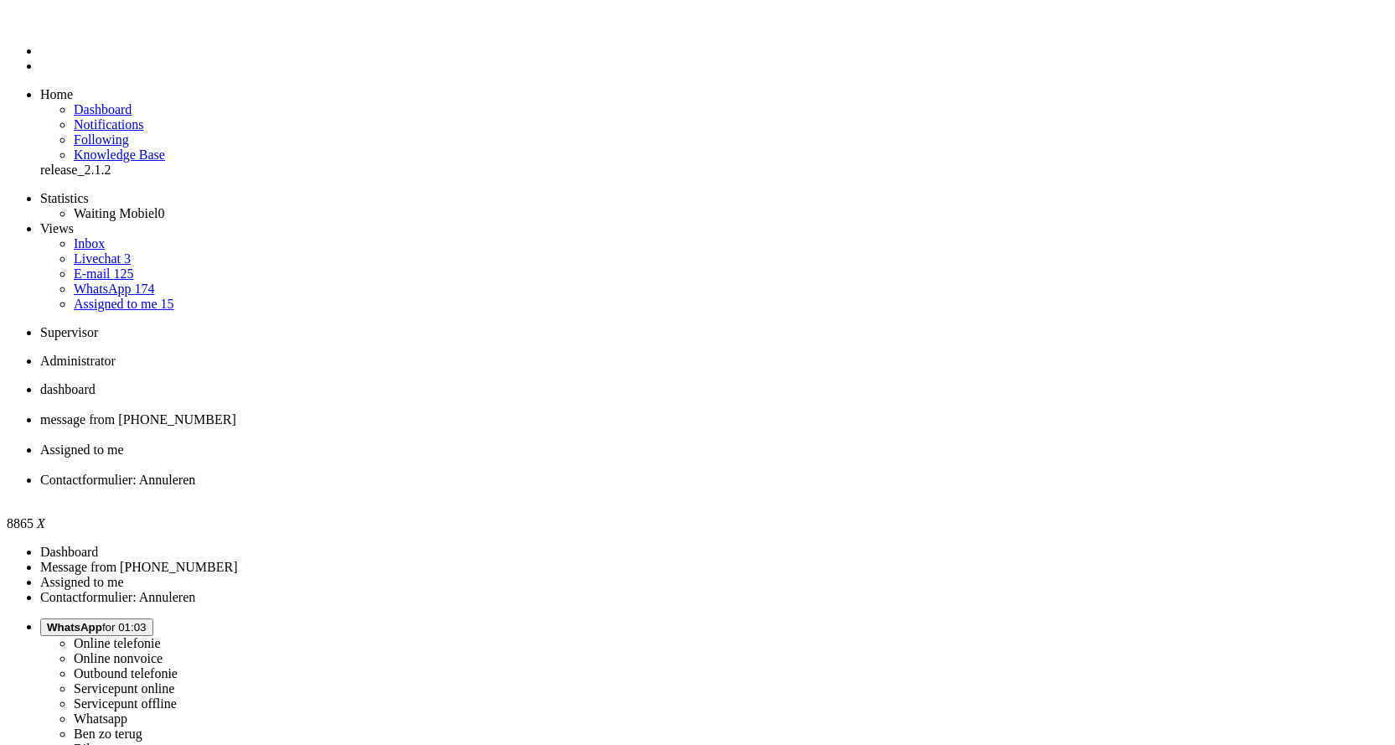
click at [773, 487] on div "Close tab" at bounding box center [714, 494] width 1348 height 15
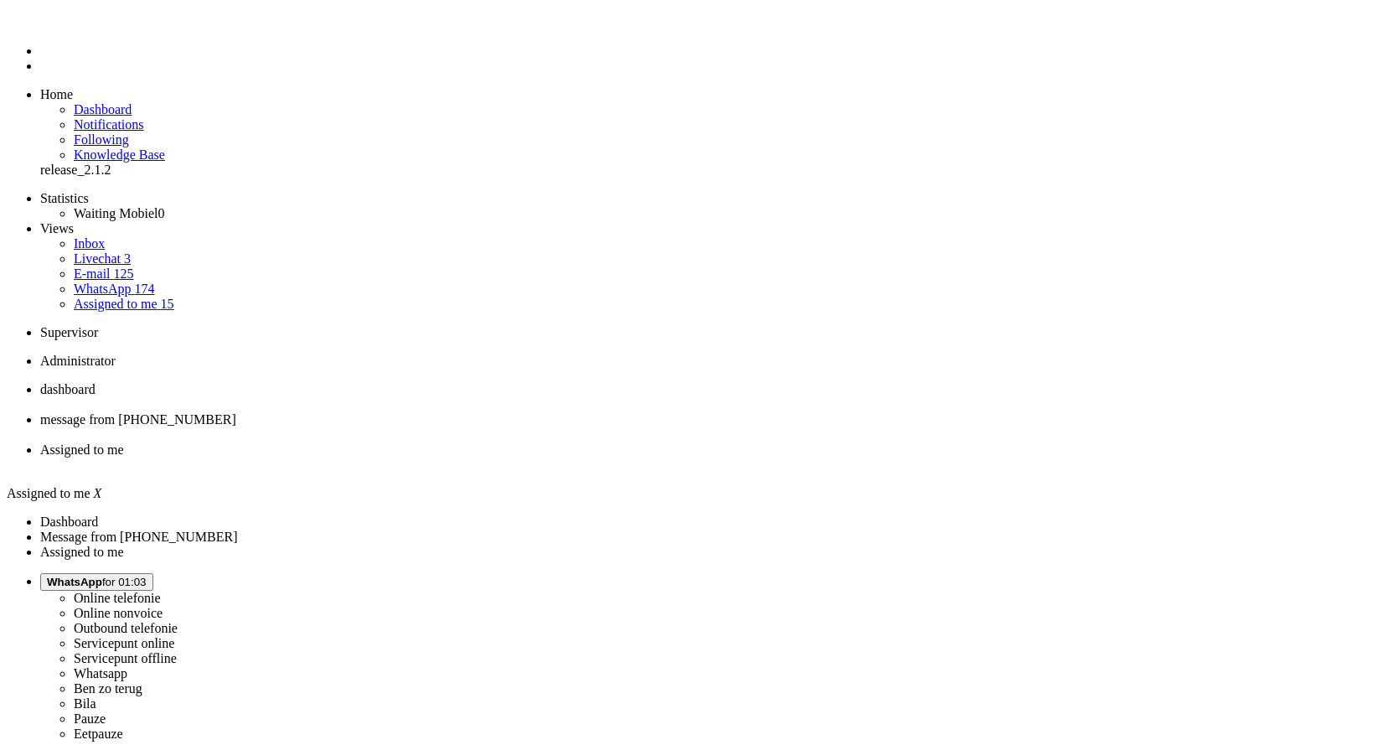
click at [547, 442] on li "Assigned to me" at bounding box center [714, 457] width 1348 height 30
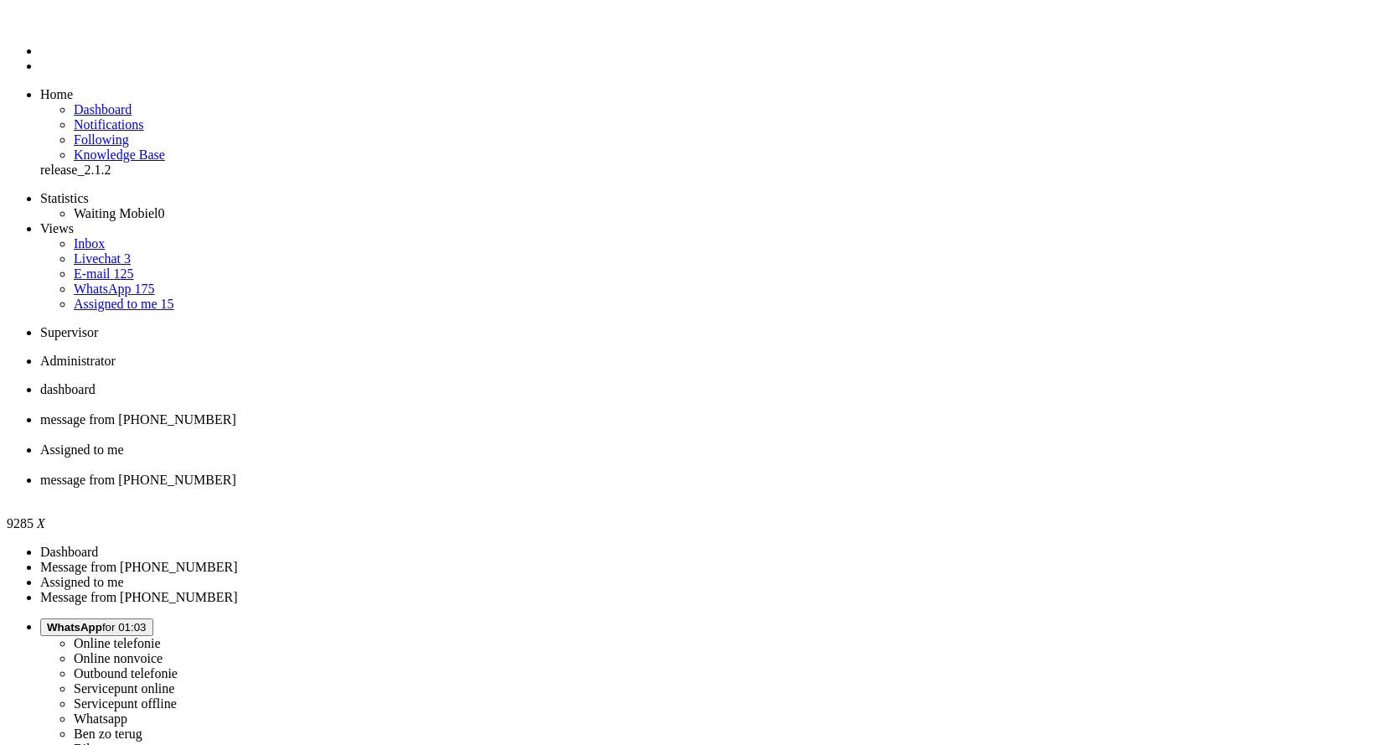
click at [152, 297] on link "Assigned to me 15" at bounding box center [124, 304] width 101 height 14
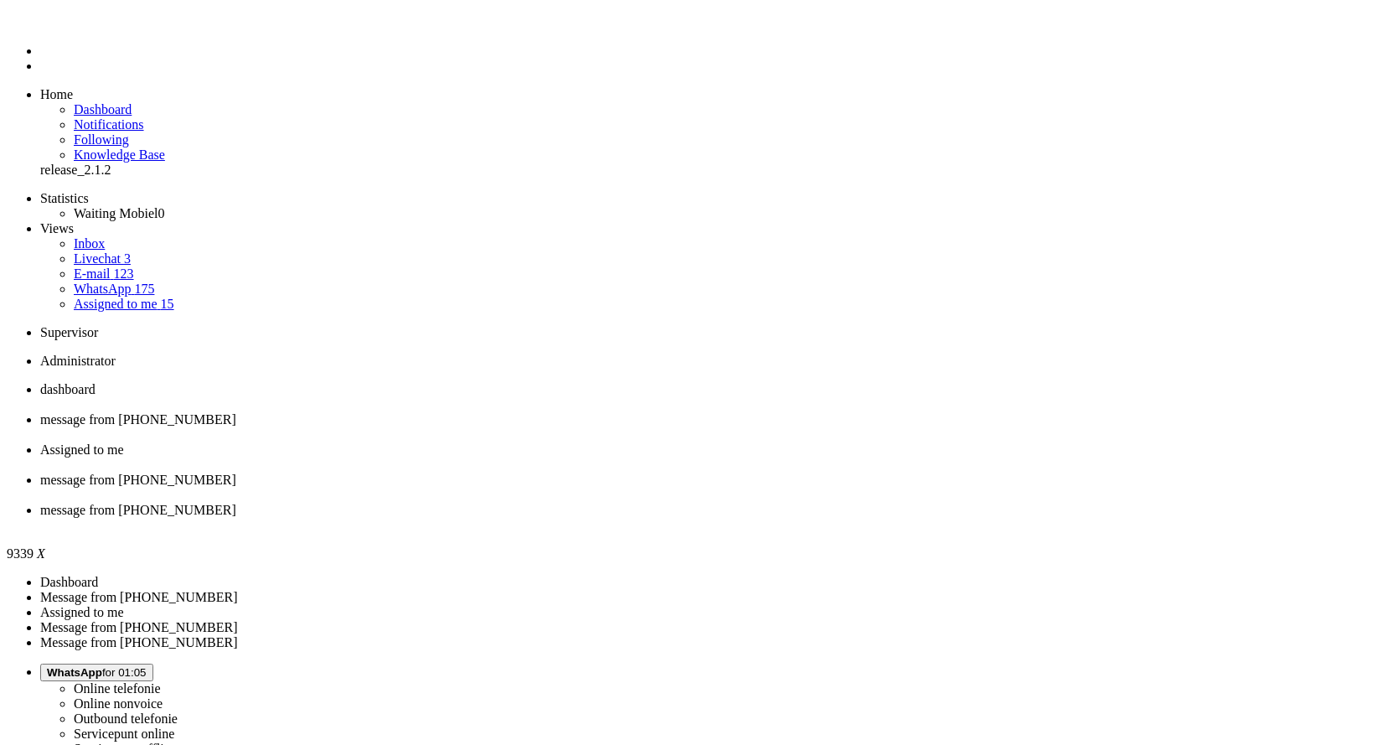
click at [909, 503] on li "message from +31657329395" at bounding box center [714, 518] width 1348 height 30
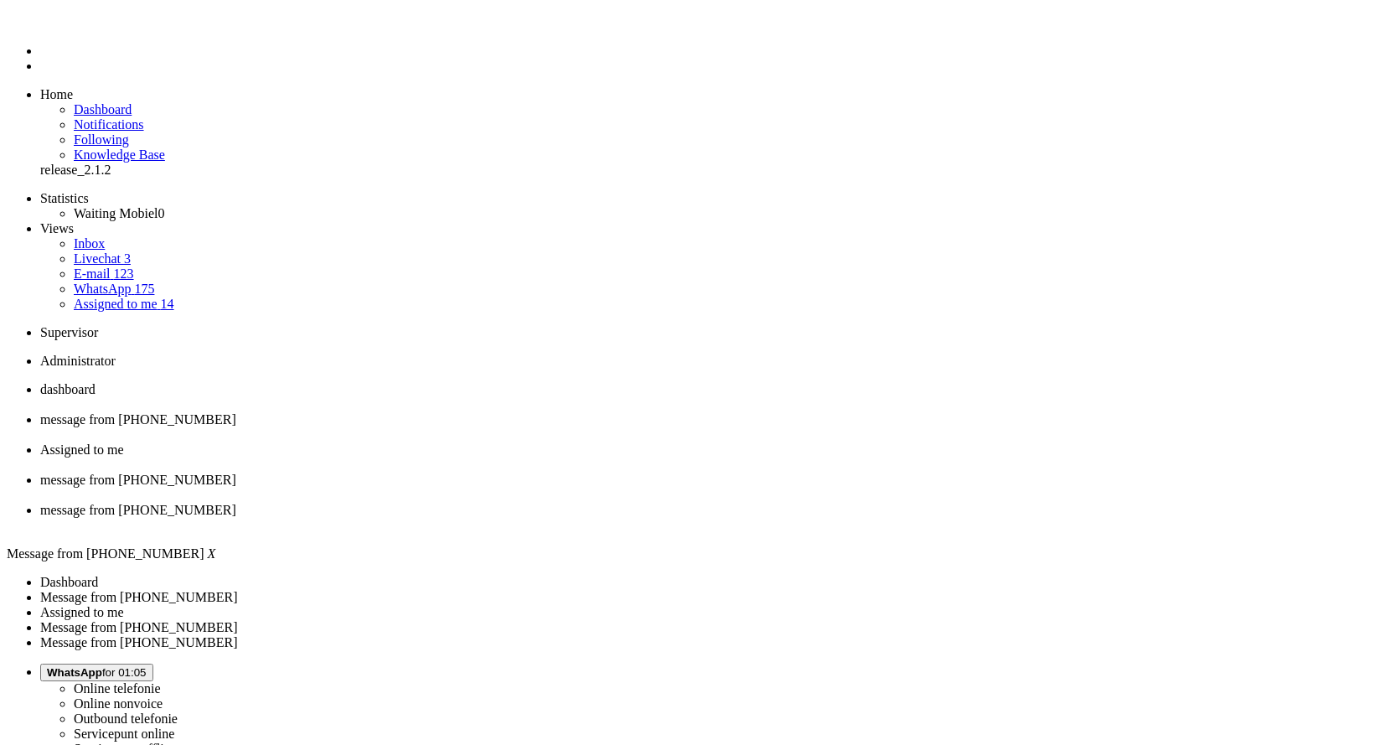
click at [913, 518] on div "Close tab" at bounding box center [714, 525] width 1348 height 15
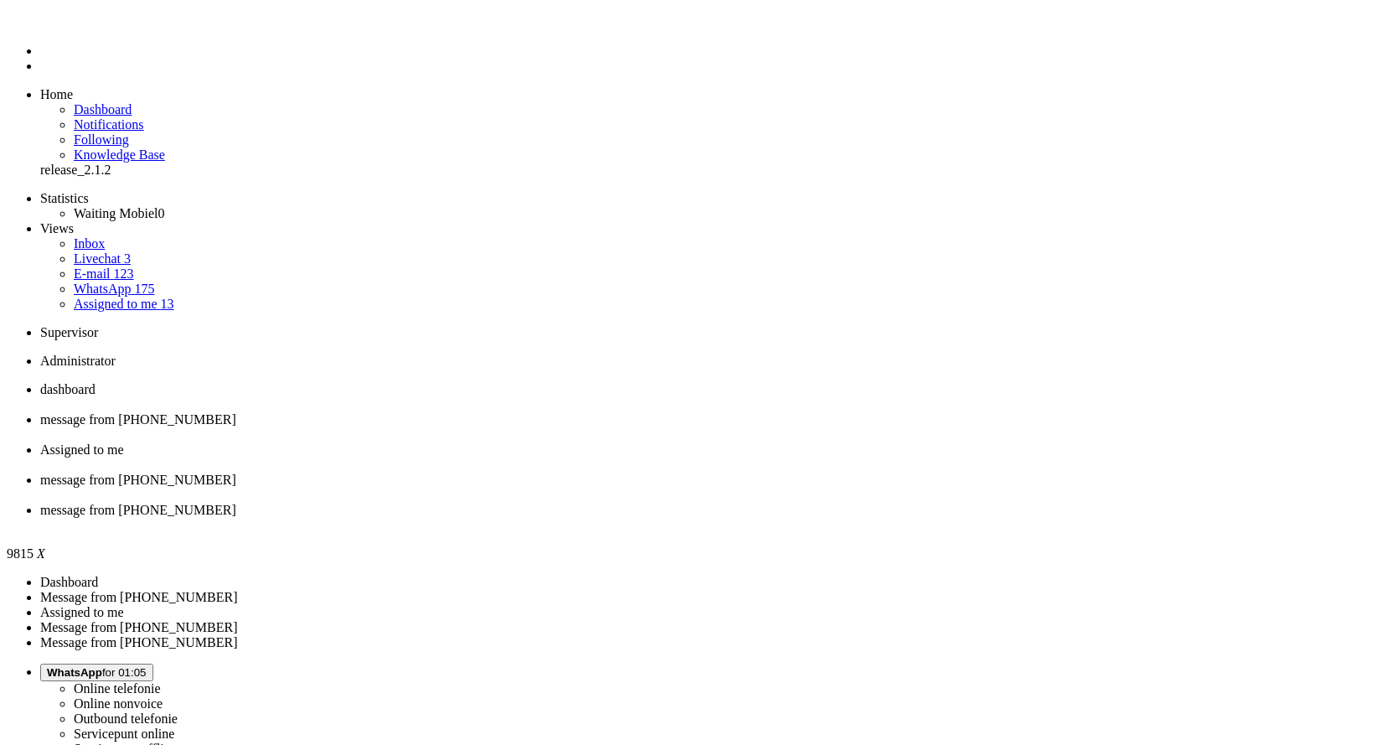
click at [921, 503] on li "message from +31687841659" at bounding box center [714, 518] width 1348 height 30
click at [910, 518] on div "Close tab" at bounding box center [714, 525] width 1348 height 15
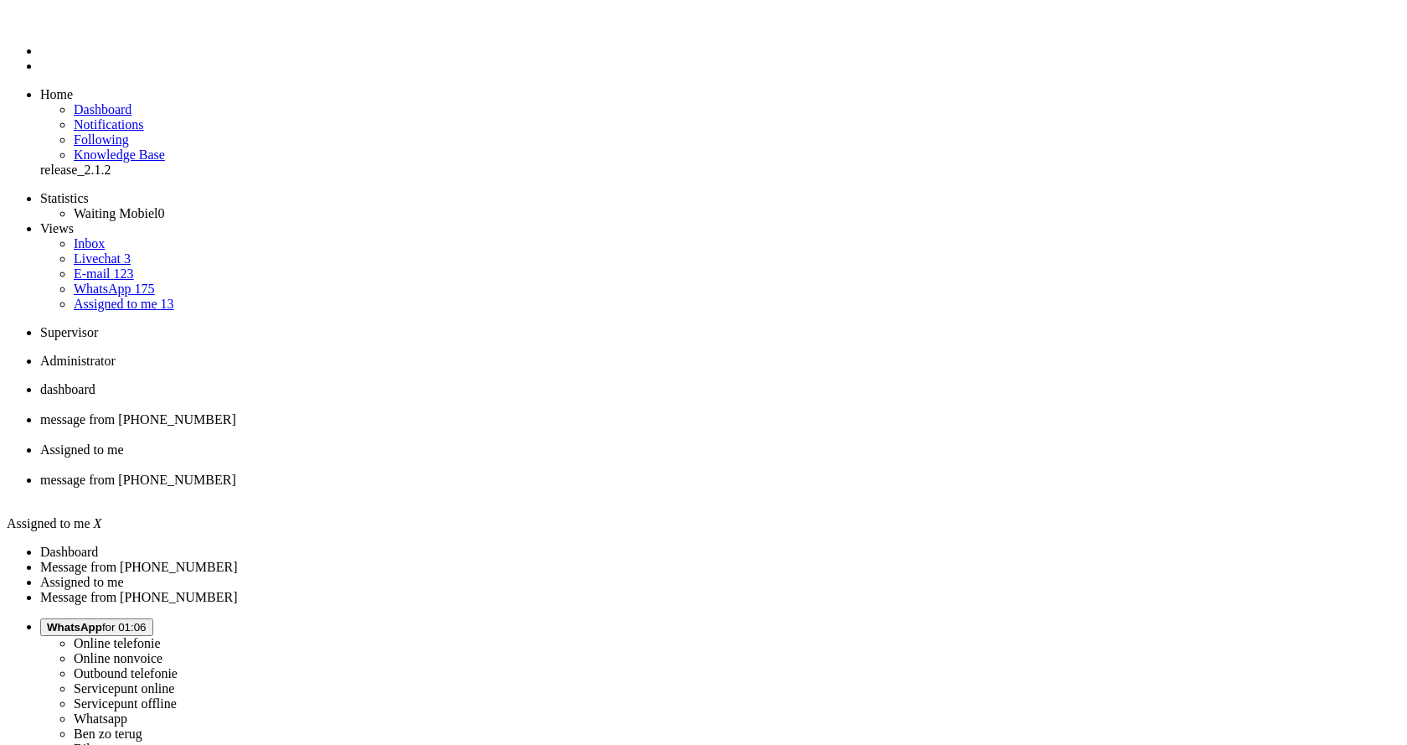
click at [124, 442] on span "Assigned to me" at bounding box center [82, 449] width 84 height 14
click at [236, 472] on span "message from +31687404341" at bounding box center [138, 479] width 196 height 14
click at [769, 487] on div "Close tab" at bounding box center [714, 494] width 1348 height 15
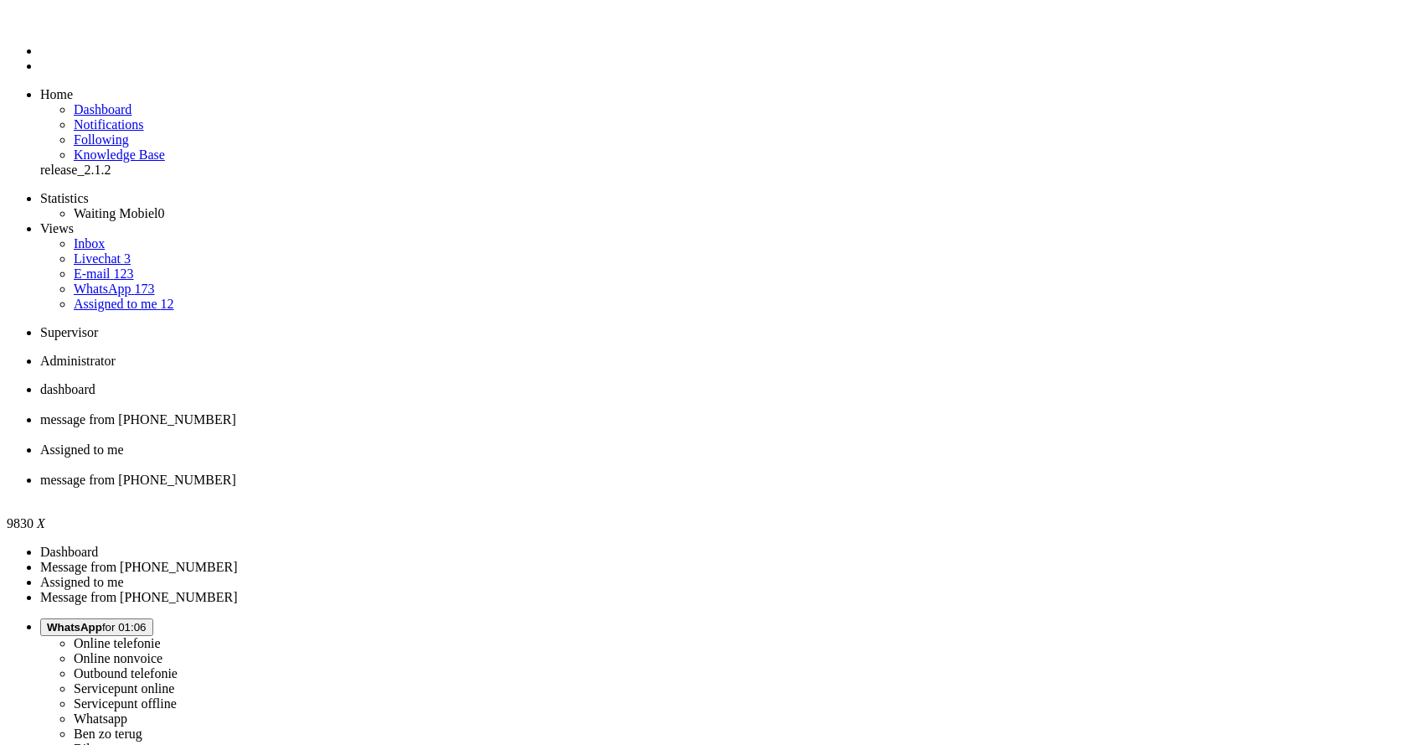
drag, startPoint x: 359, startPoint y: 2887, endPoint x: 282, endPoint y: 2892, distance: 77.2
drag, startPoint x: 579, startPoint y: 2887, endPoint x: 607, endPoint y: 2956, distance: 74.4
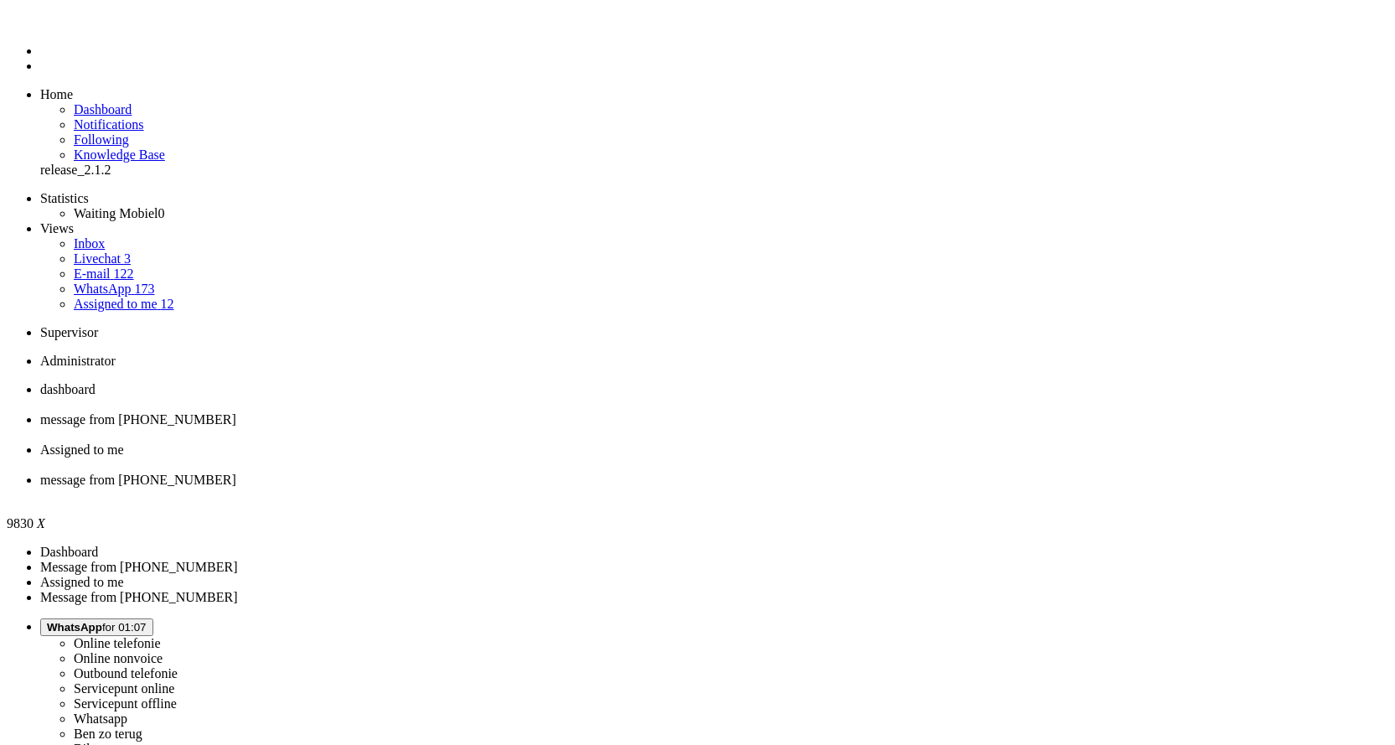
click at [768, 487] on div "Close tab" at bounding box center [714, 494] width 1348 height 15
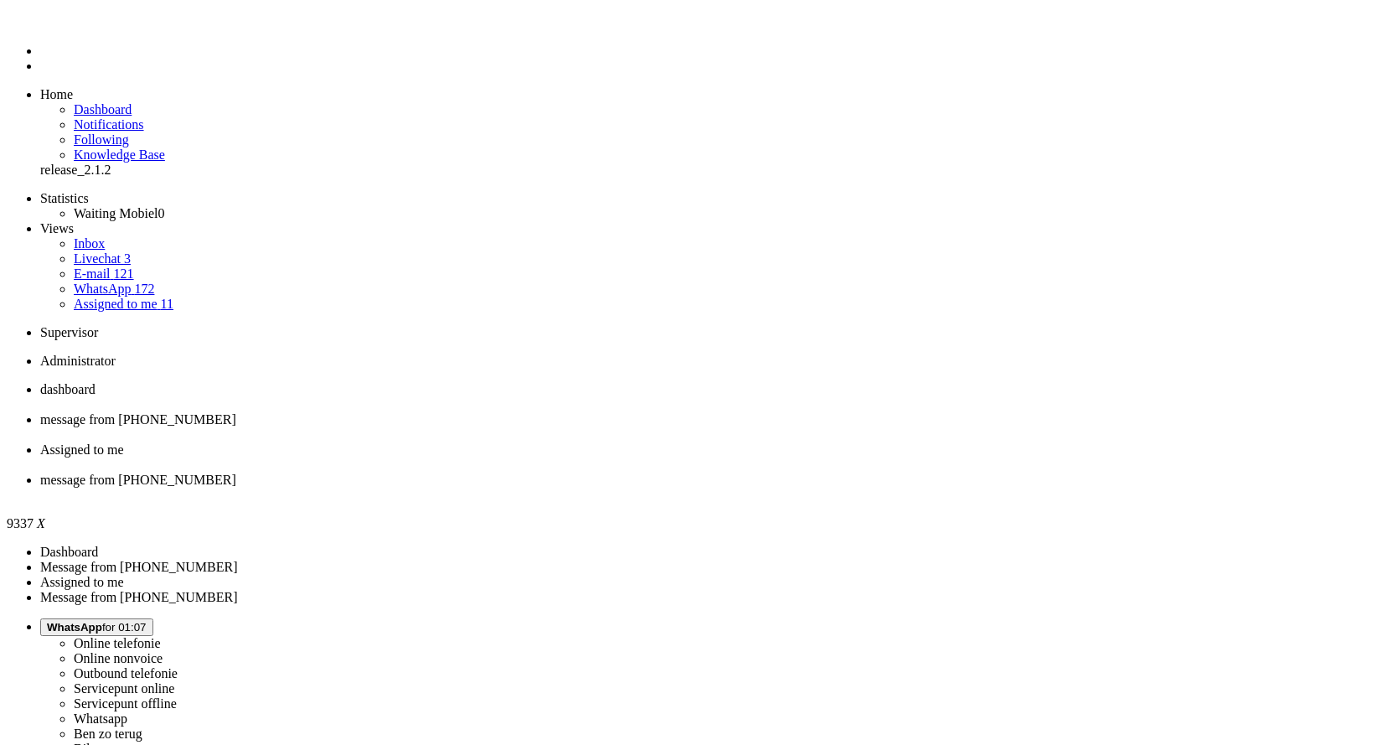
click at [769, 487] on div "Close tab" at bounding box center [714, 494] width 1348 height 15
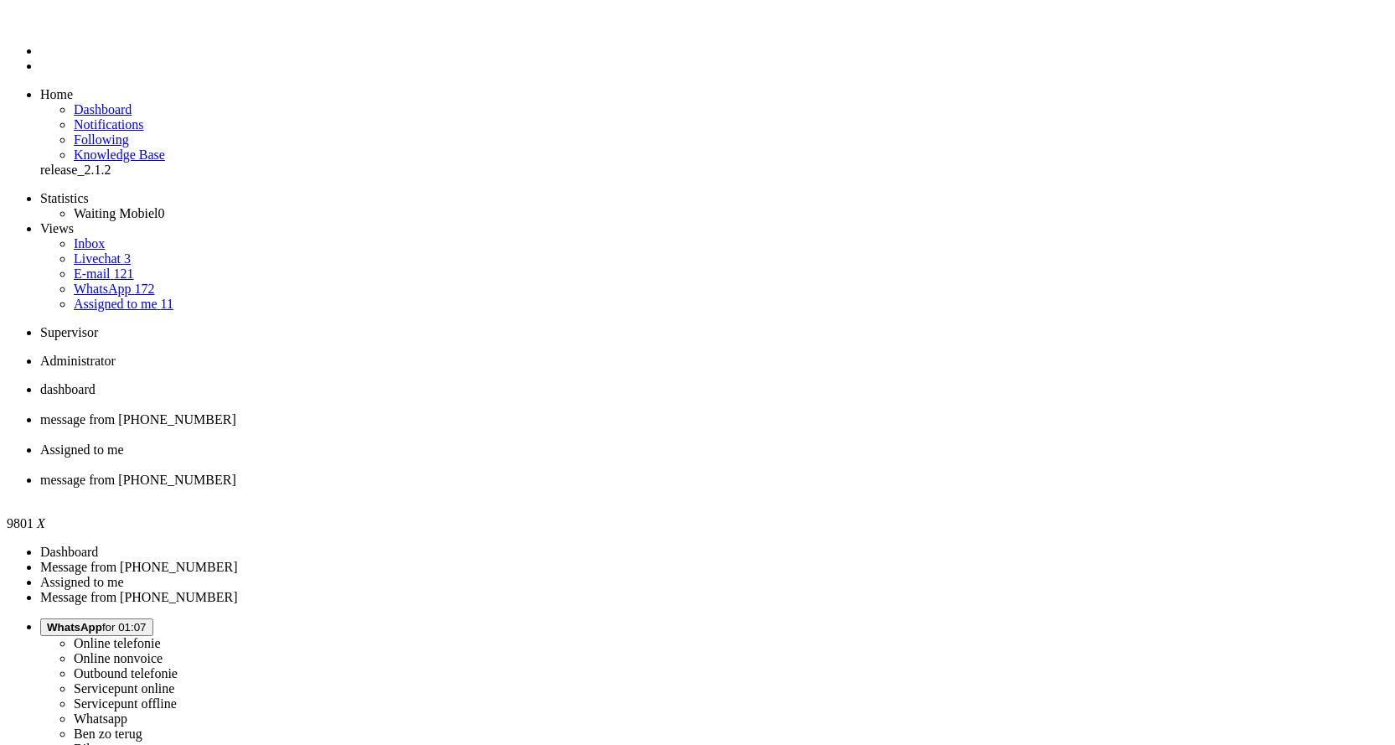
click at [771, 487] on div "Close tab" at bounding box center [714, 494] width 1348 height 15
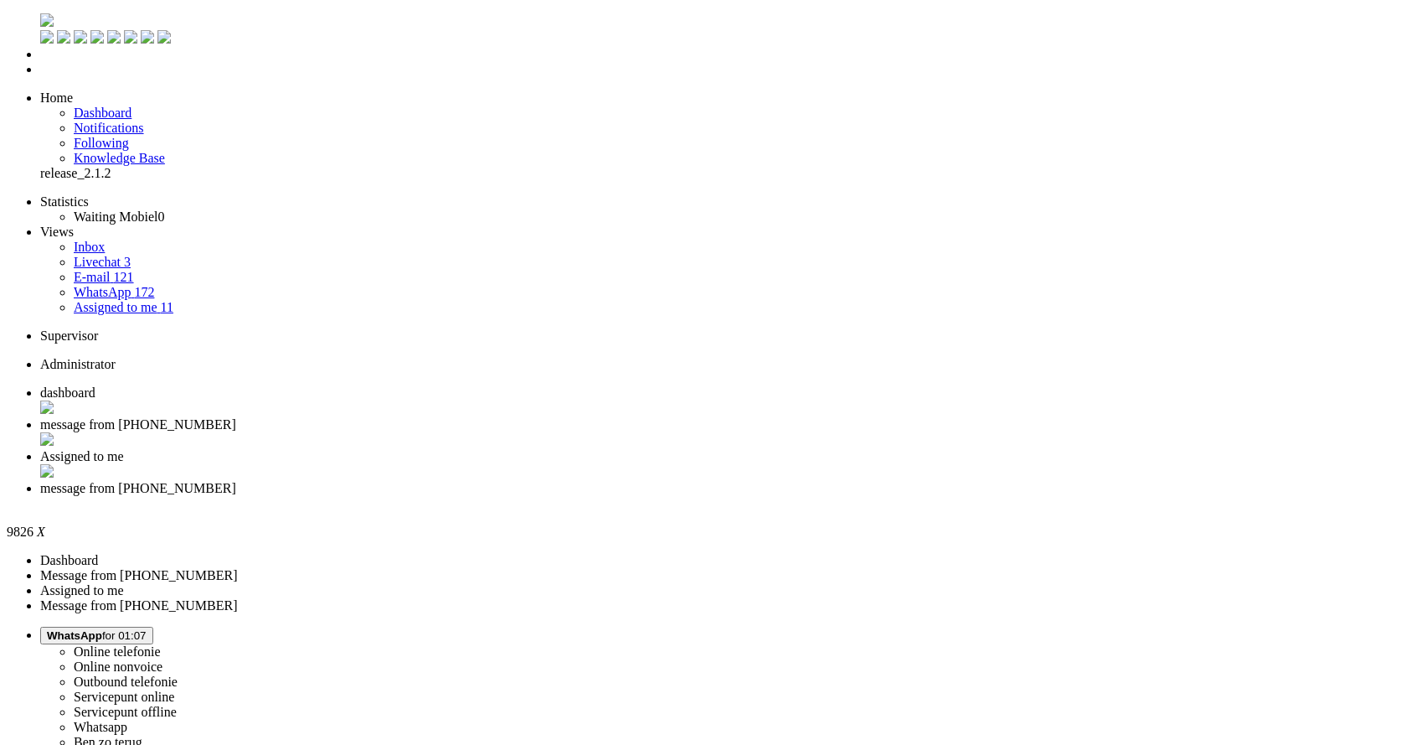
click at [762, 496] on div "Close tab" at bounding box center [720, 503] width 1360 height 15
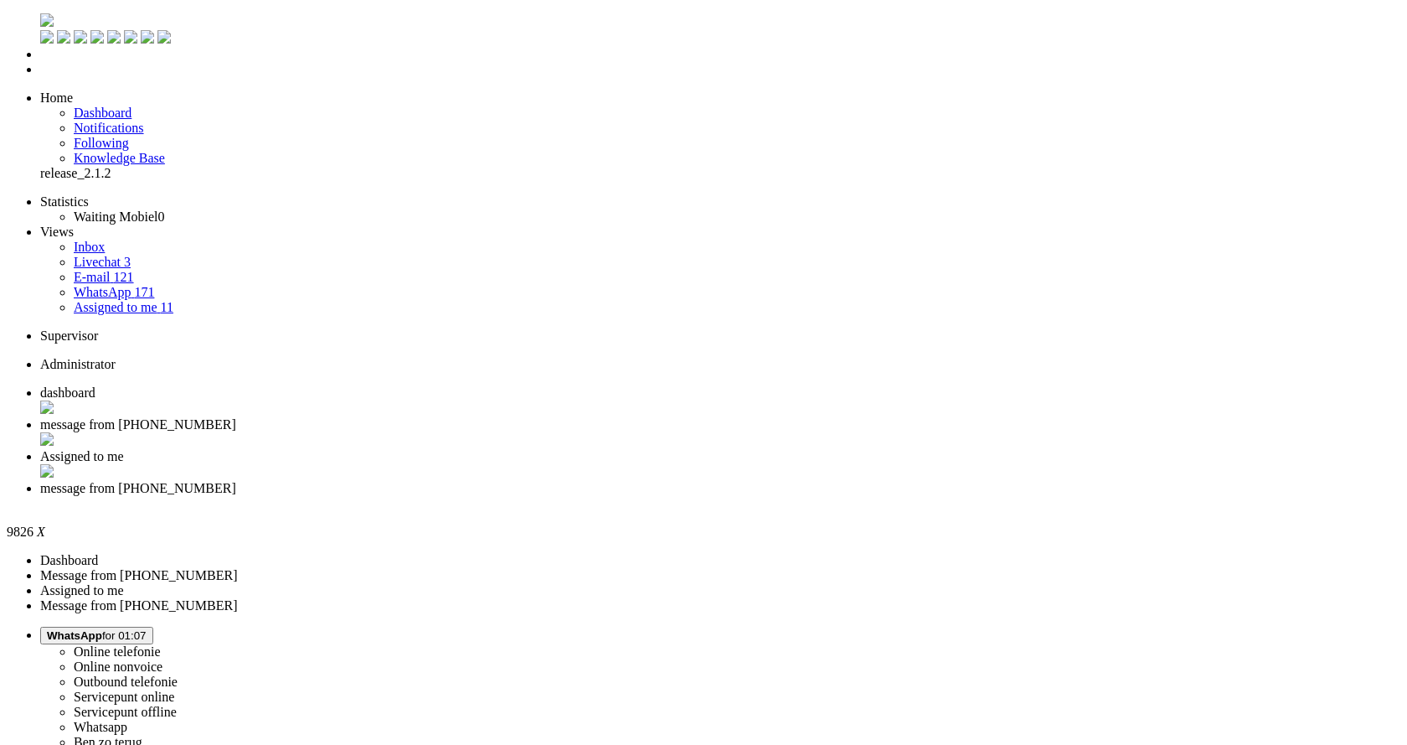
click at [768, 496] on div "Close tab" at bounding box center [720, 503] width 1360 height 15
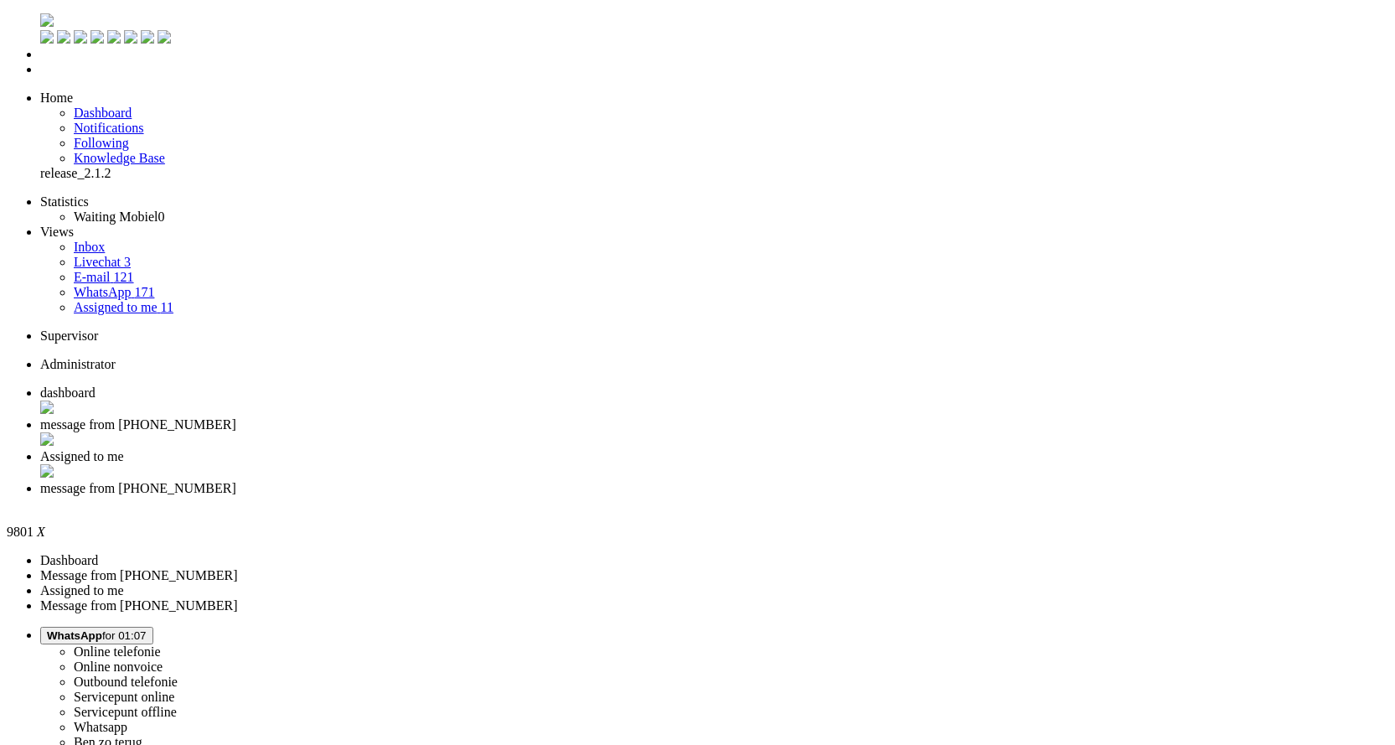
click at [236, 481] on span "message from +31615256696" at bounding box center [138, 488] width 196 height 14
click at [764, 496] on div "Close tab" at bounding box center [714, 503] width 1348 height 15
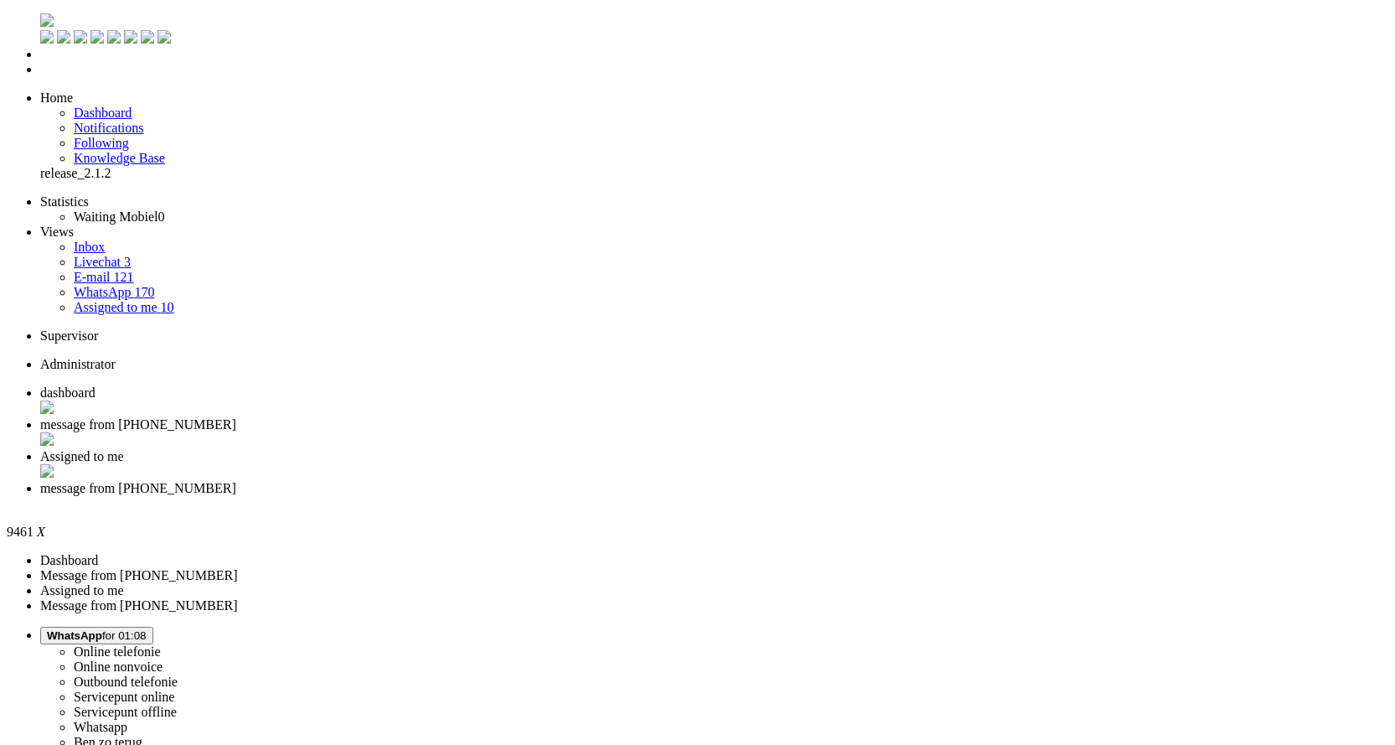
click at [768, 496] on div "Close tab" at bounding box center [714, 503] width 1348 height 15
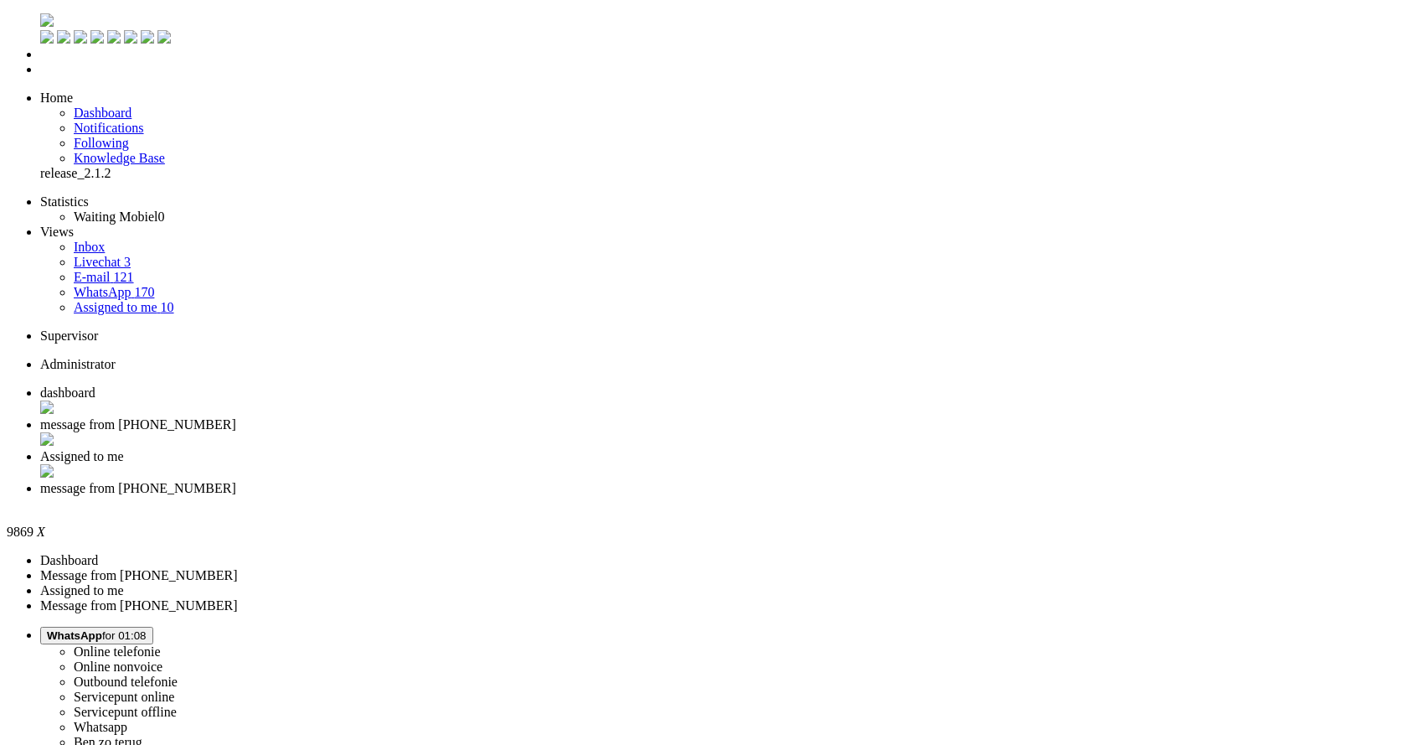
click at [776, 481] on li "message from +31622831269" at bounding box center [714, 496] width 1348 height 30
click at [772, 496] on div "Close tab" at bounding box center [714, 503] width 1348 height 15
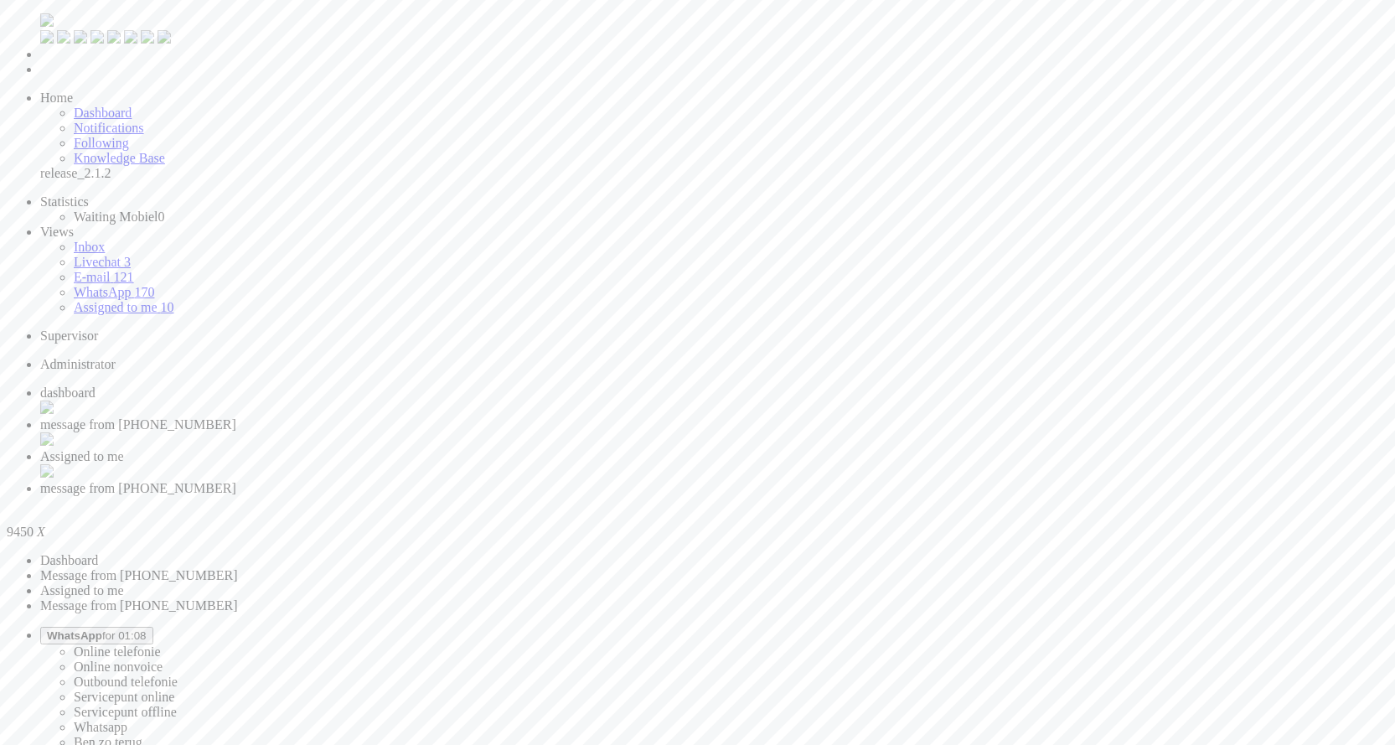
drag, startPoint x: 105, startPoint y: 2894, endPoint x: 11, endPoint y: 2893, distance: 93.8
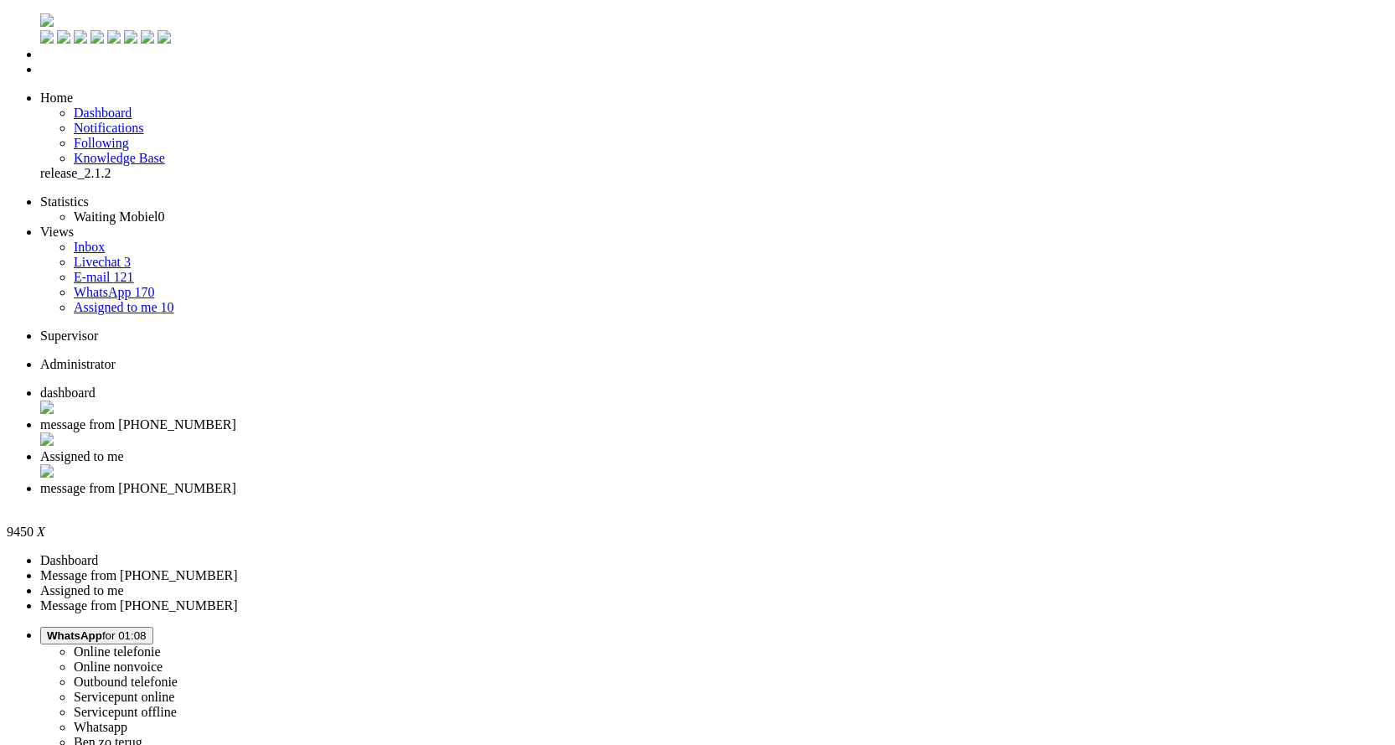
click at [769, 496] on div "Close tab" at bounding box center [714, 503] width 1348 height 15
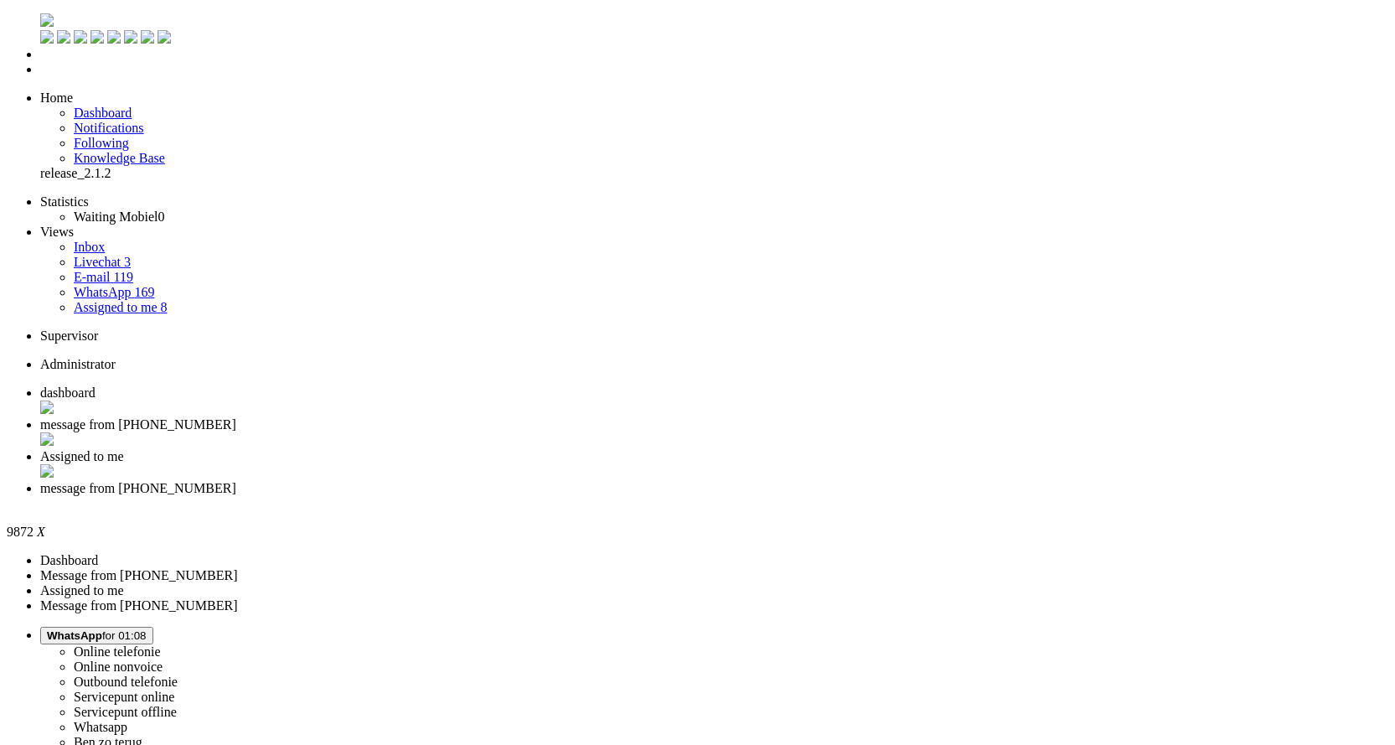
click at [770, 496] on div "Close tab" at bounding box center [714, 503] width 1348 height 15
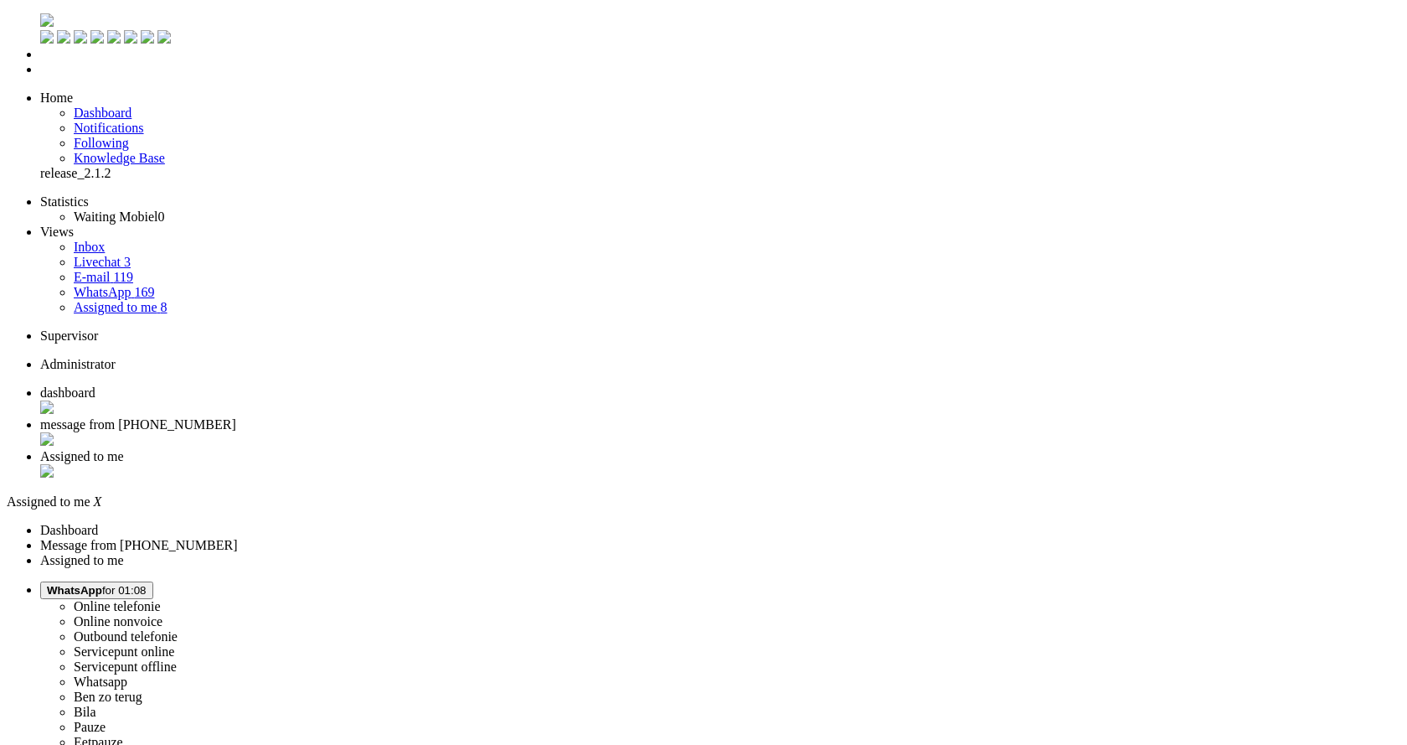
click at [628, 464] on div "Close tab" at bounding box center [720, 472] width 1360 height 17
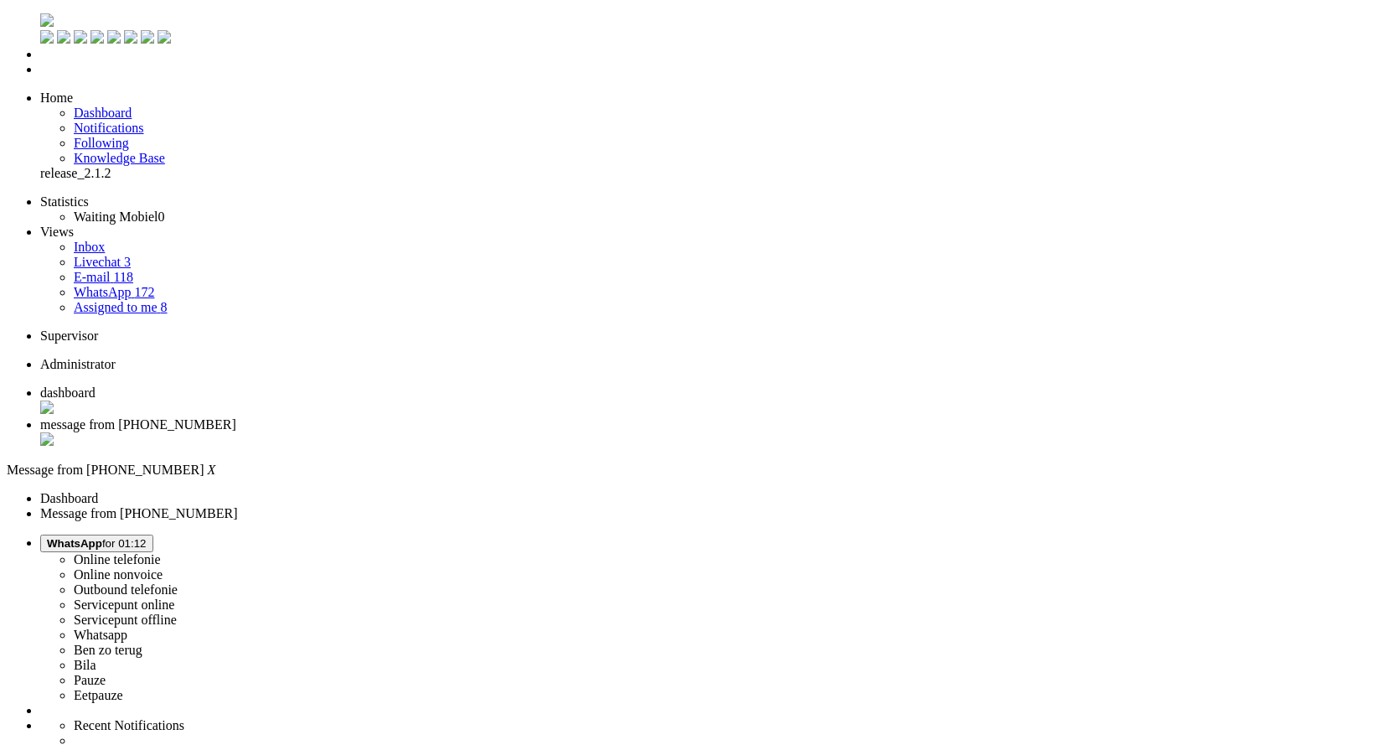
click at [297, 385] on li "dashboard" at bounding box center [714, 401] width 1348 height 32
click at [40, 14] on img "Omnidesk" at bounding box center [46, 19] width 13 height 13
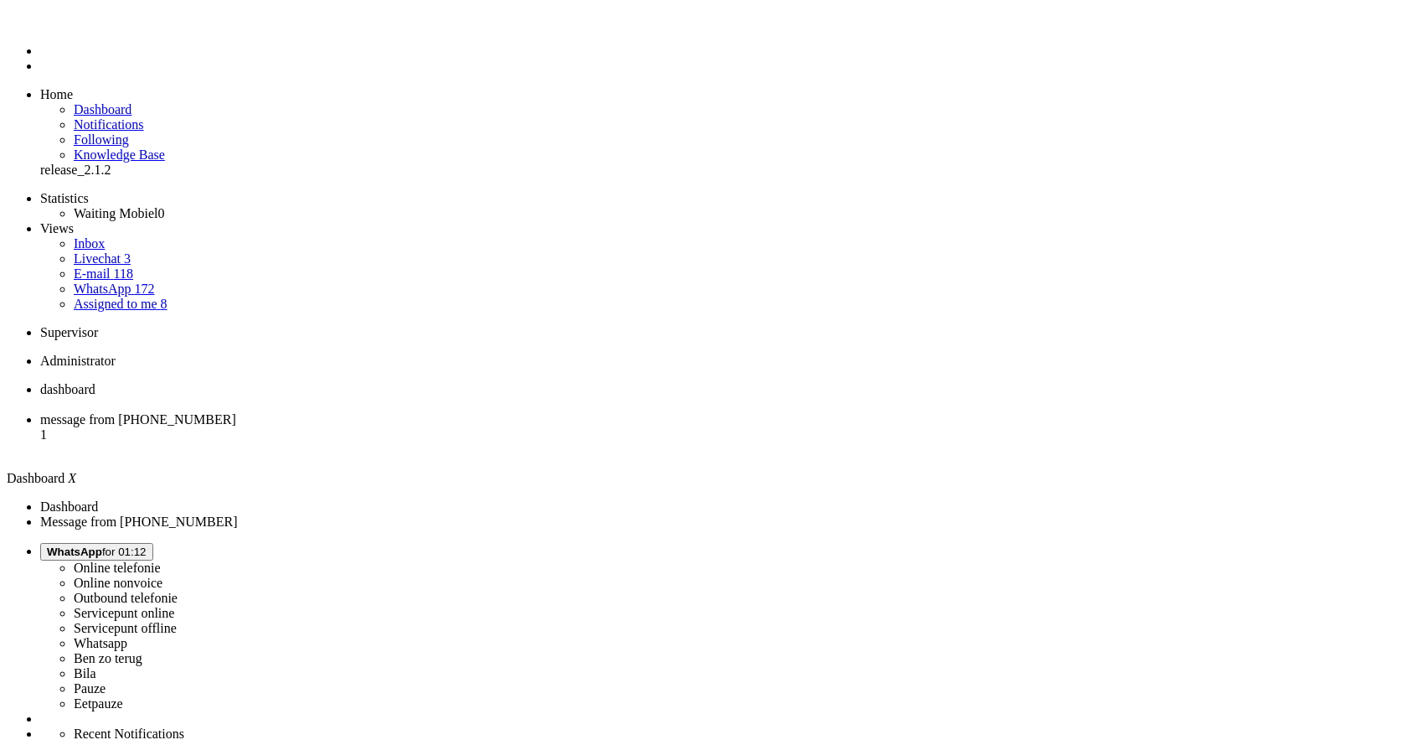
drag, startPoint x: 759, startPoint y: 560, endPoint x: 784, endPoint y: 560, distance: 25.1
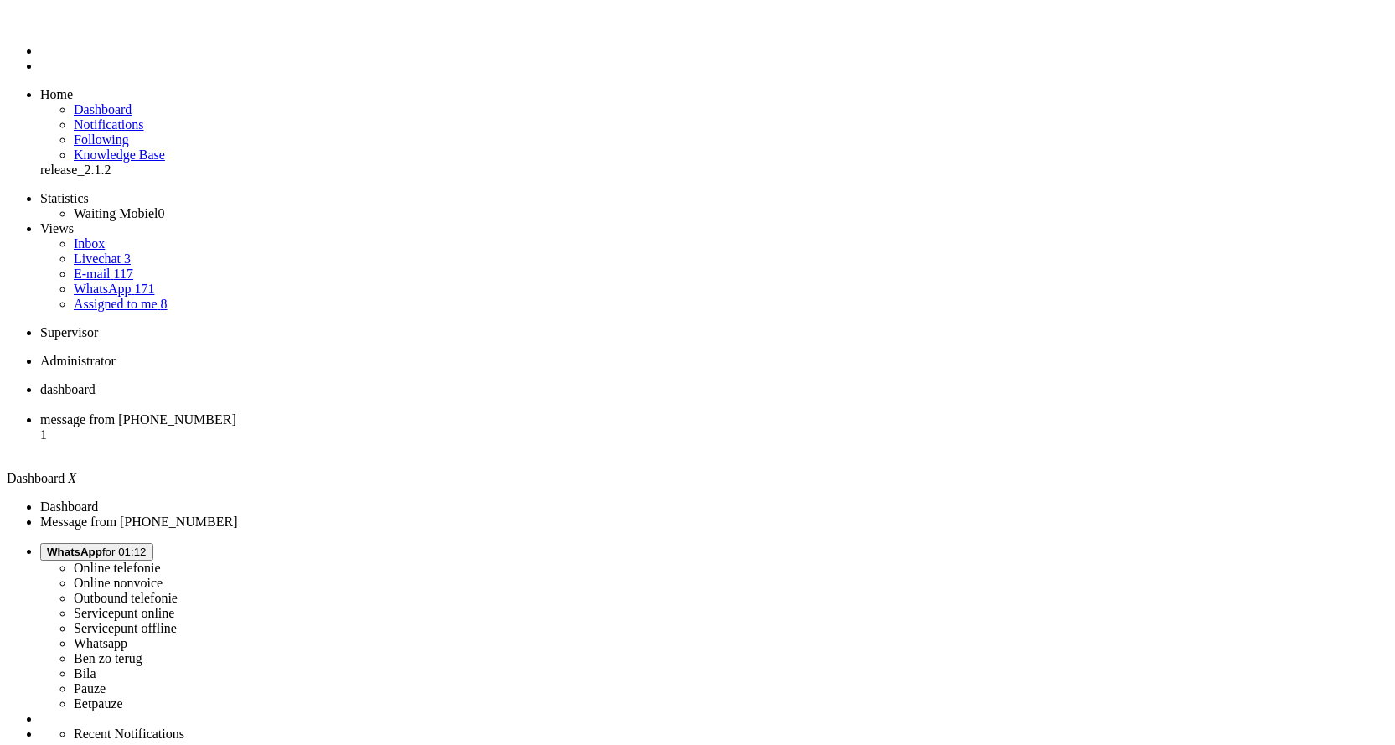
drag, startPoint x: 777, startPoint y: 560, endPoint x: 761, endPoint y: 565, distance: 17.3
drag, startPoint x: 761, startPoint y: 562, endPoint x: 780, endPoint y: 559, distance: 19.6
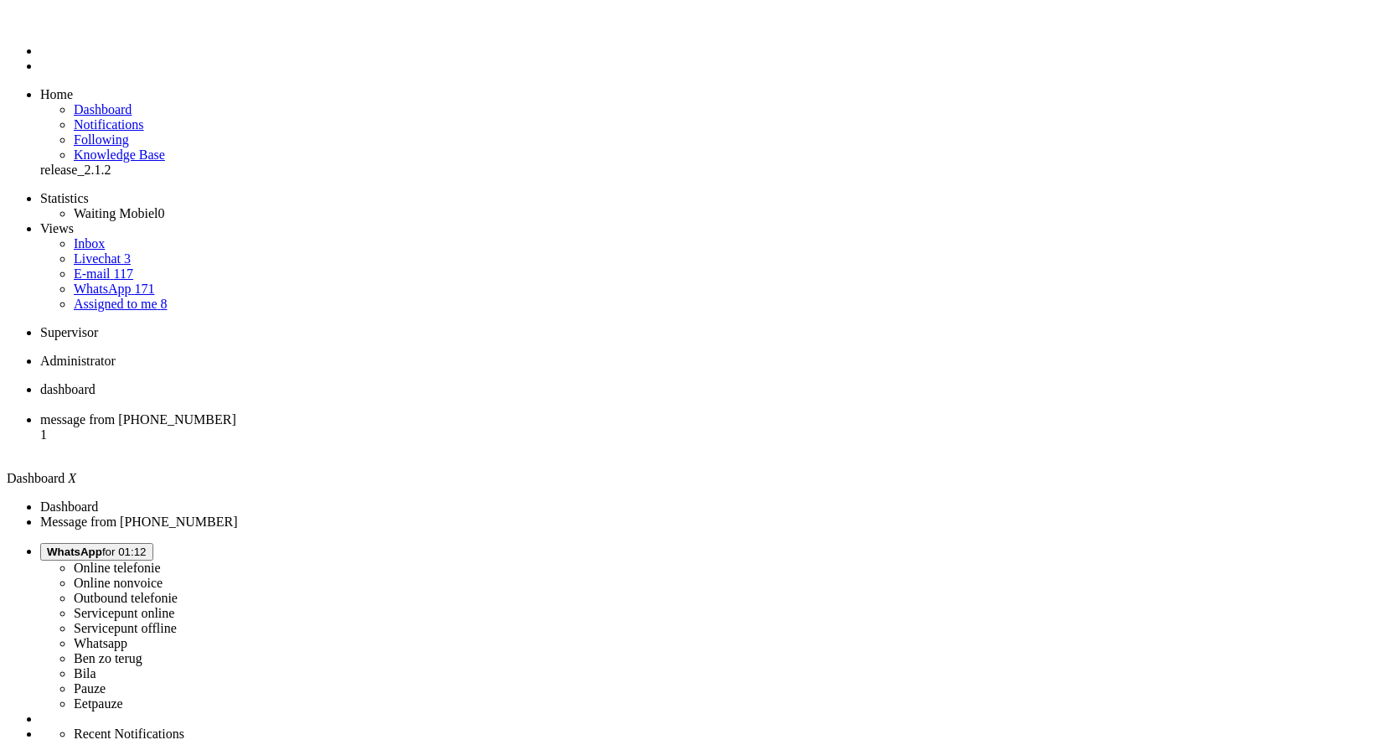
click at [236, 412] on span "message from [PHONE_NUMBER]" at bounding box center [138, 419] width 196 height 14
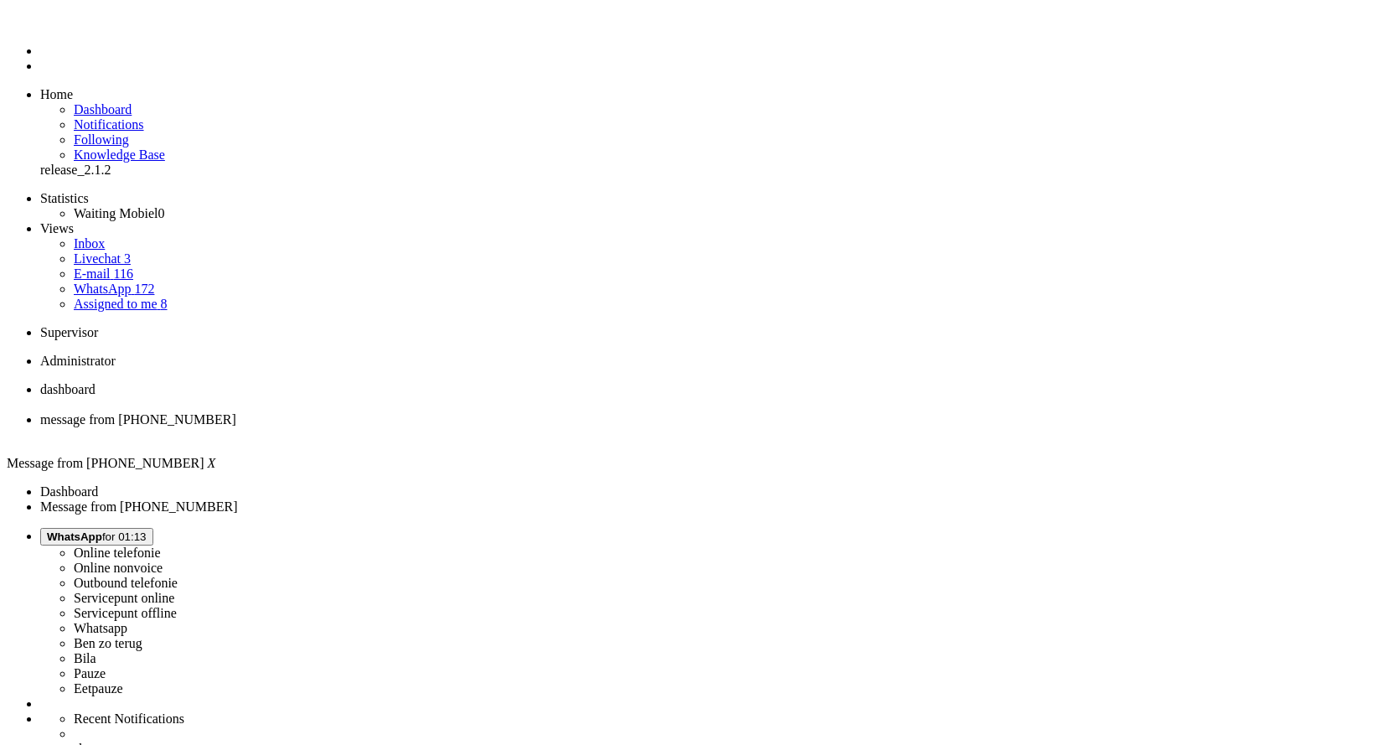
drag, startPoint x: 866, startPoint y: 441, endPoint x: 455, endPoint y: 437, distance: 411.3
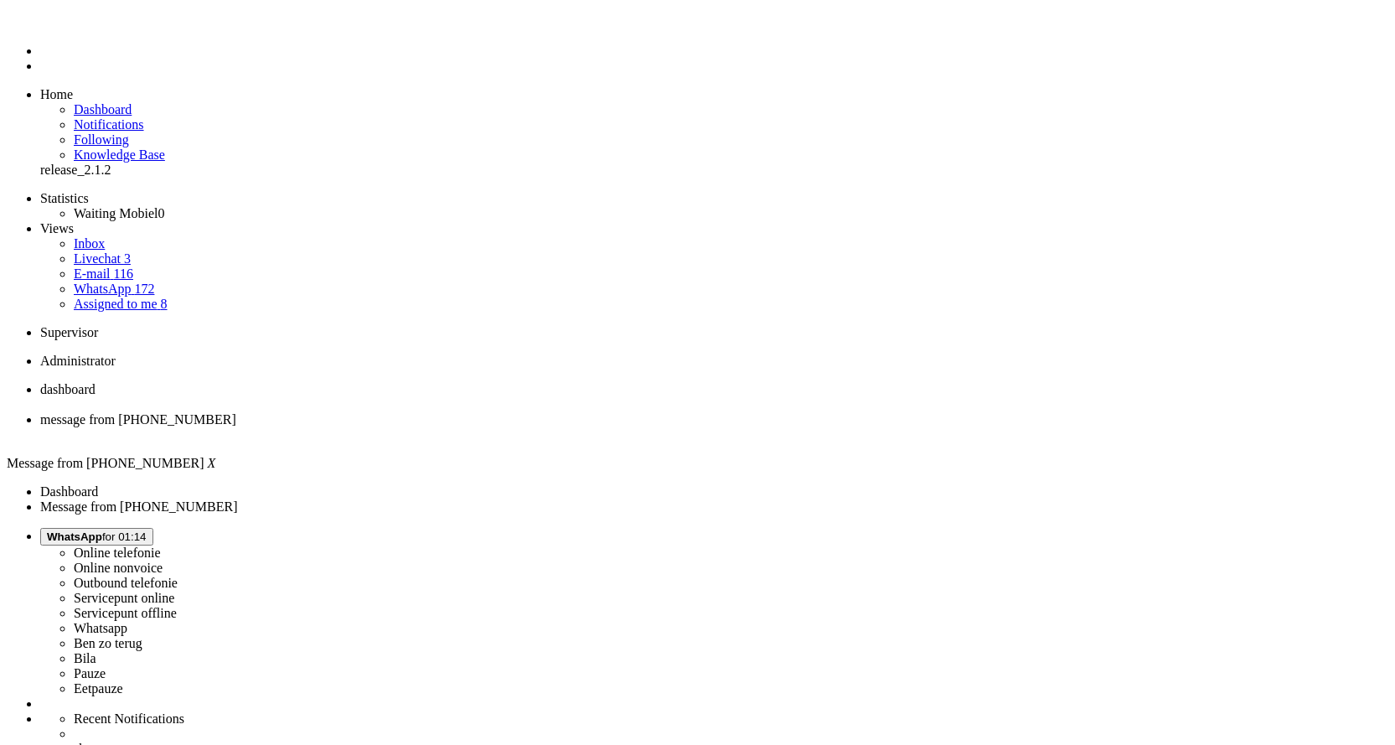
copy div "Uk heb een verzekering aangesloten voor de toestel dekt de schade van het scherm"
click at [486, 427] on div "Close tab" at bounding box center [714, 434] width 1348 height 15
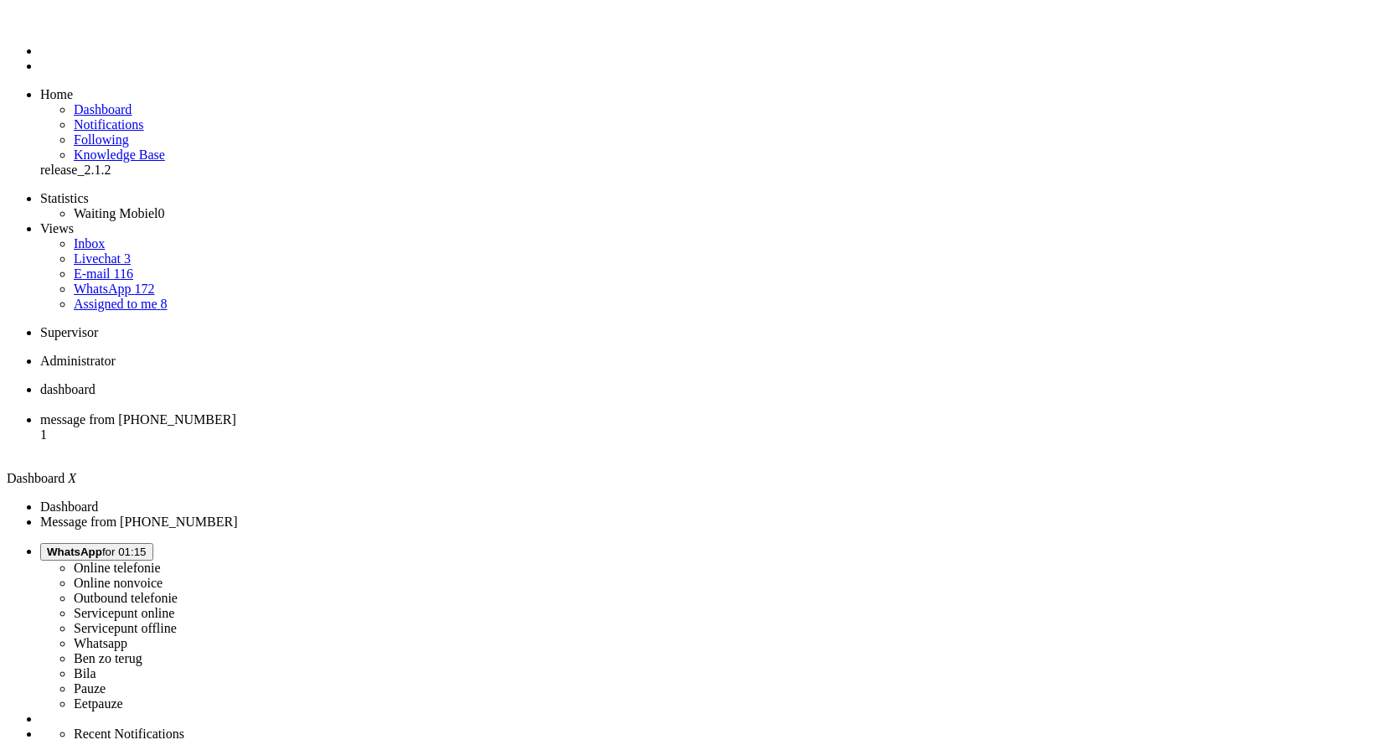
click at [236, 412] on span "message from +31619740369" at bounding box center [138, 419] width 196 height 14
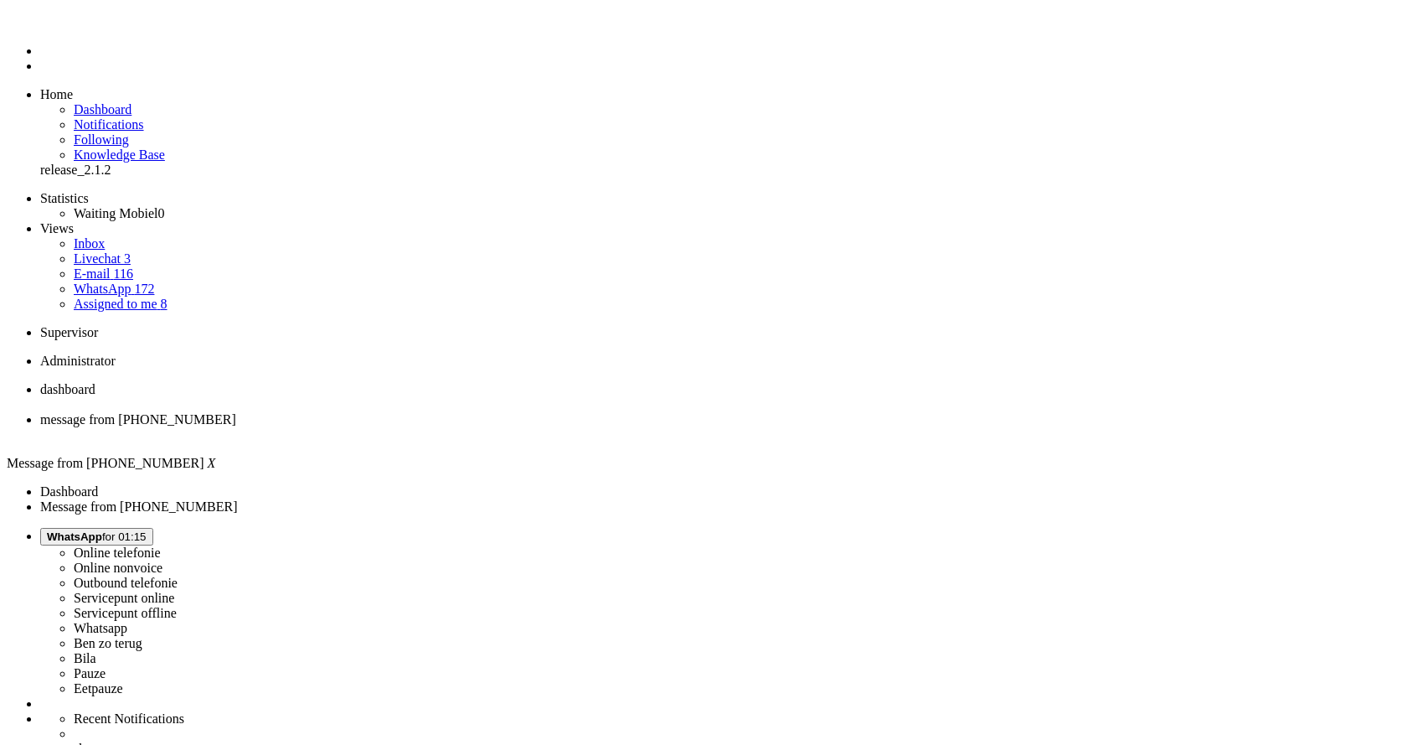
copy div "4622638"
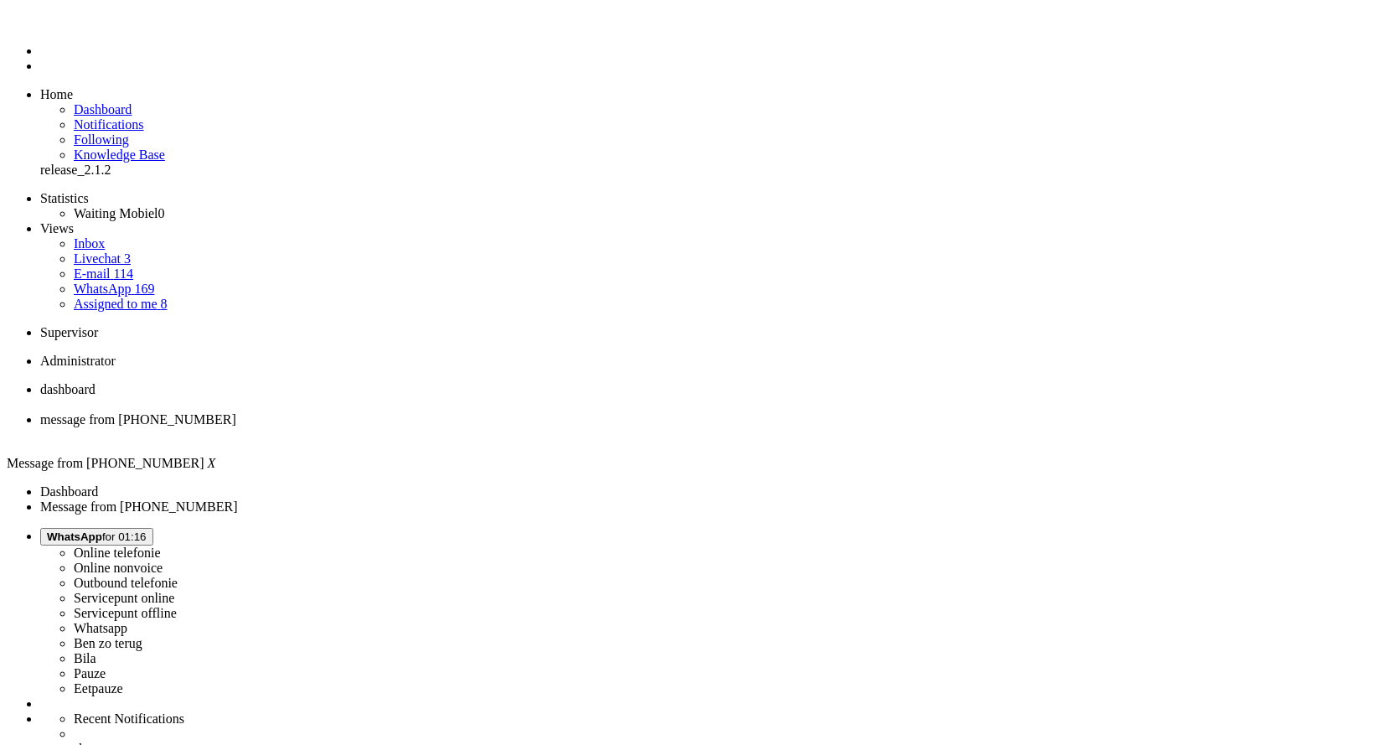
scroll to position [451, 0]
click at [485, 427] on div "Close tab" at bounding box center [720, 434] width 1360 height 15
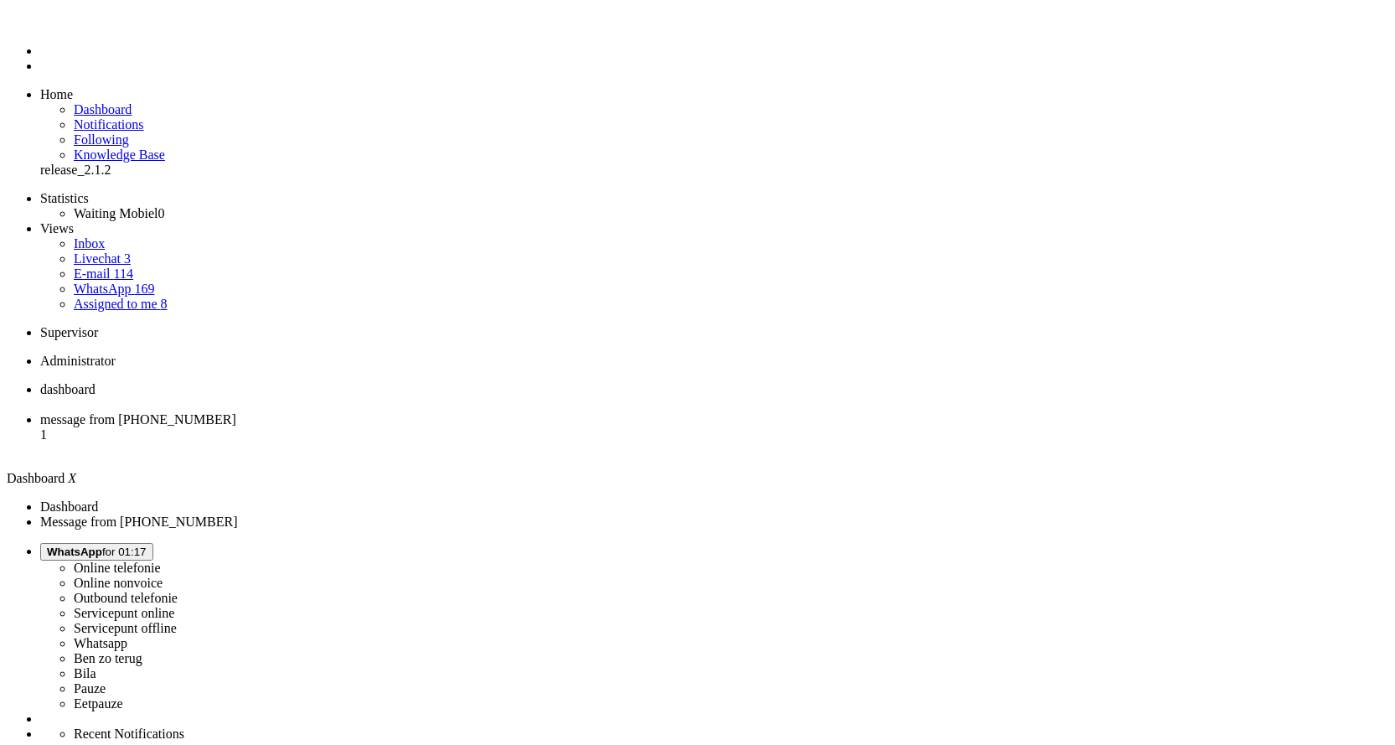
click at [236, 412] on span "message from +31623565796" at bounding box center [138, 419] width 196 height 14
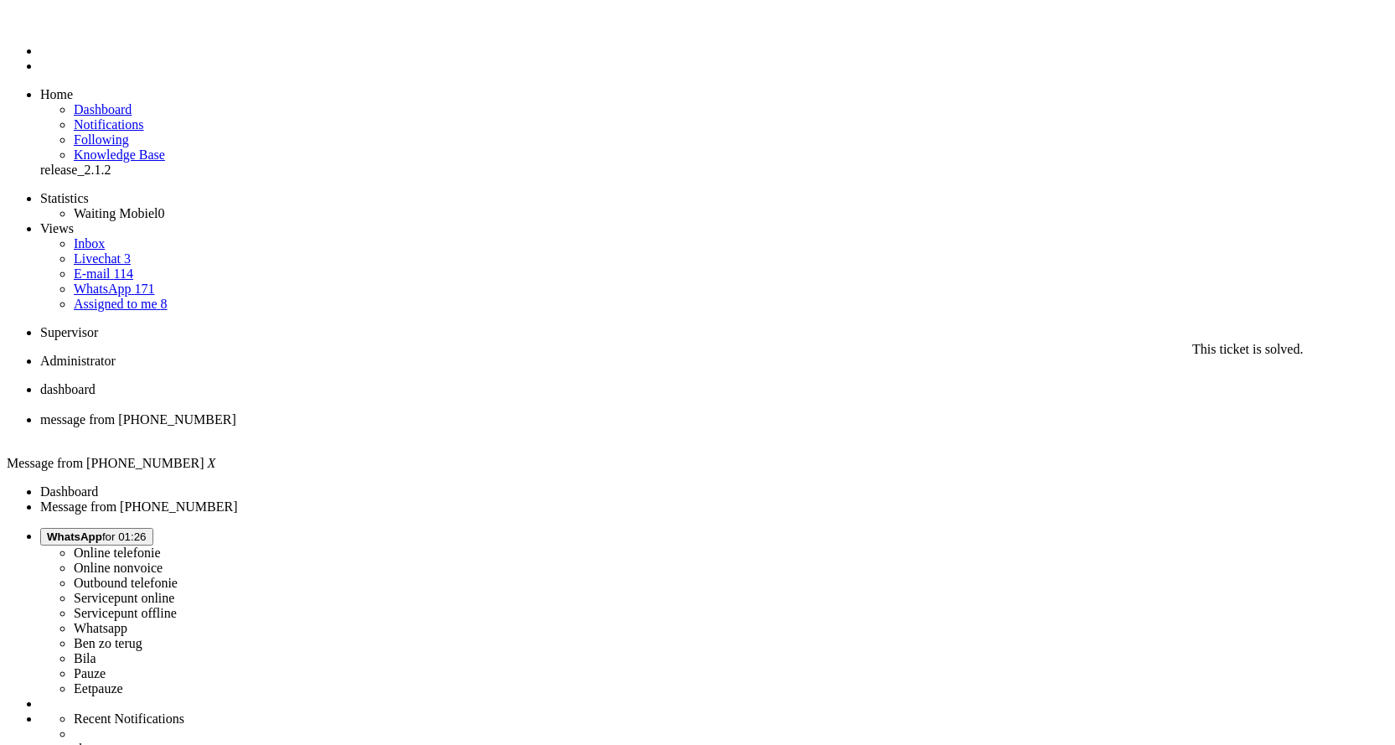
click at [484, 427] on div "Close tab" at bounding box center [714, 434] width 1348 height 15
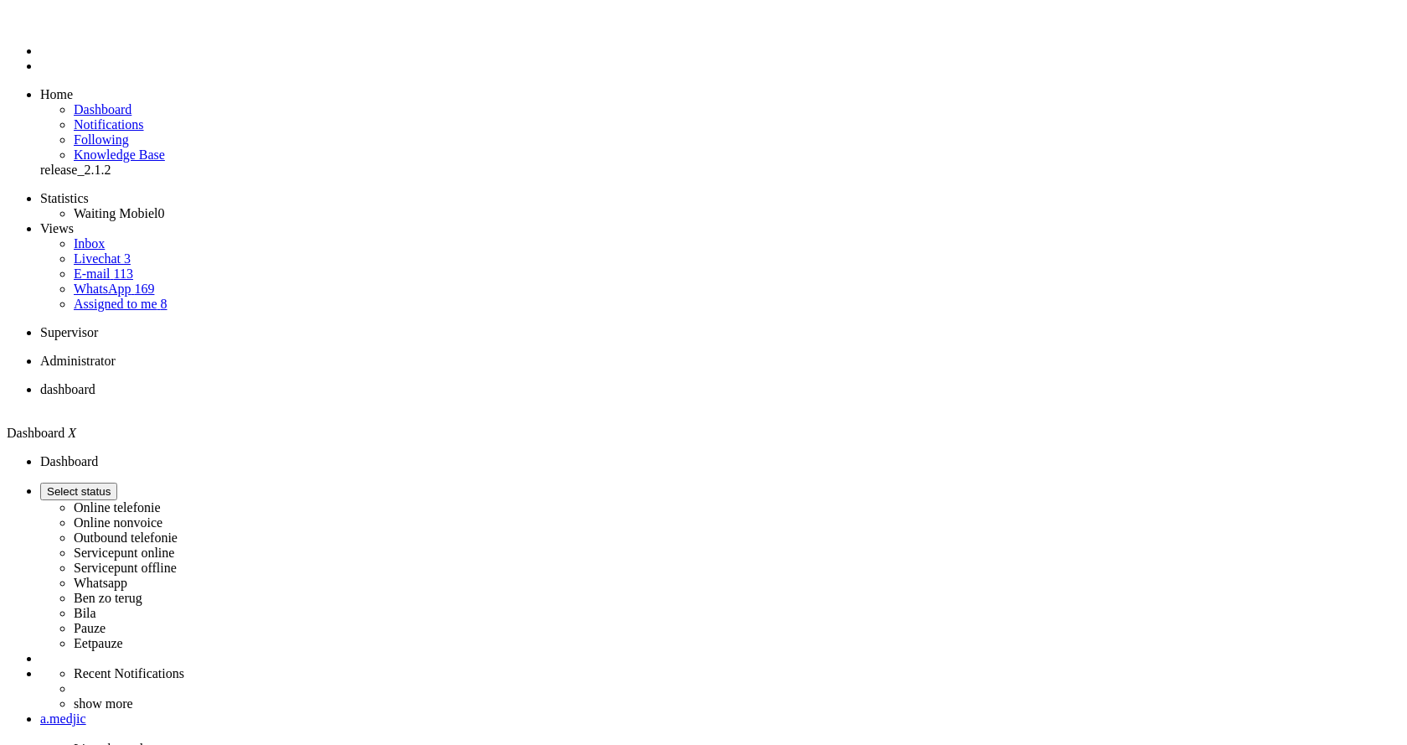
click at [389, 382] on ul "dashboard" at bounding box center [697, 397] width 1381 height 30
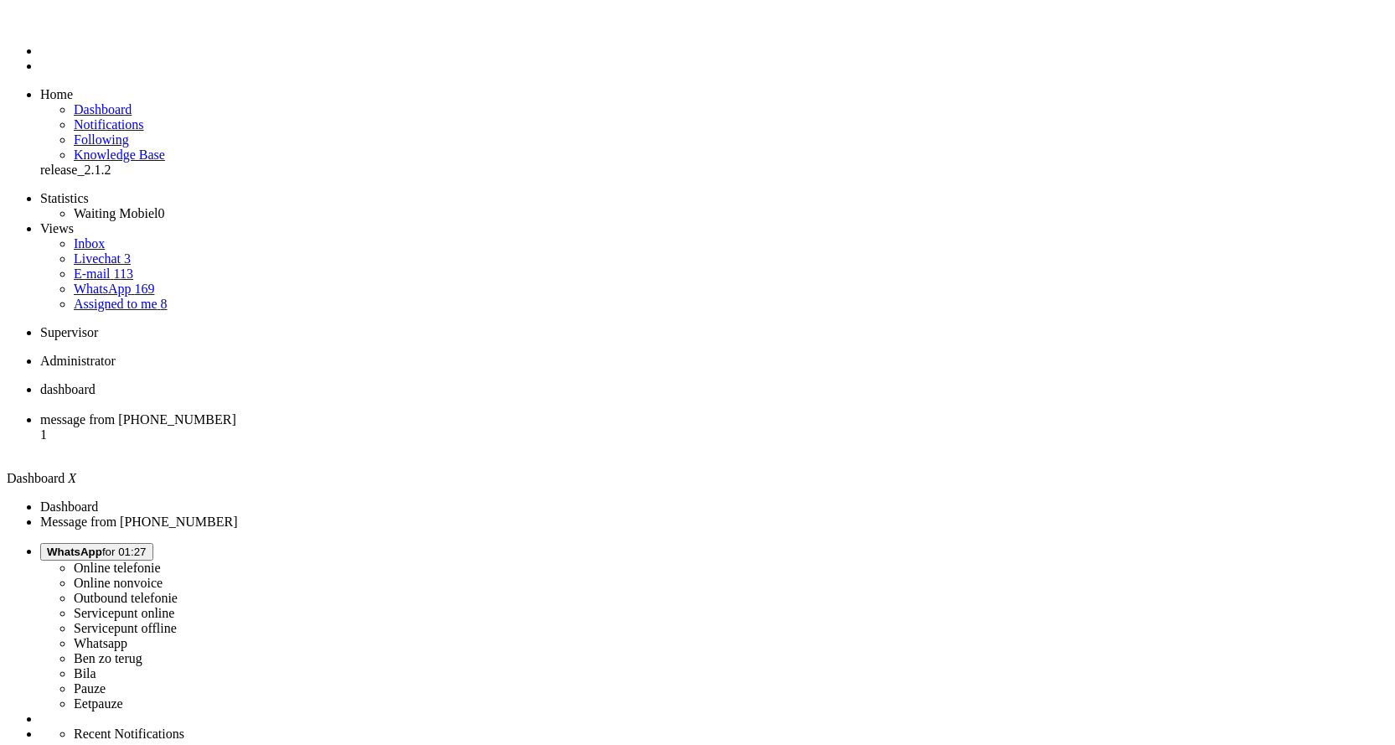
click at [236, 412] on span "message from [PHONE_NUMBER]" at bounding box center [138, 419] width 196 height 14
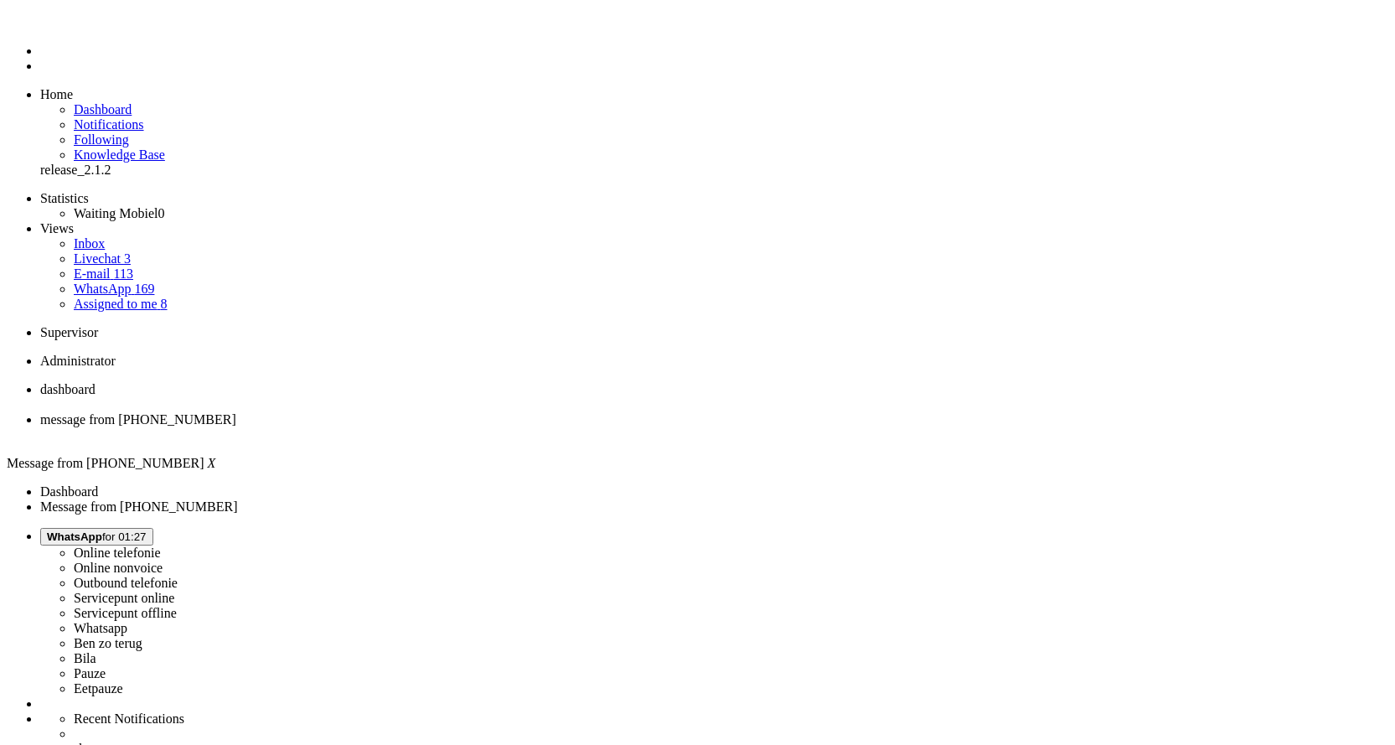
drag, startPoint x: 179, startPoint y: 2901, endPoint x: 104, endPoint y: 2904, distance: 75.5
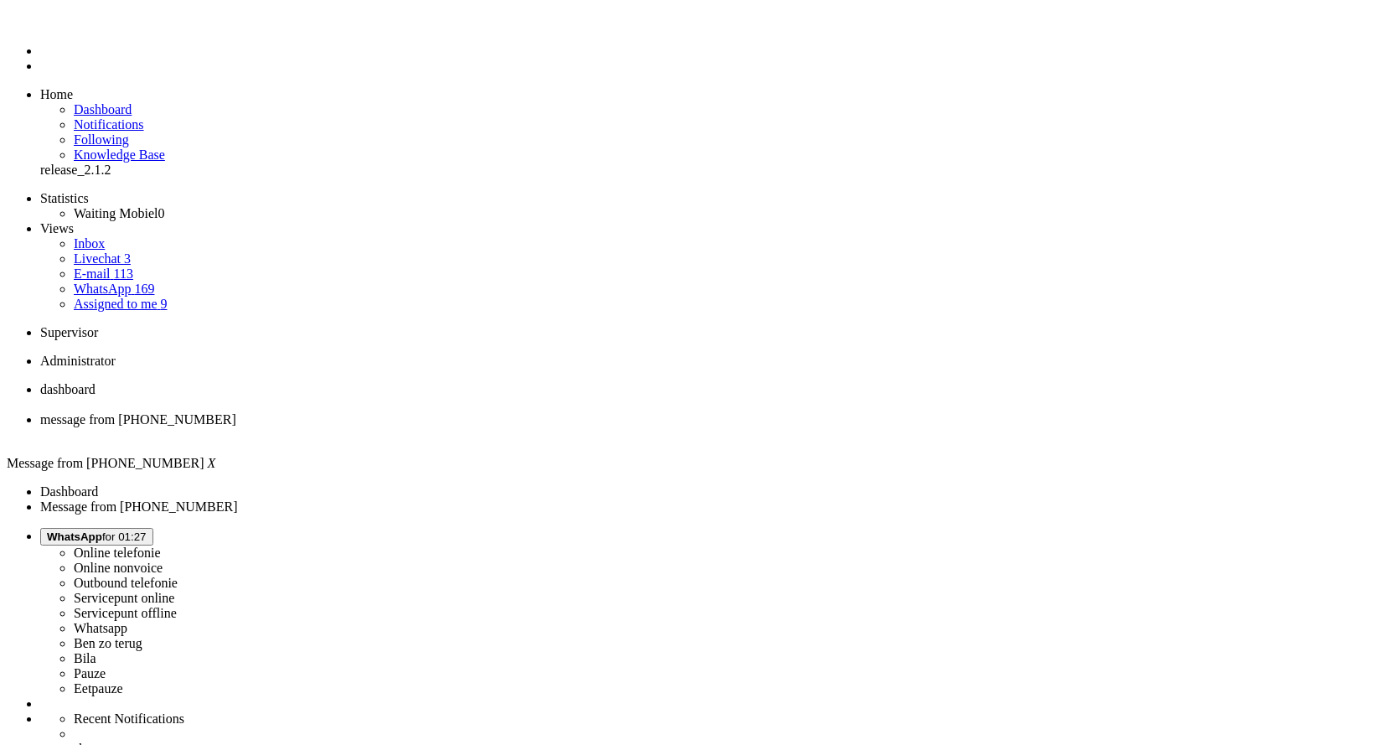
click at [477, 427] on div "Close tab" at bounding box center [714, 434] width 1348 height 15
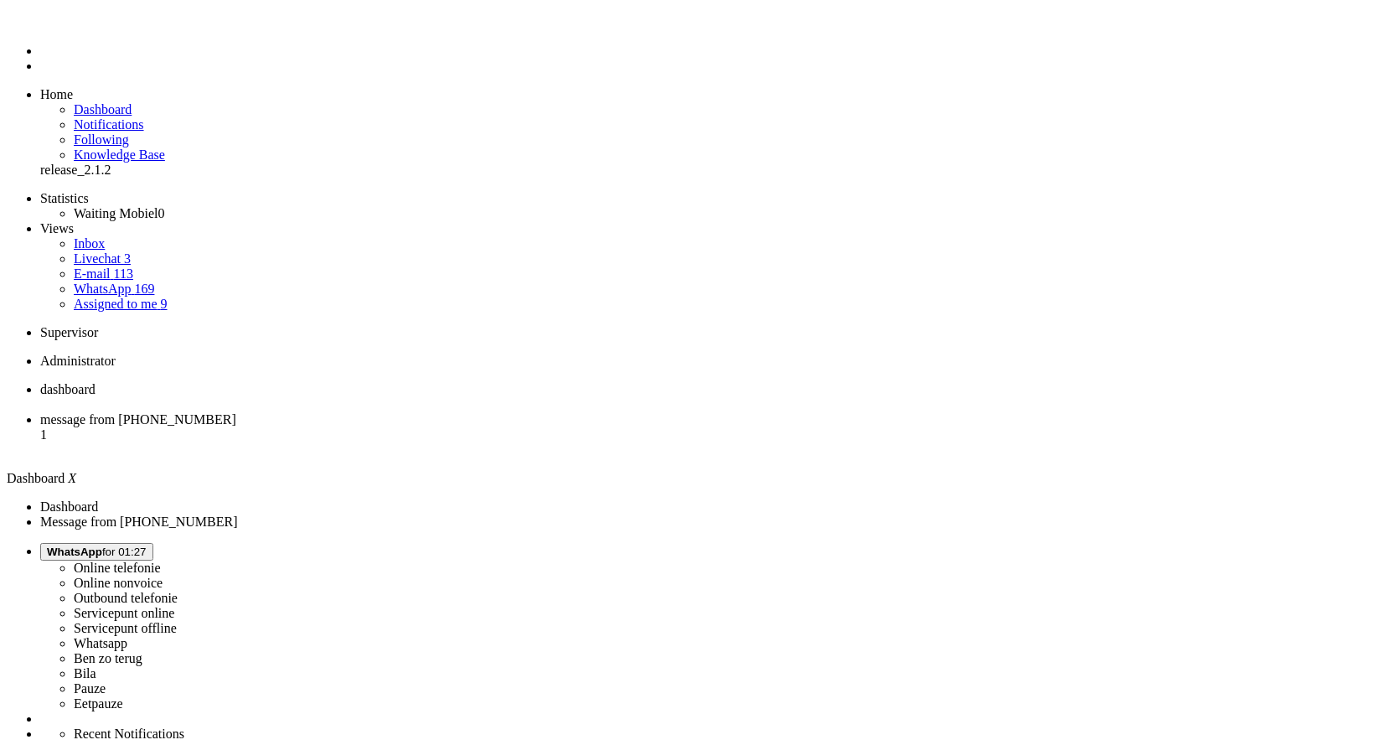
click at [236, 412] on span "message from [PHONE_NUMBER]" at bounding box center [138, 419] width 196 height 14
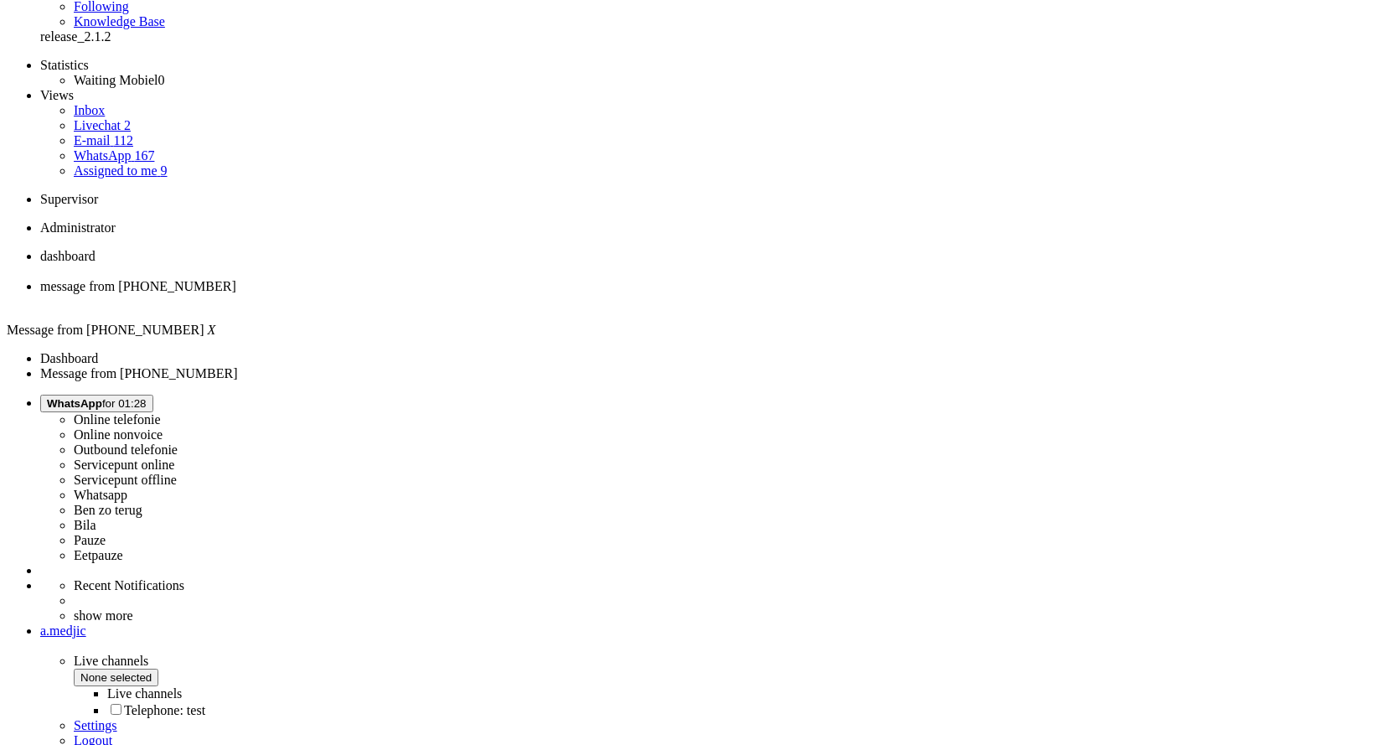
scroll to position [106, 0]
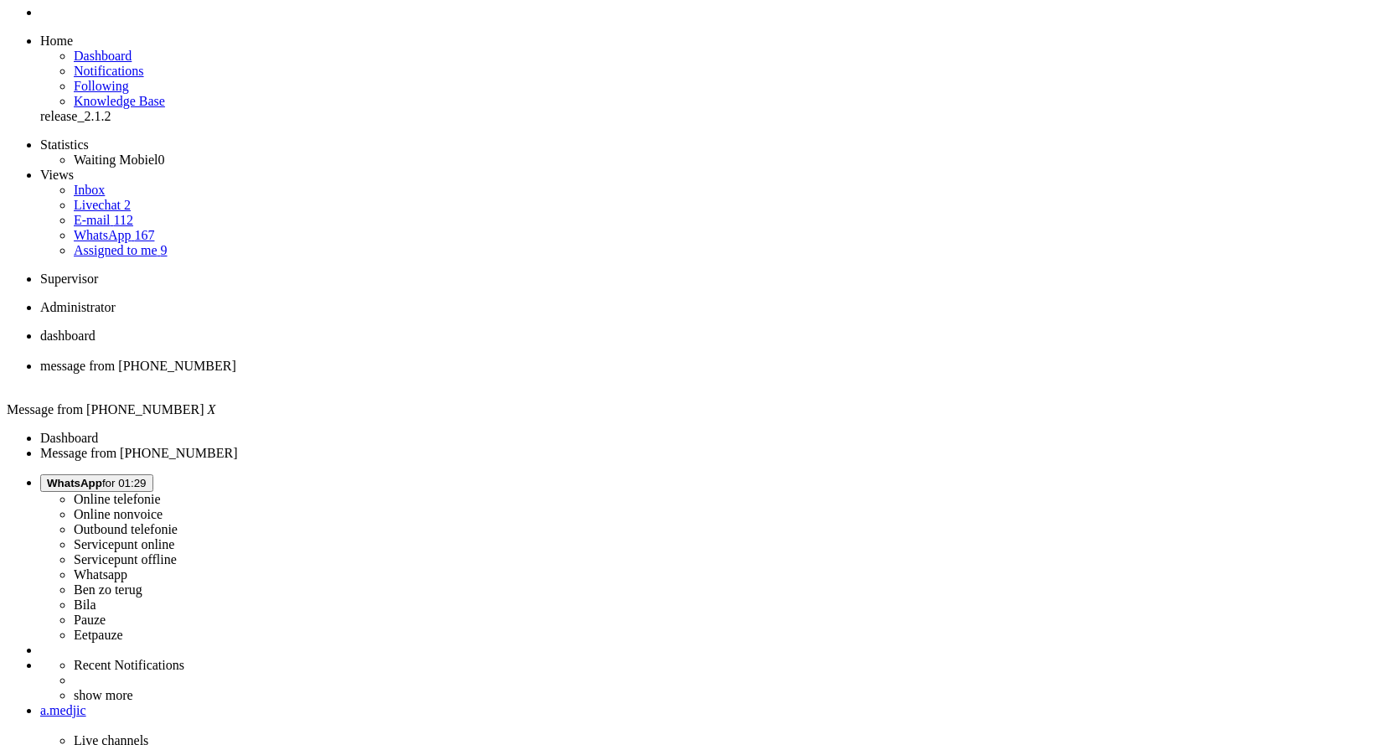
scroll to position [0, 0]
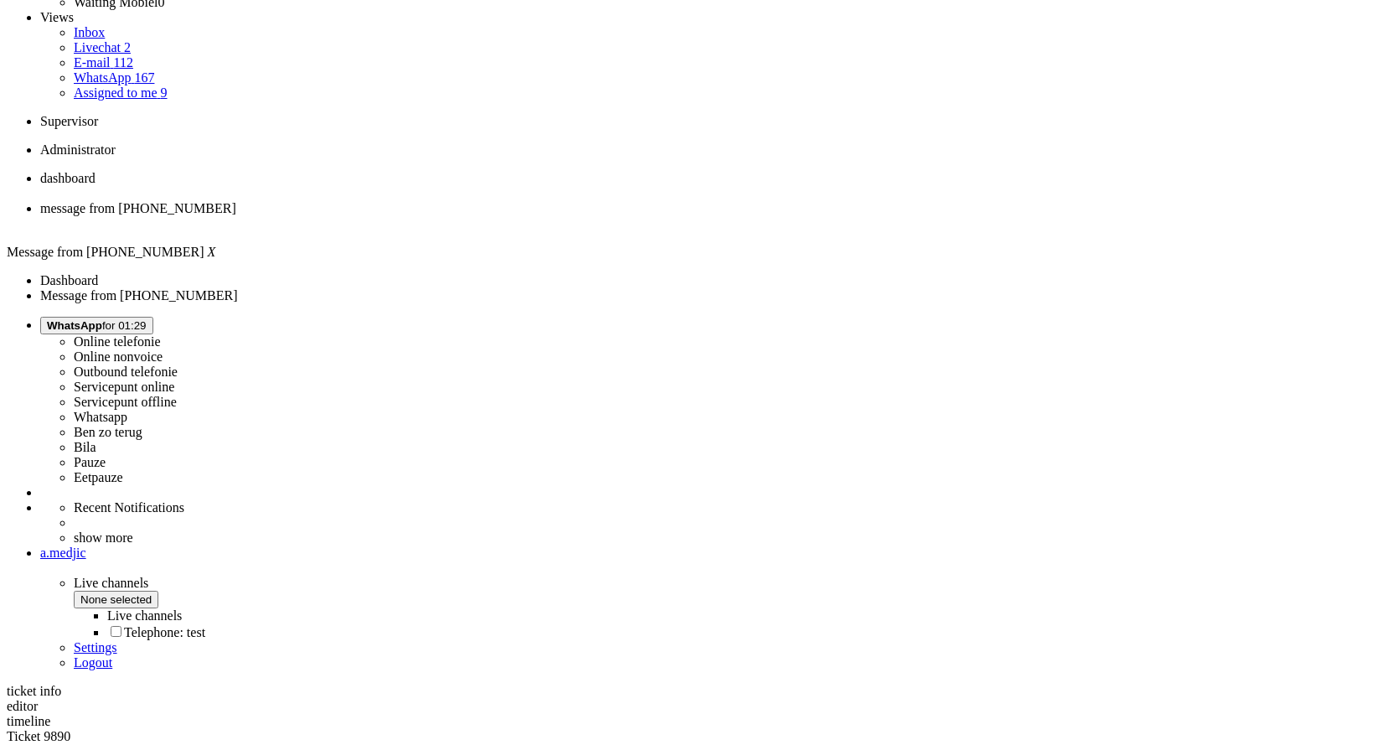
scroll to position [84, 0]
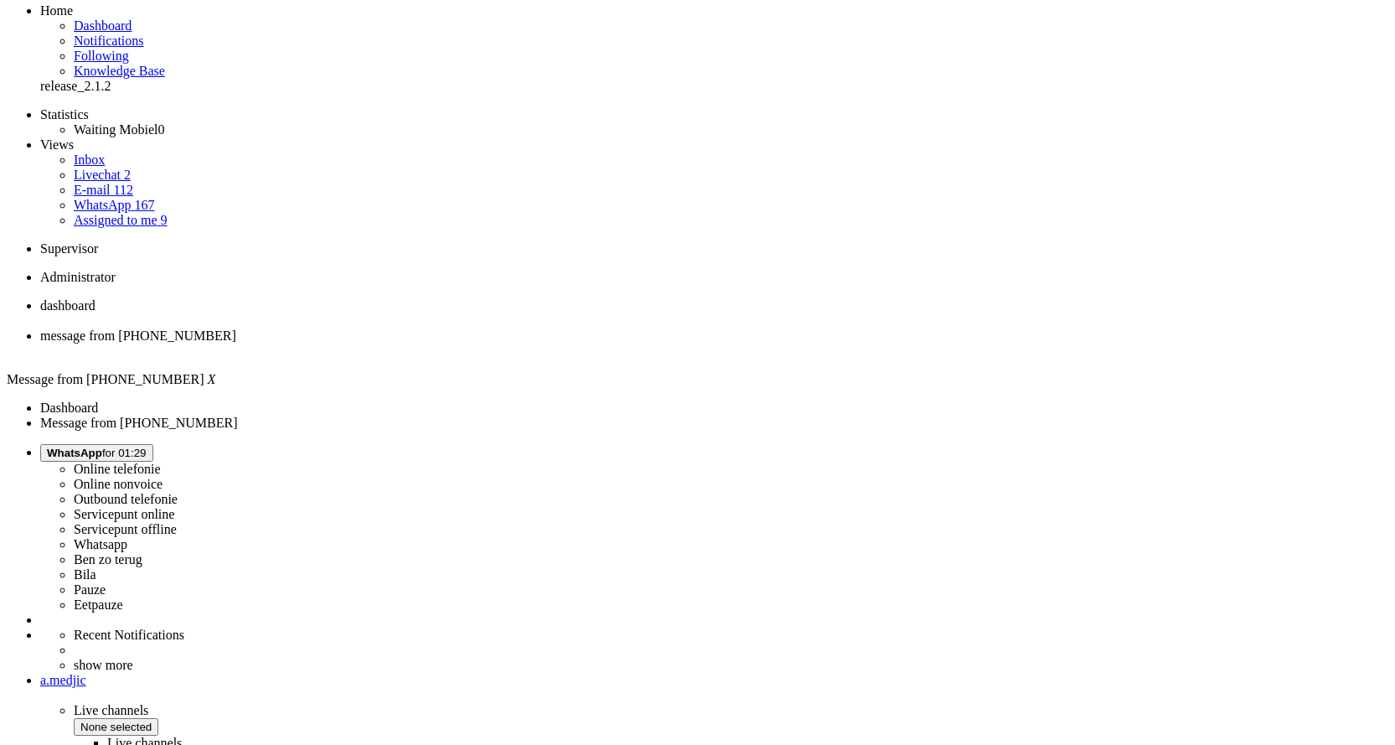
drag, startPoint x: 786, startPoint y: 260, endPoint x: 916, endPoint y: 261, distance: 130.7
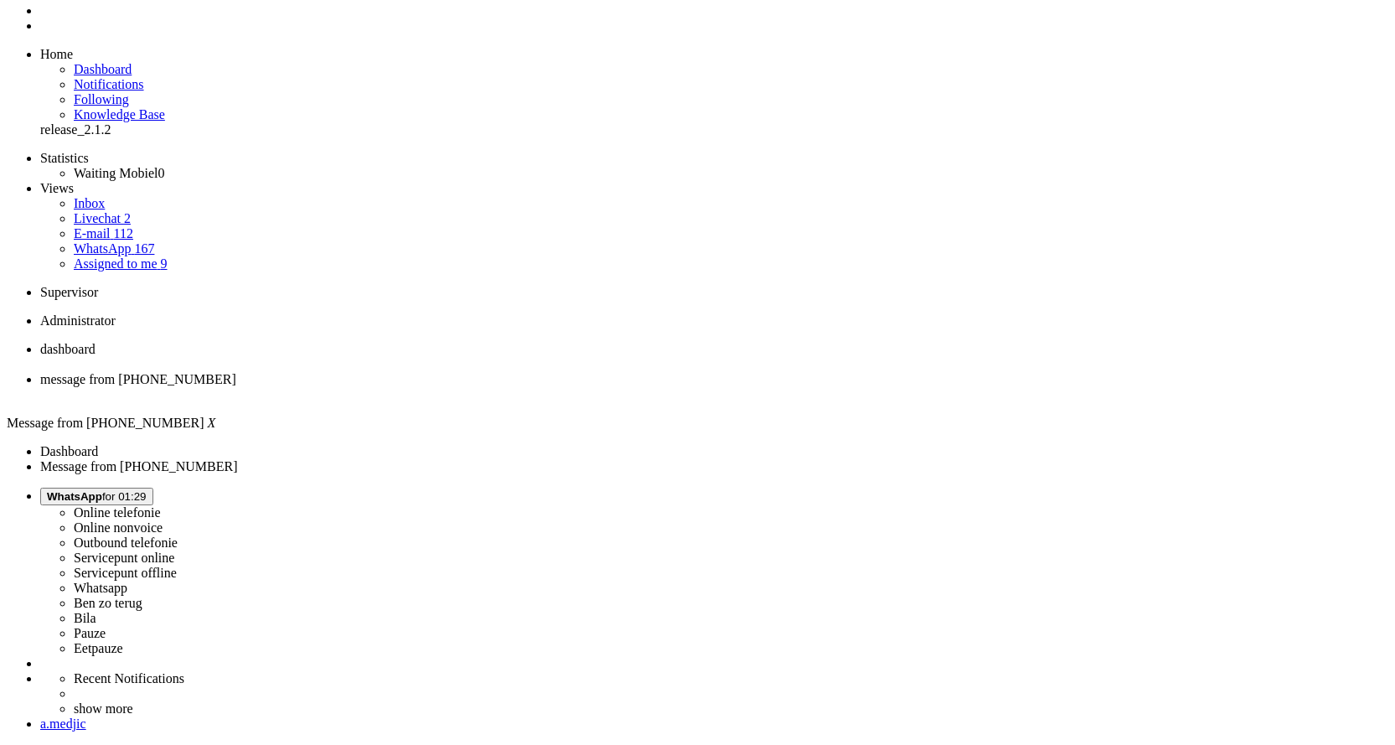
scroll to position [0, 0]
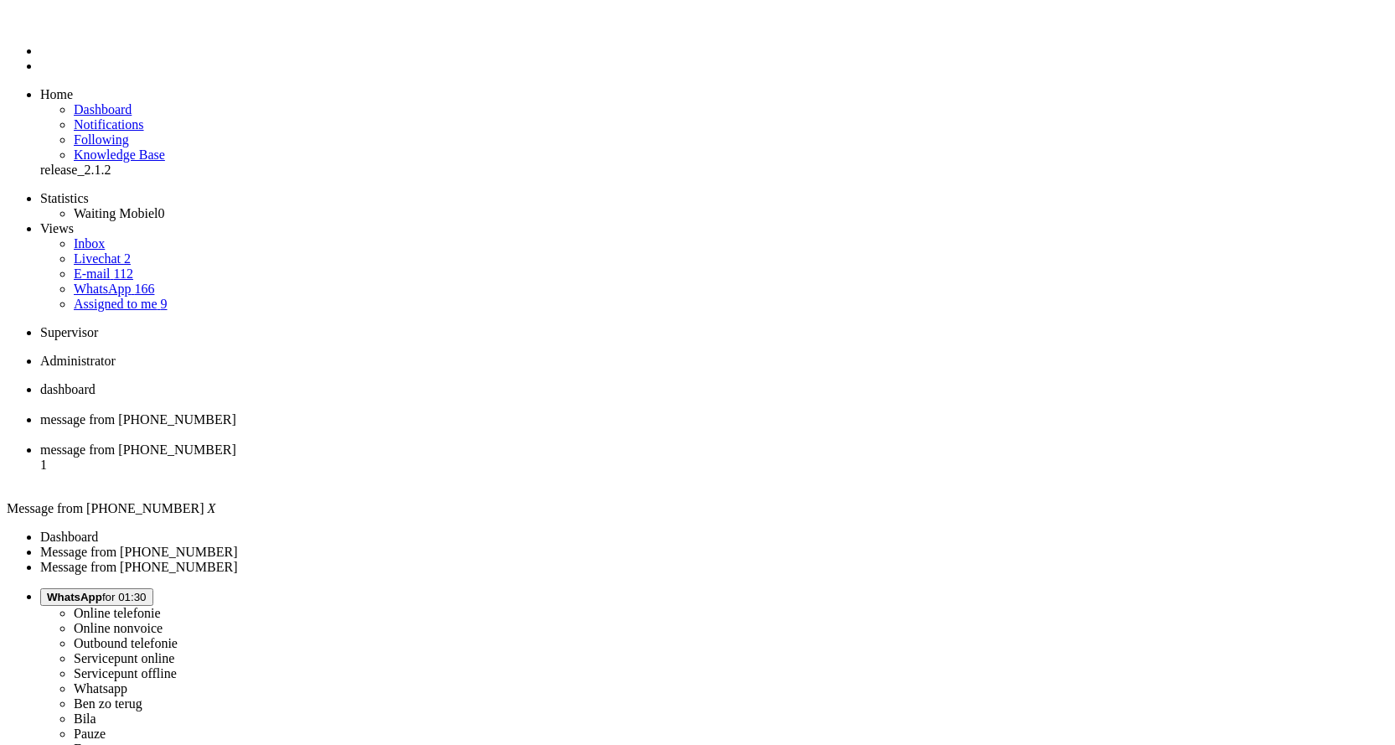
scroll to position [0, 0]
click at [479, 427] on div "Close tab" at bounding box center [714, 434] width 1348 height 15
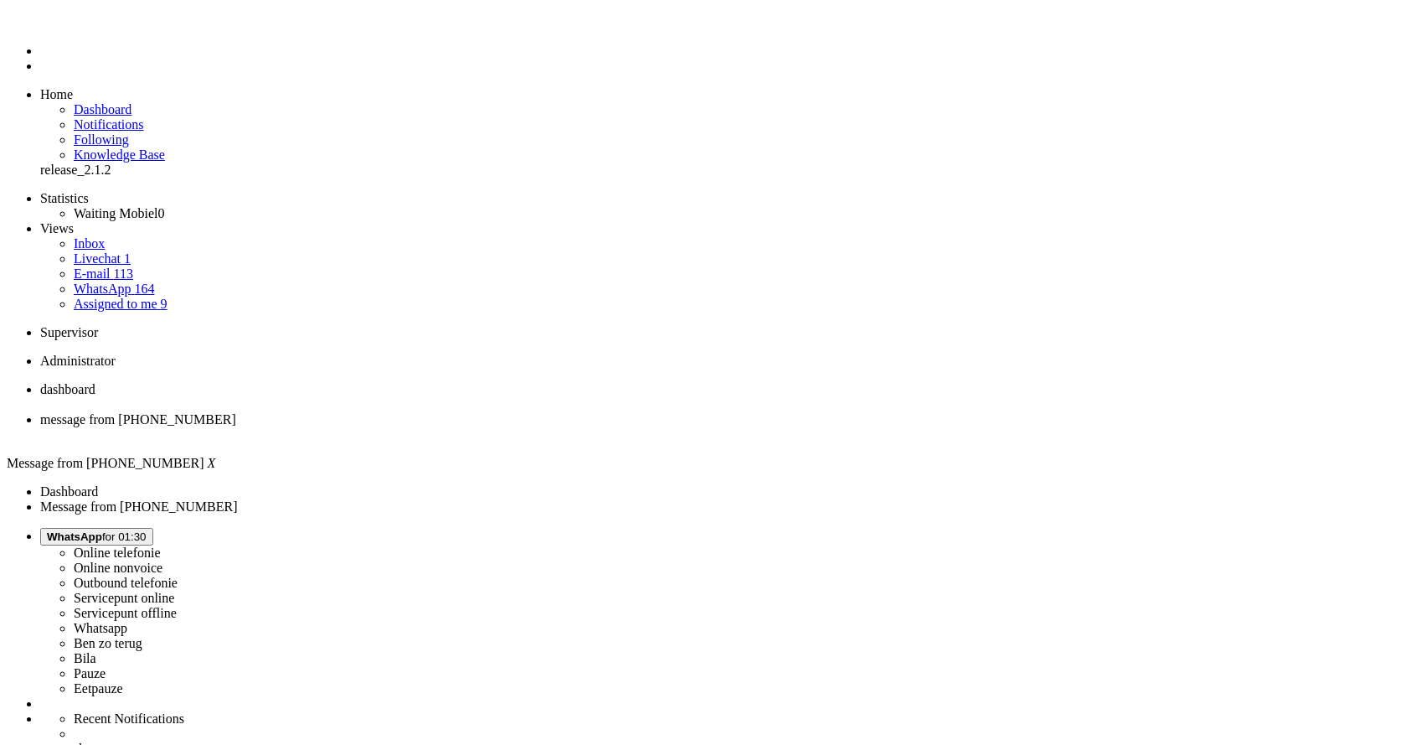
copy div "4656166"
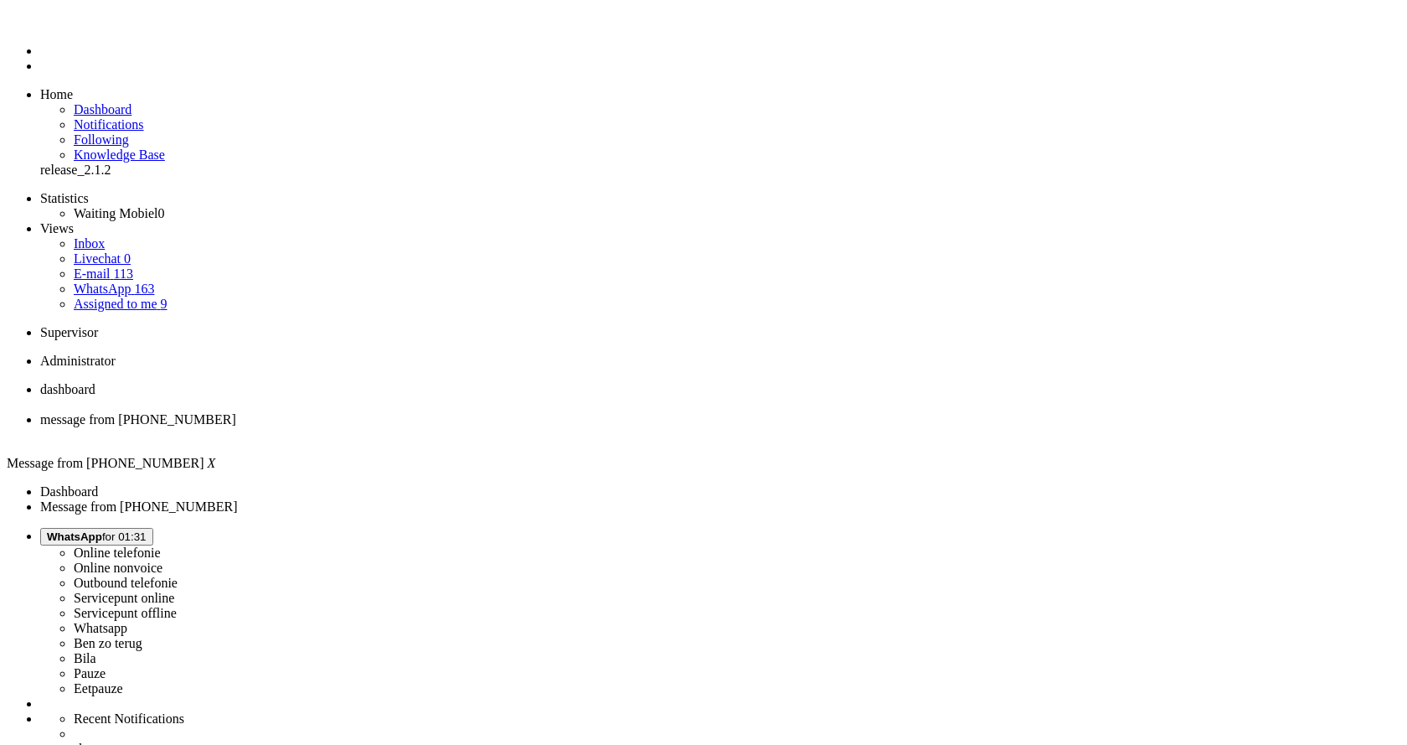
type input "reeds"
drag, startPoint x: 397, startPoint y: 2918, endPoint x: 382, endPoint y: 2921, distance: 15.3
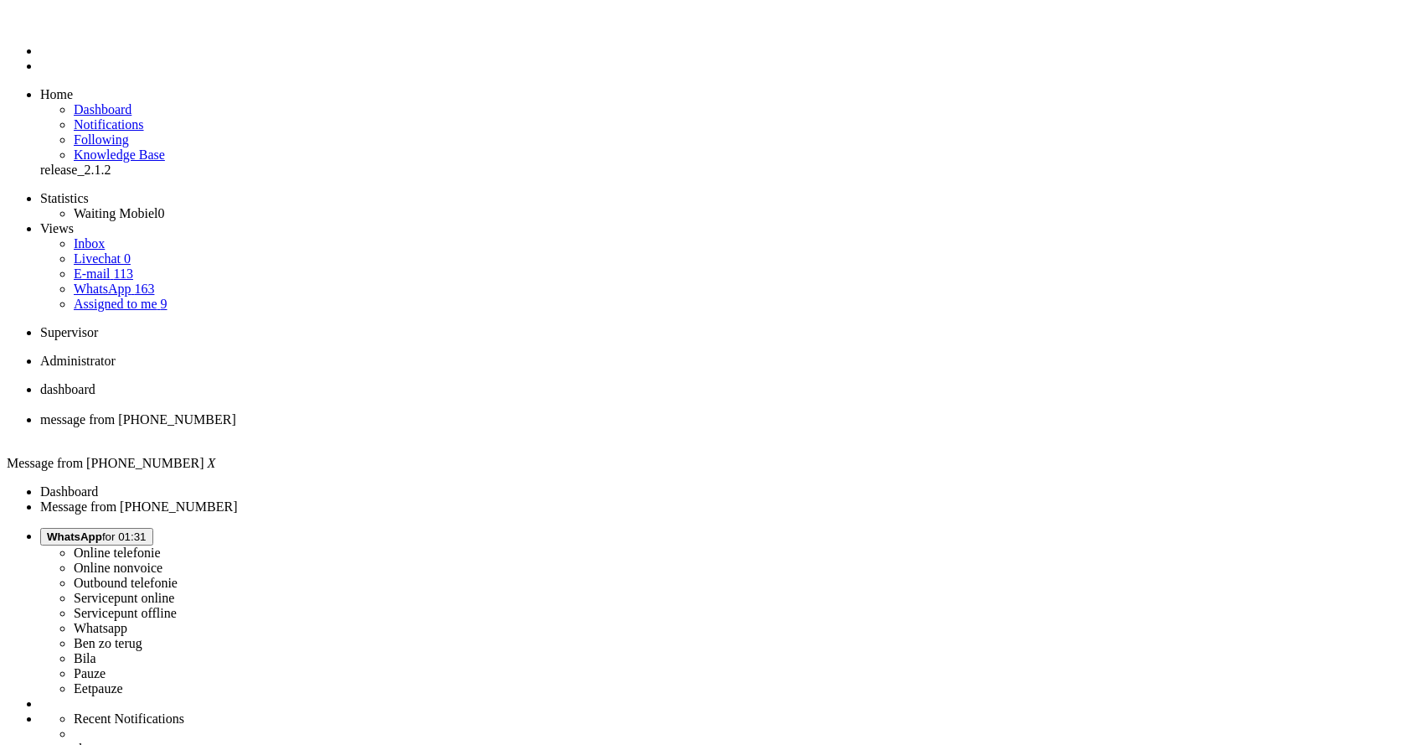
click at [485, 427] on div "Close tab" at bounding box center [720, 434] width 1360 height 15
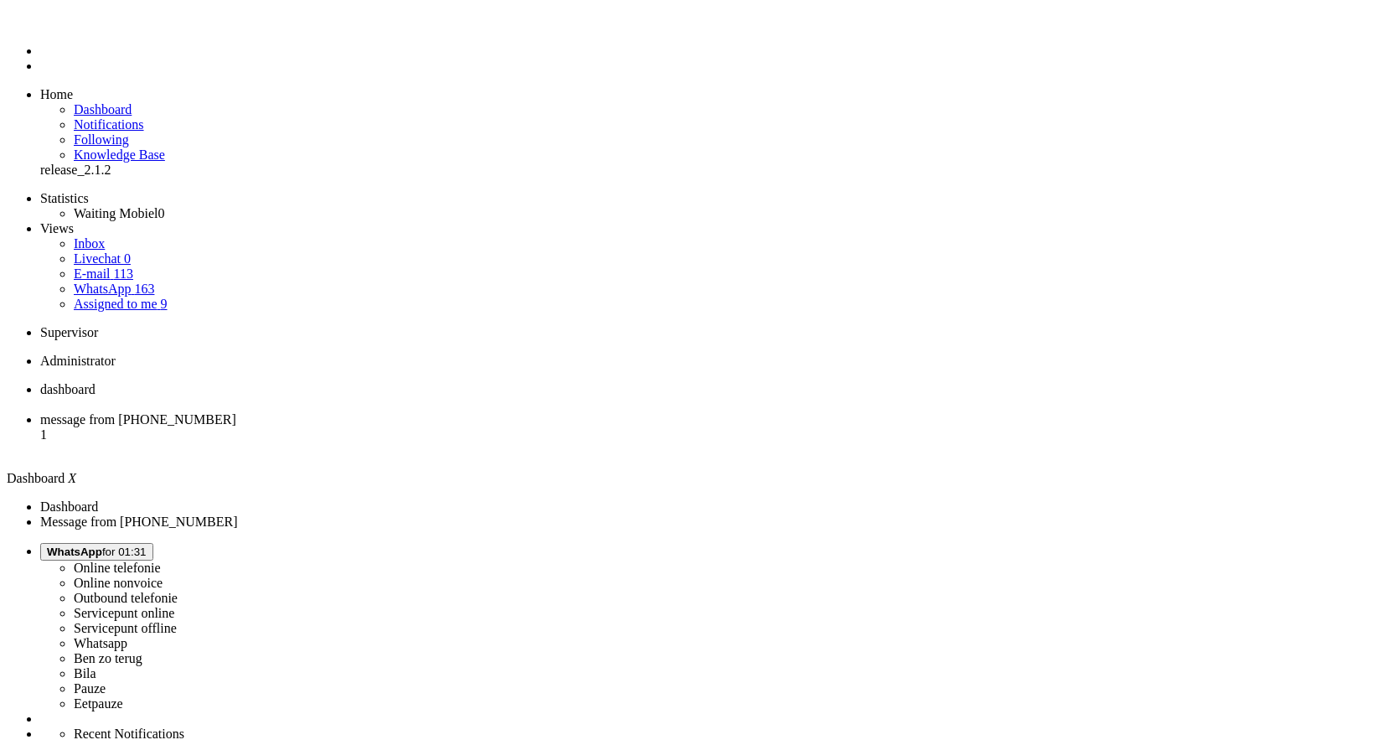
click at [236, 412] on span "message from [PHONE_NUMBER]" at bounding box center [138, 419] width 196 height 14
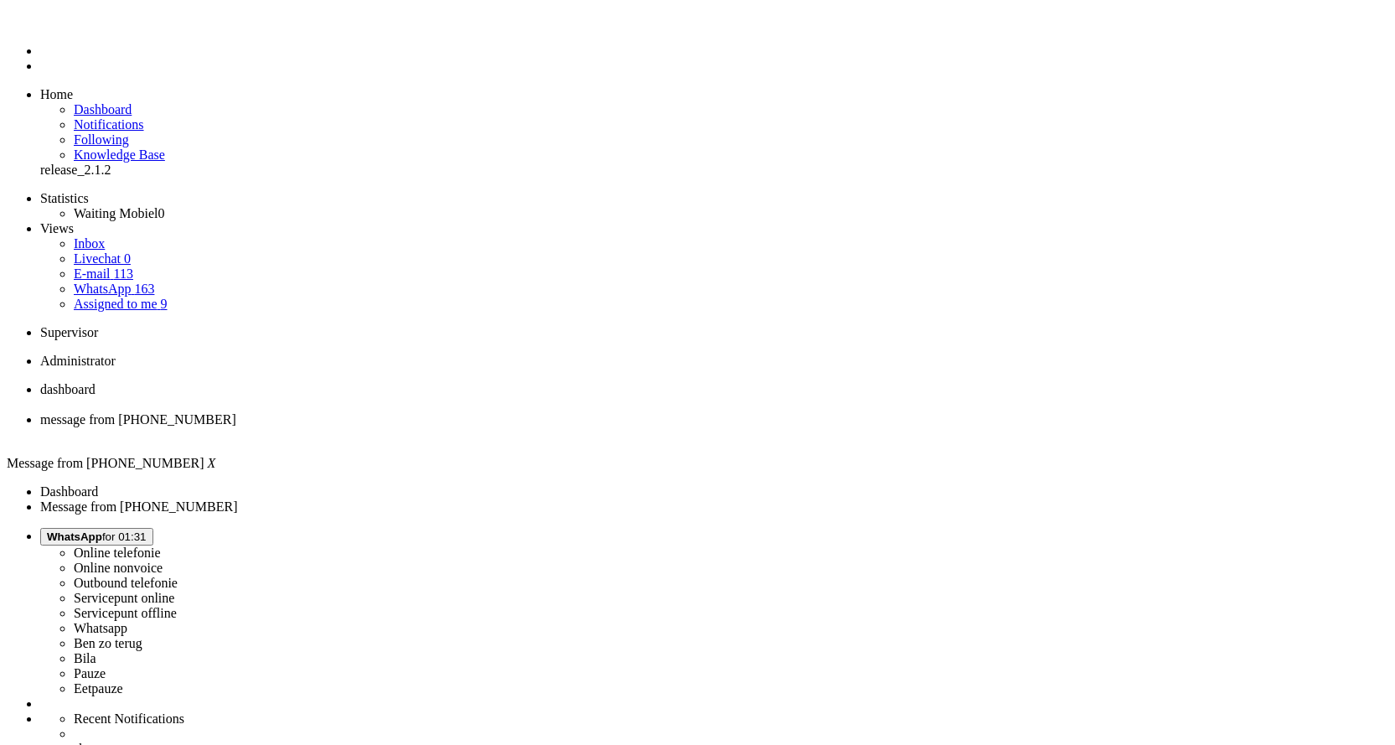
click at [478, 427] on div "Close tab" at bounding box center [714, 434] width 1348 height 15
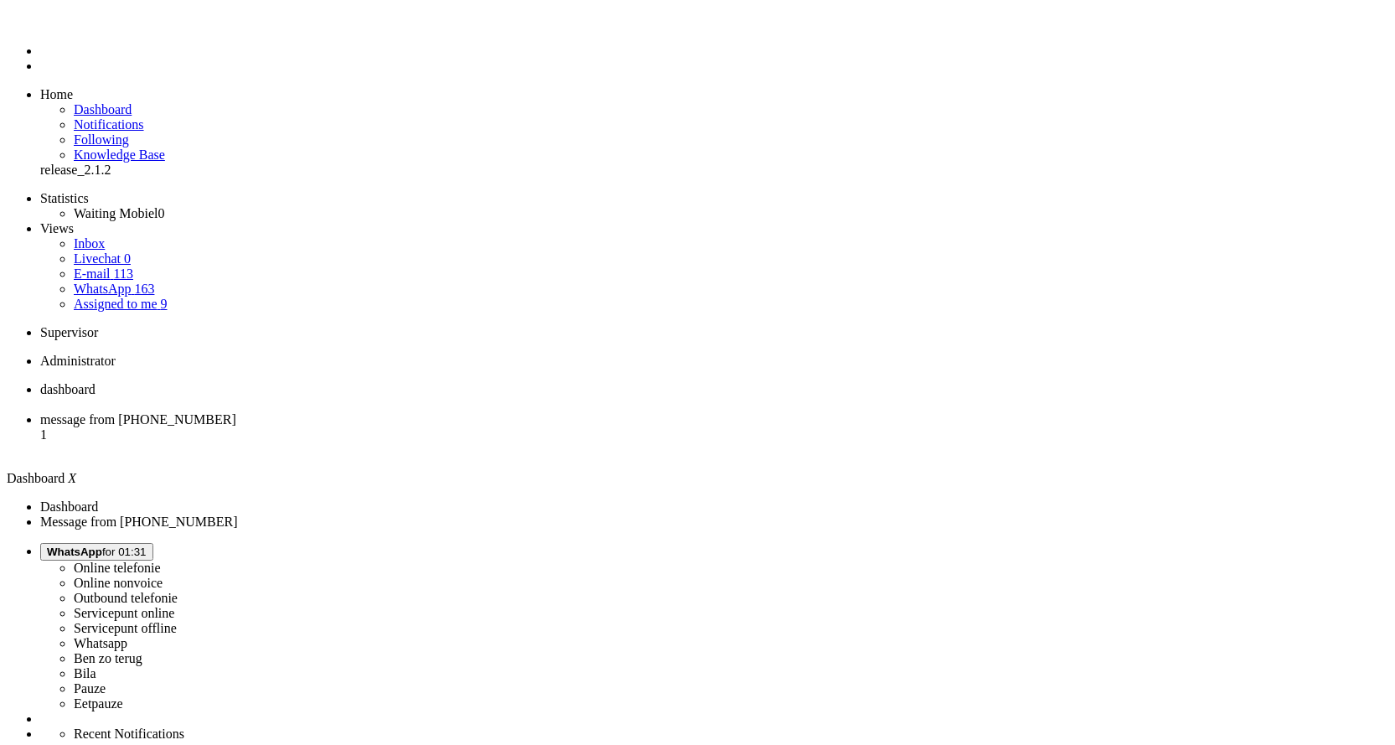
click at [236, 412] on span "message from [PHONE_NUMBER]" at bounding box center [138, 419] width 196 height 14
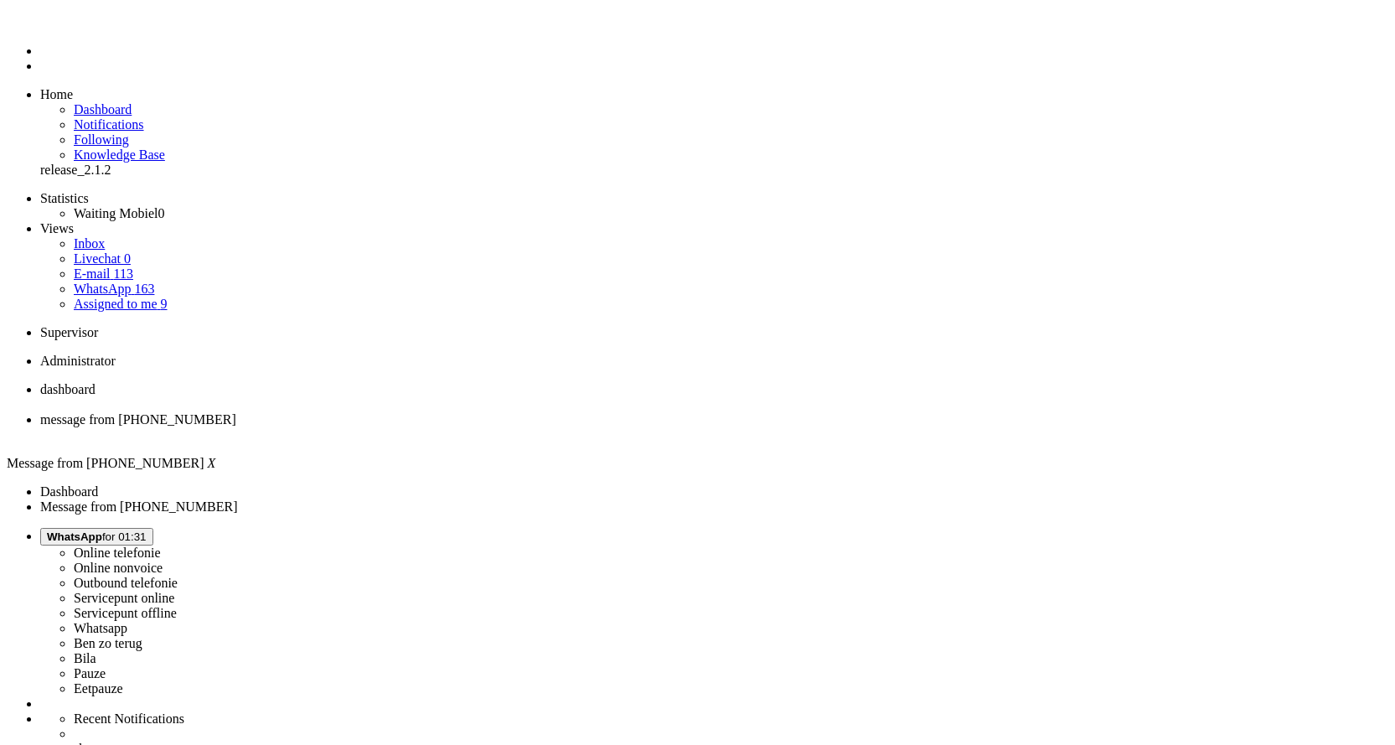
copy div "4650811"
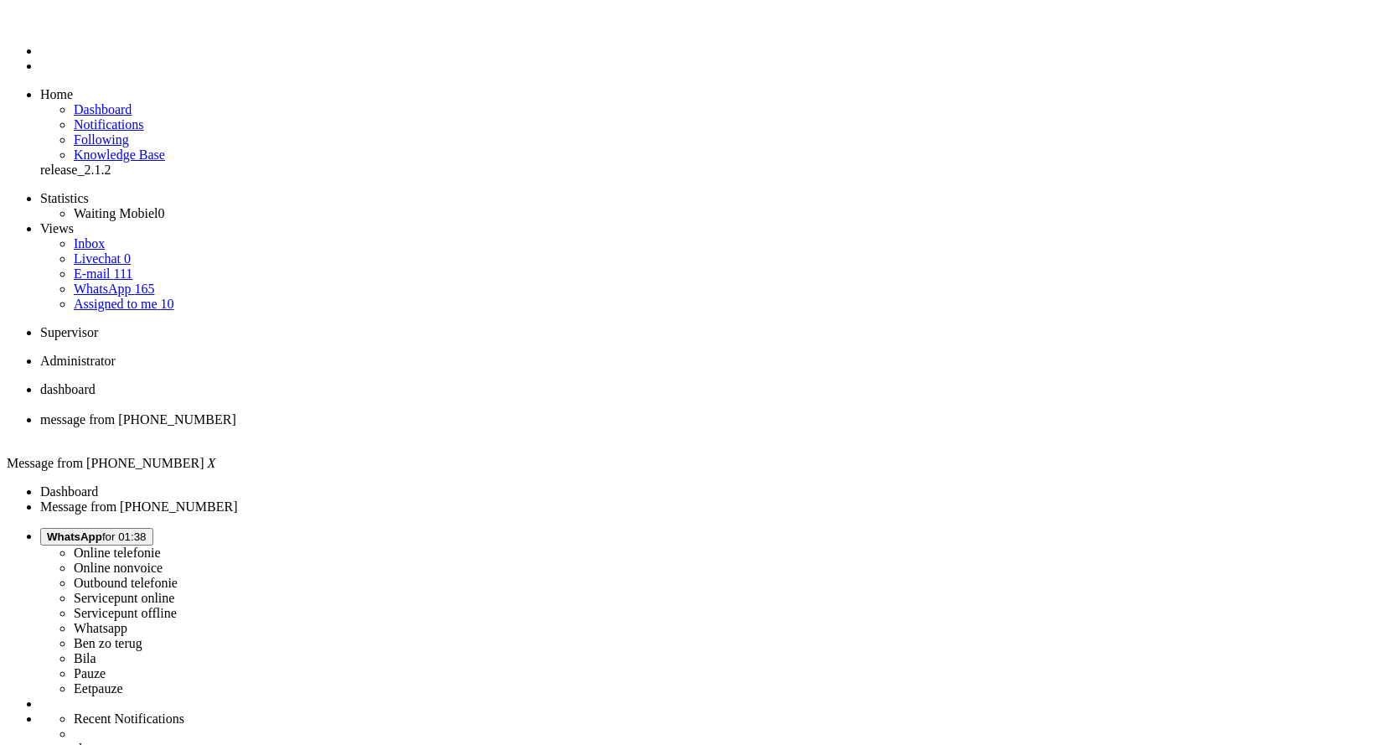
click at [489, 427] on div "Close tab" at bounding box center [714, 434] width 1348 height 15
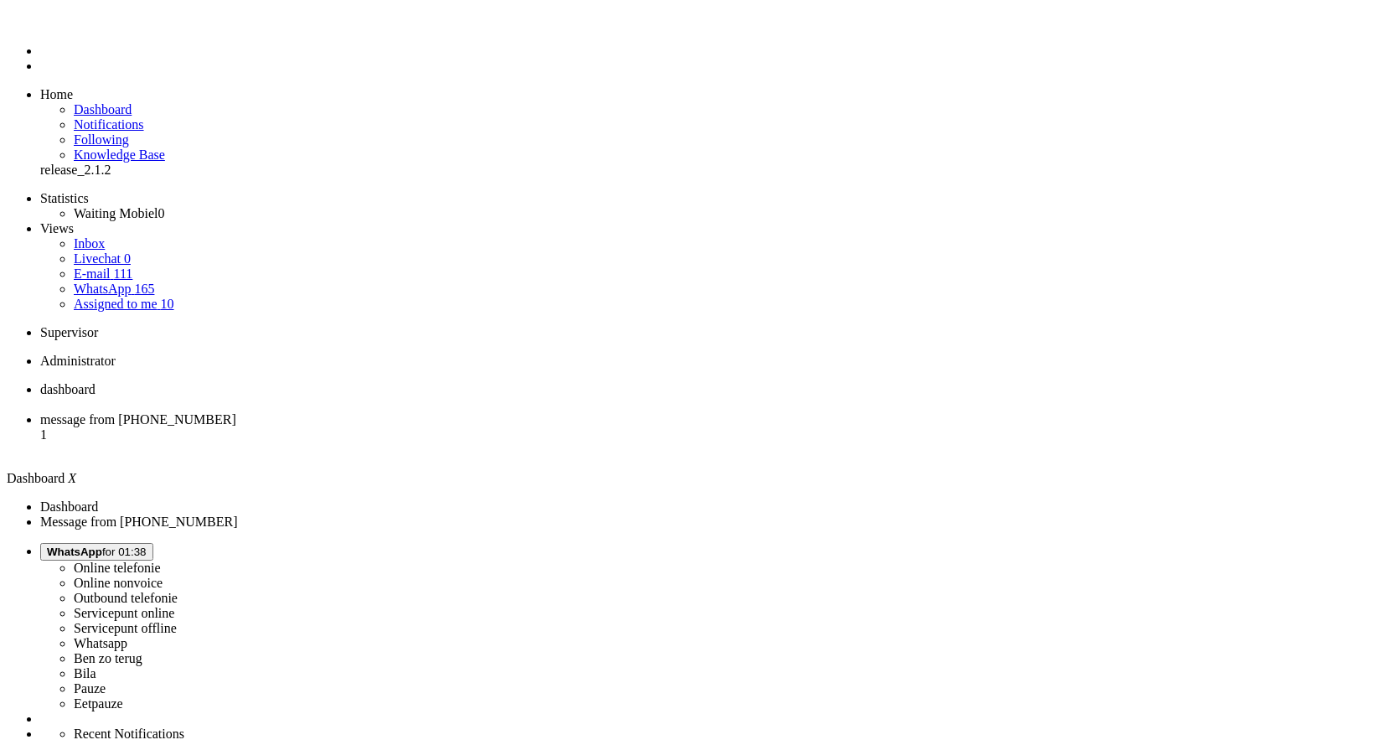
click at [451, 412] on li "message from [PHONE_NUMBER] 1" at bounding box center [714, 434] width 1348 height 45
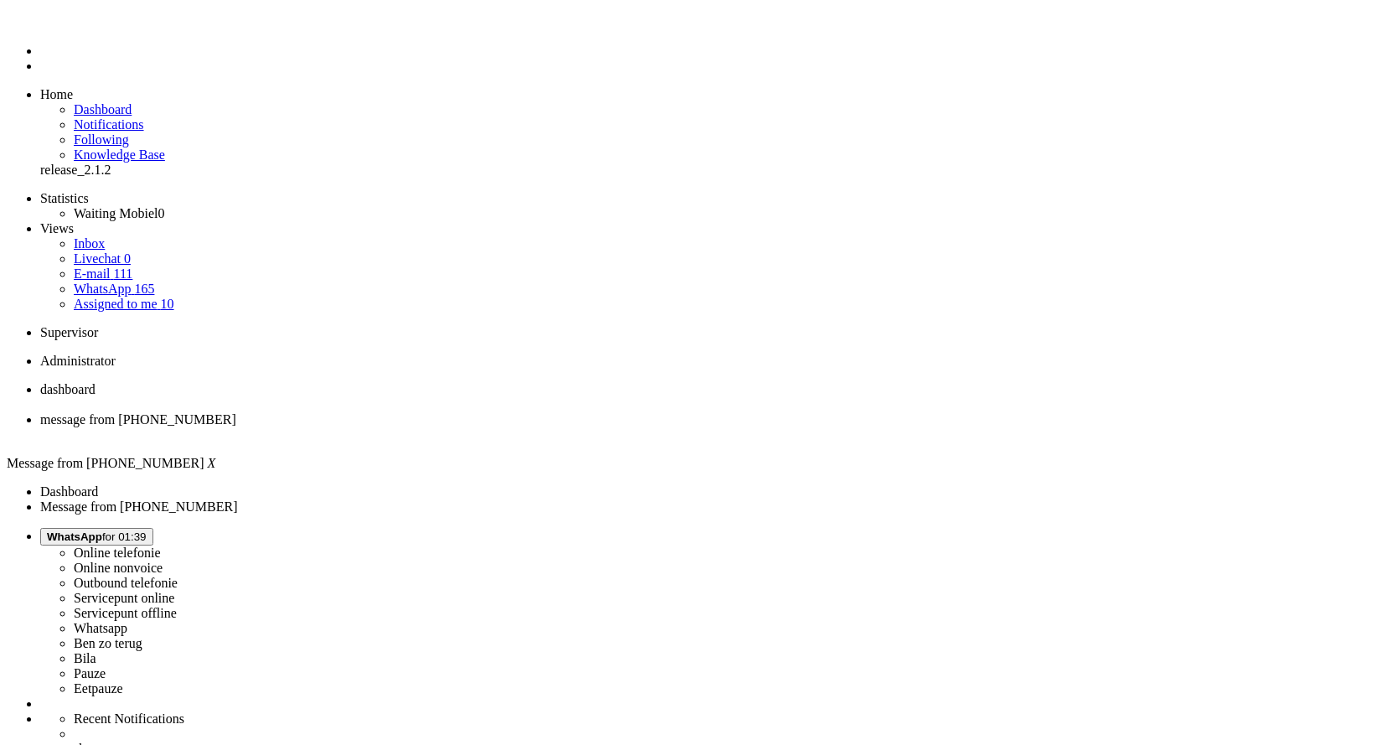
copy div "4658306"
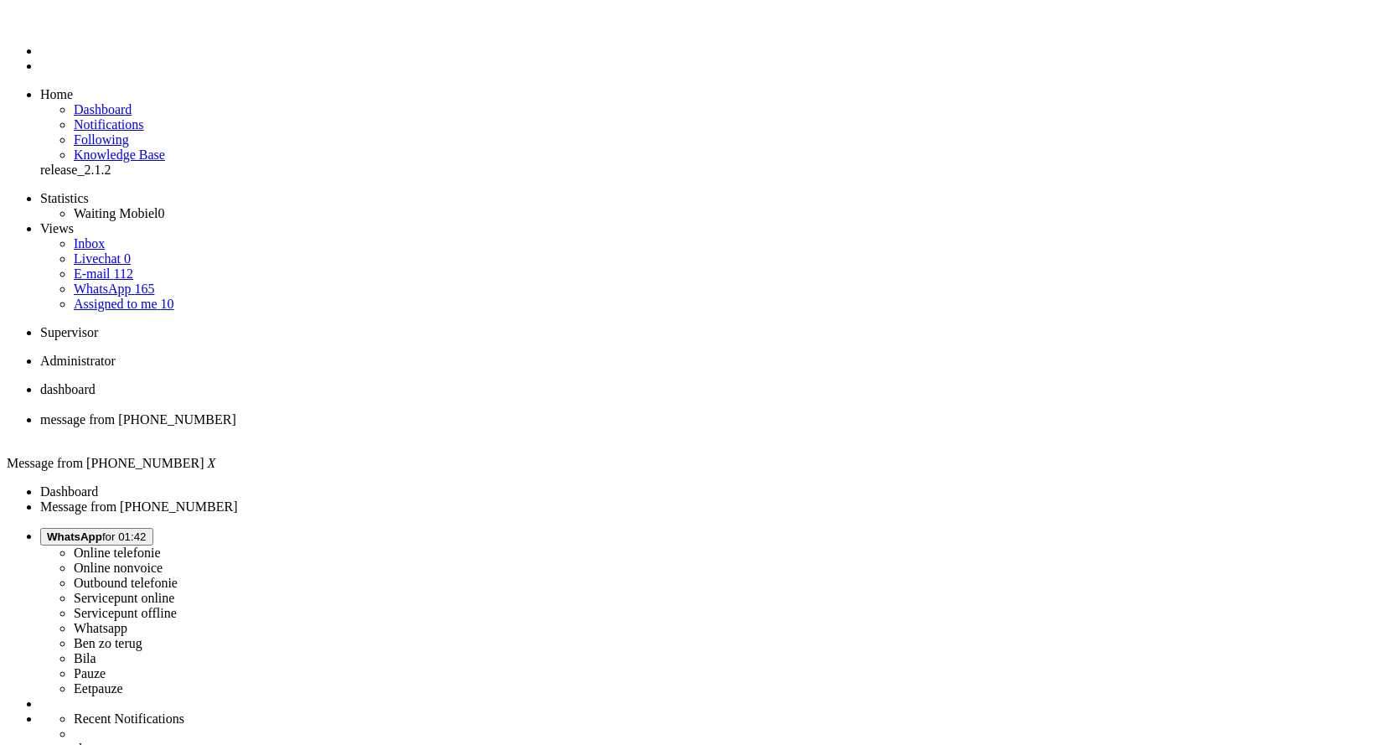
click at [480, 427] on div "Close tab" at bounding box center [714, 434] width 1348 height 15
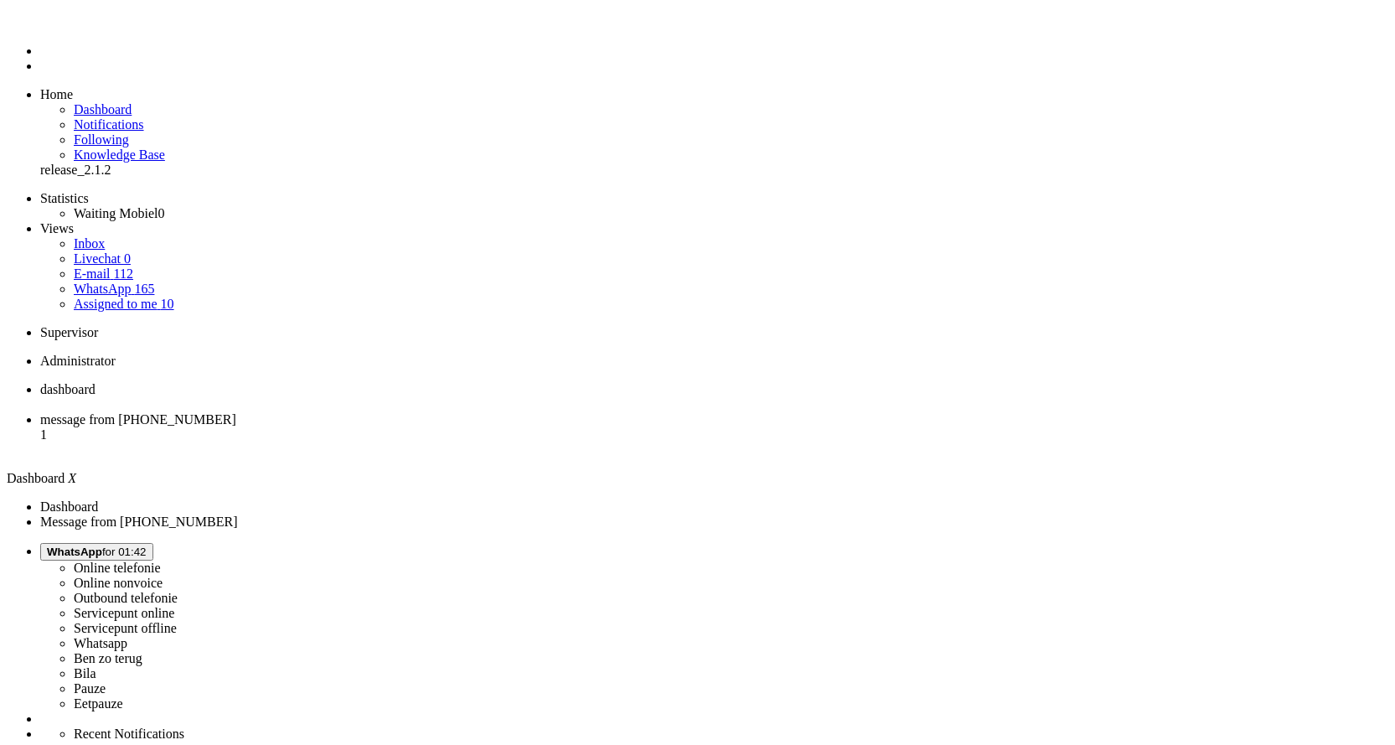
click at [236, 412] on span "message from [PHONE_NUMBER]" at bounding box center [138, 419] width 196 height 14
